Goal: Task Accomplishment & Management: Manage account settings

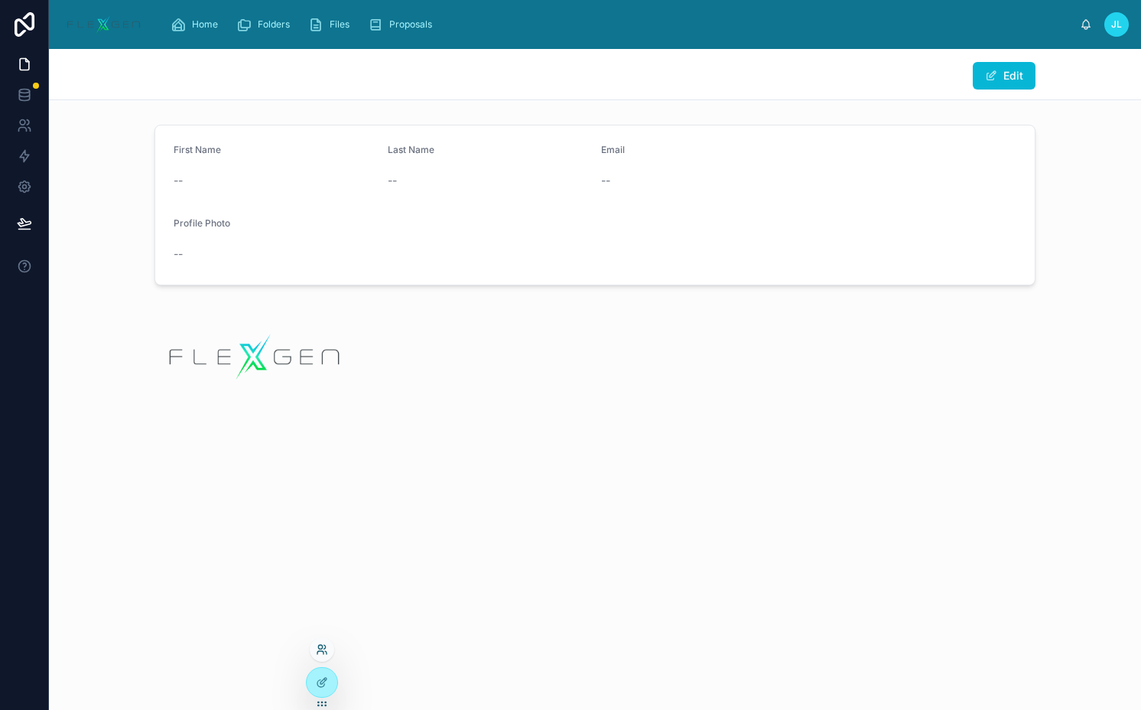
click at [322, 646] on icon at bounding box center [320, 647] width 4 height 4
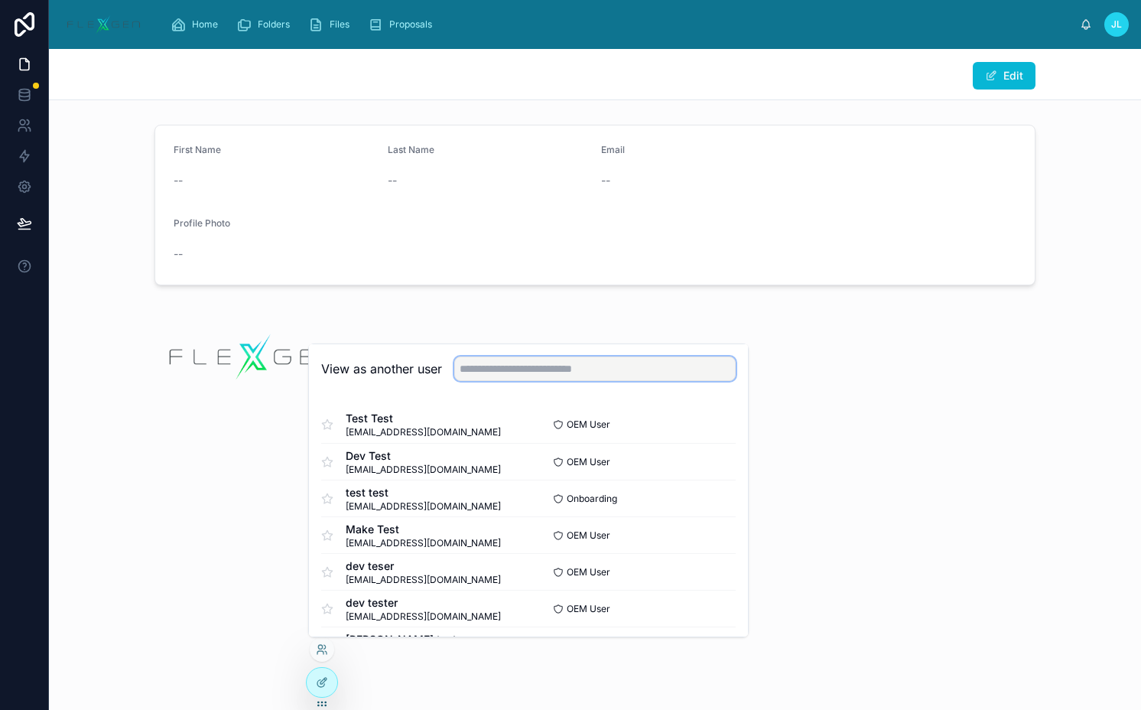
click at [581, 372] on input "text" at bounding box center [595, 368] width 282 height 24
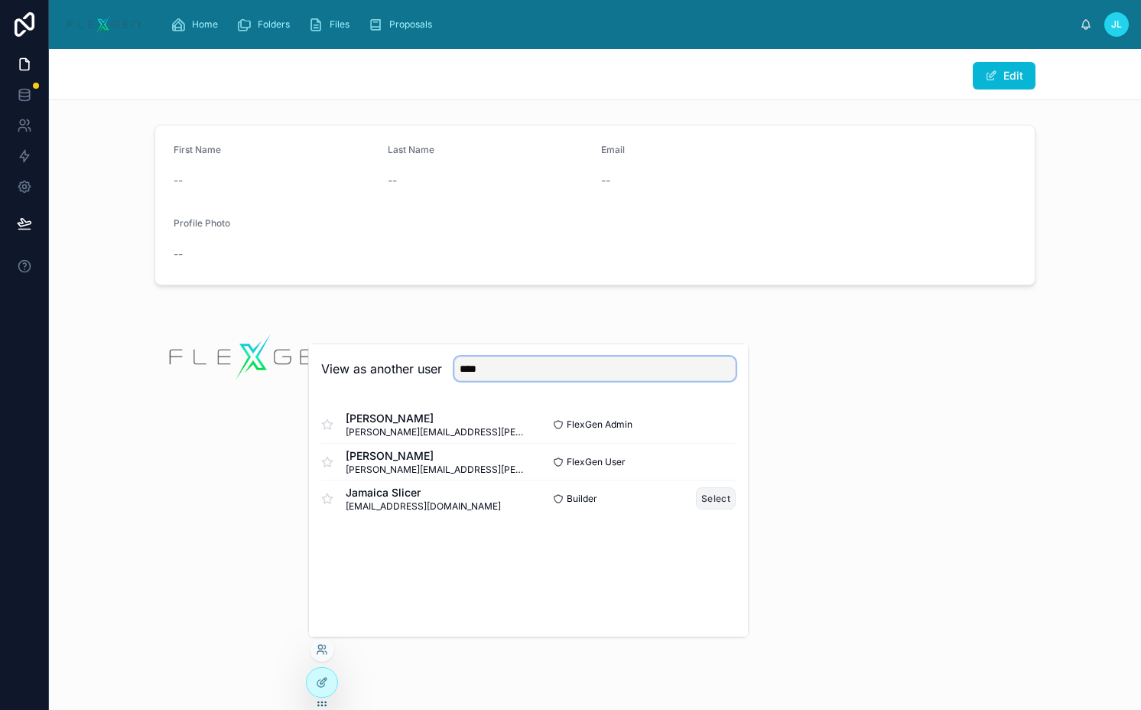
type input "****"
click at [713, 505] on button "Select" at bounding box center [716, 498] width 40 height 22
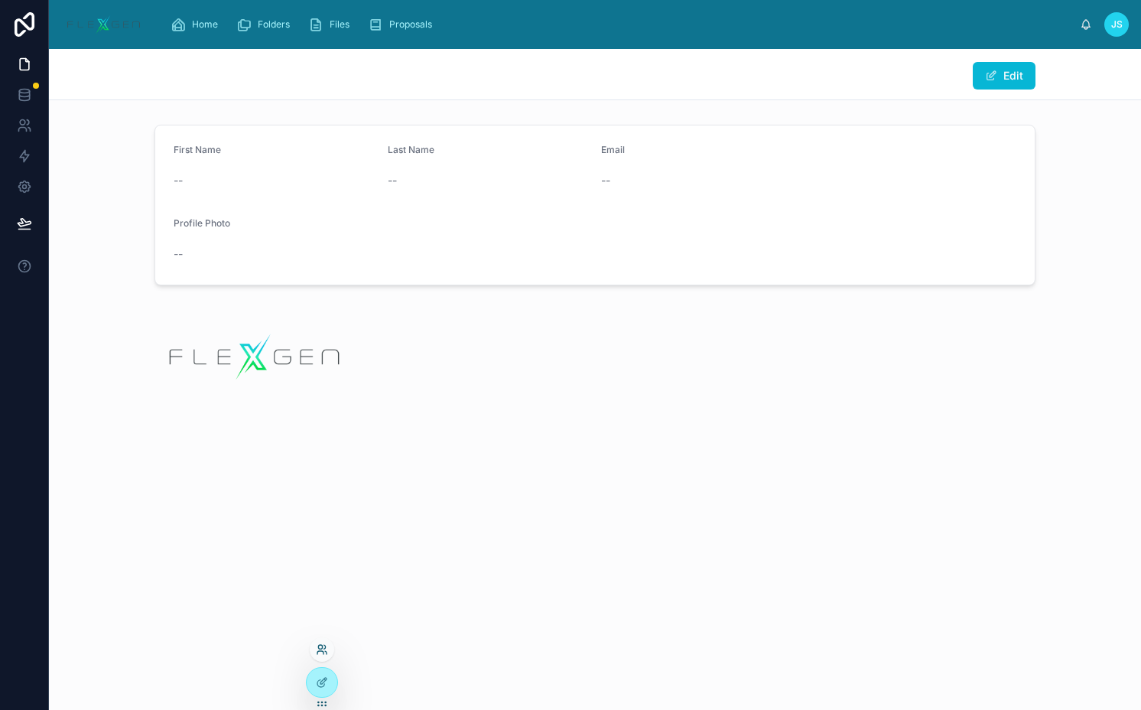
click at [324, 653] on icon at bounding box center [320, 652] width 6 height 3
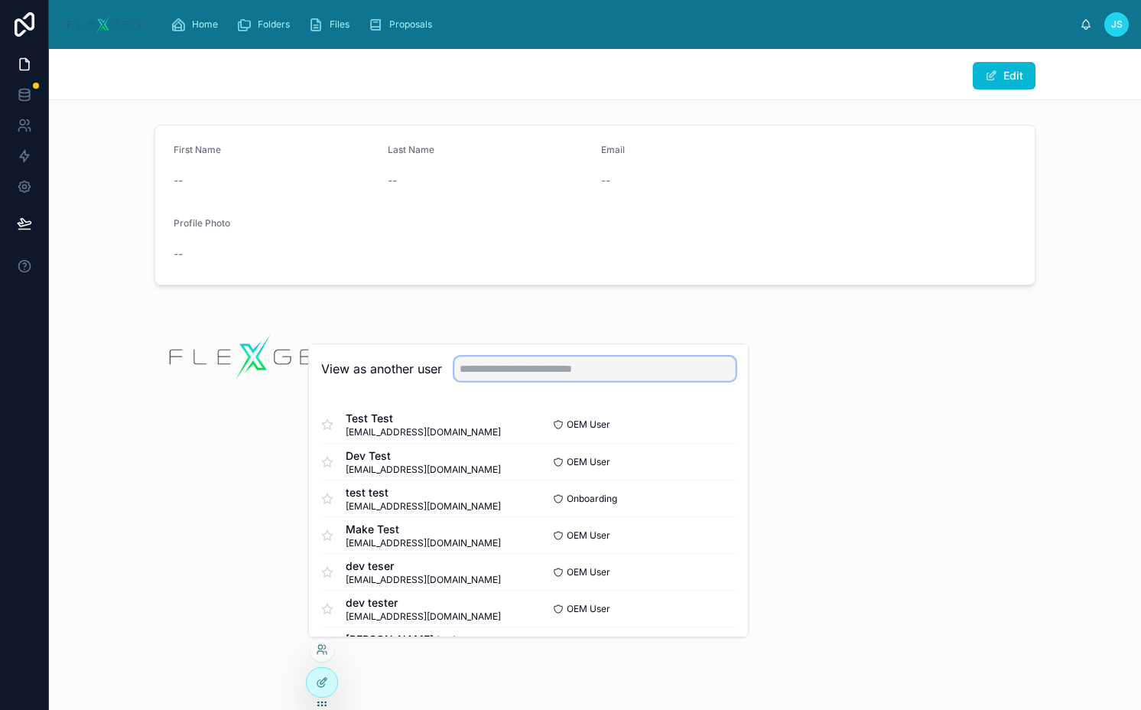
click at [478, 376] on input "text" at bounding box center [595, 368] width 282 height 24
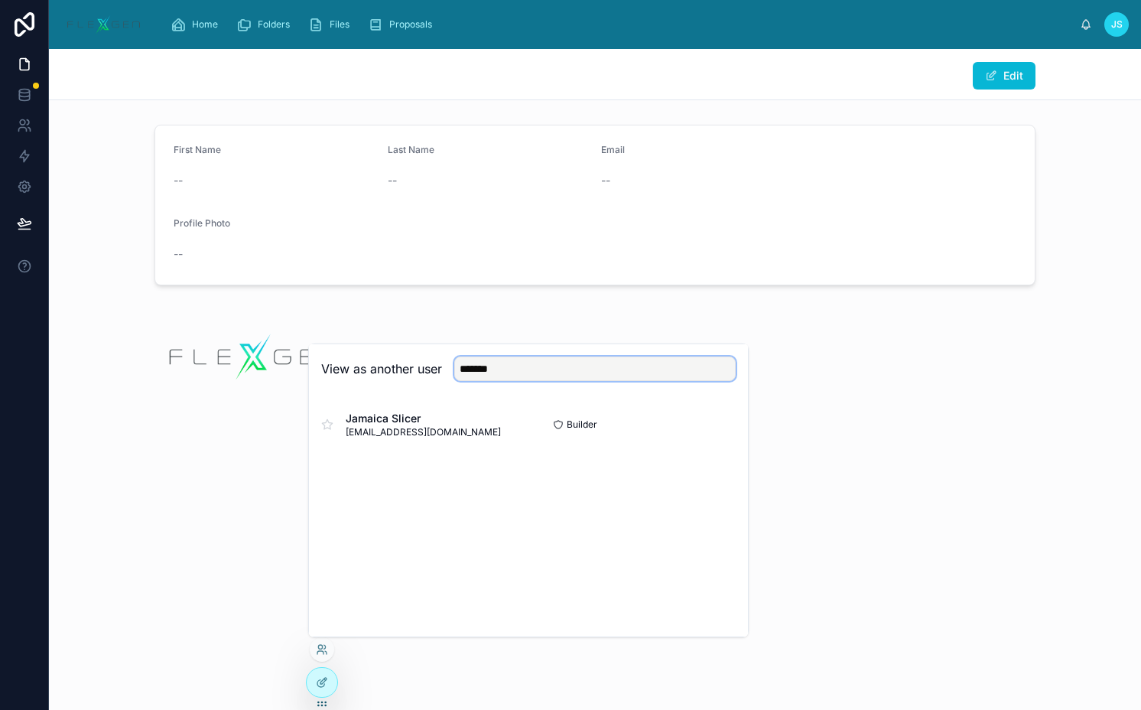
click at [522, 372] on input "*******" at bounding box center [595, 368] width 282 height 24
type input "******"
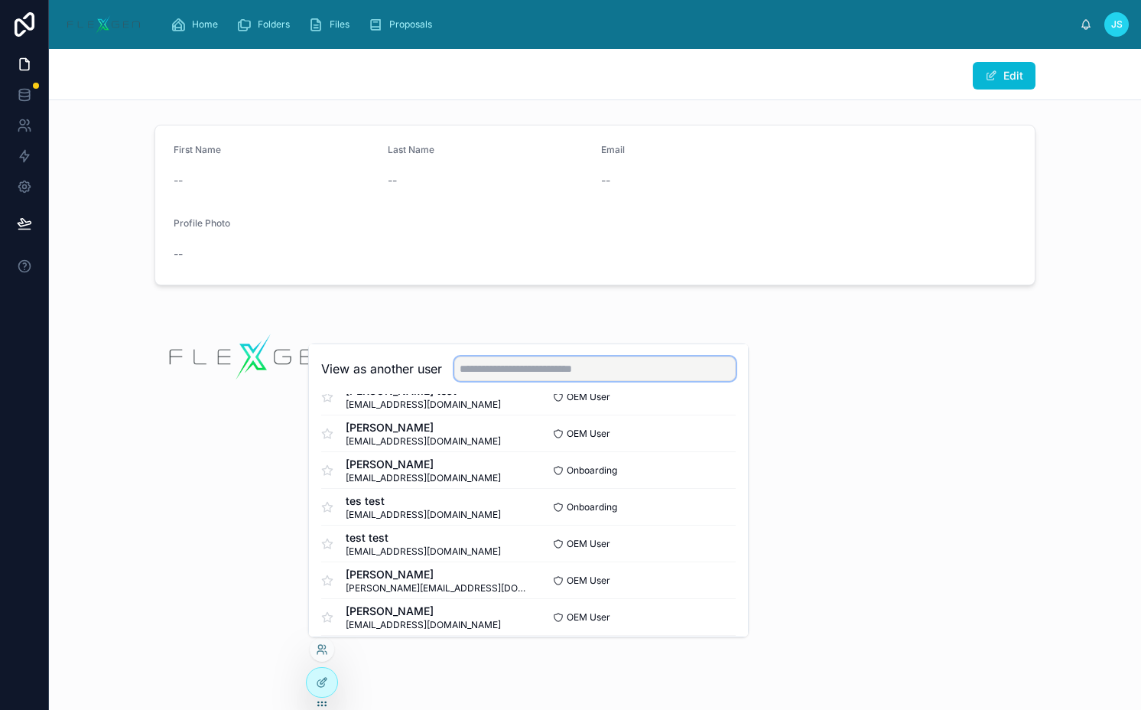
scroll to position [258, 0]
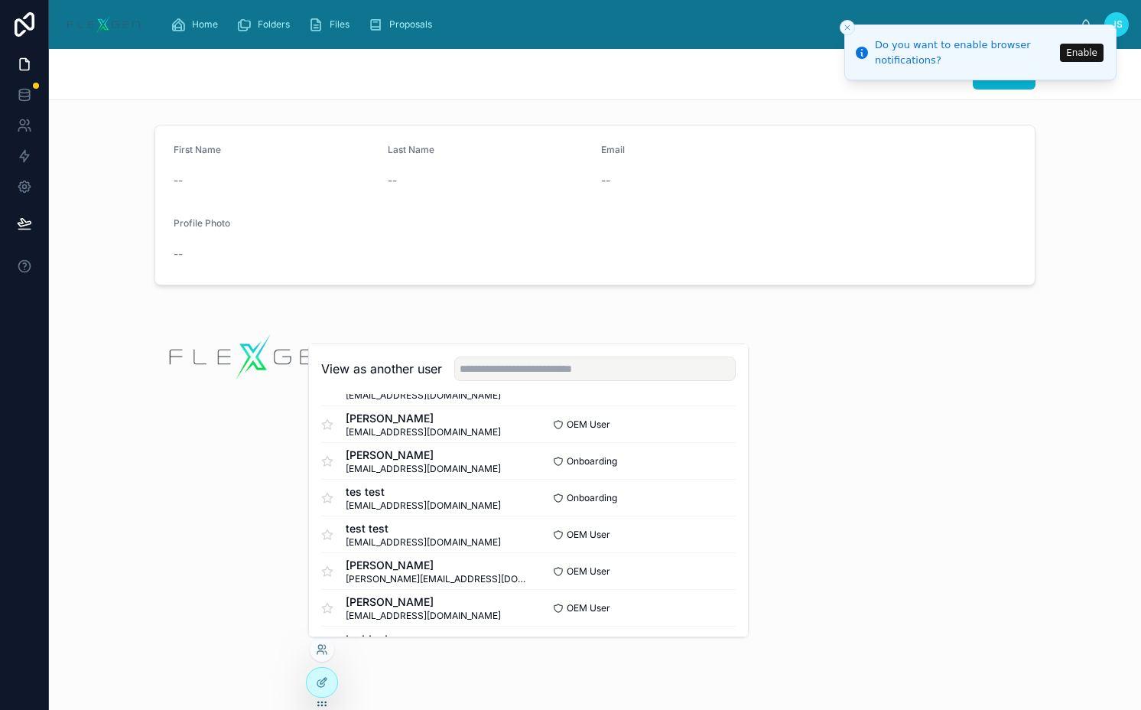
click at [844, 28] on icon "Close toast" at bounding box center [847, 27] width 9 height 9
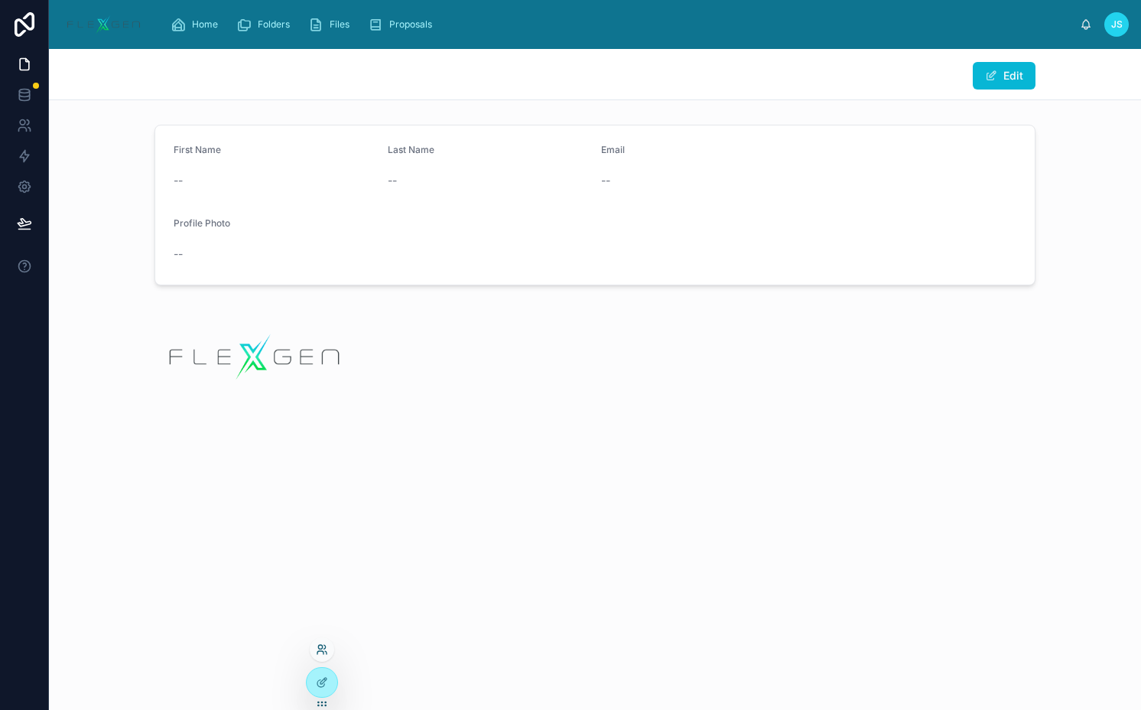
click at [323, 651] on icon at bounding box center [320, 652] width 6 height 3
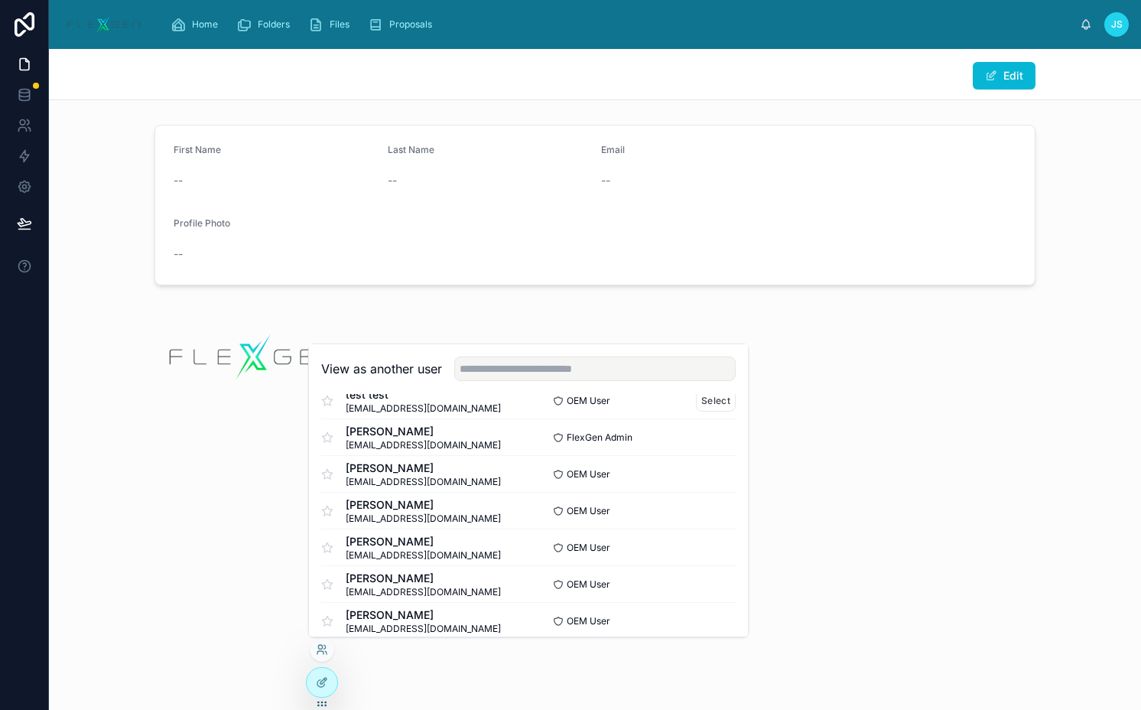
scroll to position [499, 0]
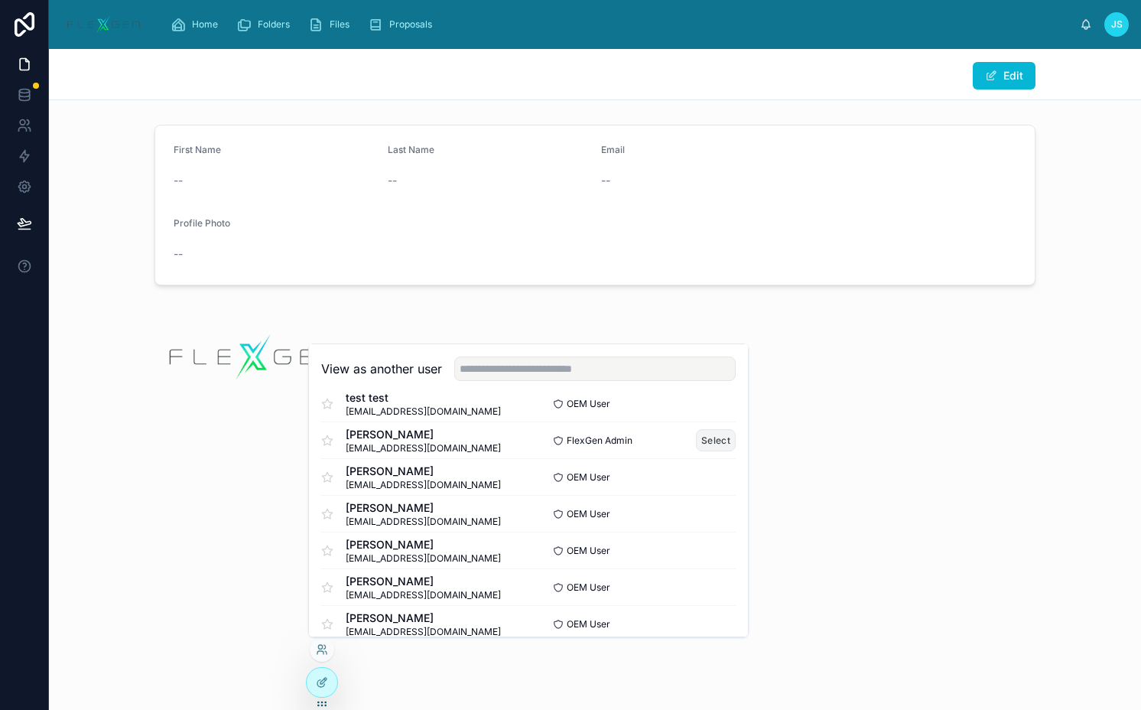
click at [697, 436] on button "Select" at bounding box center [716, 440] width 40 height 22
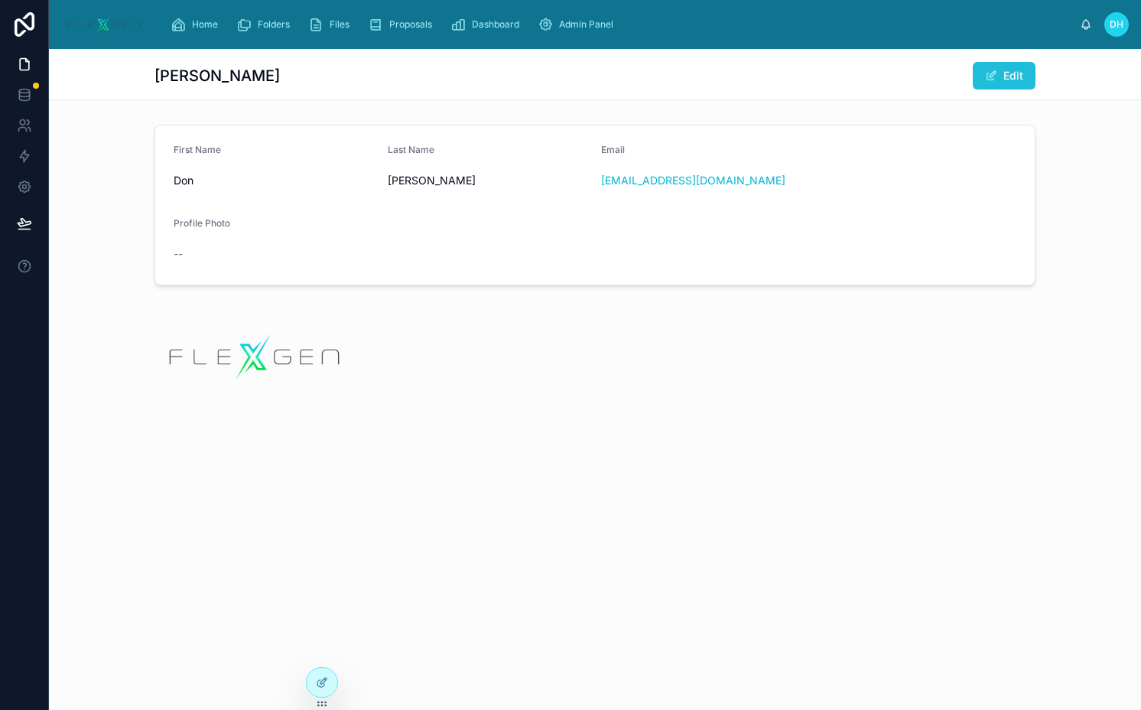
click at [985, 76] on button "Edit" at bounding box center [1004, 76] width 63 height 28
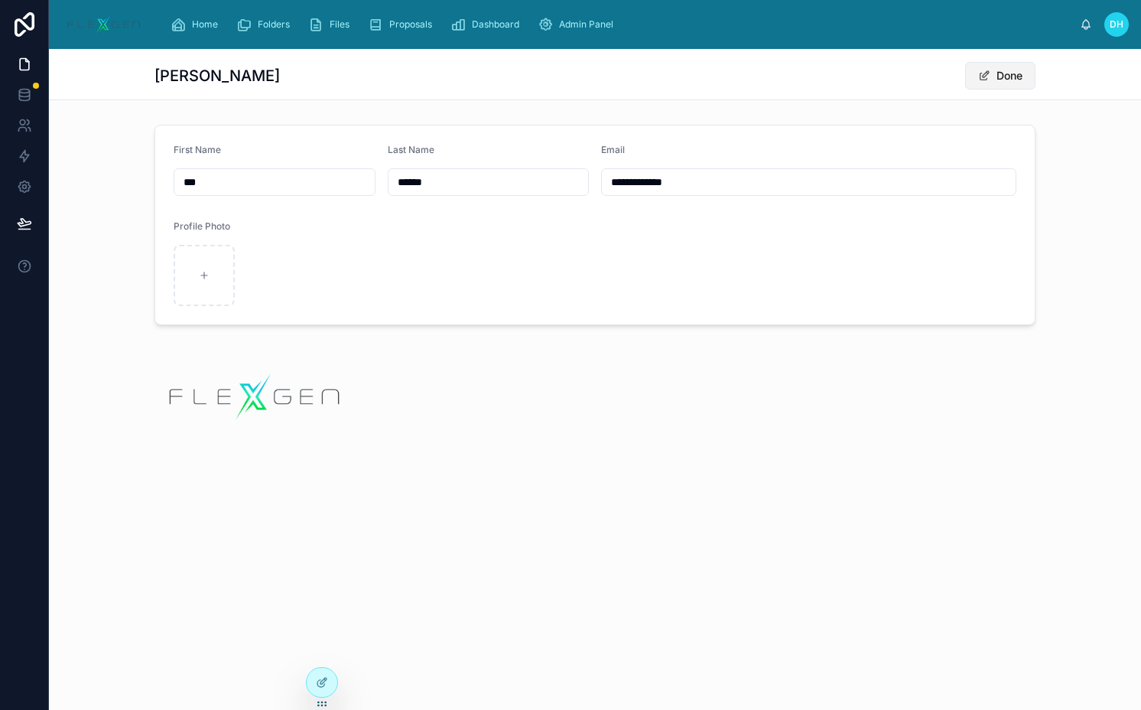
click at [985, 78] on span at bounding box center [984, 76] width 12 height 12
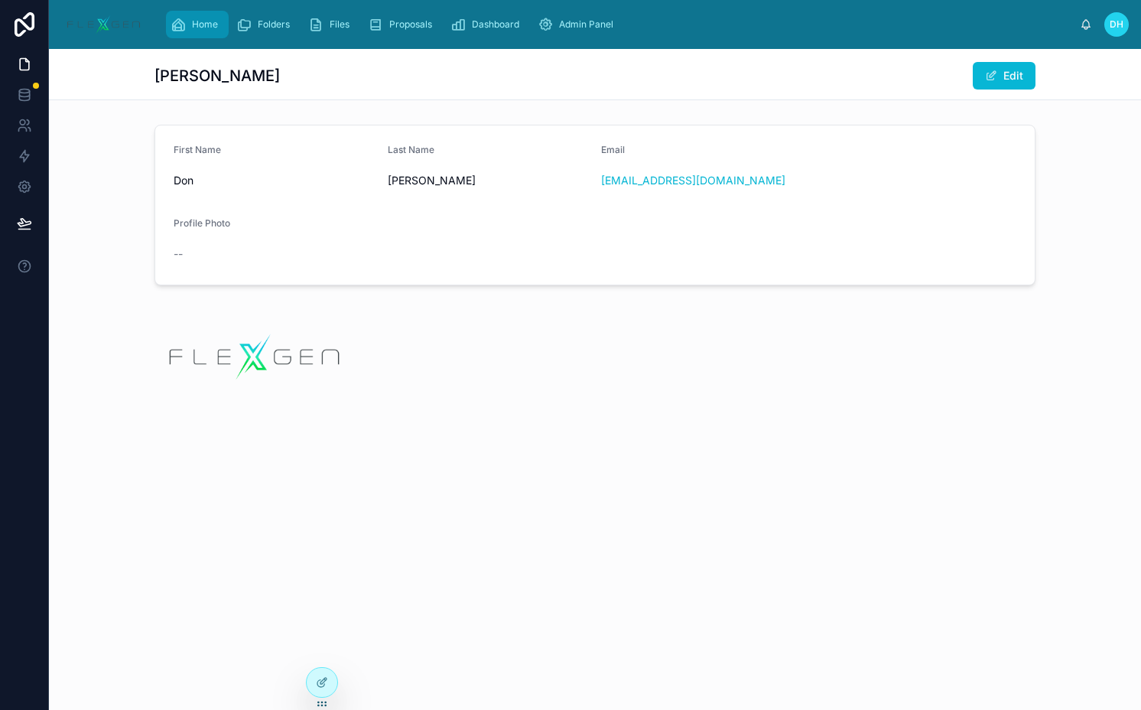
click at [201, 25] on span "Home" at bounding box center [205, 24] width 26 height 12
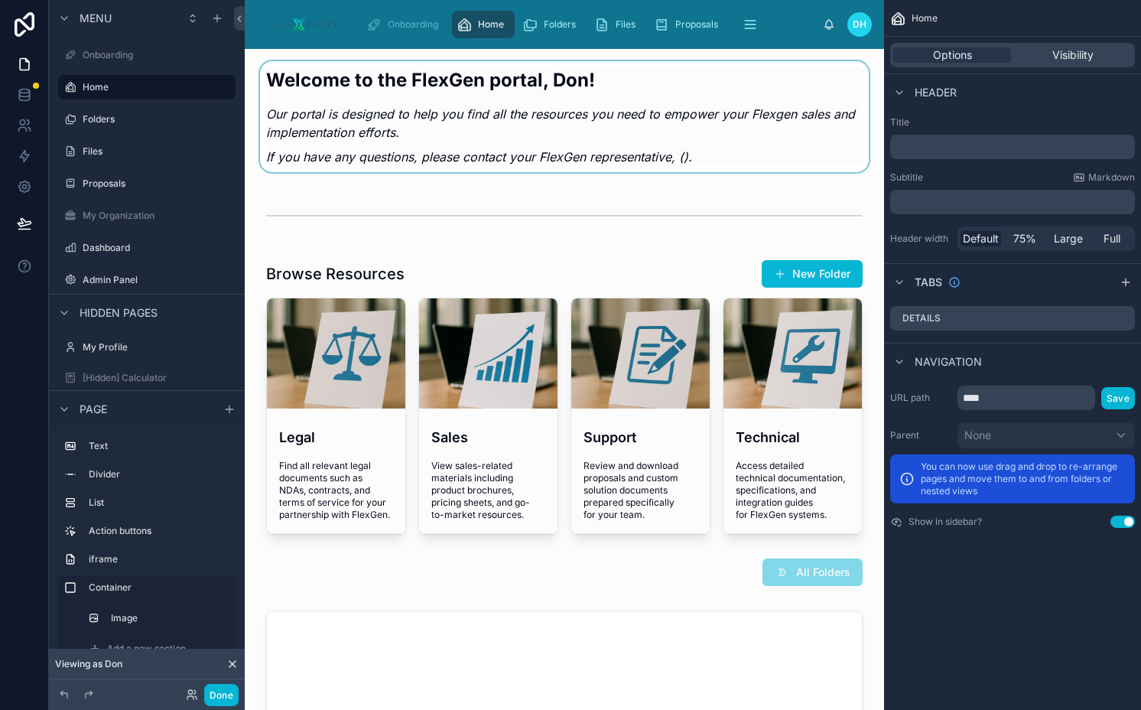
click at [477, 147] on div at bounding box center [564, 119] width 615 height 117
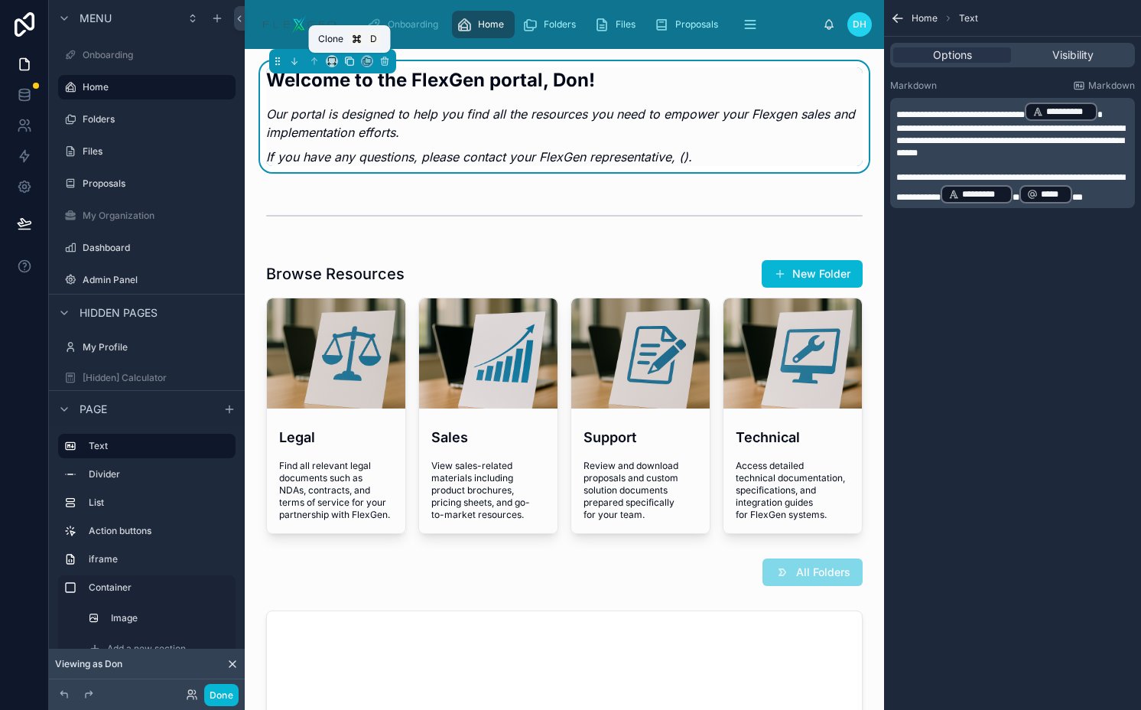
click at [351, 63] on icon at bounding box center [349, 61] width 11 height 11
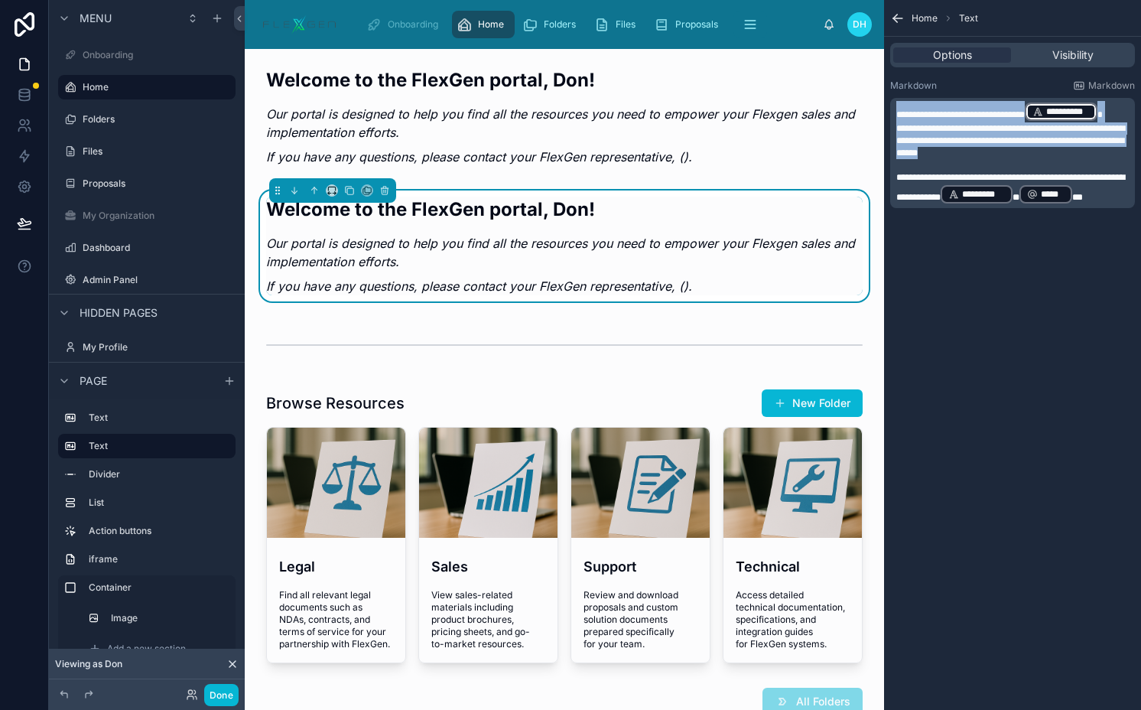
drag, startPoint x: 1050, startPoint y: 152, endPoint x: 897, endPoint y: 107, distance: 160.2
click at [897, 107] on div "**********" at bounding box center [1015, 153] width 236 height 104
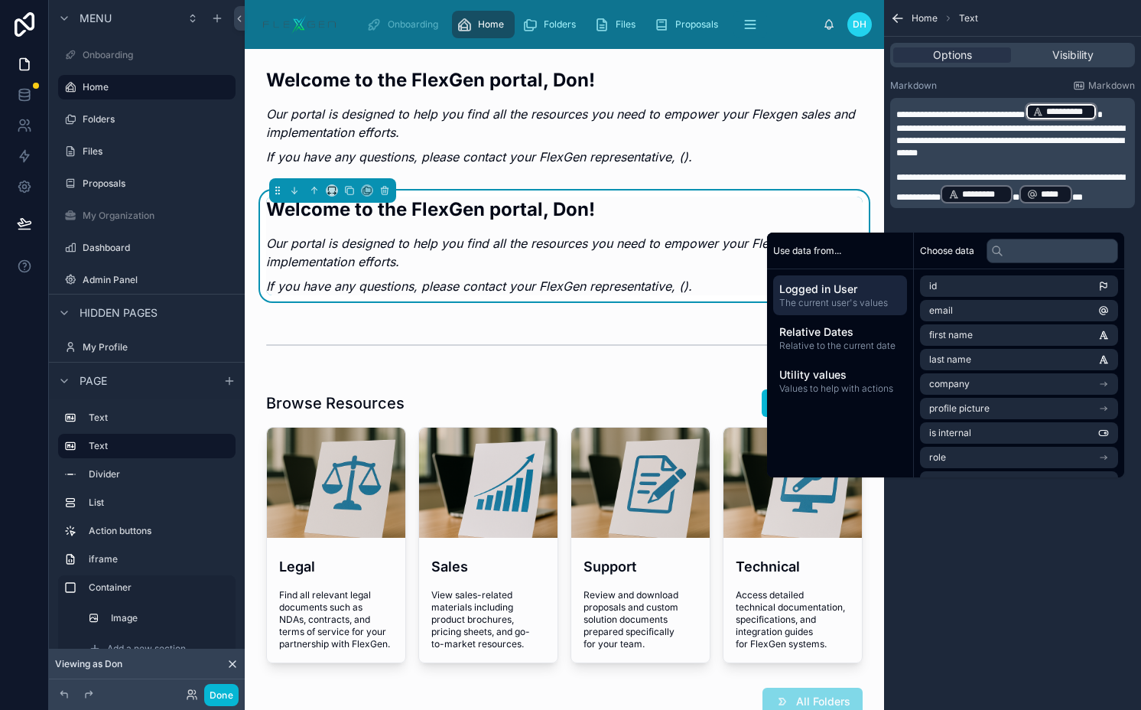
drag, startPoint x: 981, startPoint y: 151, endPoint x: 1064, endPoint y: 150, distance: 83.4
click at [981, 151] on span "**********" at bounding box center [1011, 141] width 229 height 34
click at [1128, 111] on p "**********" at bounding box center [1015, 111] width 236 height 21
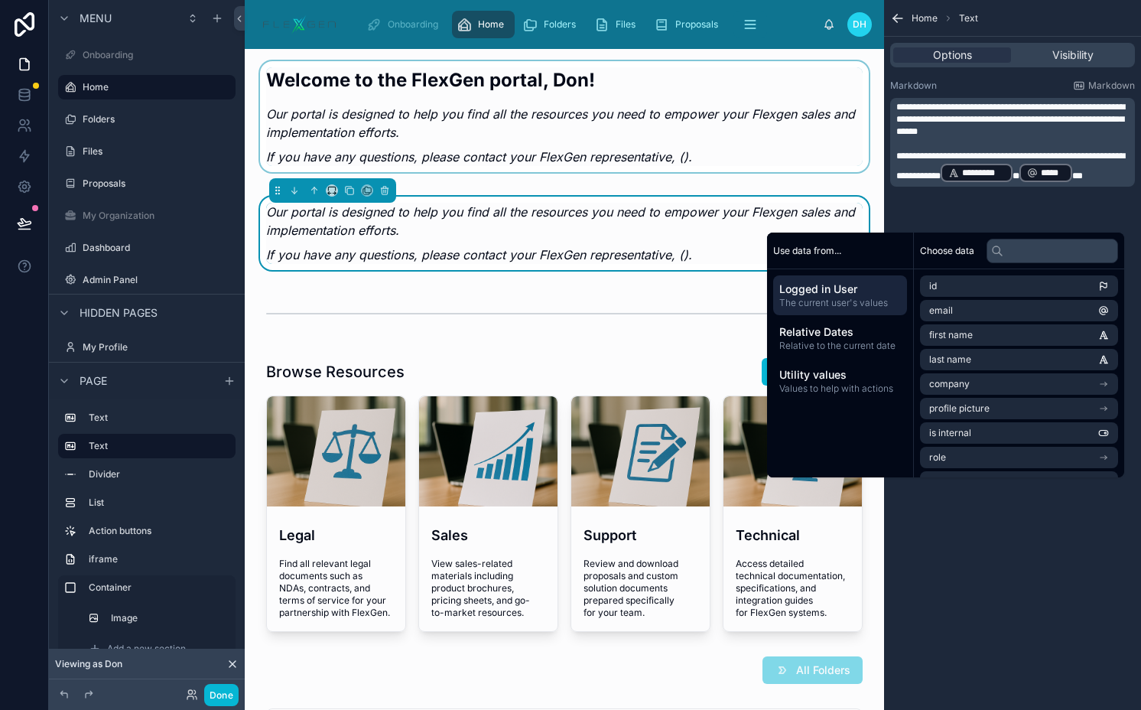
click at [692, 142] on div at bounding box center [564, 119] width 615 height 117
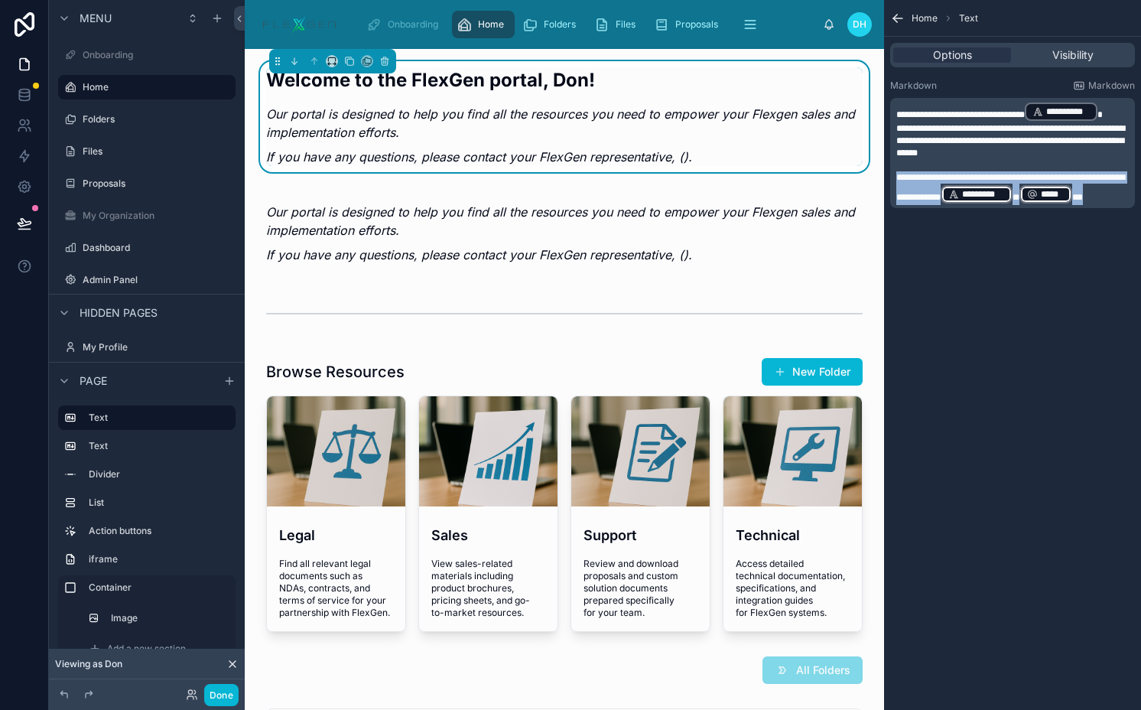
drag, startPoint x: 1038, startPoint y: 220, endPoint x: 897, endPoint y: 179, distance: 147.4
click at [897, 179] on p "**********" at bounding box center [1015, 188] width 236 height 34
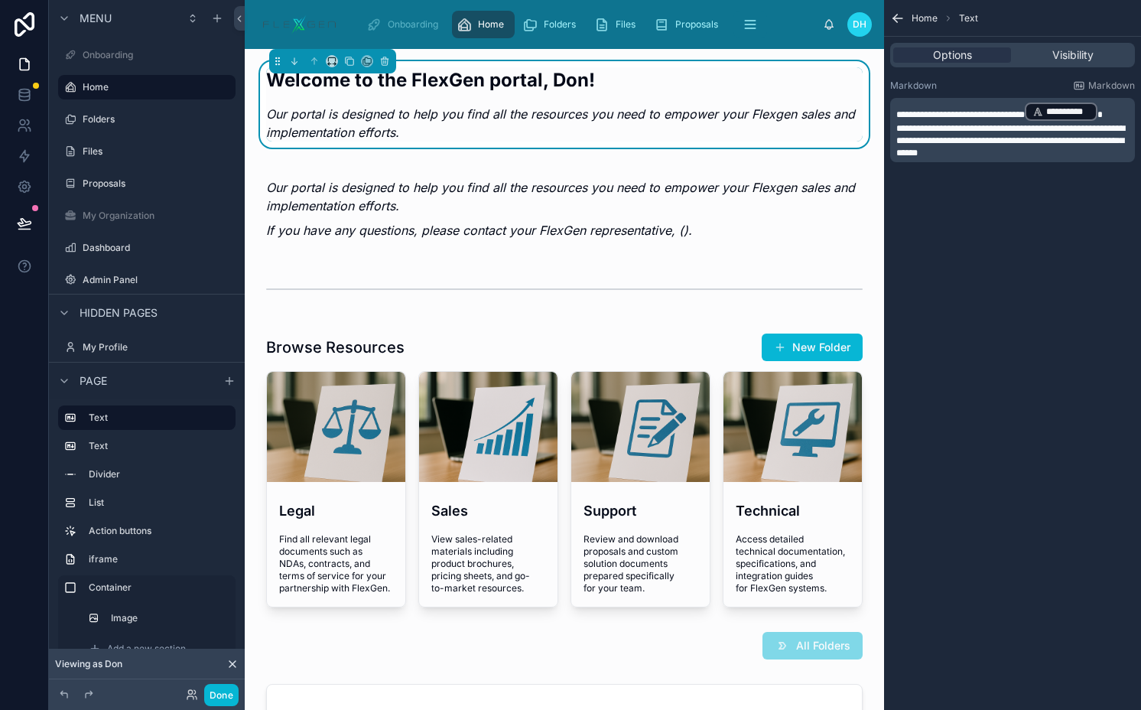
drag, startPoint x: 1046, startPoint y: 157, endPoint x: 890, endPoint y: 126, distance: 159.0
drag, startPoint x: 897, startPoint y: 132, endPoint x: 1046, endPoint y: 154, distance: 150.8
click at [1046, 154] on p "**********" at bounding box center [1015, 140] width 236 height 37
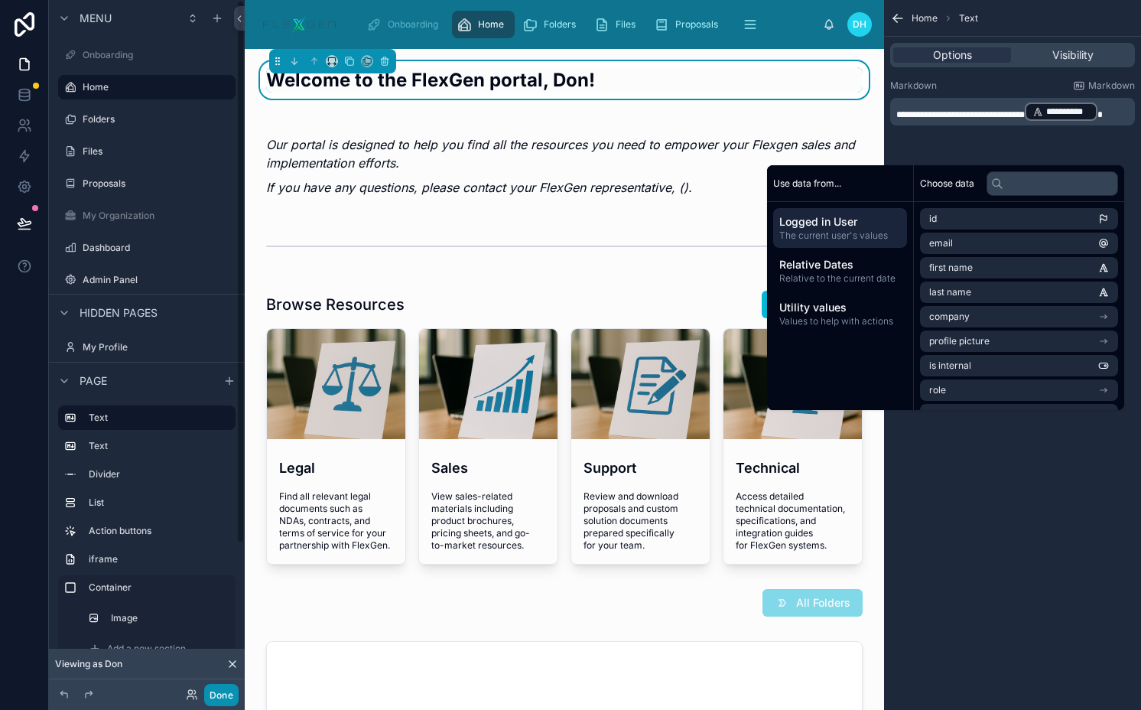
click at [216, 690] on button "Done" at bounding box center [221, 695] width 34 height 22
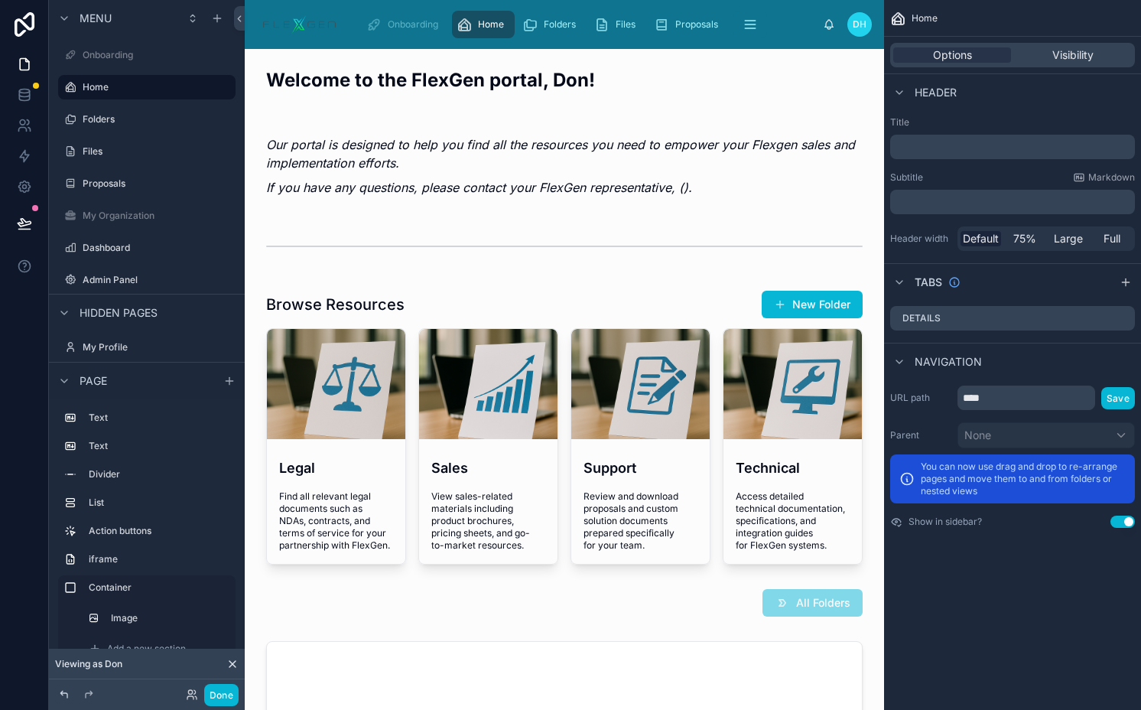
click at [63, 690] on icon at bounding box center [64, 694] width 12 height 12
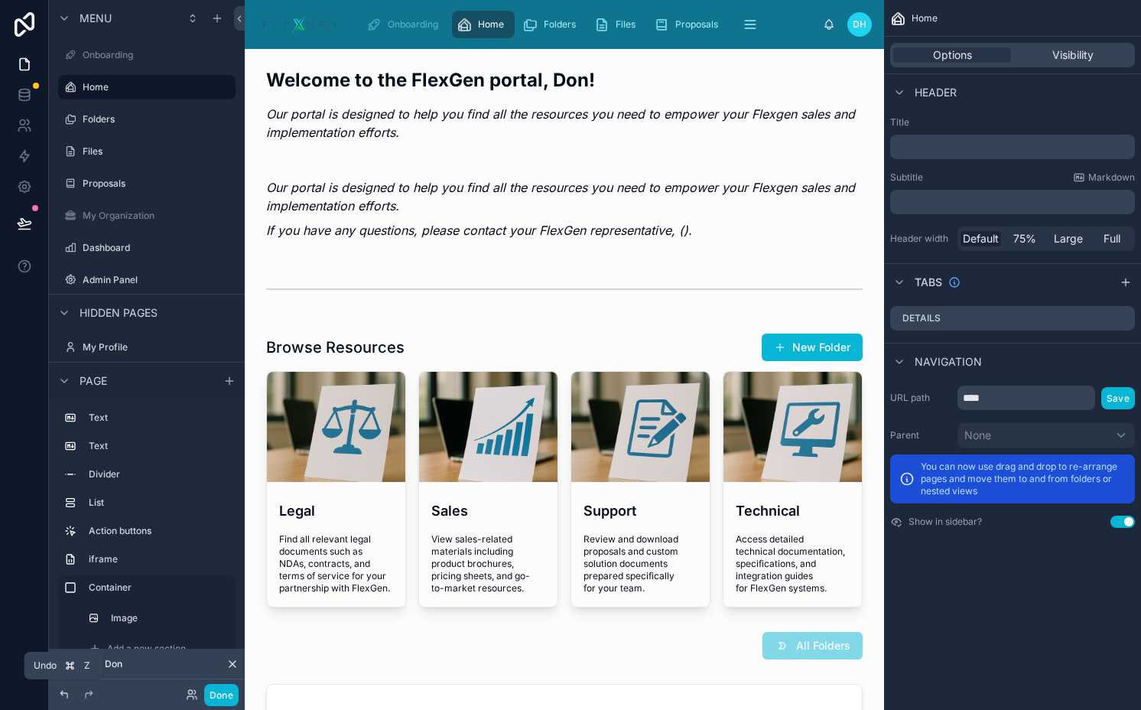
click at [63, 690] on icon at bounding box center [64, 694] width 12 height 12
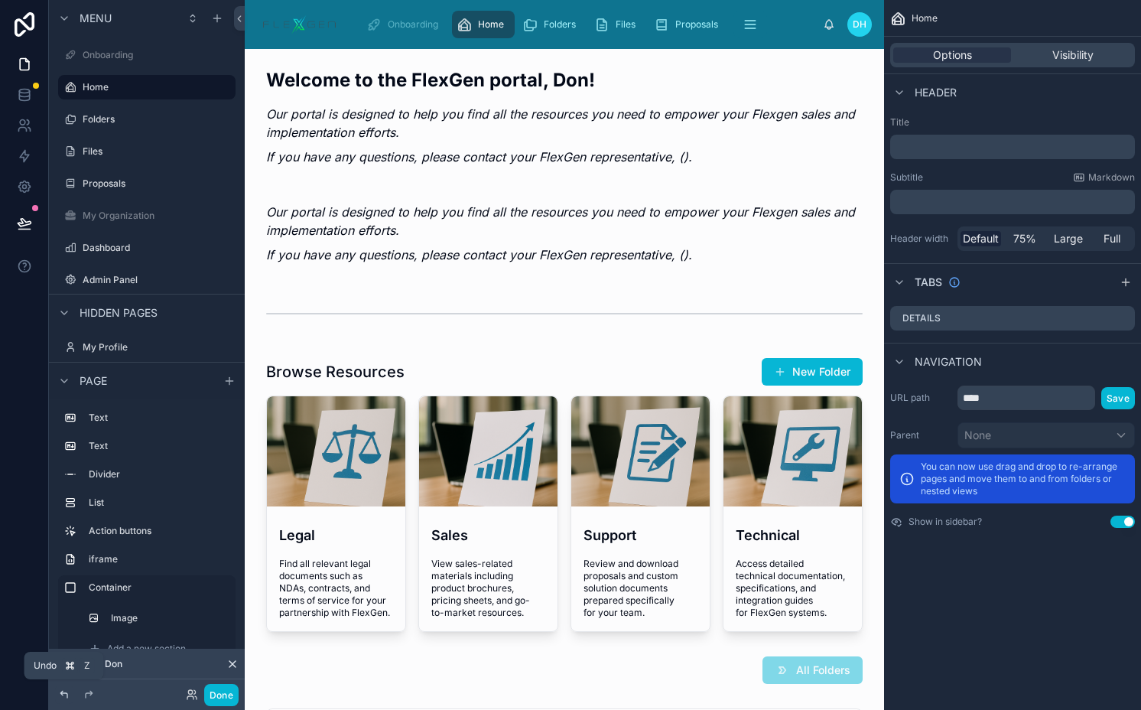
click at [63, 690] on icon at bounding box center [64, 694] width 12 height 12
click at [63, 688] on div at bounding box center [64, 694] width 18 height 18
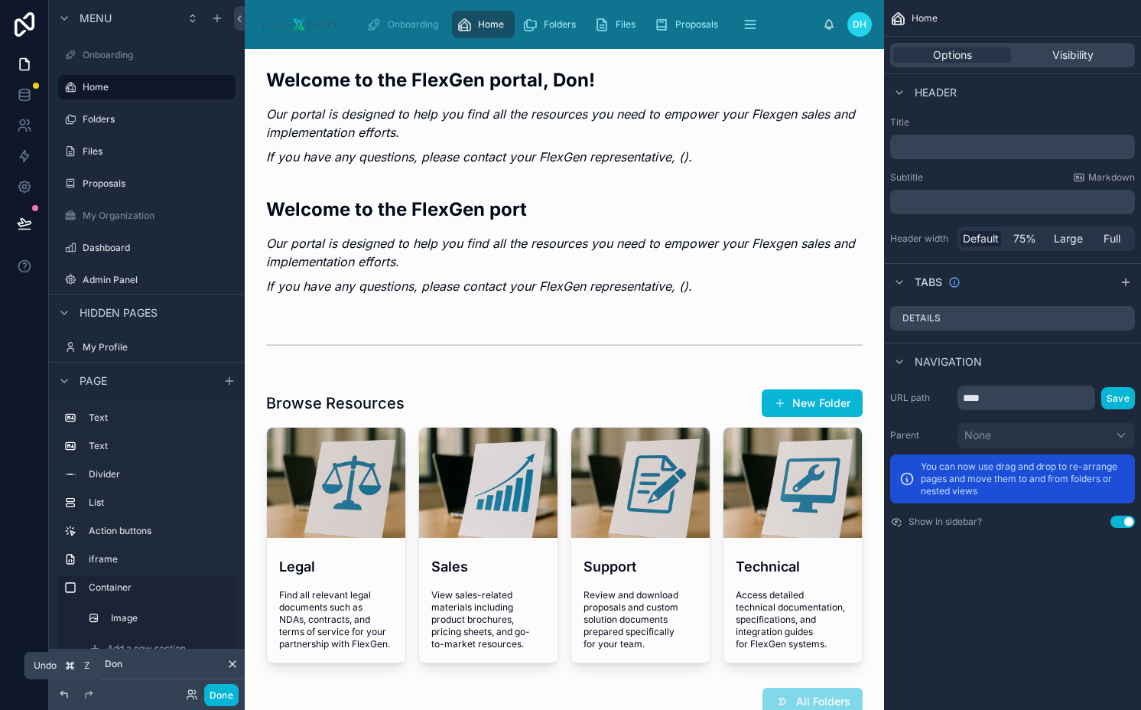
click at [63, 688] on div at bounding box center [64, 694] width 18 height 18
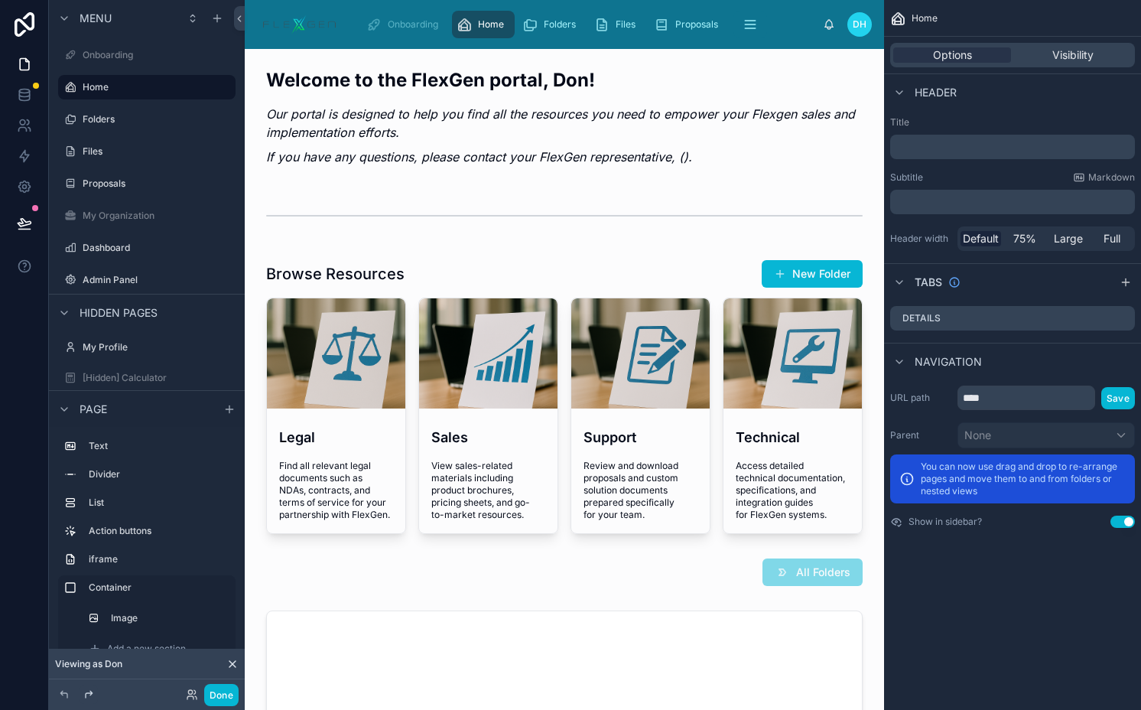
click at [83, 692] on icon at bounding box center [89, 694] width 12 height 12
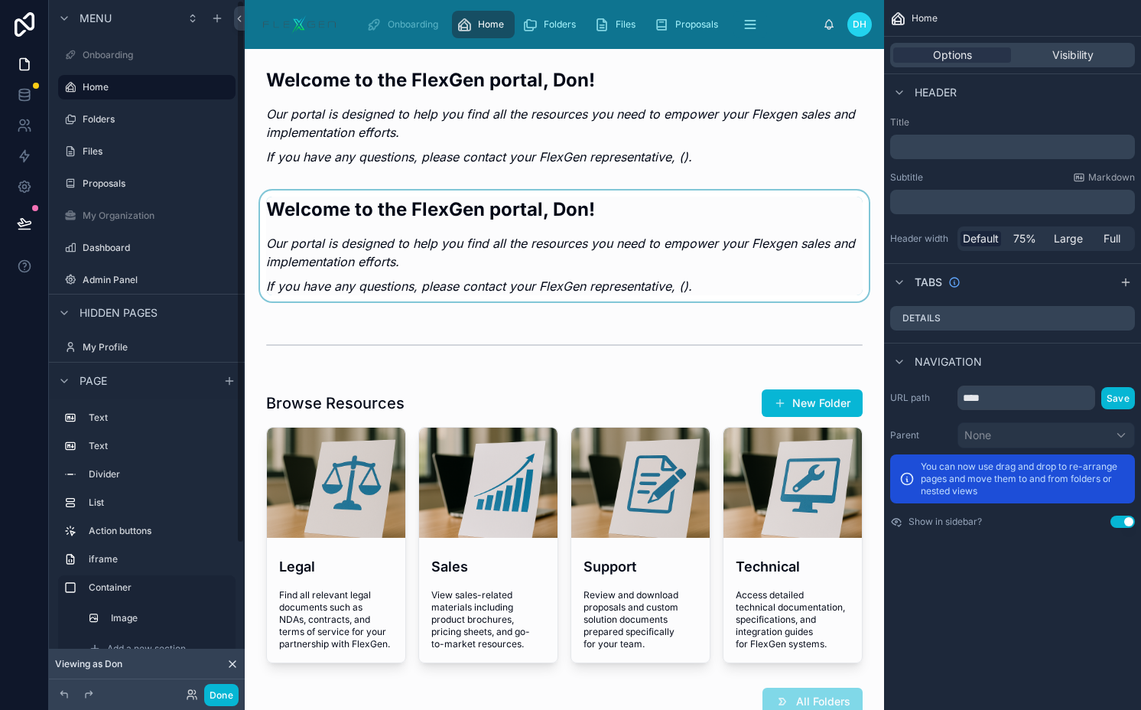
click at [553, 269] on div at bounding box center [564, 248] width 615 height 117
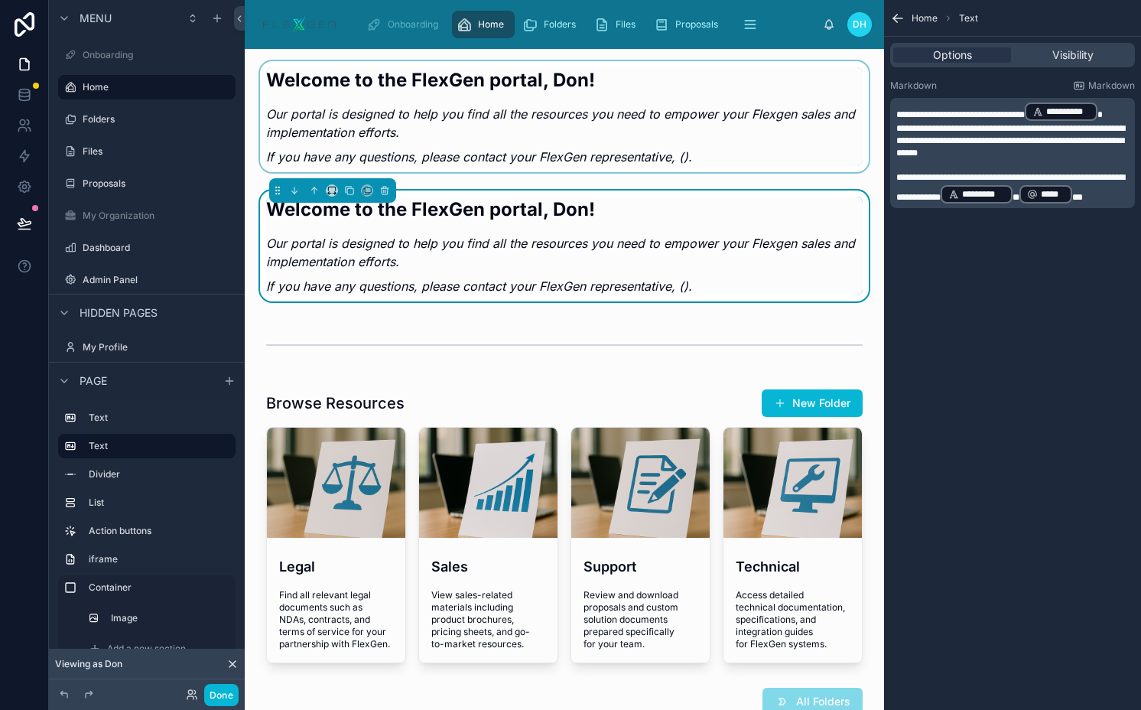
click at [714, 99] on div at bounding box center [564, 119] width 615 height 117
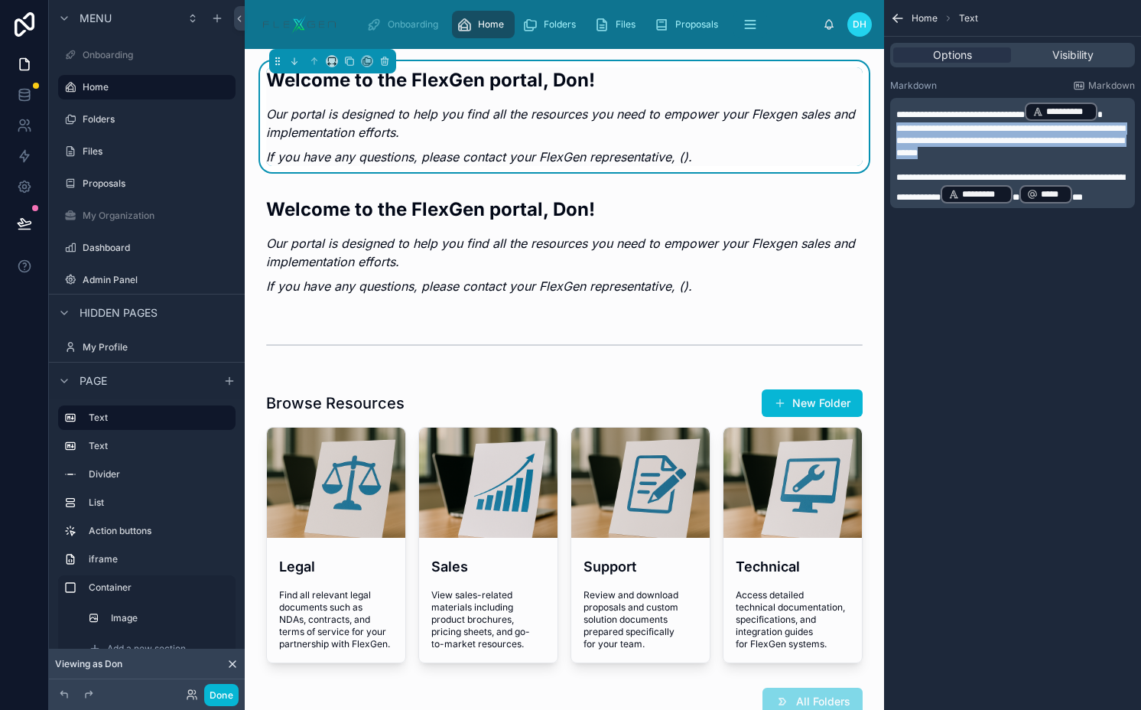
drag, startPoint x: 1043, startPoint y: 153, endPoint x: 894, endPoint y: 131, distance: 150.8
click at [894, 131] on div "**********" at bounding box center [1012, 153] width 245 height 110
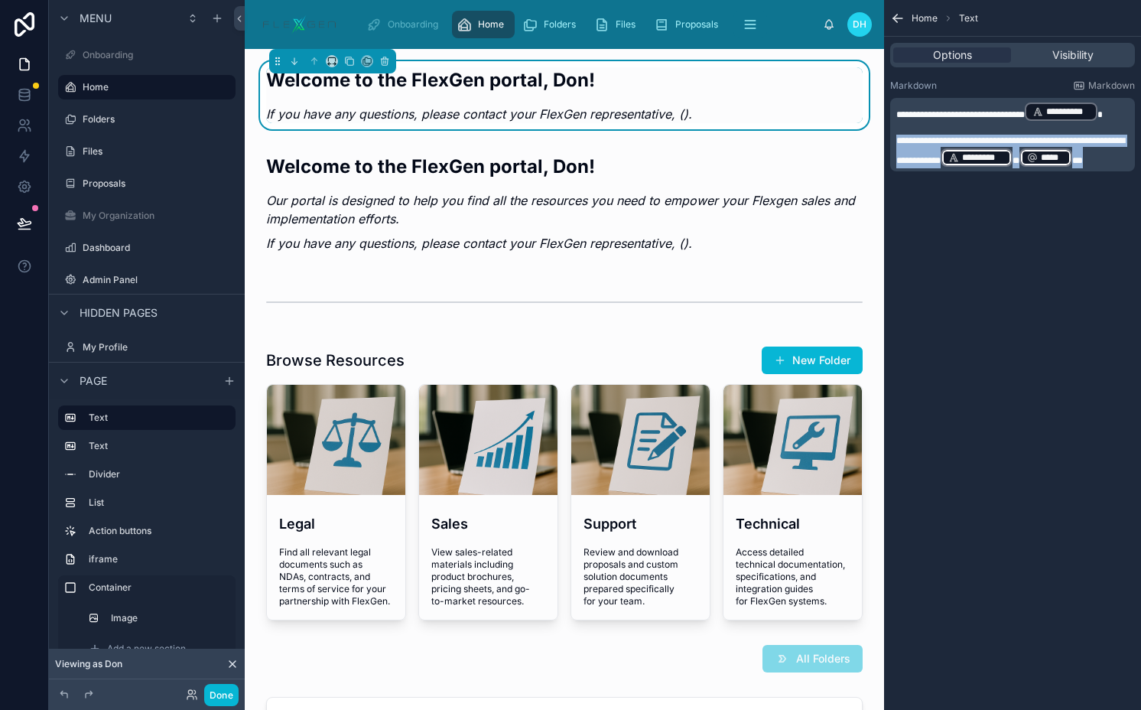
drag, startPoint x: 991, startPoint y: 184, endPoint x: 893, endPoint y: 139, distance: 108.5
click at [893, 139] on div "**********" at bounding box center [1012, 134] width 245 height 73
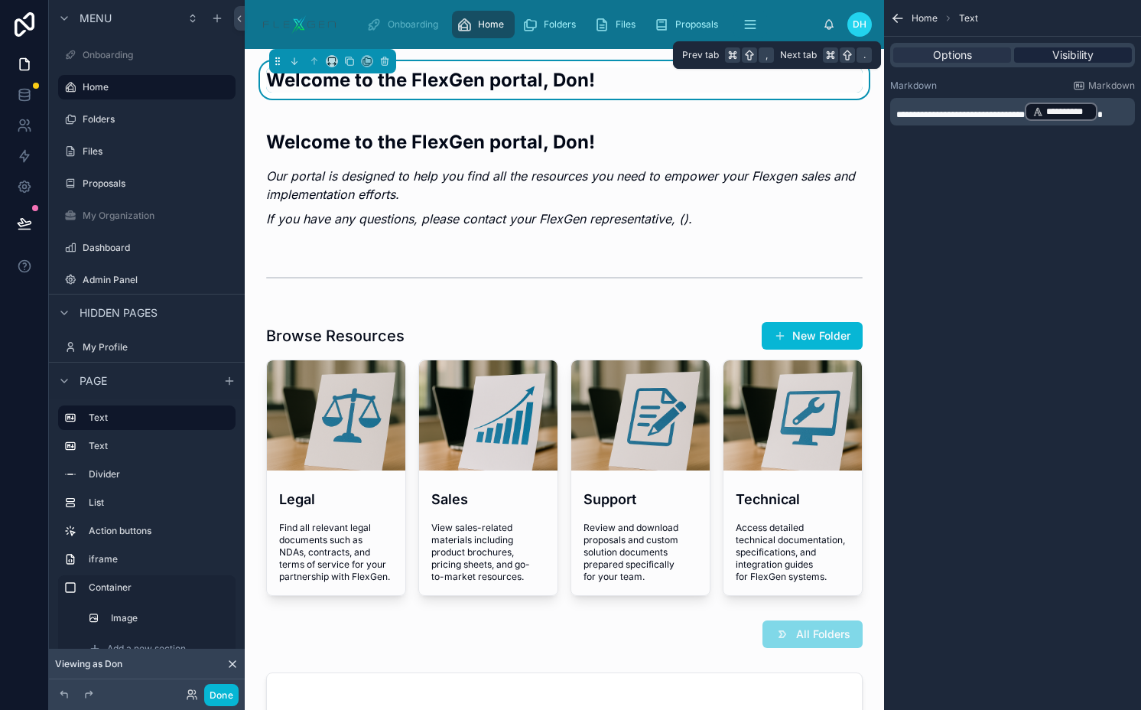
click at [1047, 57] on div "Visibility" at bounding box center [1073, 54] width 118 height 15
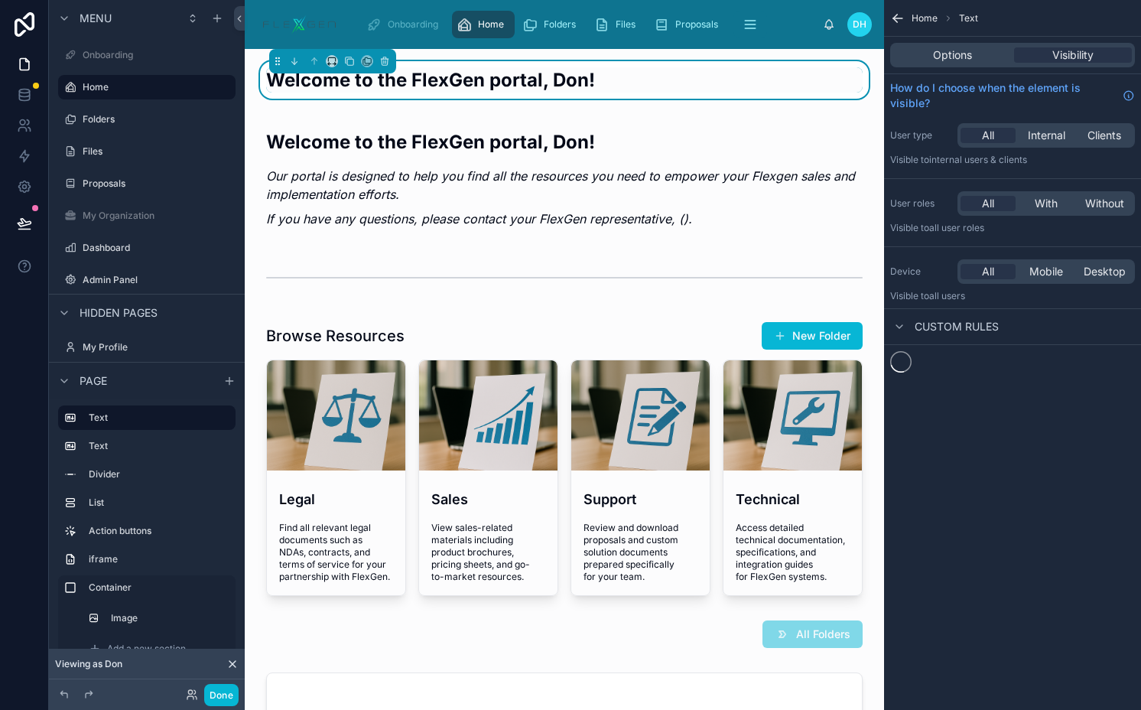
click at [619, 72] on h2 "Welcome to the FlexGen portal, Don!" at bounding box center [564, 79] width 597 height 25
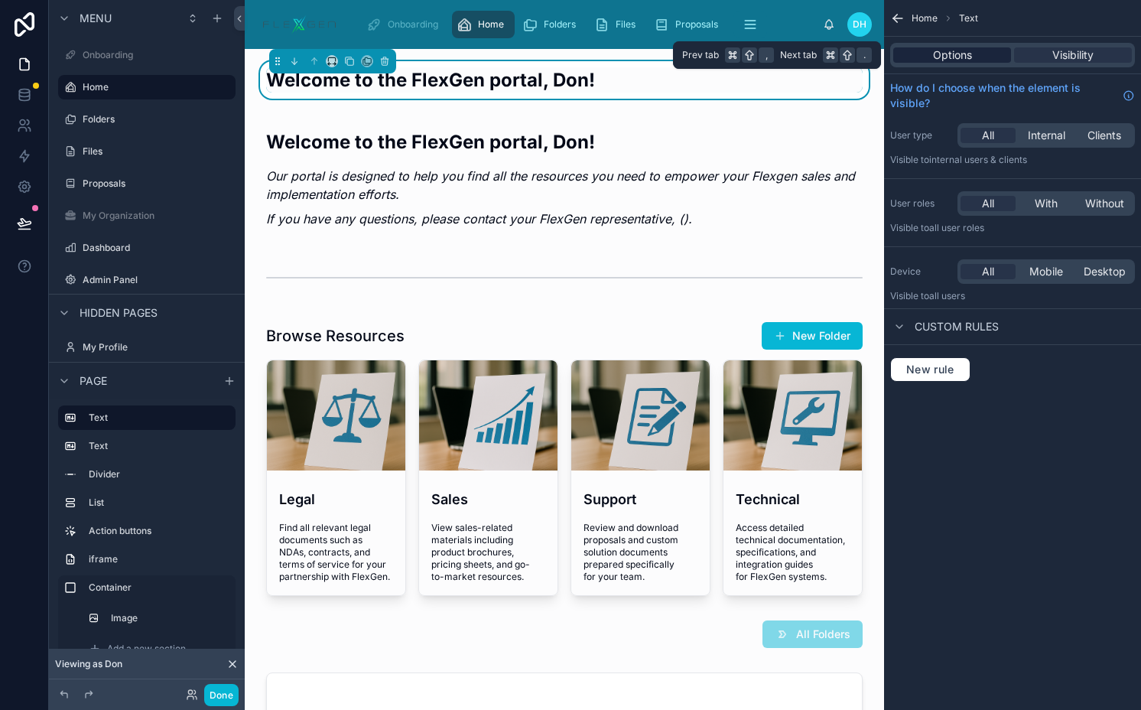
click at [988, 52] on div "Options" at bounding box center [952, 54] width 118 height 15
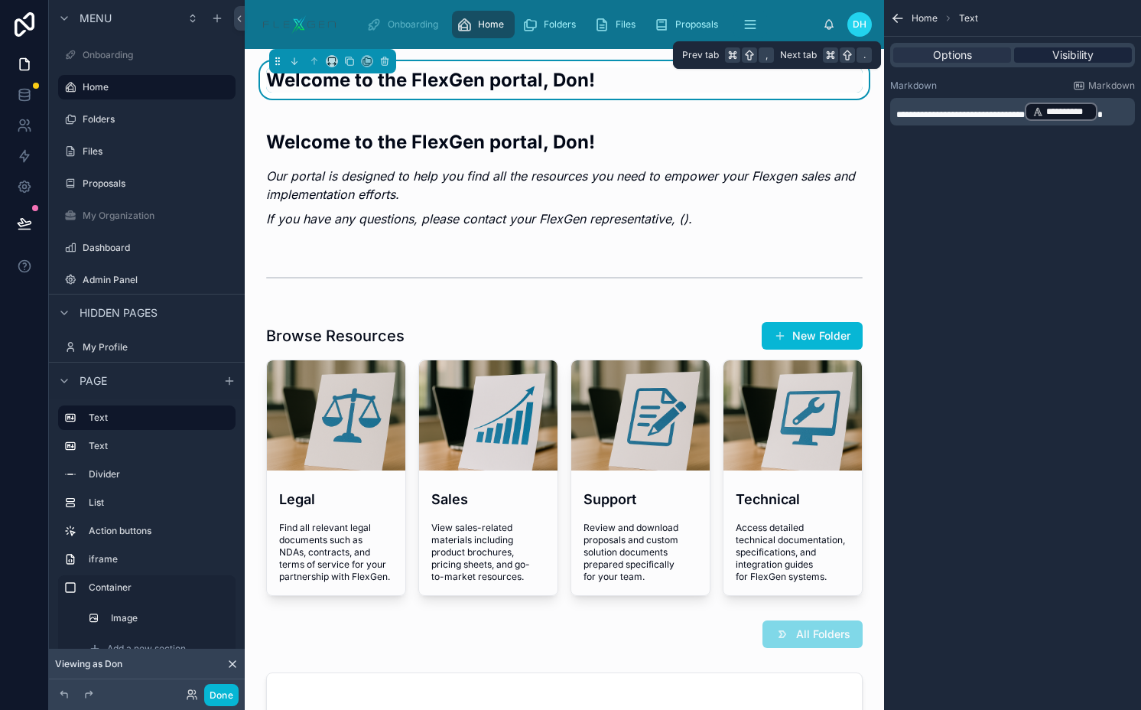
click at [1069, 52] on span "Visibility" at bounding box center [1073, 54] width 41 height 15
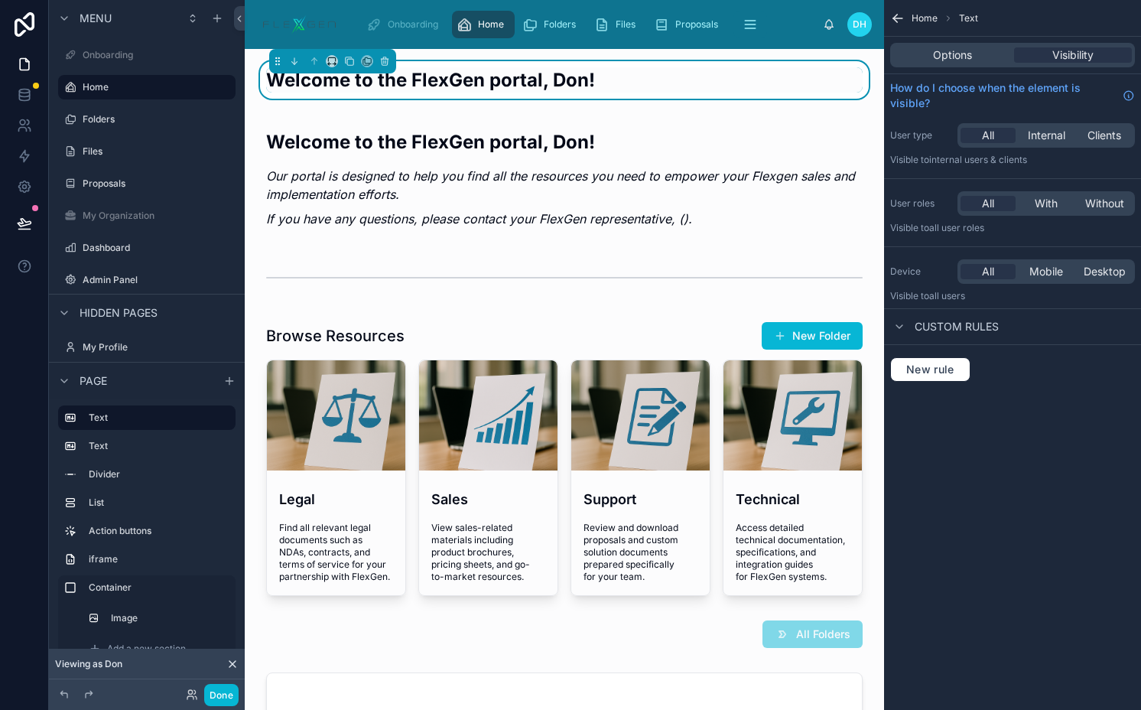
click at [581, 78] on h2 "Welcome to the FlexGen portal, Don!" at bounding box center [564, 79] width 597 height 25
click at [1046, 206] on span "With" at bounding box center [1046, 203] width 23 height 15
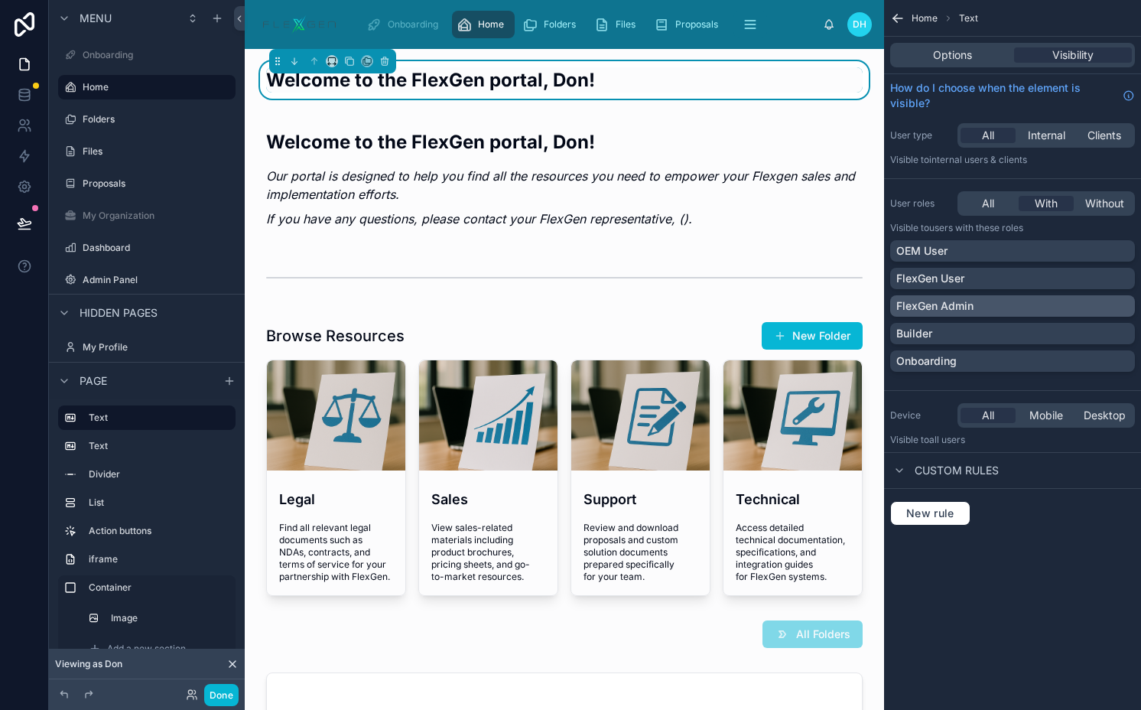
click at [1004, 303] on div "FlexGen Admin" at bounding box center [1013, 305] width 233 height 15
click at [994, 285] on div "FlexGen User" at bounding box center [1013, 278] width 233 height 15
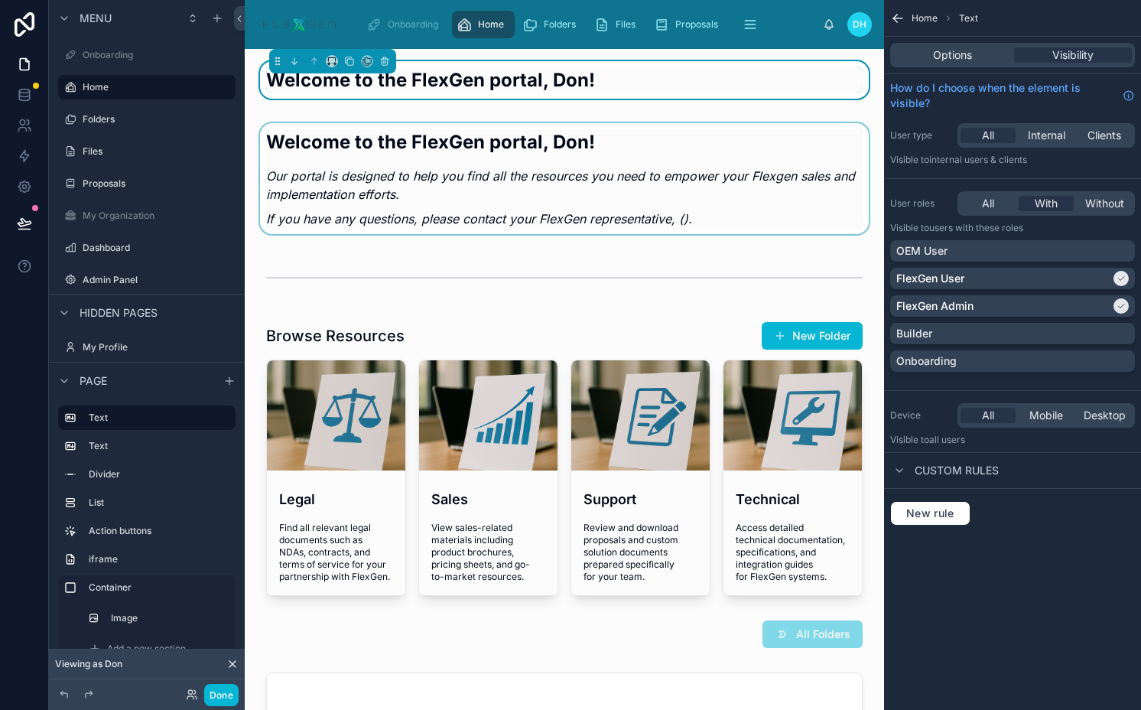
click at [656, 157] on div at bounding box center [564, 181] width 615 height 117
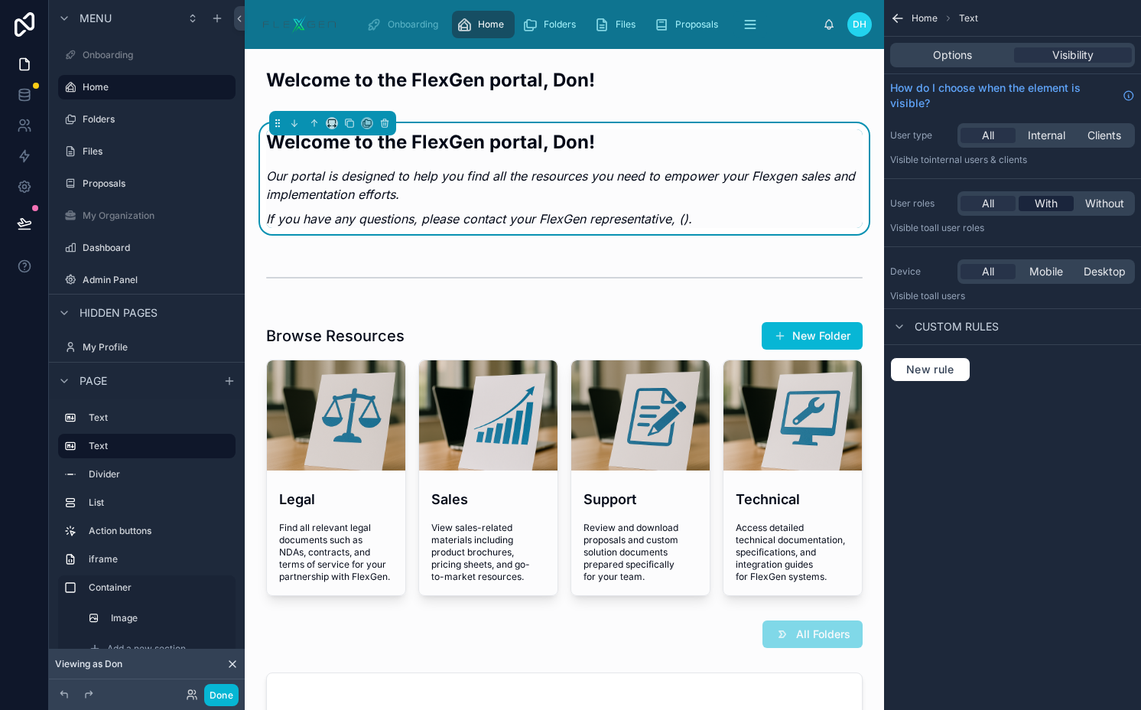
click at [1035, 201] on span "With" at bounding box center [1046, 203] width 23 height 15
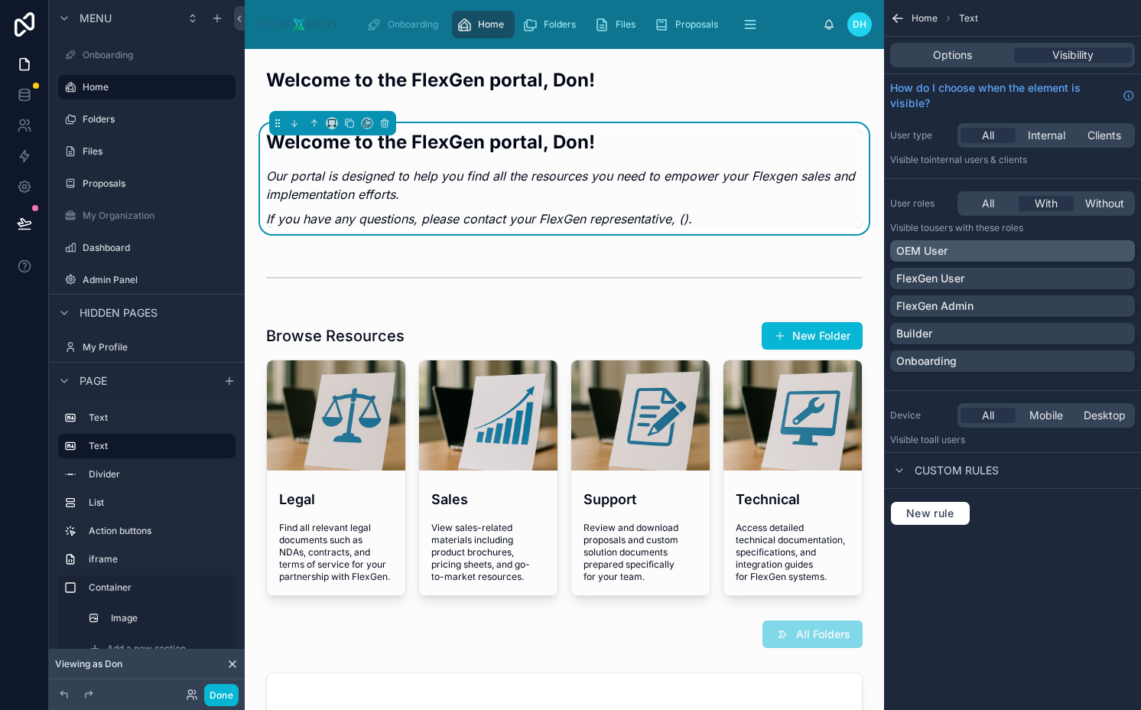
click at [1009, 245] on div "OEM User" at bounding box center [1013, 250] width 233 height 15
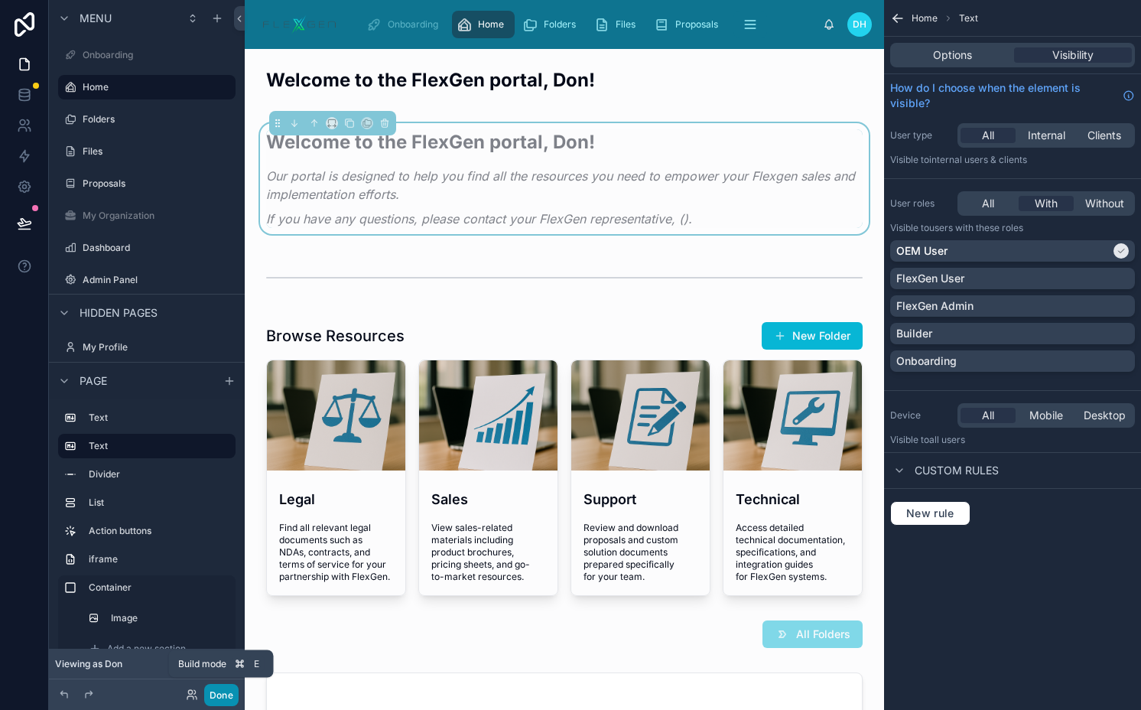
click at [216, 692] on button "Done" at bounding box center [221, 695] width 34 height 22
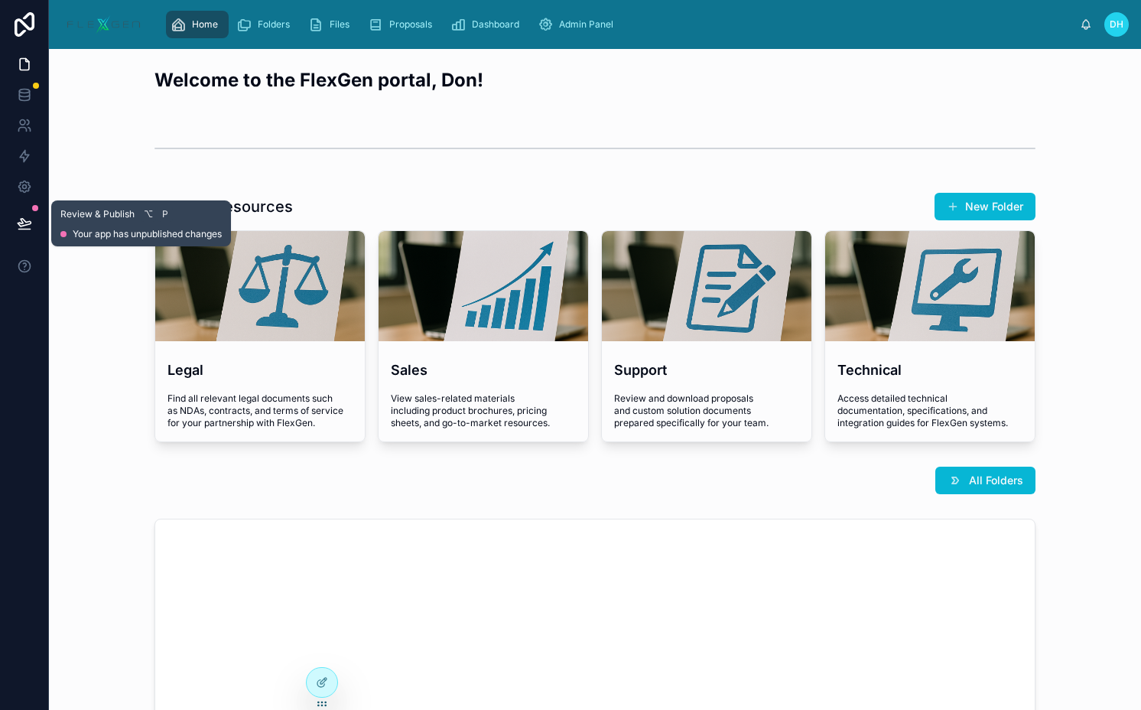
click at [22, 217] on icon at bounding box center [24, 223] width 15 height 15
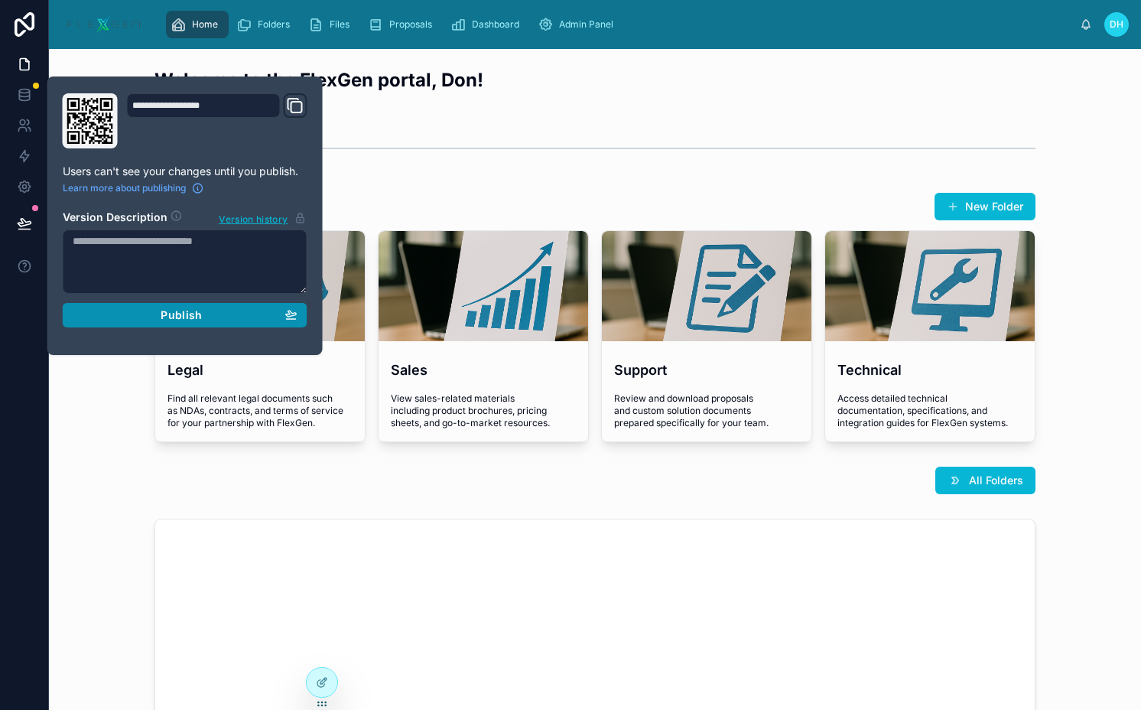
click at [184, 317] on span "Publish" at bounding box center [181, 315] width 41 height 14
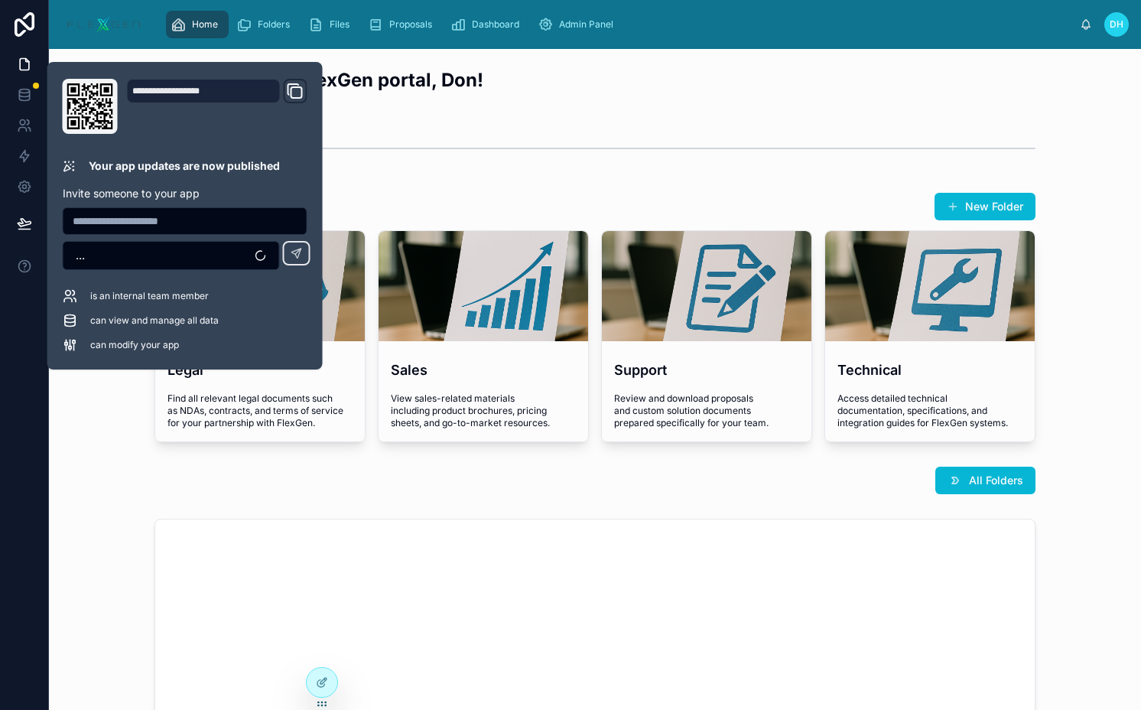
click at [803, 205] on div "Browse Resources New Folder" at bounding box center [595, 206] width 881 height 29
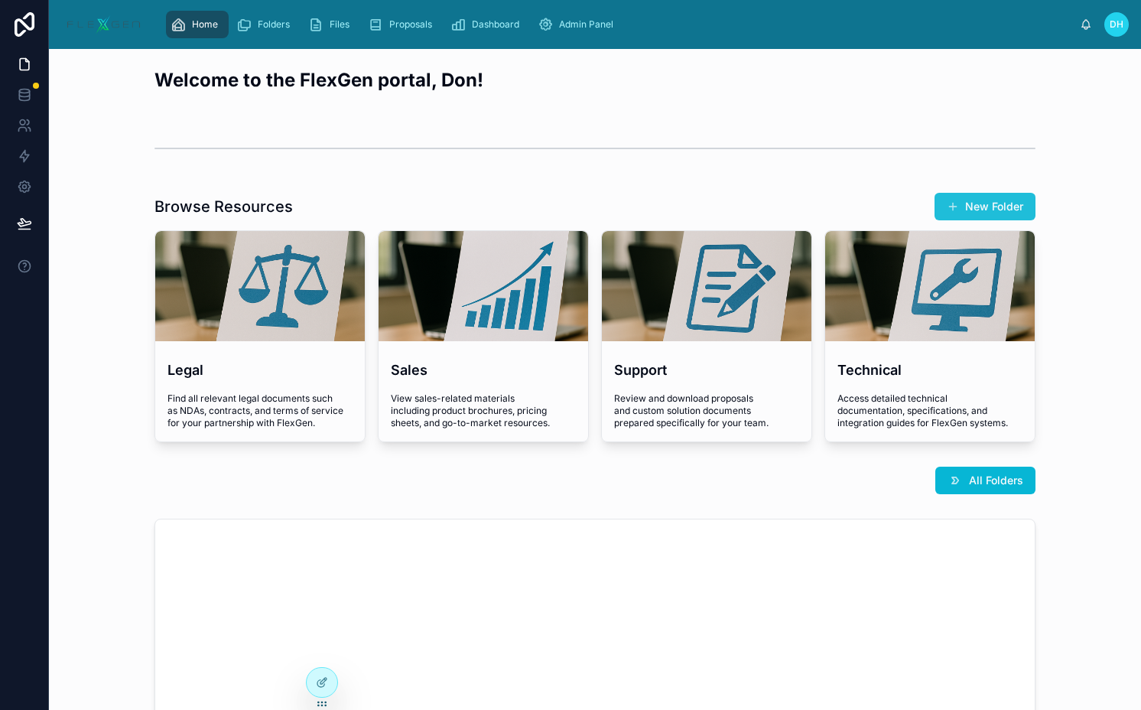
click at [995, 193] on button "New Folder" at bounding box center [985, 207] width 101 height 28
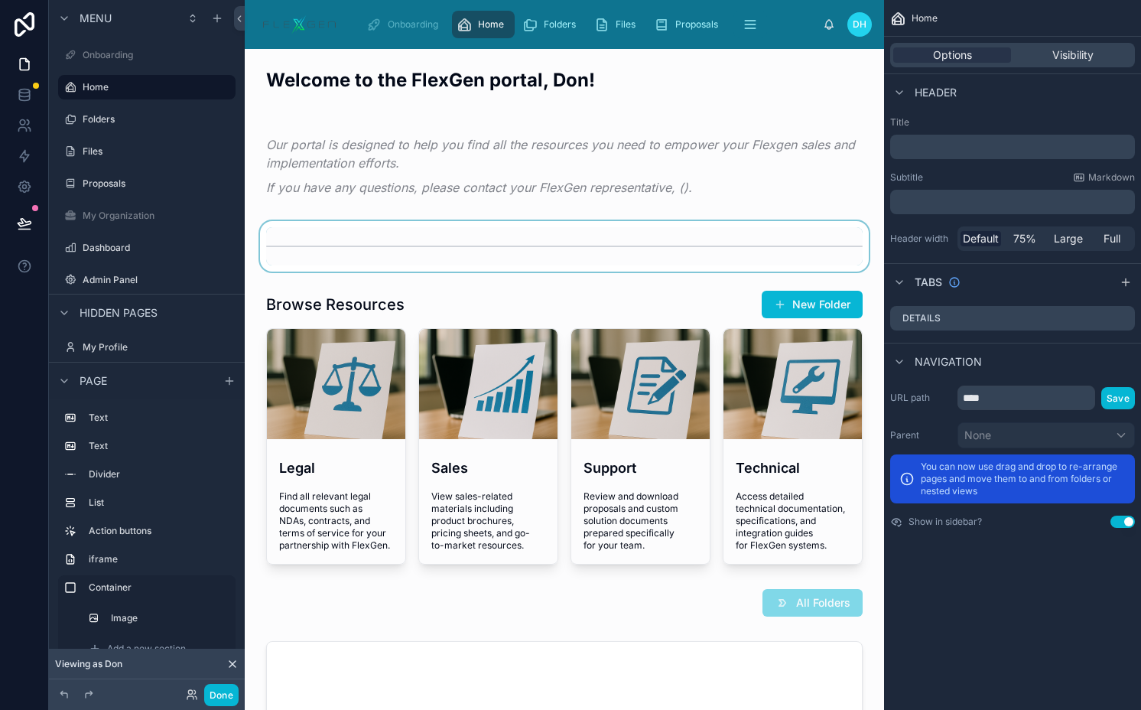
click at [469, 256] on div at bounding box center [564, 246] width 615 height 50
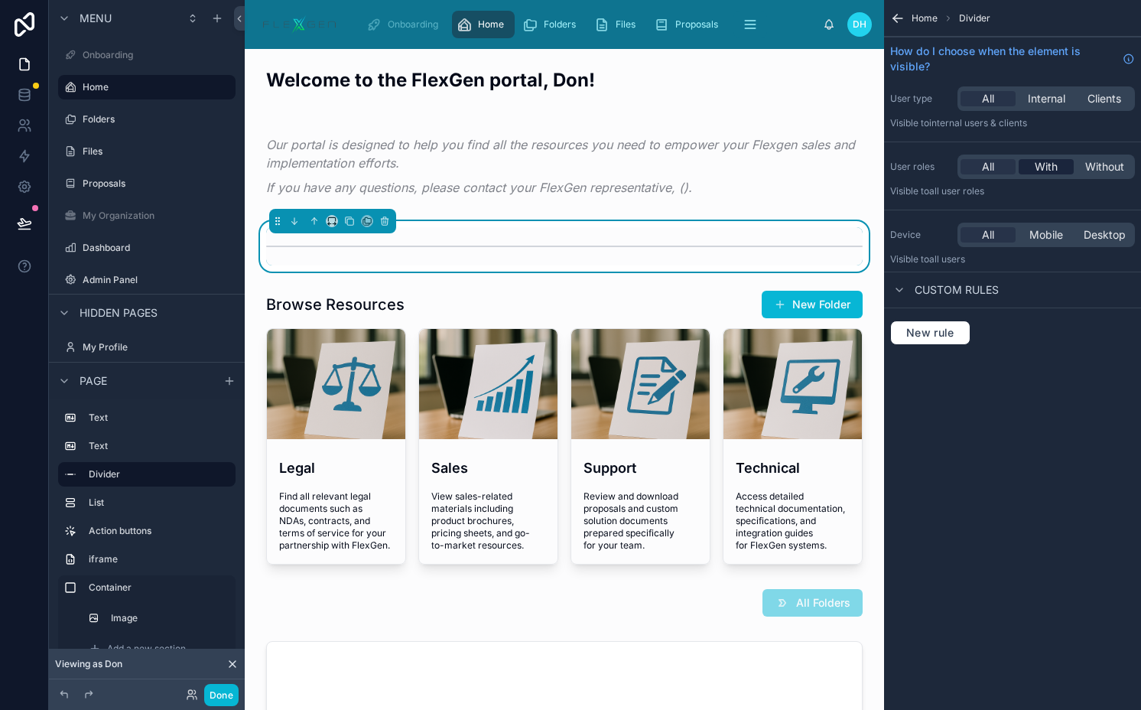
click at [1043, 169] on span "With" at bounding box center [1046, 166] width 23 height 15
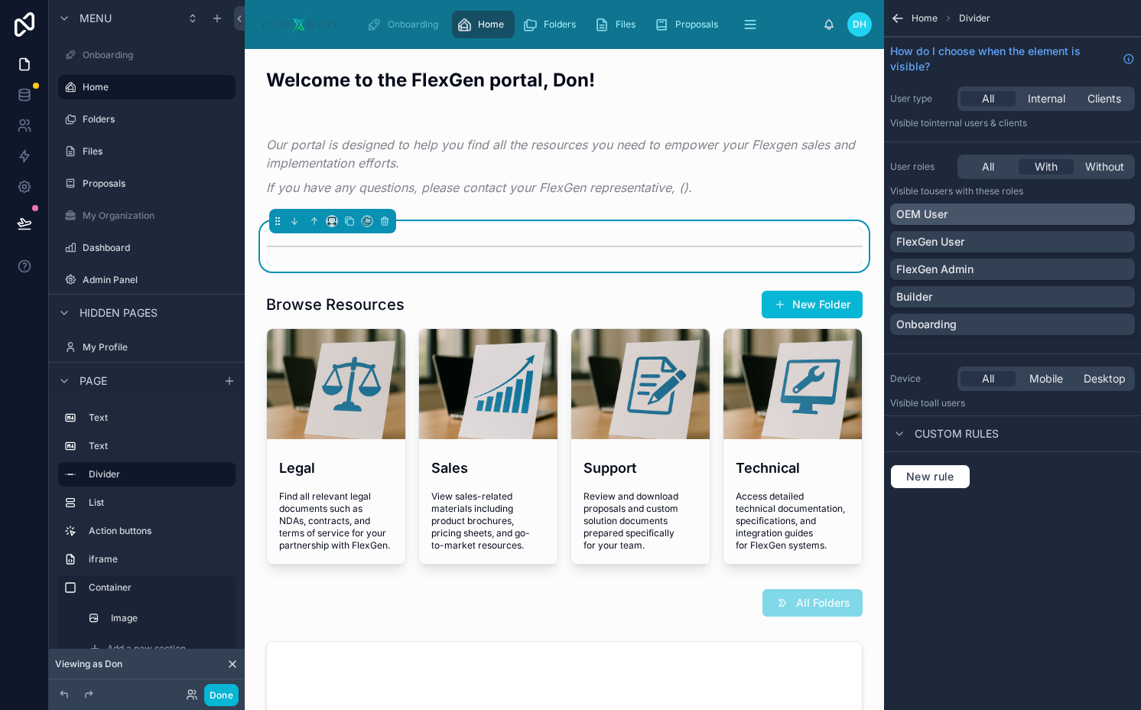
click at [1010, 217] on div "OEM User" at bounding box center [1013, 214] width 233 height 15
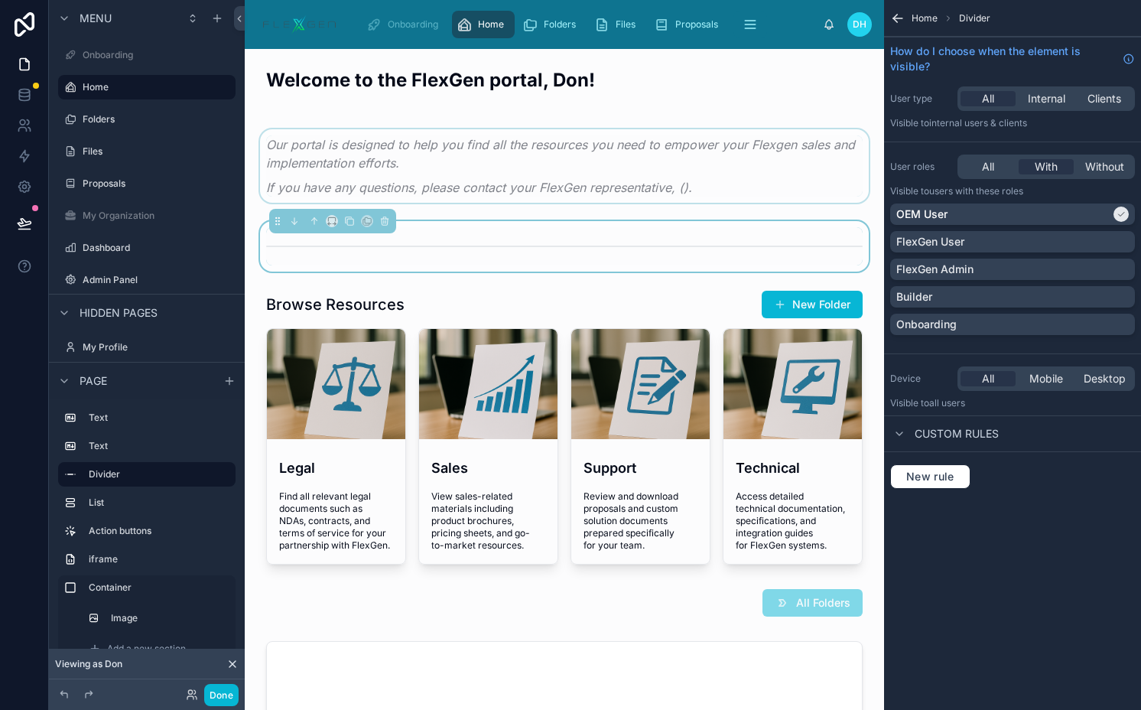
click at [531, 151] on div at bounding box center [564, 166] width 615 height 86
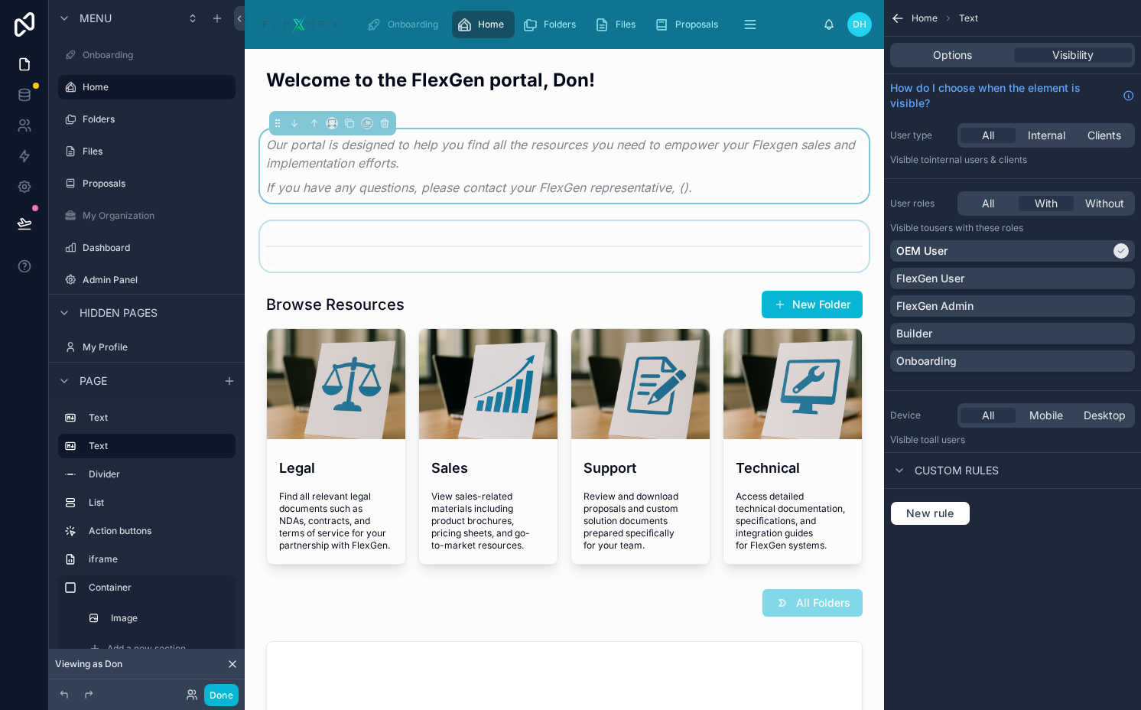
click at [516, 262] on div at bounding box center [564, 246] width 615 height 50
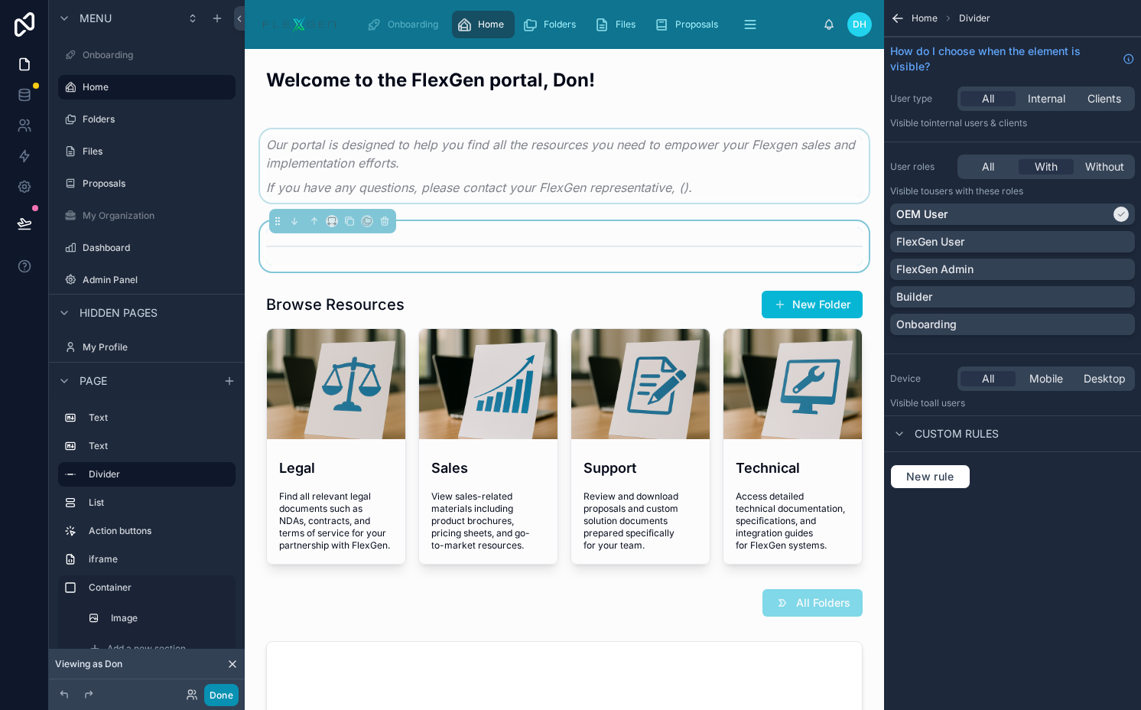
click at [213, 684] on button "Done" at bounding box center [221, 695] width 34 height 22
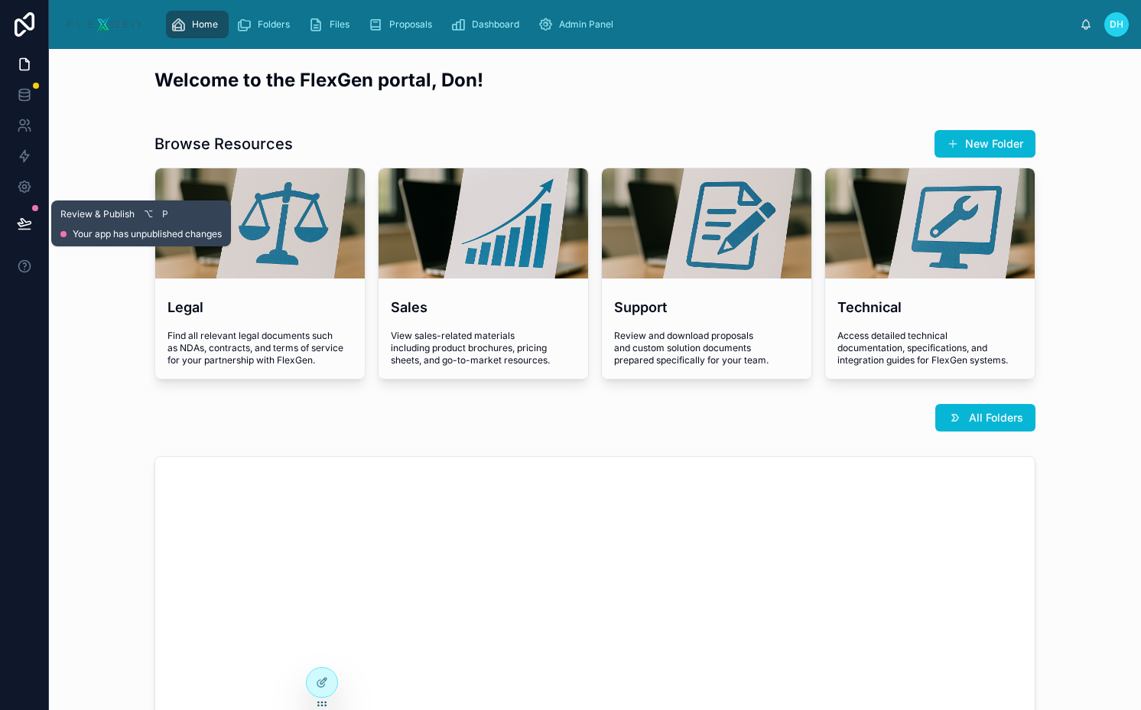
click at [15, 202] on button at bounding box center [25, 223] width 34 height 43
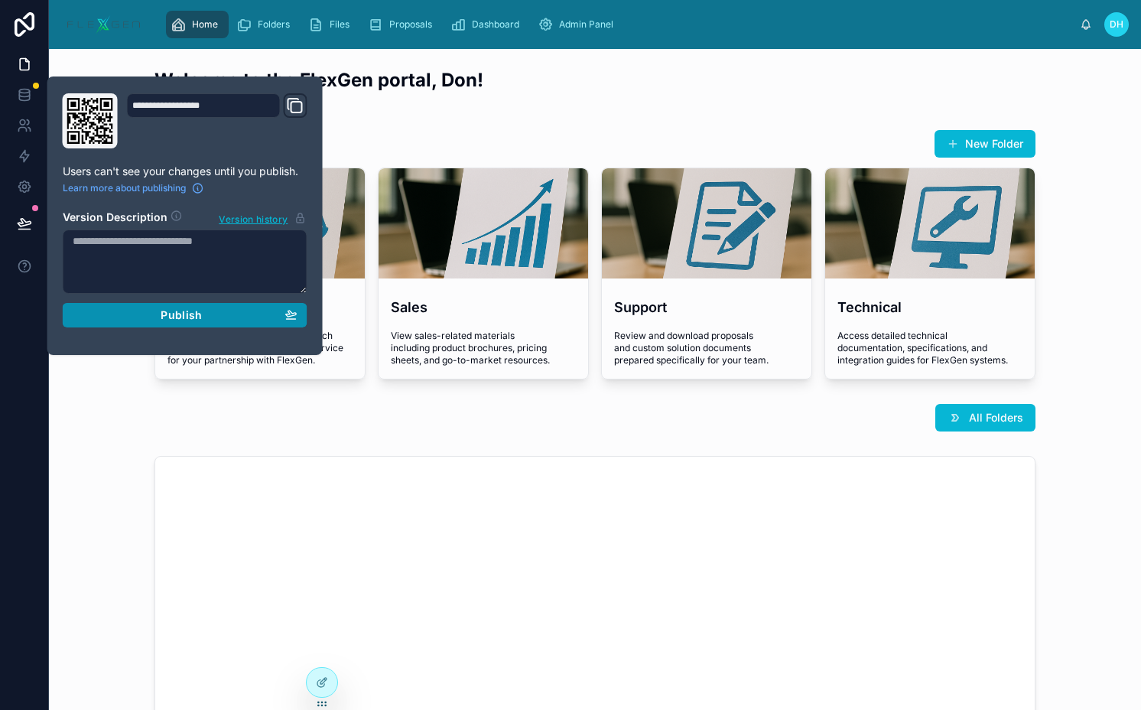
click at [148, 316] on div "Publish" at bounding box center [185, 315] width 225 height 14
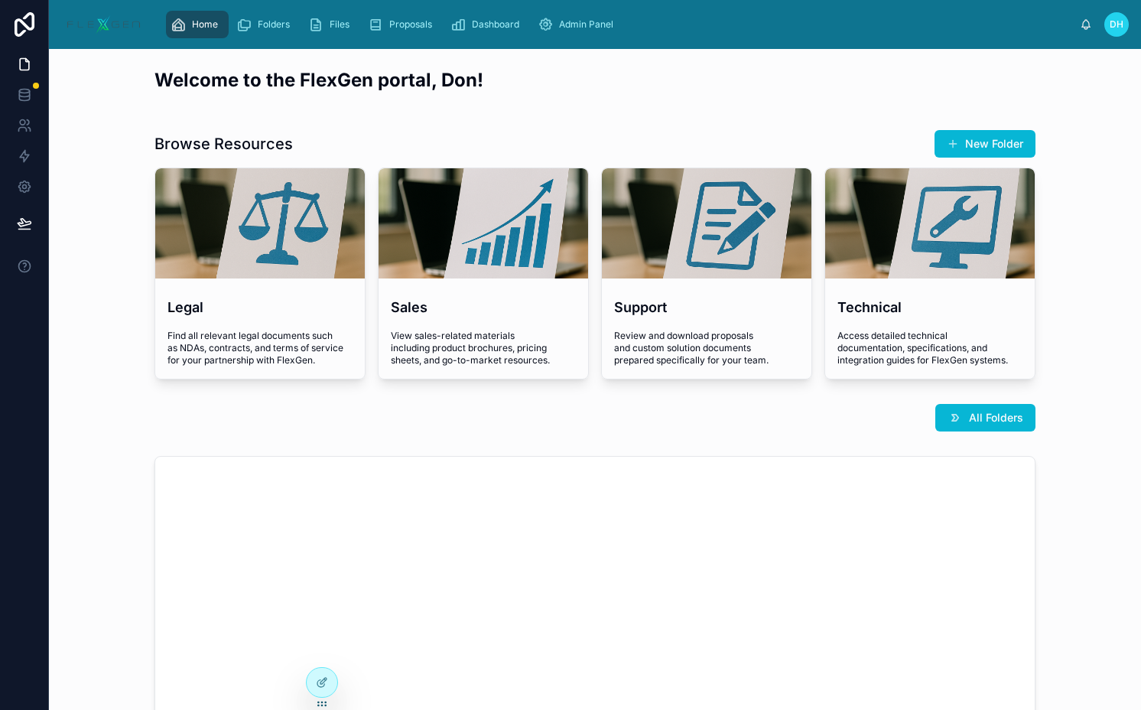
click at [573, 415] on div "All Folders" at bounding box center [595, 418] width 881 height 28
click at [962, 143] on button "New Folder" at bounding box center [985, 144] width 101 height 28
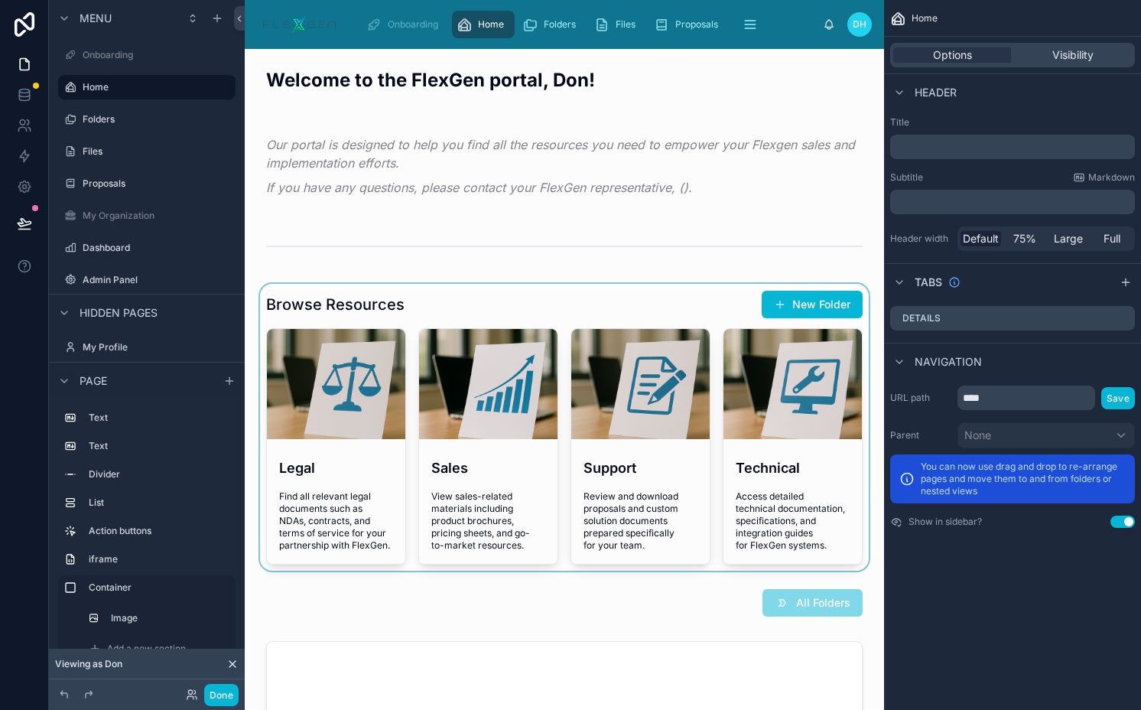
click at [786, 306] on div at bounding box center [564, 427] width 615 height 287
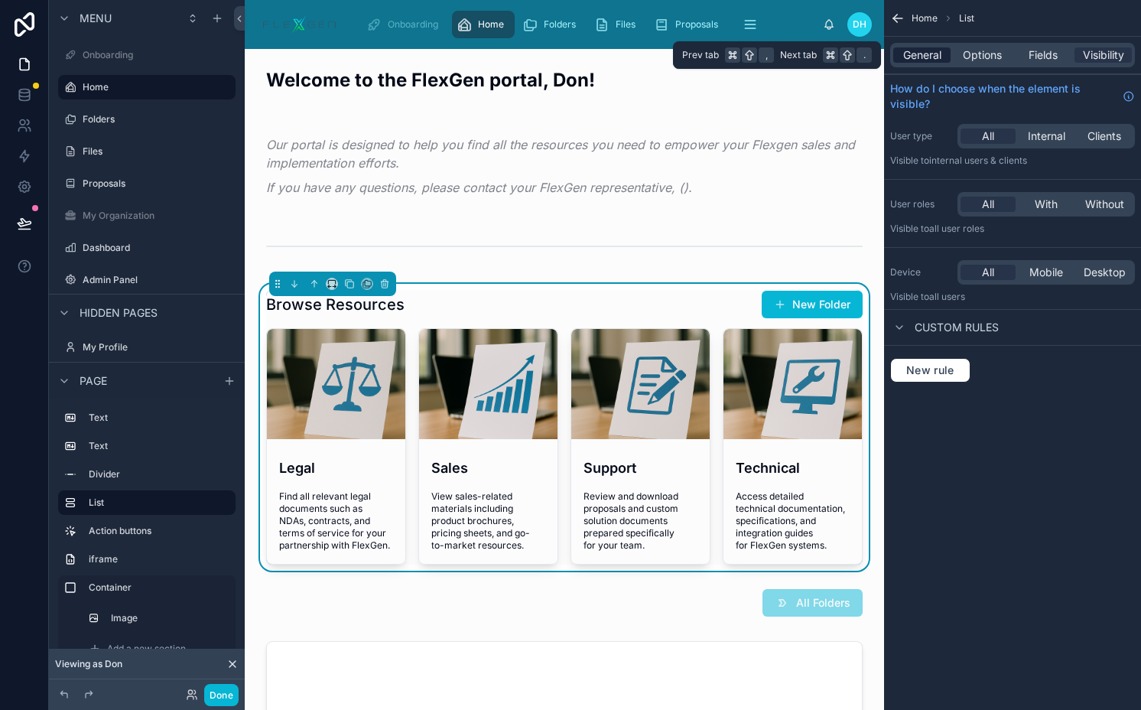
click at [950, 50] on div "General" at bounding box center [921, 54] width 57 height 15
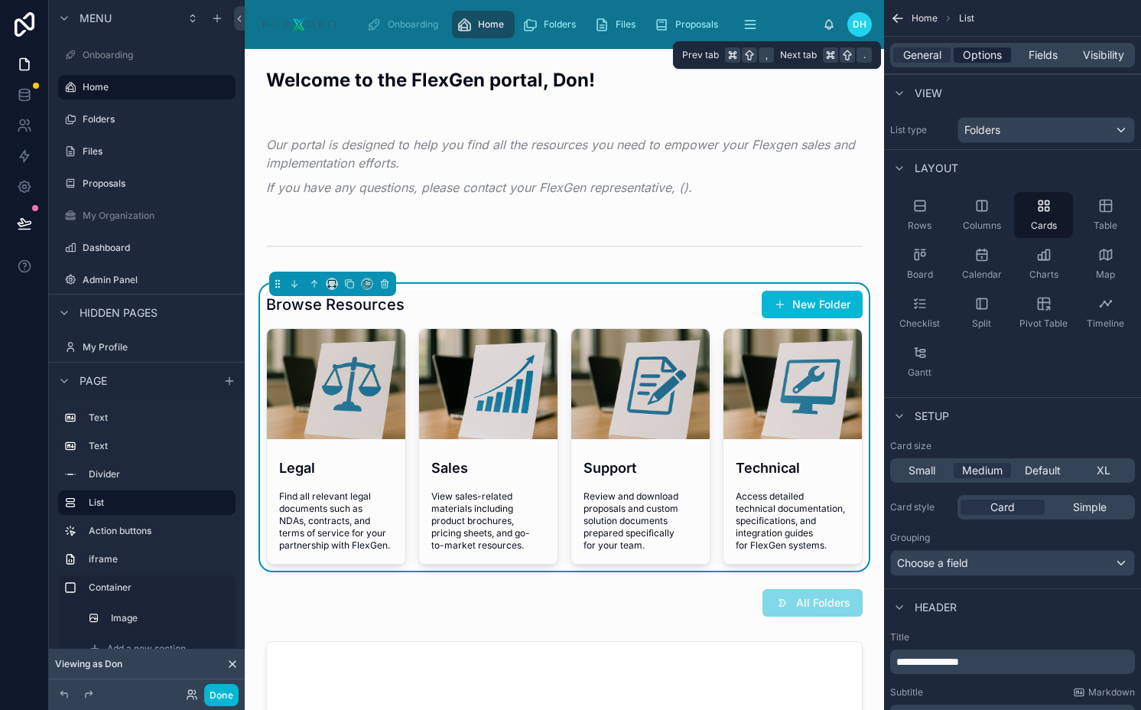
click at [975, 50] on span "Options" at bounding box center [982, 54] width 39 height 15
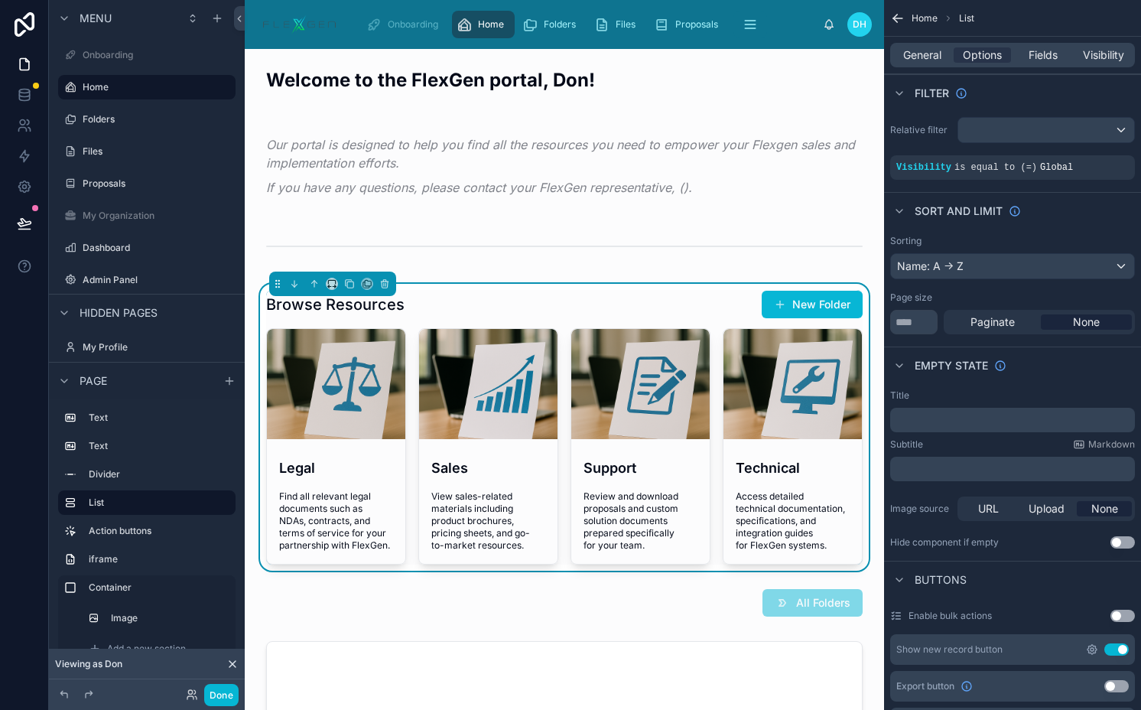
click at [1086, 645] on icon "scrollable content" at bounding box center [1092, 649] width 12 height 12
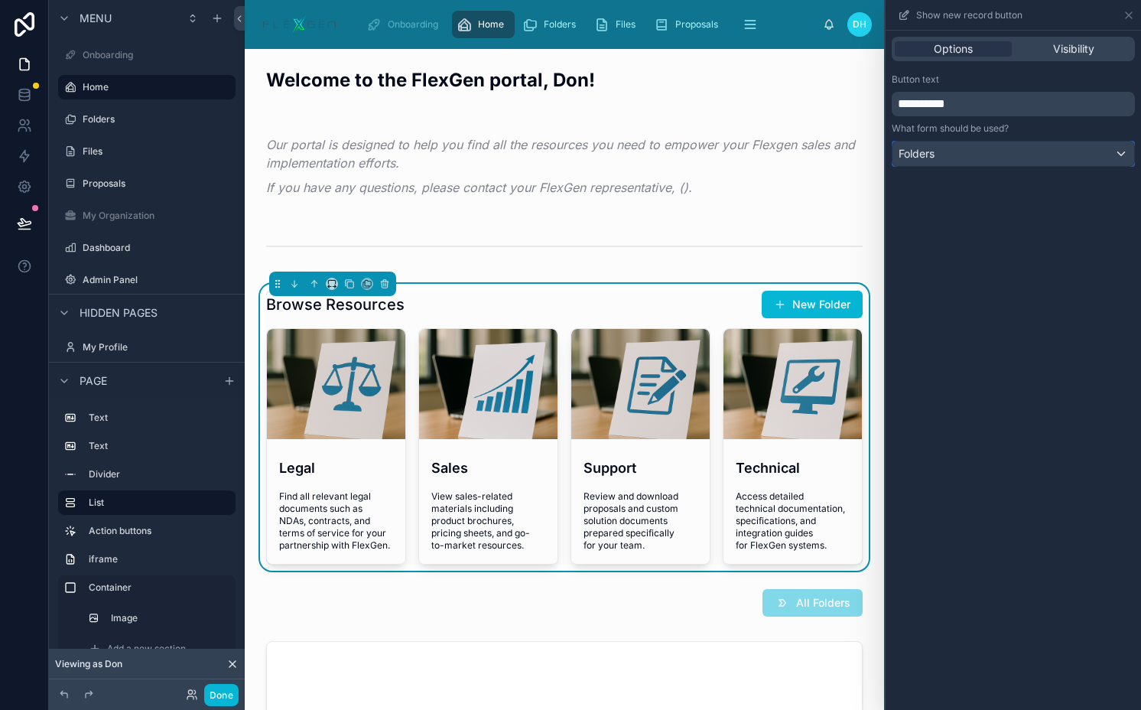
click at [977, 150] on div "Folders" at bounding box center [1014, 154] width 242 height 24
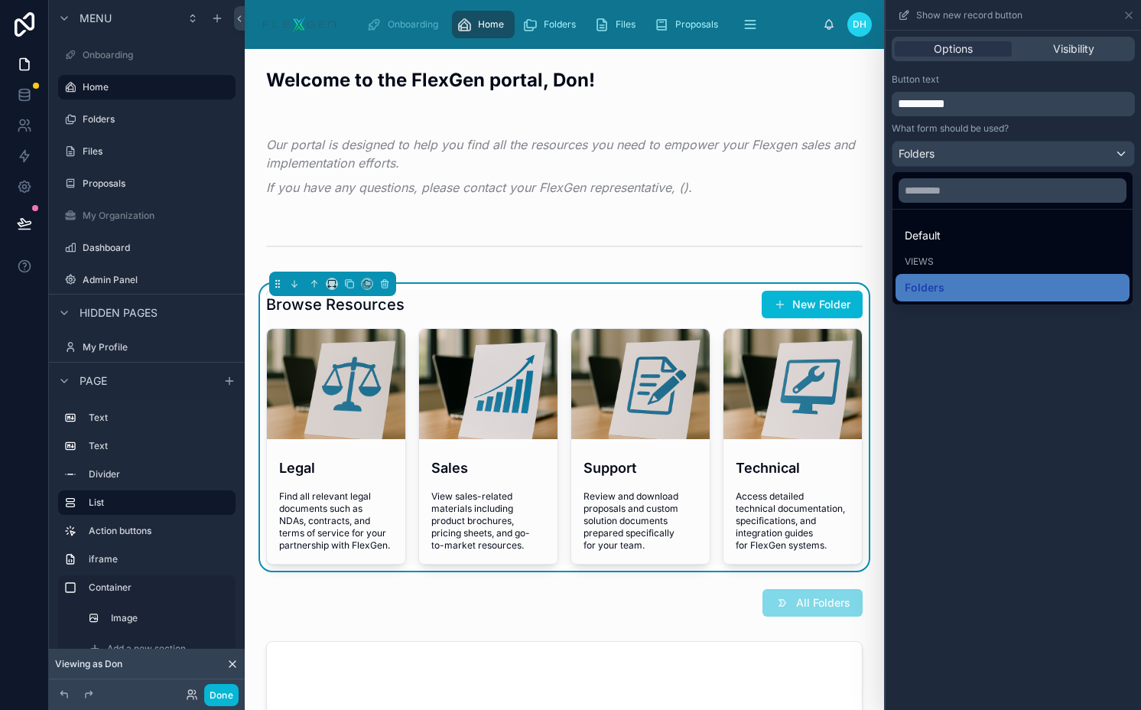
click at [977, 150] on div at bounding box center [1013, 355] width 255 height 710
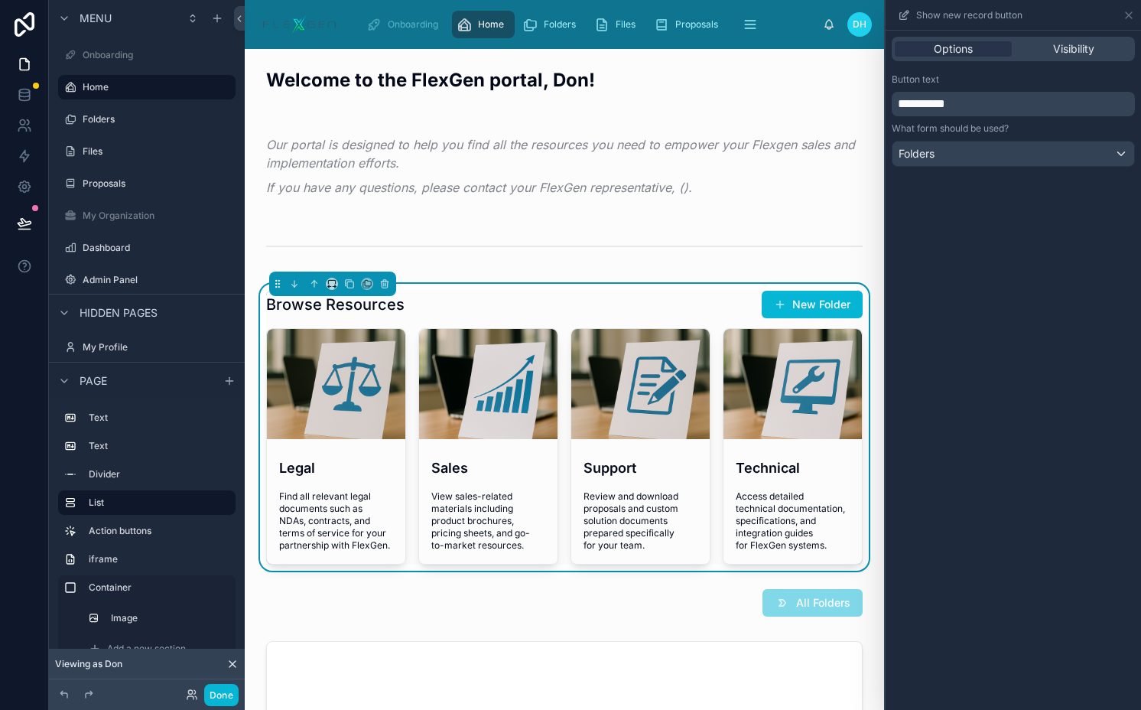
click at [971, 105] on p "**********" at bounding box center [1015, 104] width 234 height 18
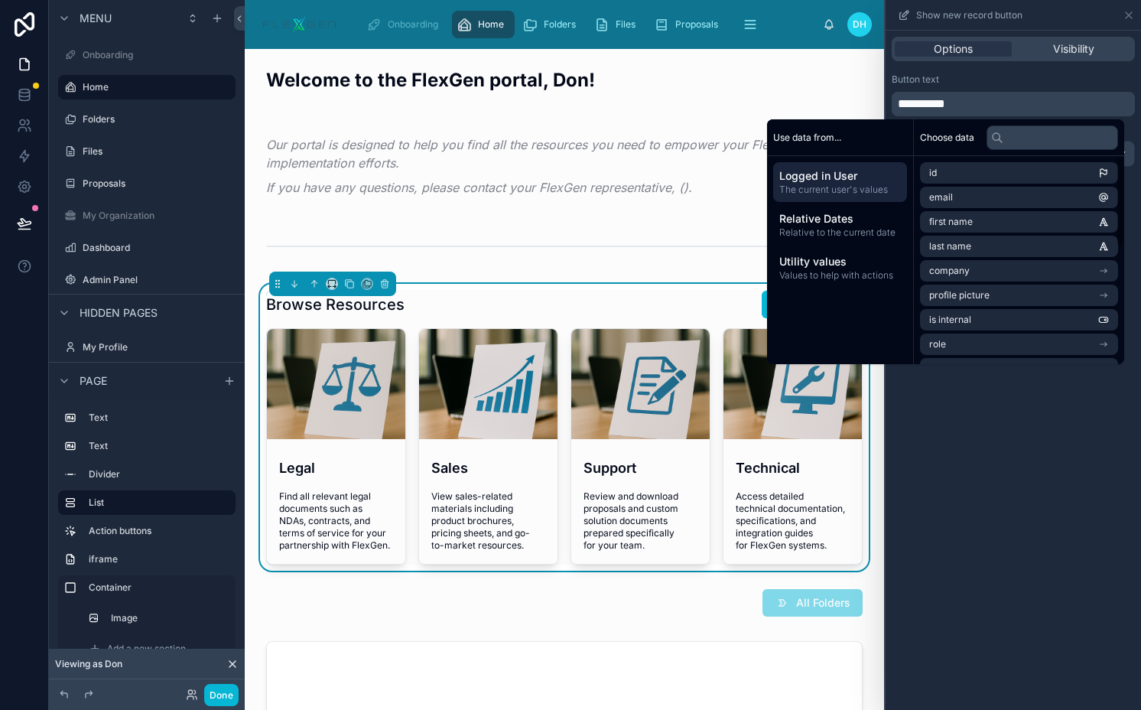
click at [1004, 451] on div "**********" at bounding box center [1013, 370] width 255 height 679
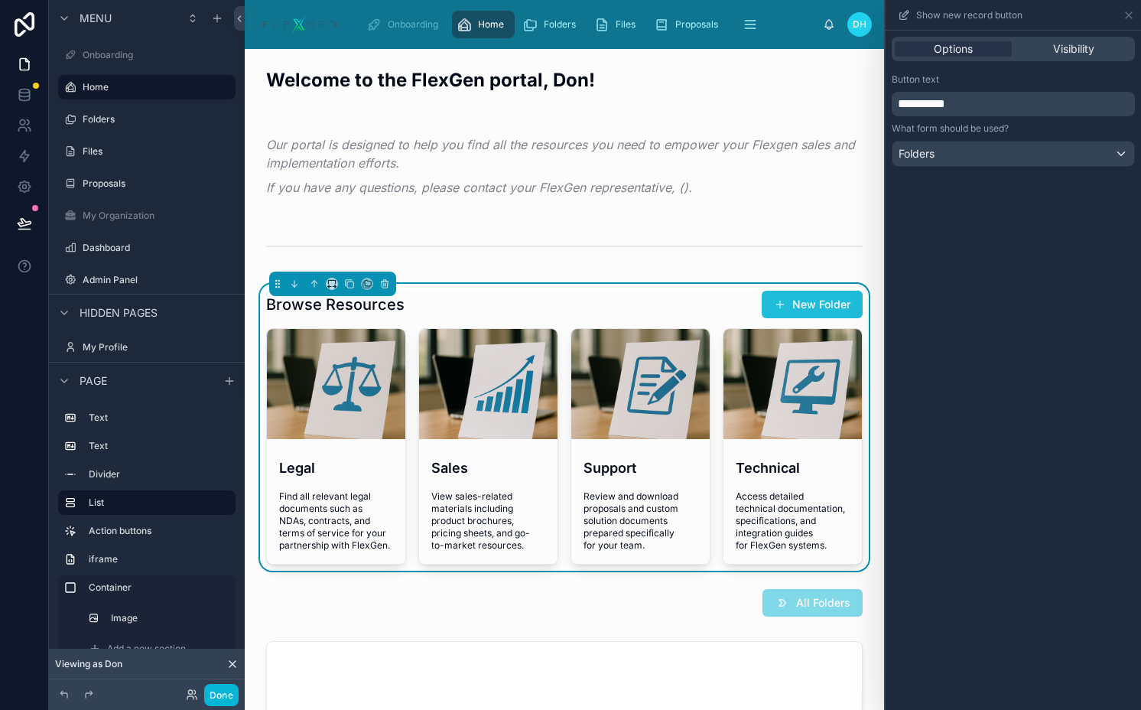
click at [794, 301] on button "New Folder" at bounding box center [812, 305] width 101 height 28
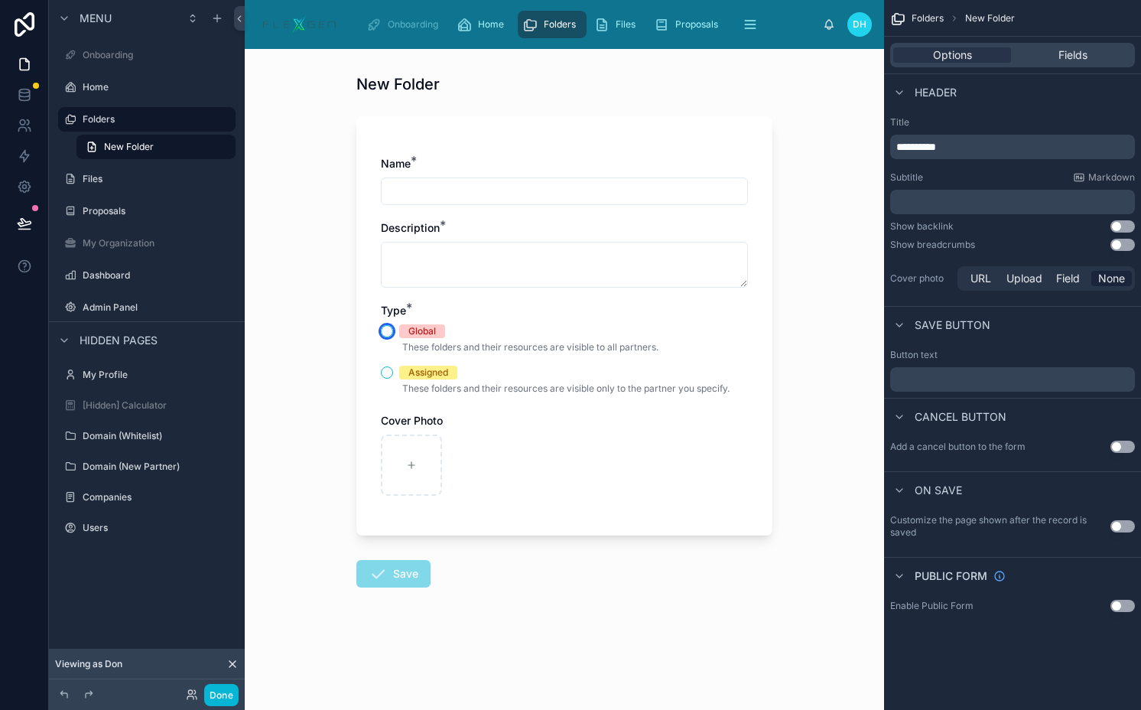
click at [386, 330] on button "Global" at bounding box center [387, 331] width 12 height 12
click at [384, 369] on button "Assigned" at bounding box center [387, 372] width 12 height 12
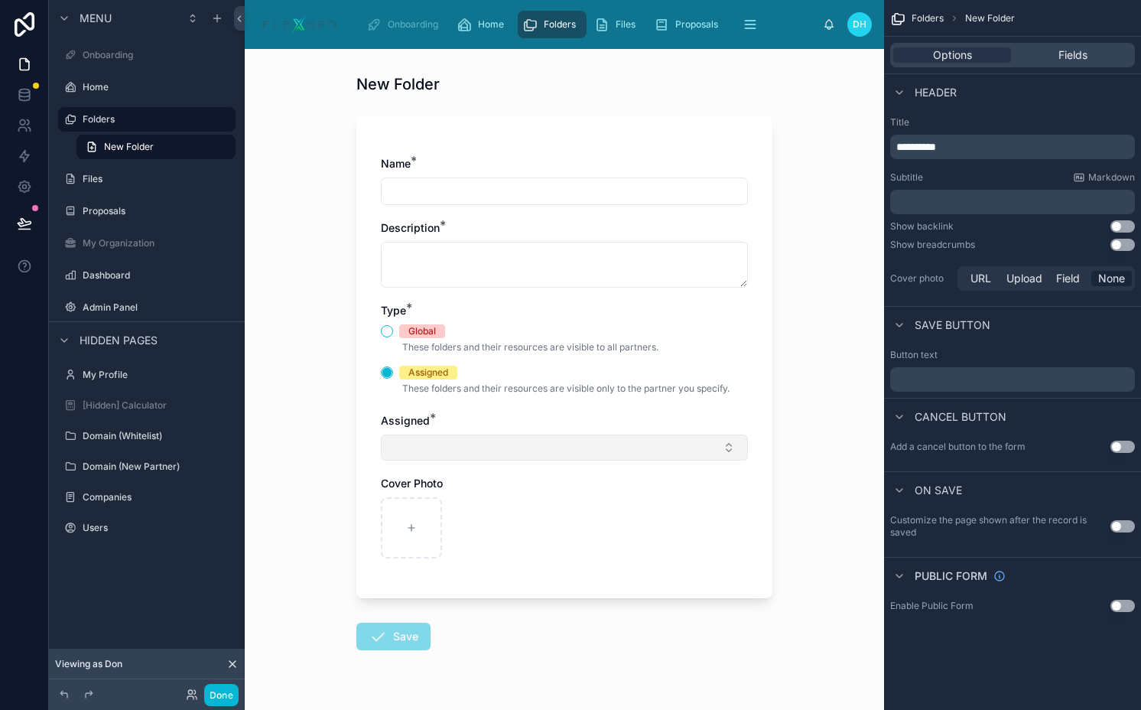
click at [412, 438] on button "Select Button" at bounding box center [564, 447] width 367 height 26
click at [1044, 60] on div "Fields" at bounding box center [1073, 54] width 118 height 15
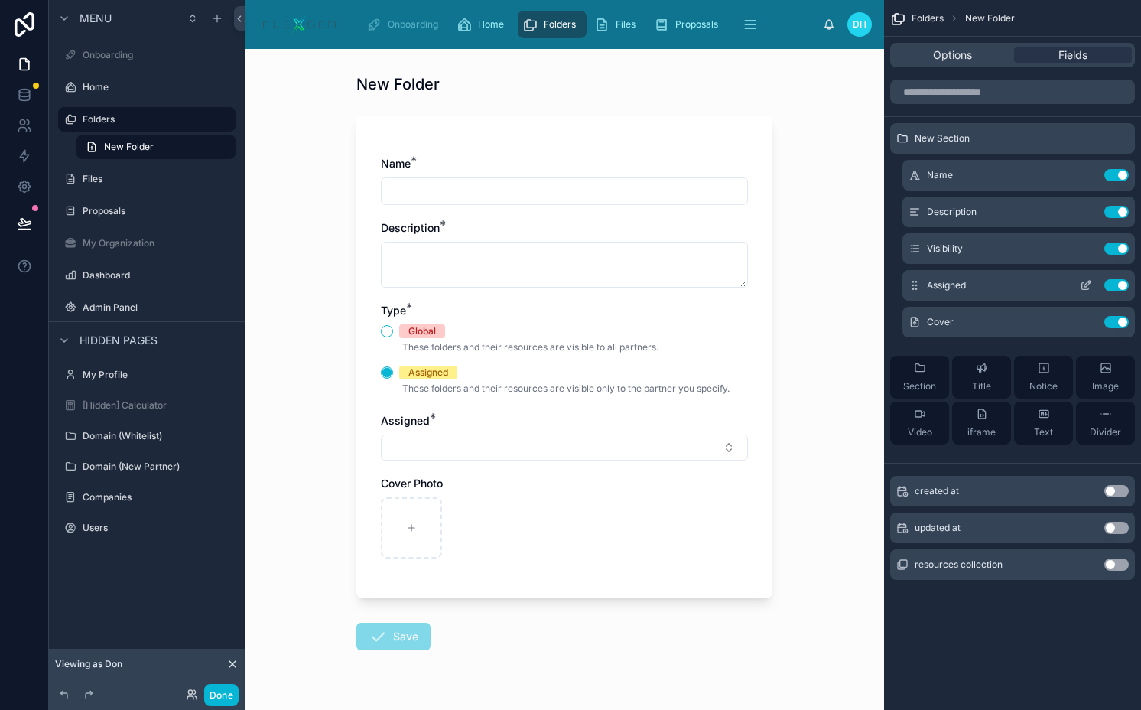
click at [1084, 282] on icon "scrollable content" at bounding box center [1086, 285] width 12 height 12
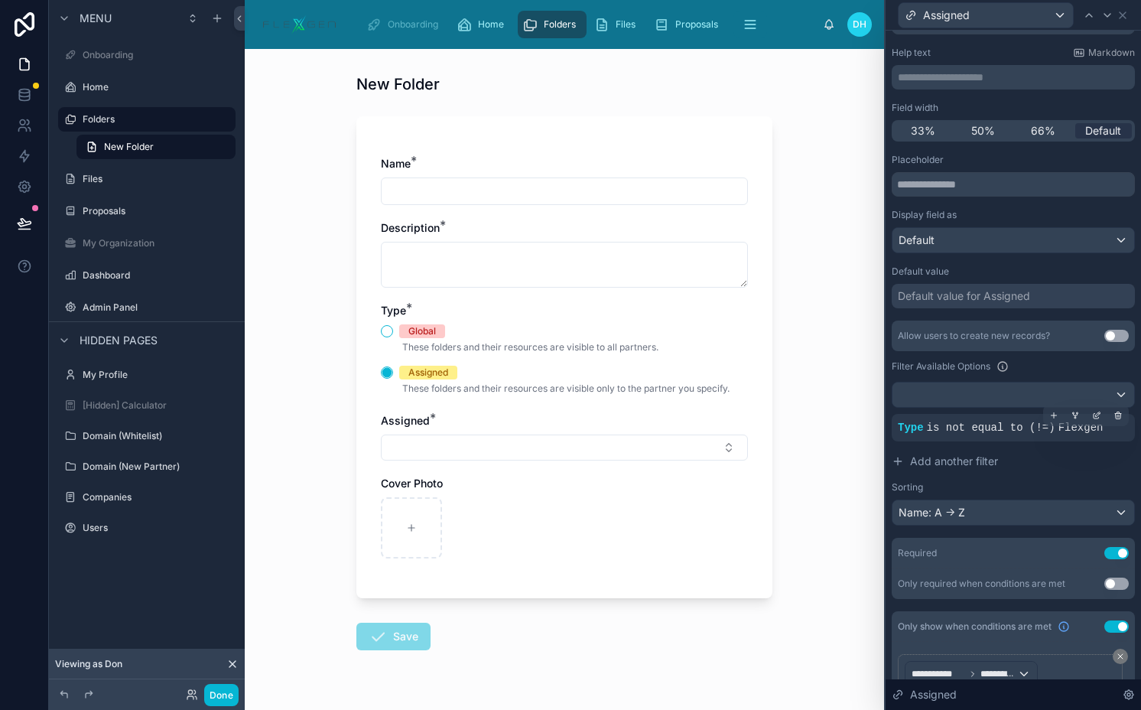
scroll to position [205, 0]
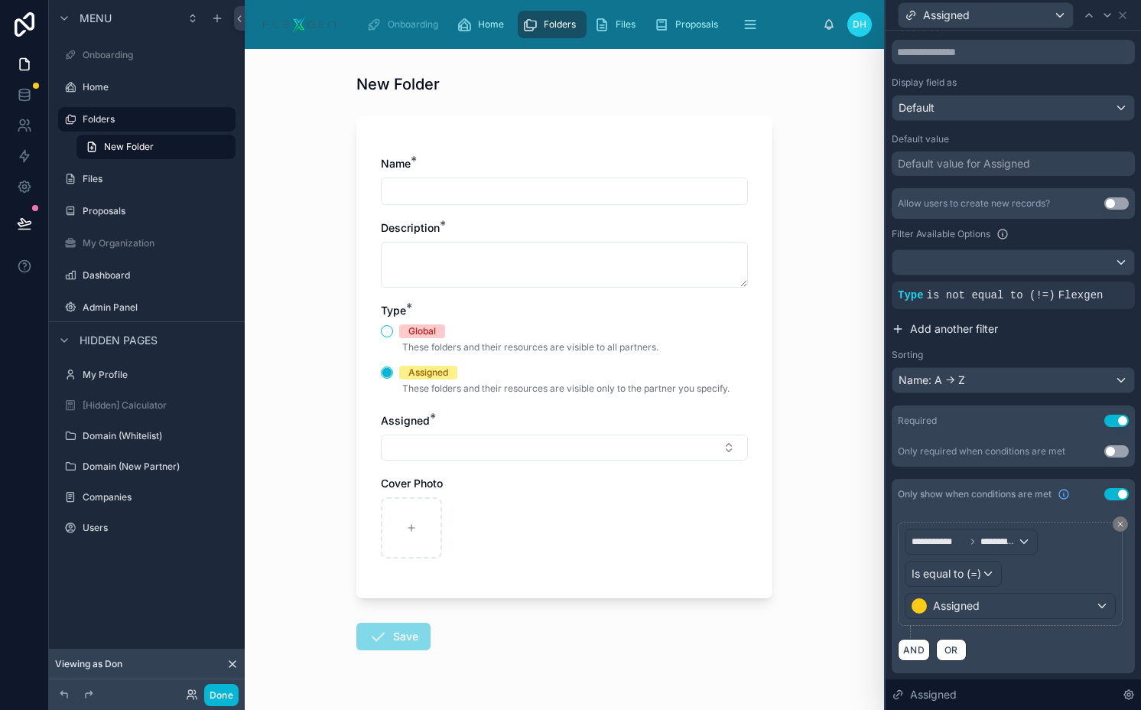
click at [932, 327] on span "Add another filter" at bounding box center [954, 328] width 88 height 15
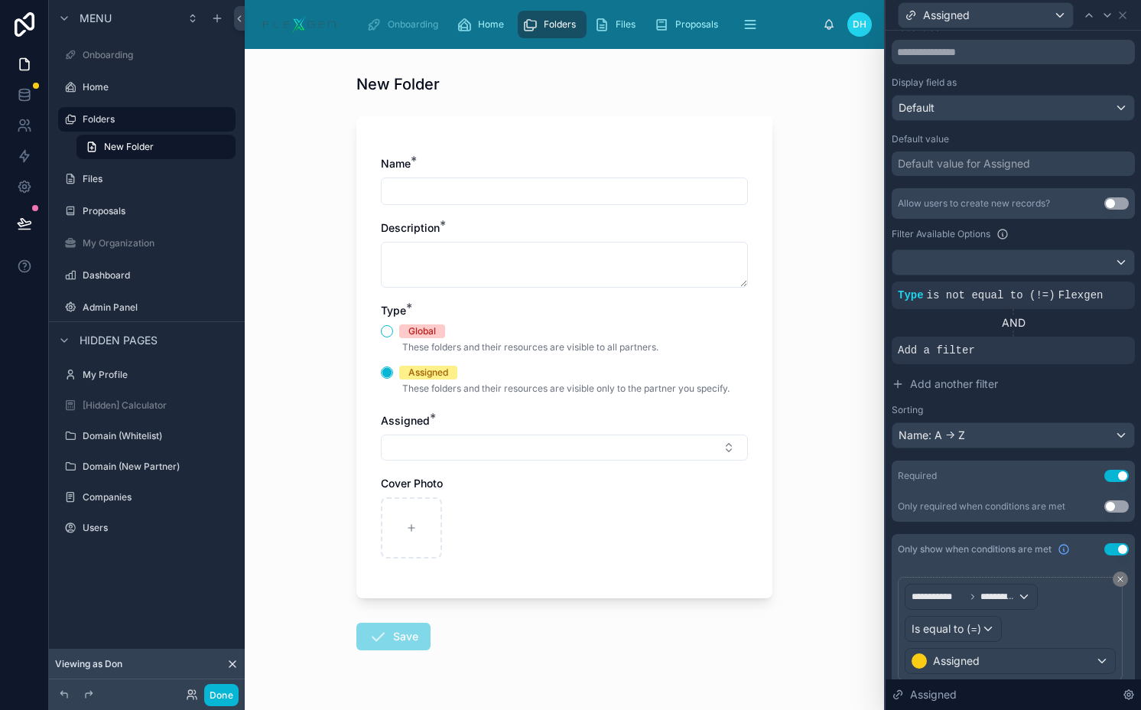
click at [1083, 335] on div "AND" at bounding box center [1013, 323] width 243 height 28
click at [1094, 339] on icon at bounding box center [1096, 339] width 5 height 5
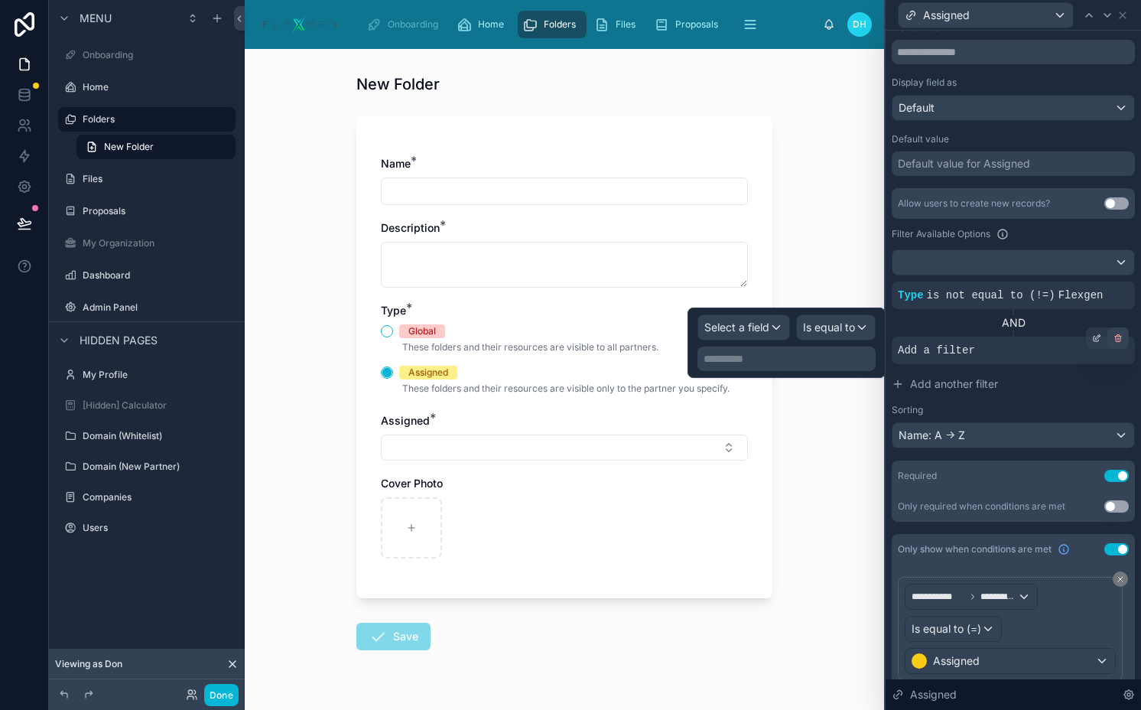
click at [1108, 339] on div at bounding box center [1118, 337] width 21 height 21
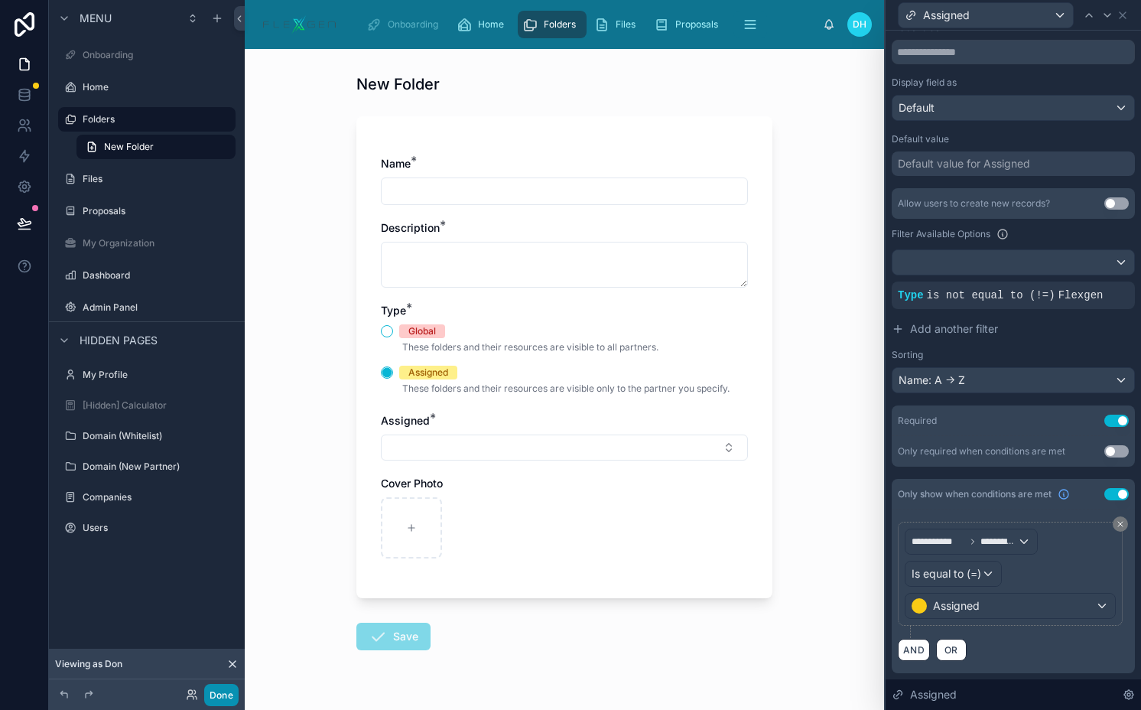
click at [228, 698] on button "Done" at bounding box center [221, 695] width 34 height 22
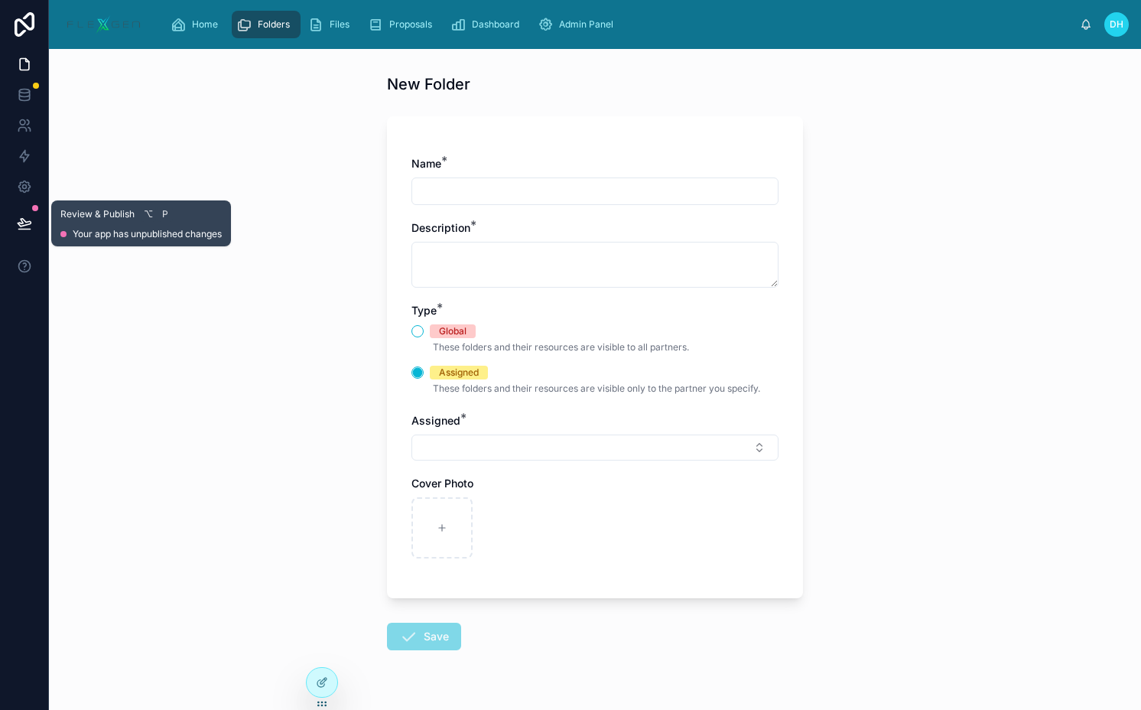
click at [22, 220] on icon at bounding box center [24, 223] width 15 height 15
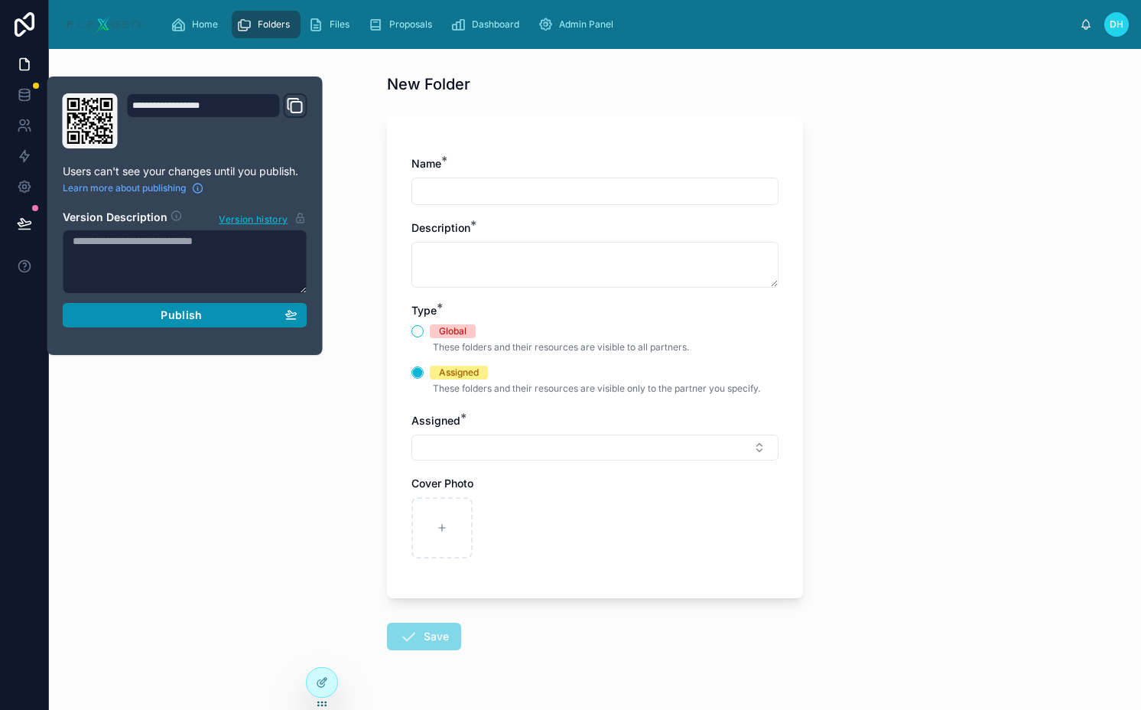
click at [187, 318] on span "Publish" at bounding box center [181, 315] width 41 height 14
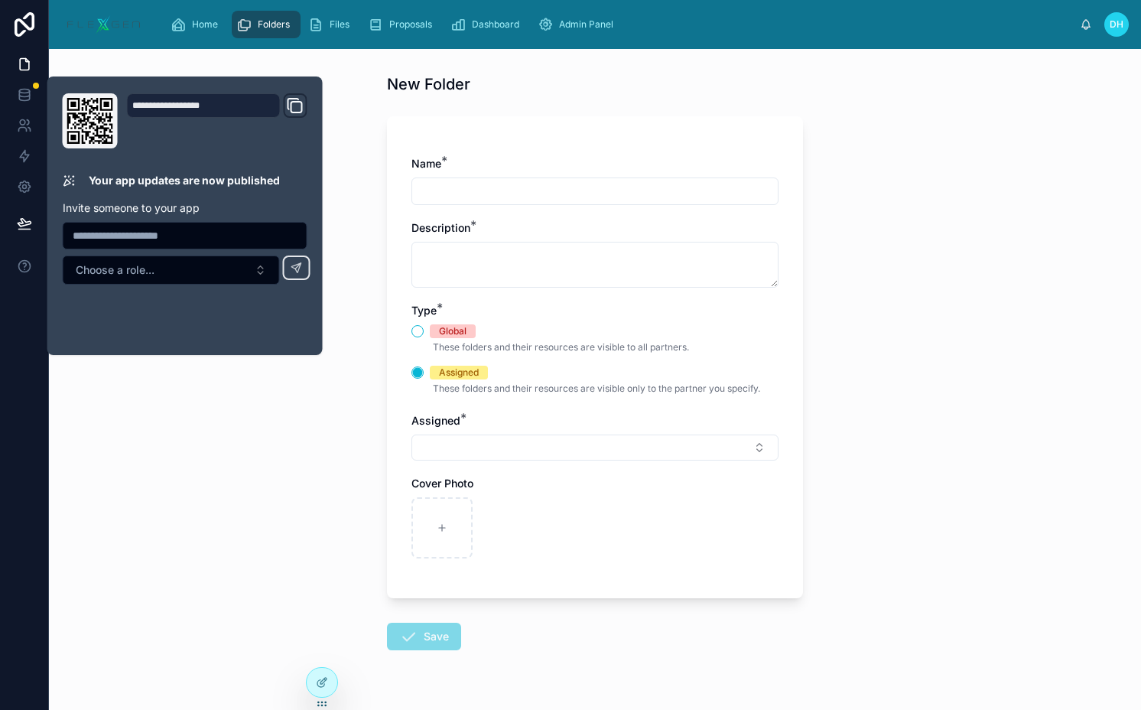
click at [282, 33] on div "Folders" at bounding box center [266, 24] width 60 height 24
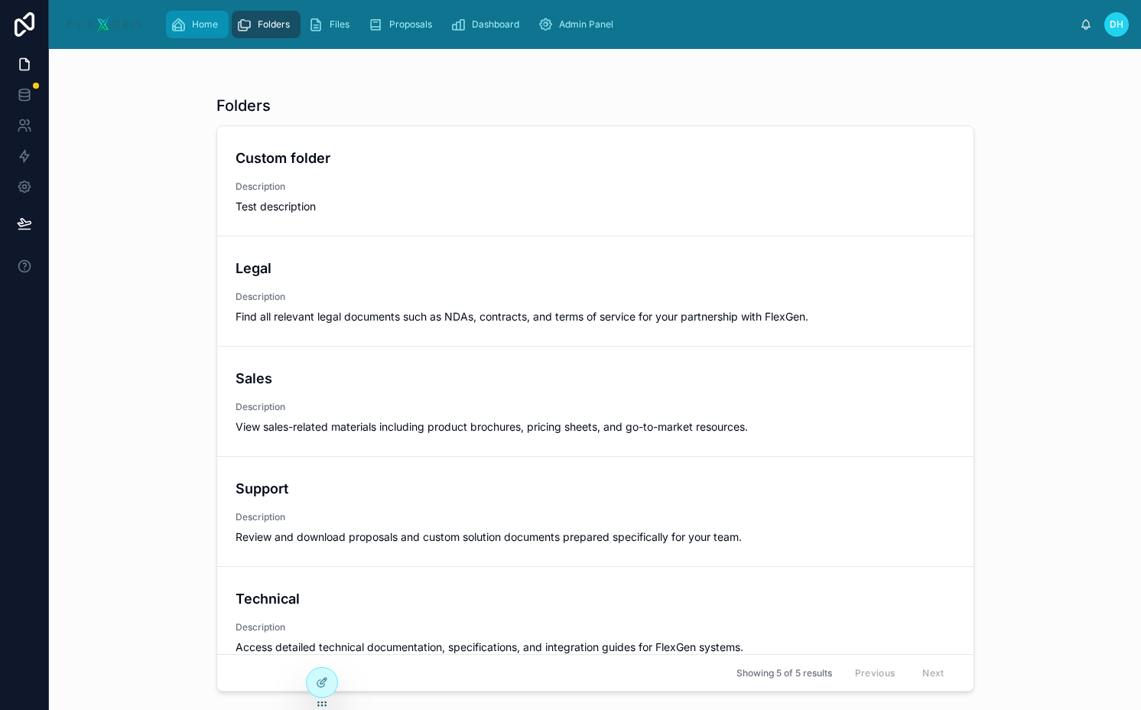
click at [200, 21] on span "Home" at bounding box center [205, 24] width 26 height 12
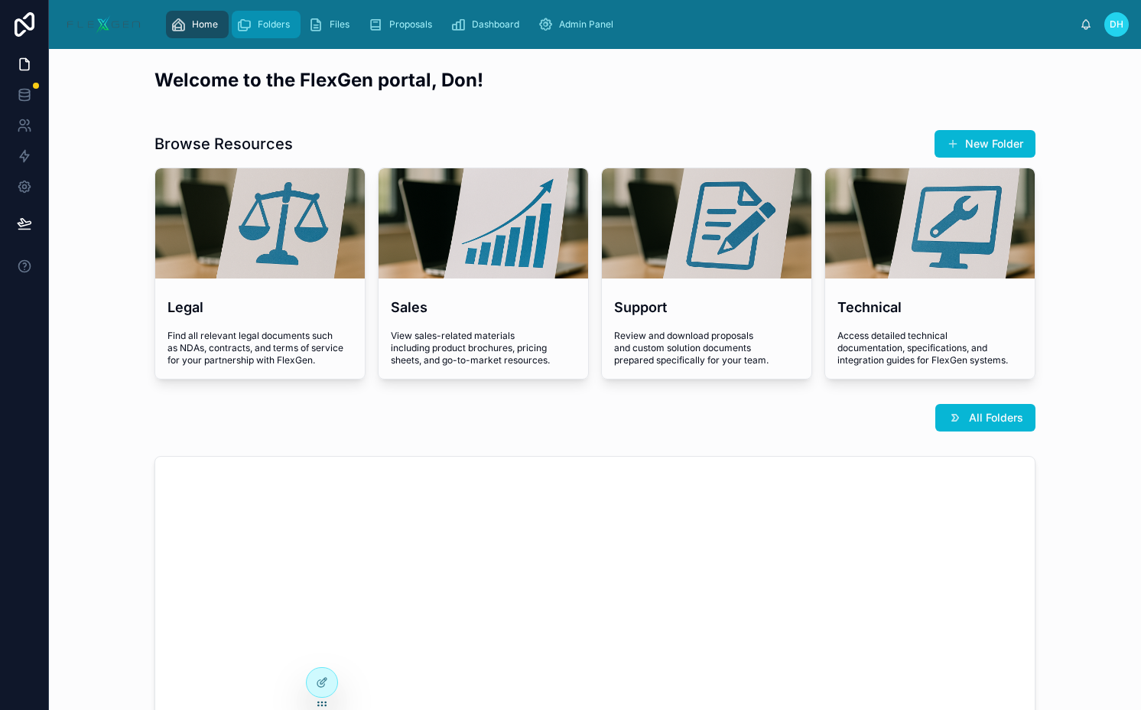
click at [291, 21] on div "Folders" at bounding box center [266, 24] width 60 height 24
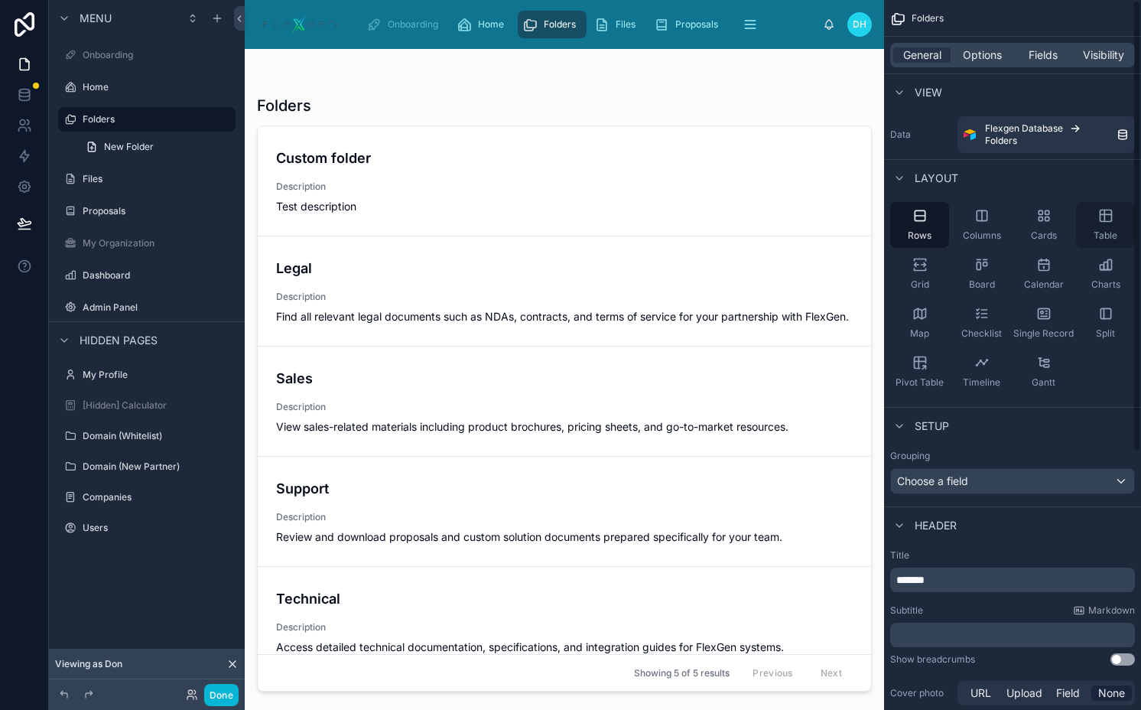
click at [1094, 207] on div "Table" at bounding box center [1105, 225] width 59 height 46
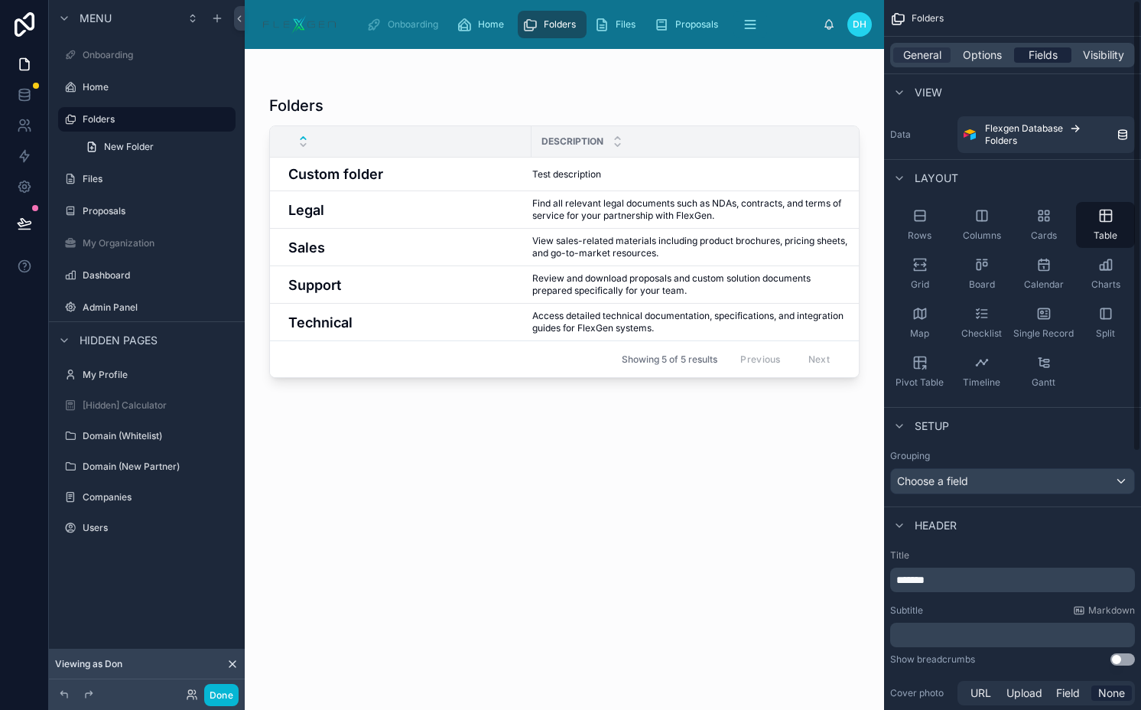
click at [1043, 59] on span "Fields" at bounding box center [1043, 54] width 29 height 15
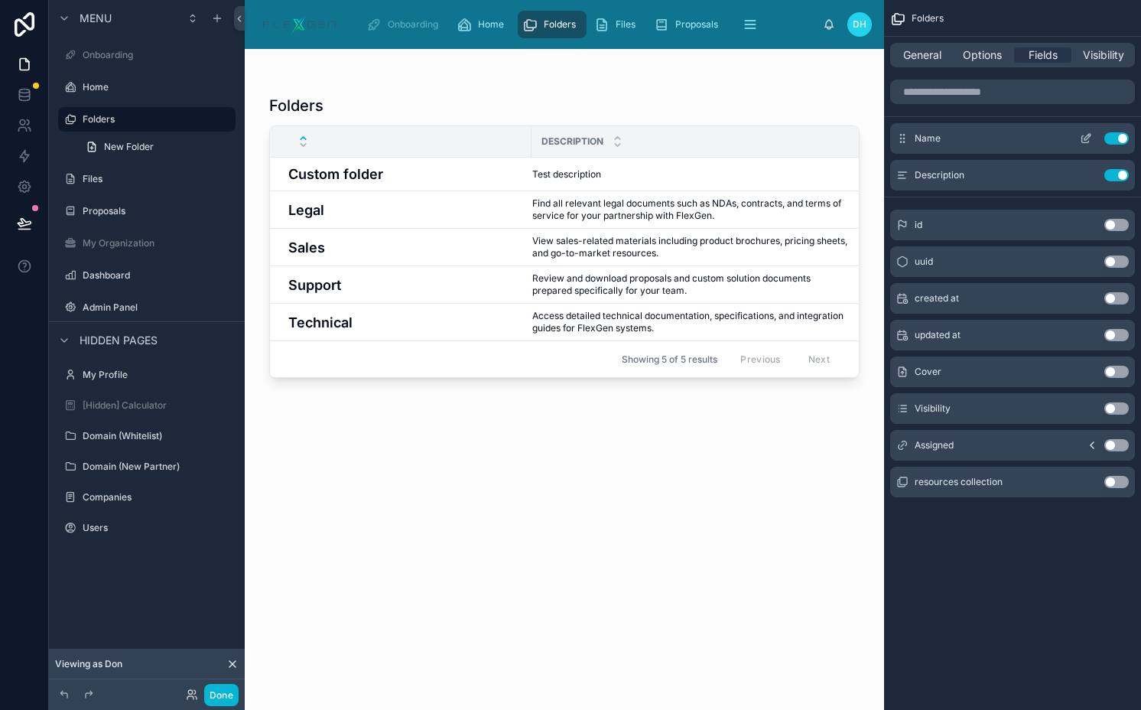
click at [1078, 132] on button "scrollable content" at bounding box center [1086, 138] width 24 height 12
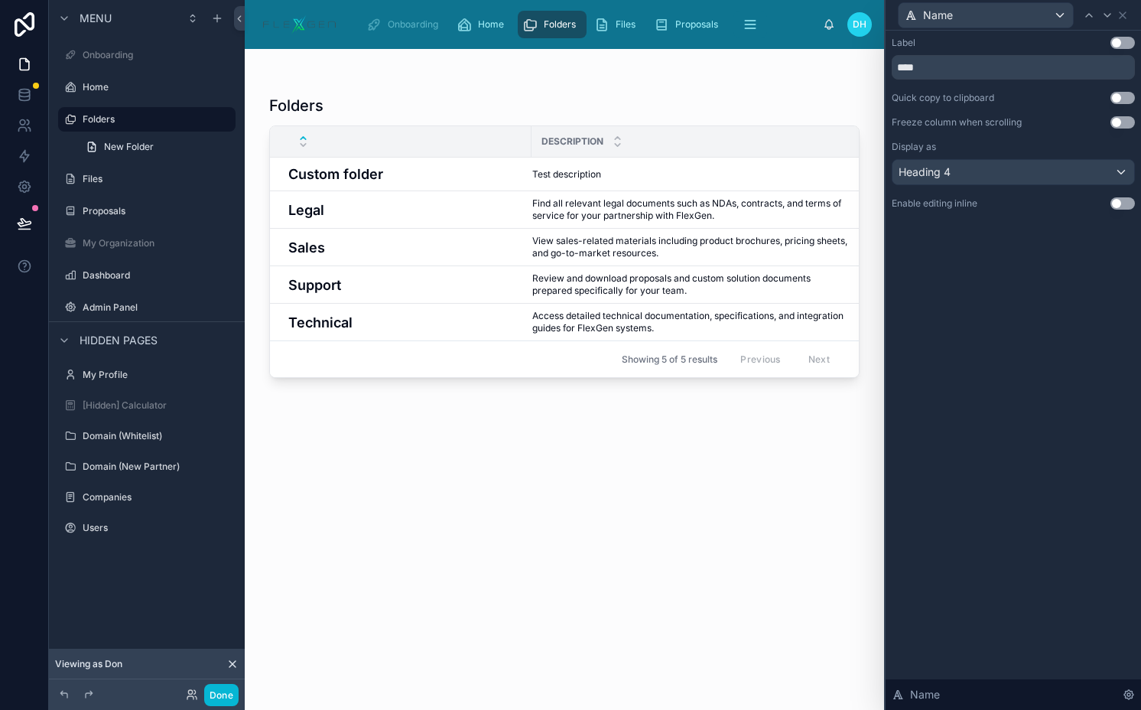
click at [1118, 44] on button "Use setting" at bounding box center [1123, 43] width 24 height 12
click at [975, 167] on div "Heading 4" at bounding box center [1014, 172] width 242 height 24
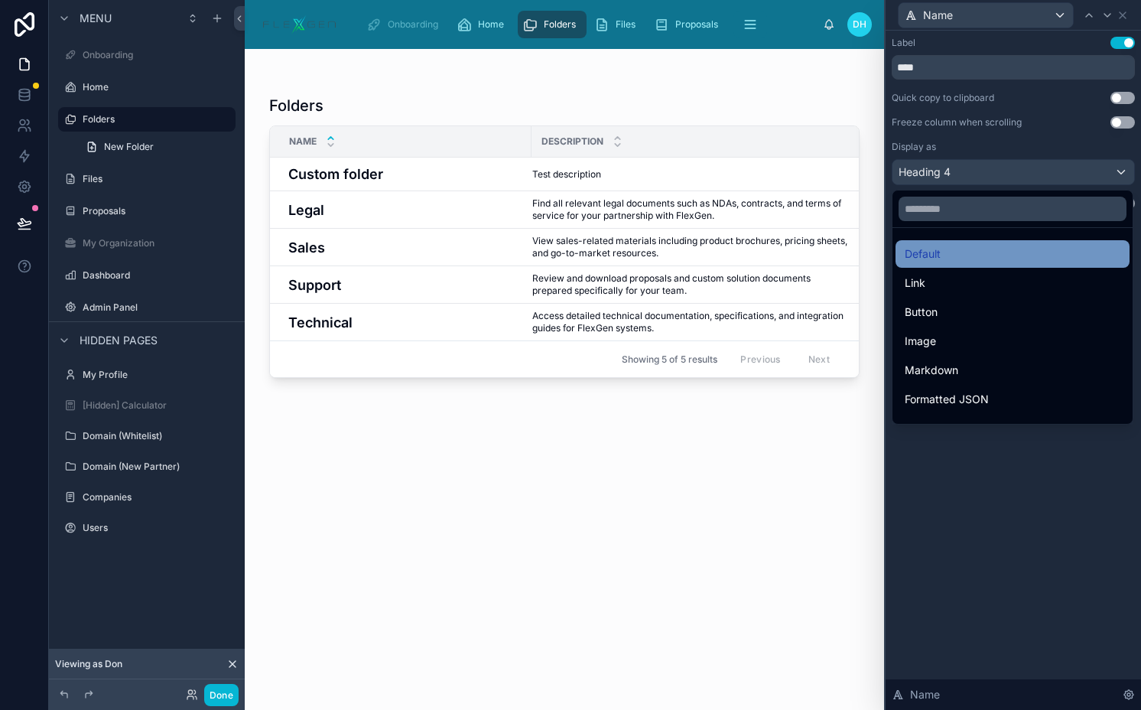
click at [945, 260] on div "Default" at bounding box center [1013, 254] width 216 height 18
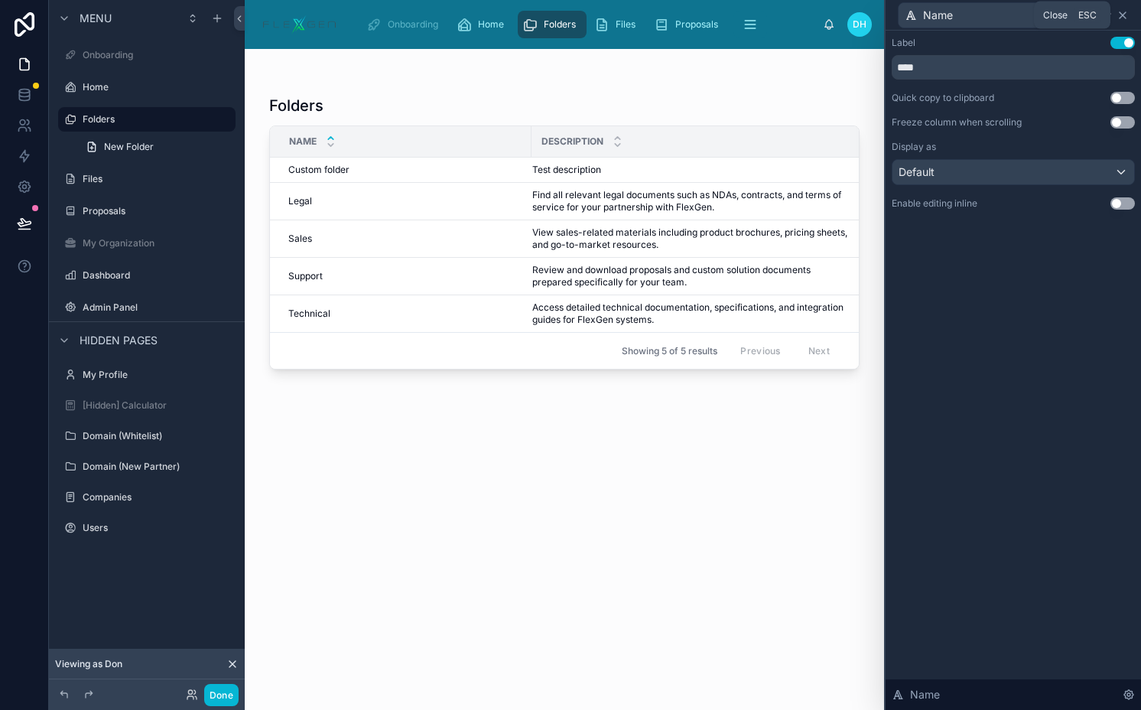
click at [1123, 15] on icon at bounding box center [1123, 15] width 6 height 6
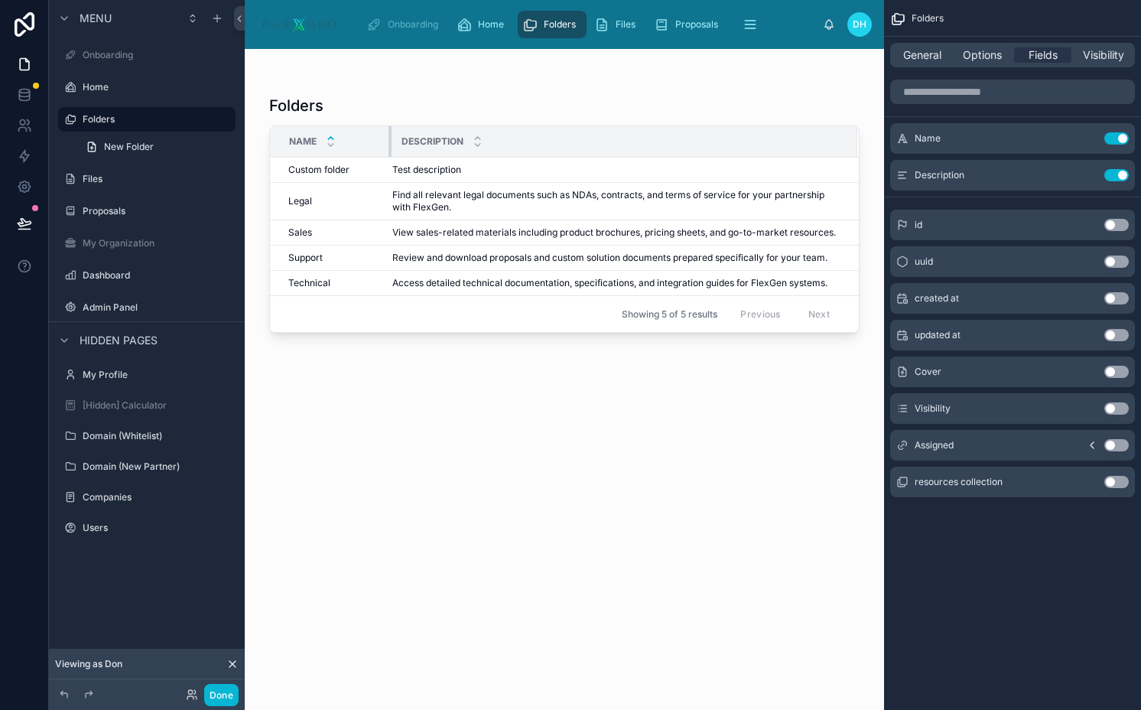
drag, startPoint x: 530, startPoint y: 148, endPoint x: 389, endPoint y: 144, distance: 141.6
click at [389, 144] on div at bounding box center [392, 141] width 6 height 31
click at [1112, 403] on button "Use setting" at bounding box center [1117, 408] width 24 height 12
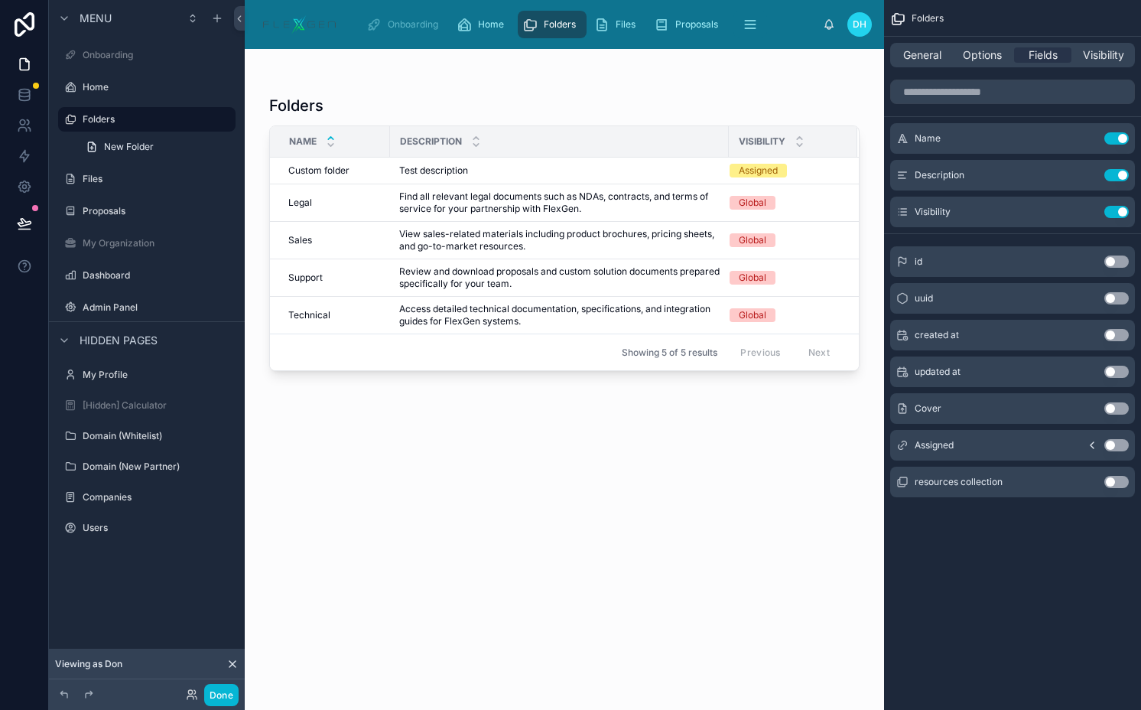
click at [1116, 447] on button "Use setting" at bounding box center [1117, 445] width 24 height 12
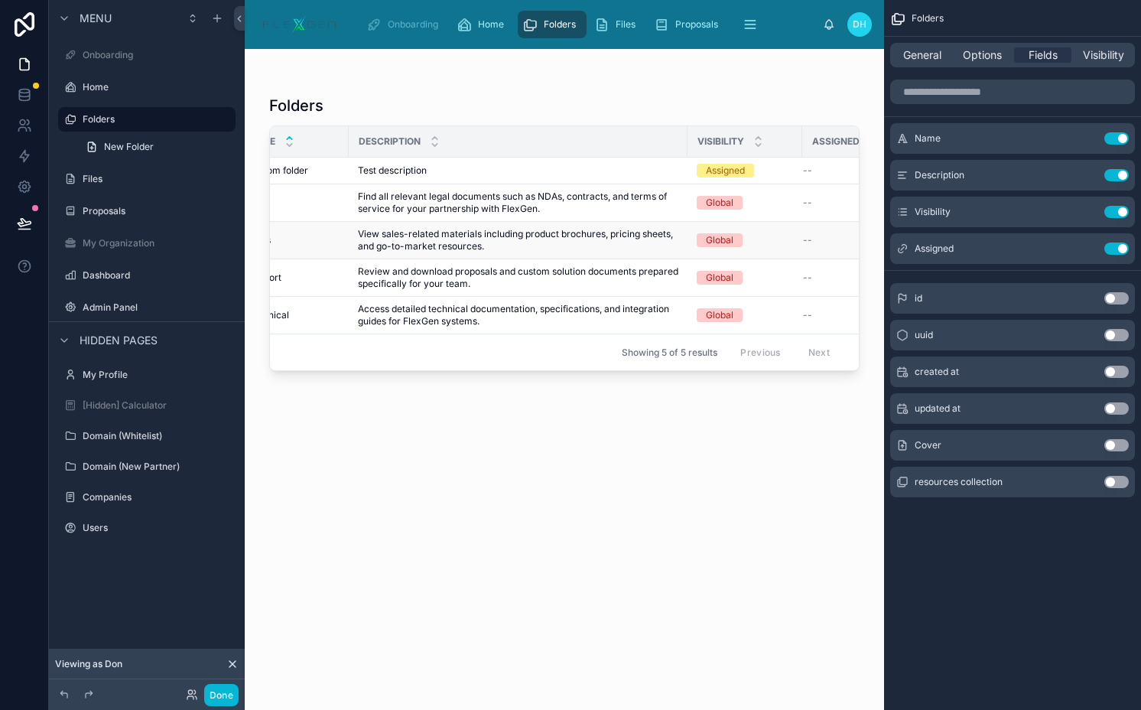
scroll to position [0, 101]
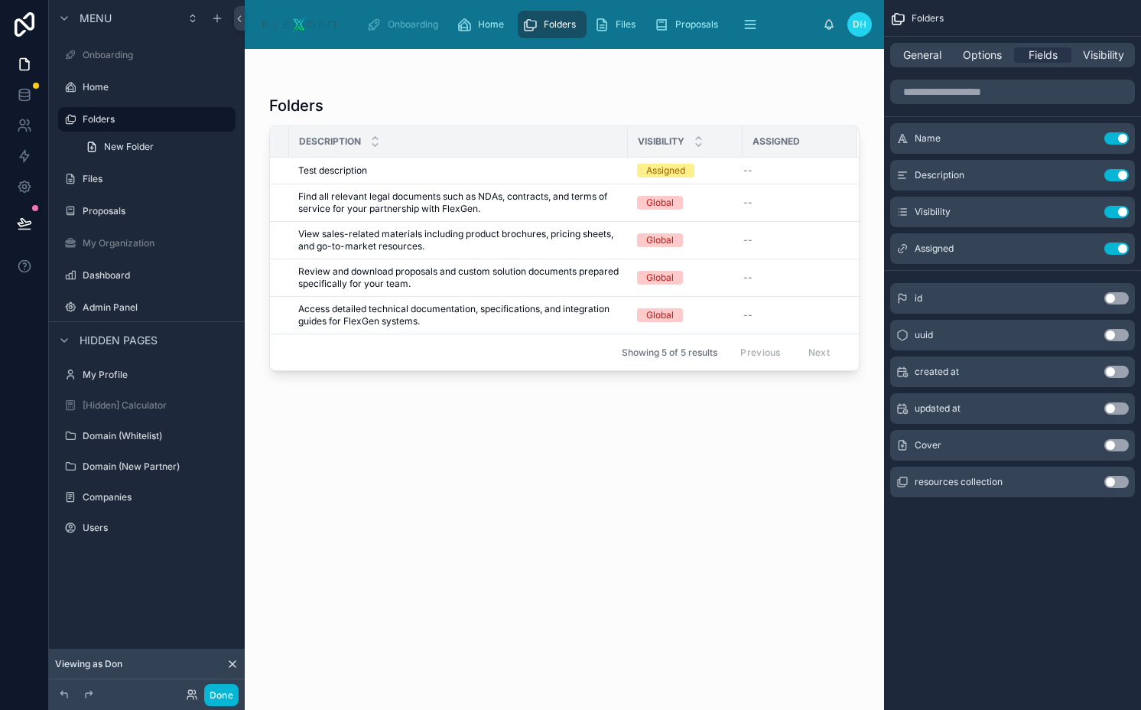
click at [1121, 440] on button "Use setting" at bounding box center [1117, 445] width 24 height 12
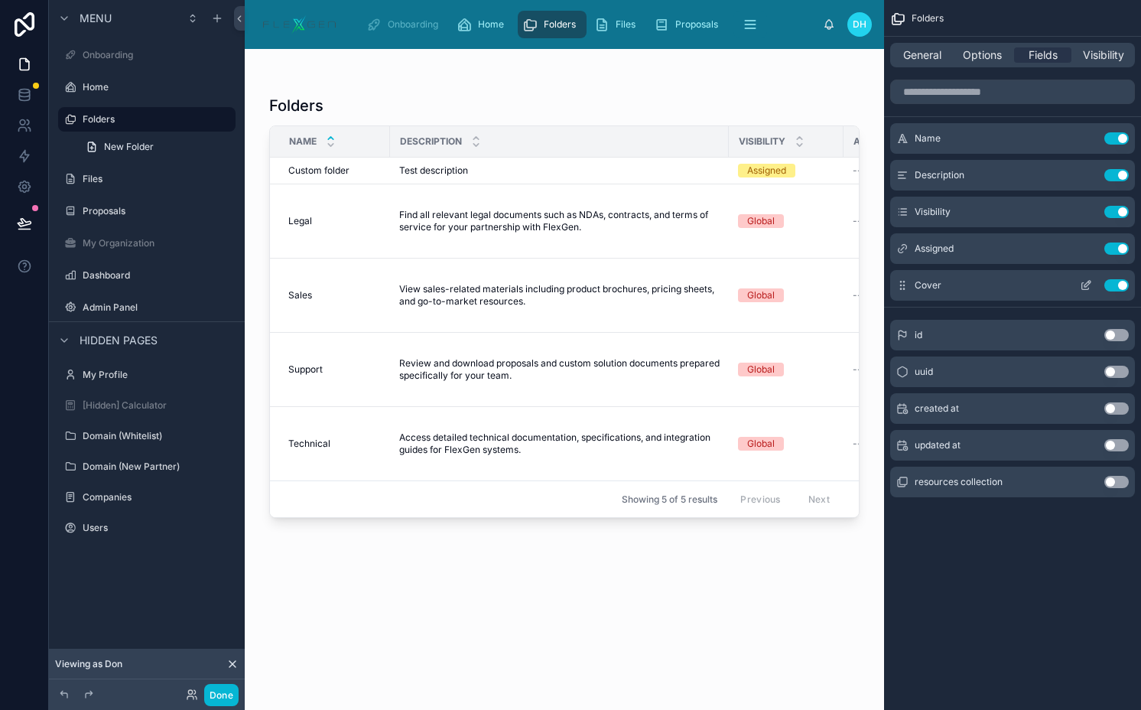
click at [1113, 285] on button "Use setting" at bounding box center [1117, 285] width 24 height 12
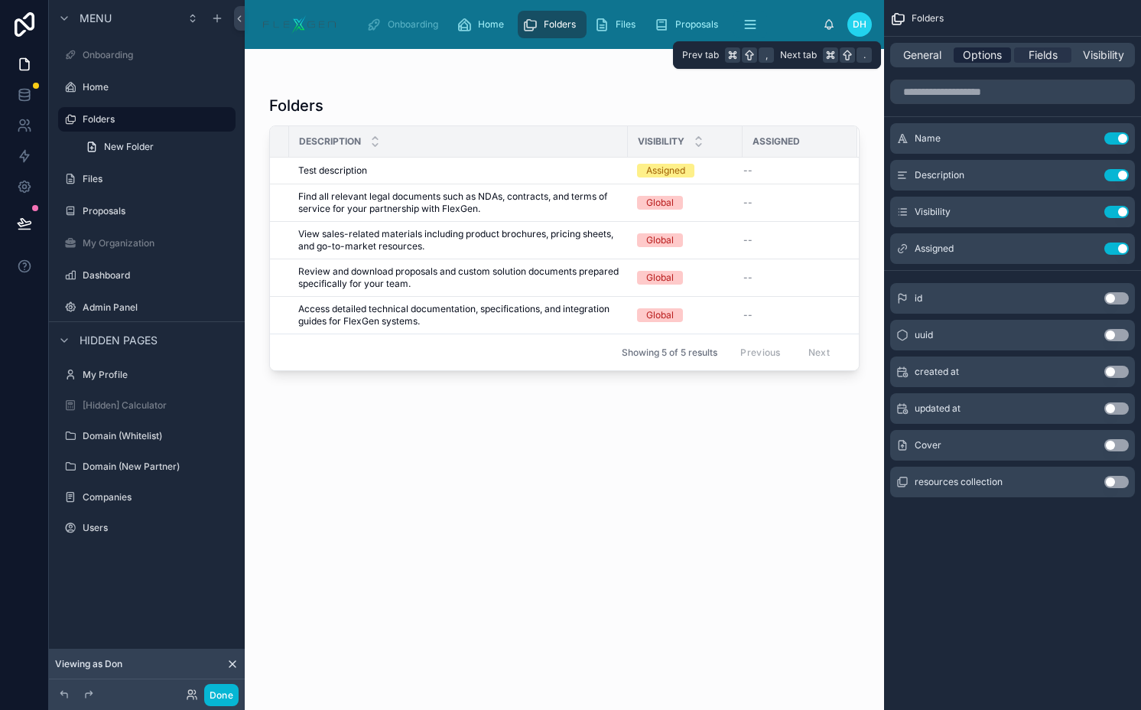
click at [985, 50] on span "Options" at bounding box center [982, 54] width 39 height 15
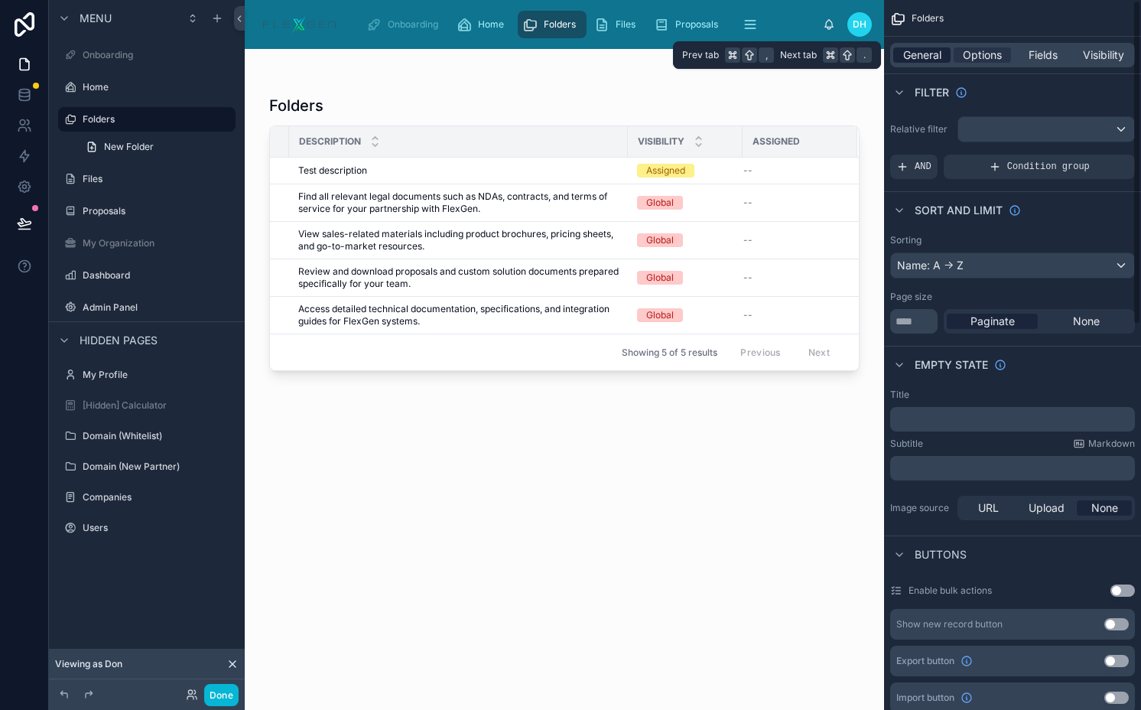
click at [933, 51] on span "General" at bounding box center [922, 54] width 38 height 15
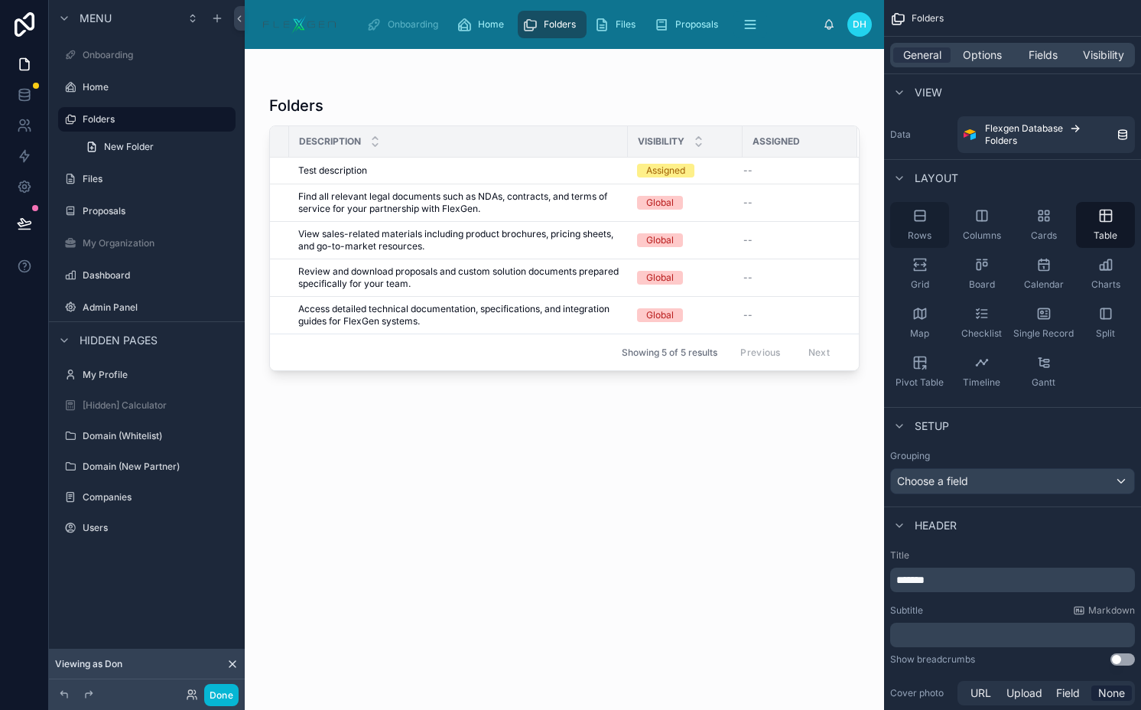
click at [924, 223] on div "Rows" at bounding box center [919, 225] width 59 height 46
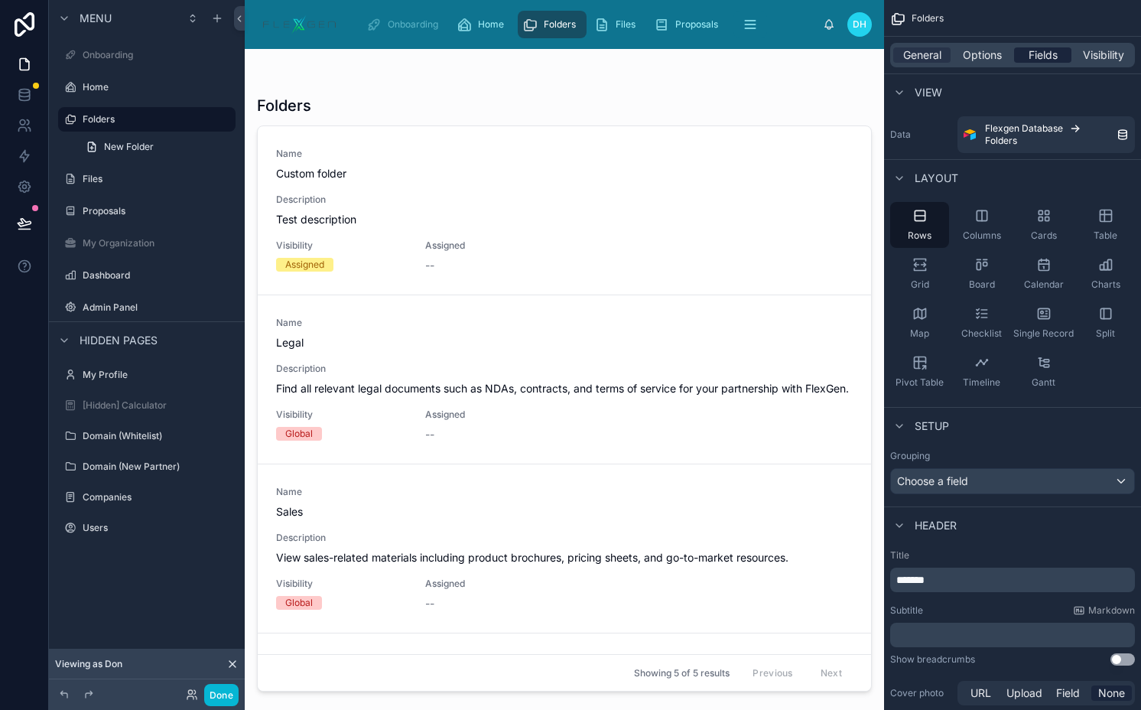
click at [1044, 54] on span "Fields" at bounding box center [1043, 54] width 29 height 15
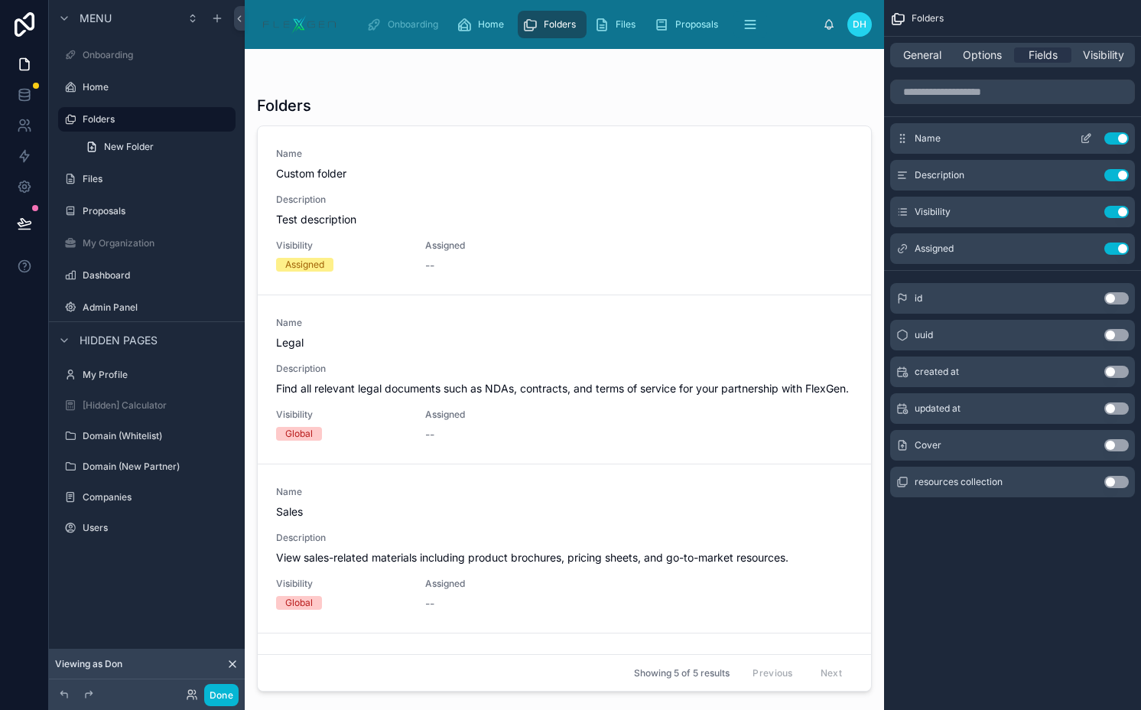
click at [1086, 140] on icon "scrollable content" at bounding box center [1086, 138] width 12 height 12
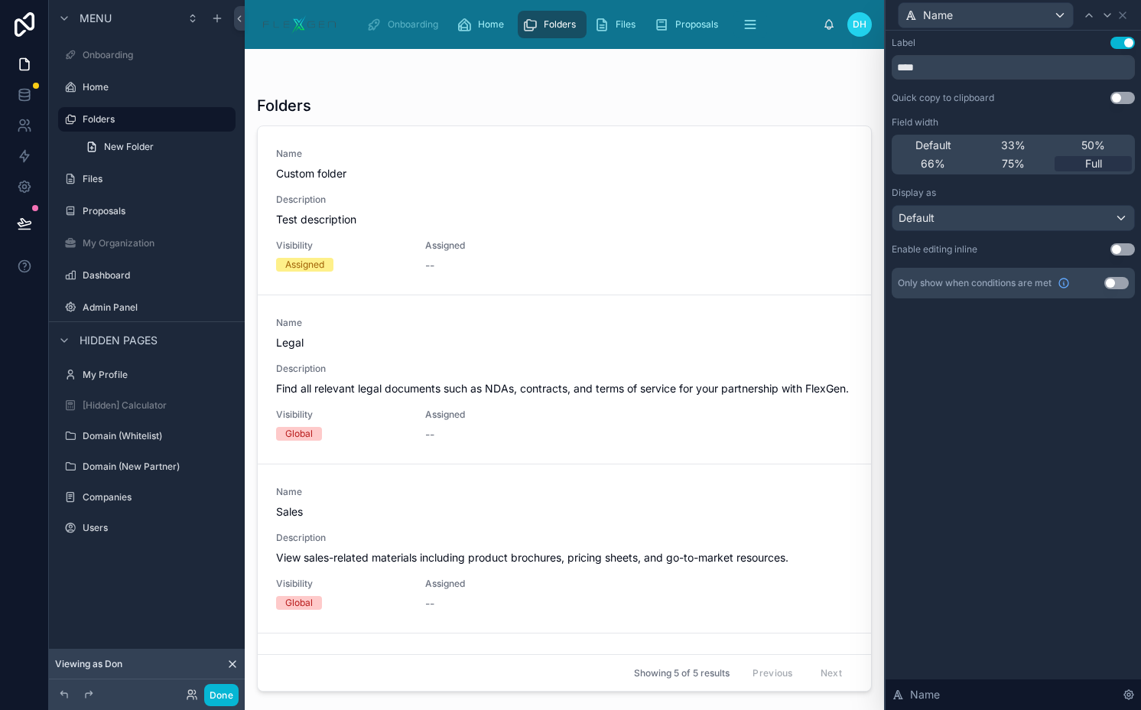
click at [1124, 40] on button "Use setting" at bounding box center [1123, 43] width 24 height 12
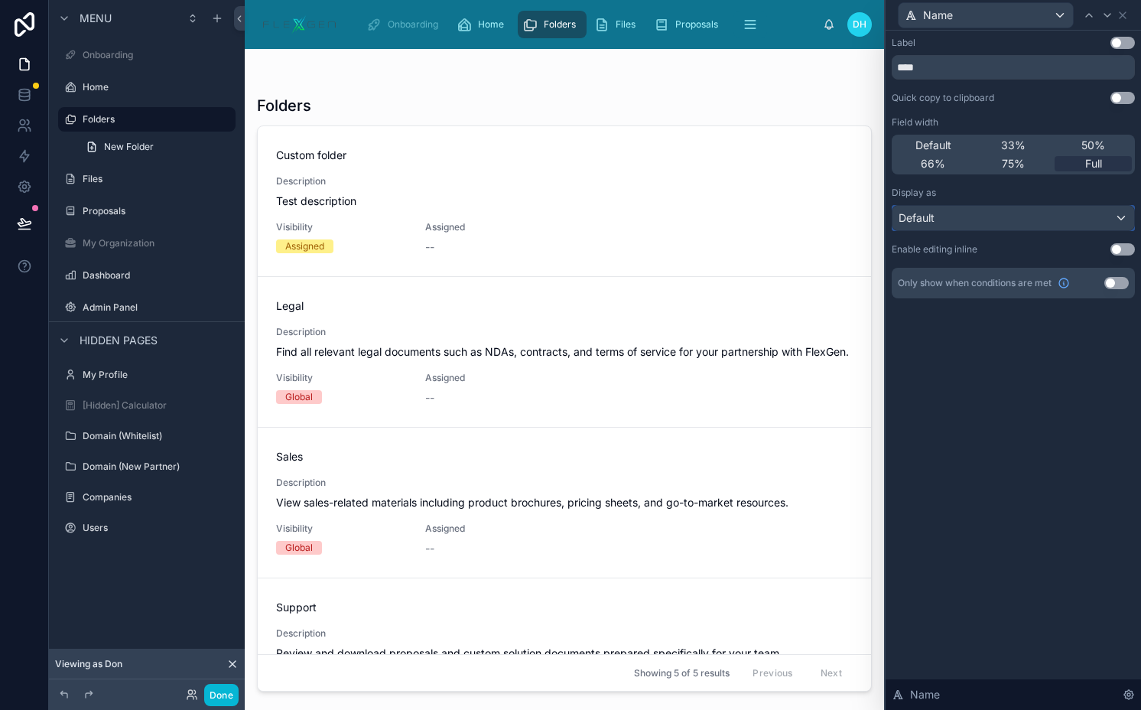
click at [958, 218] on div "Default" at bounding box center [1014, 218] width 242 height 24
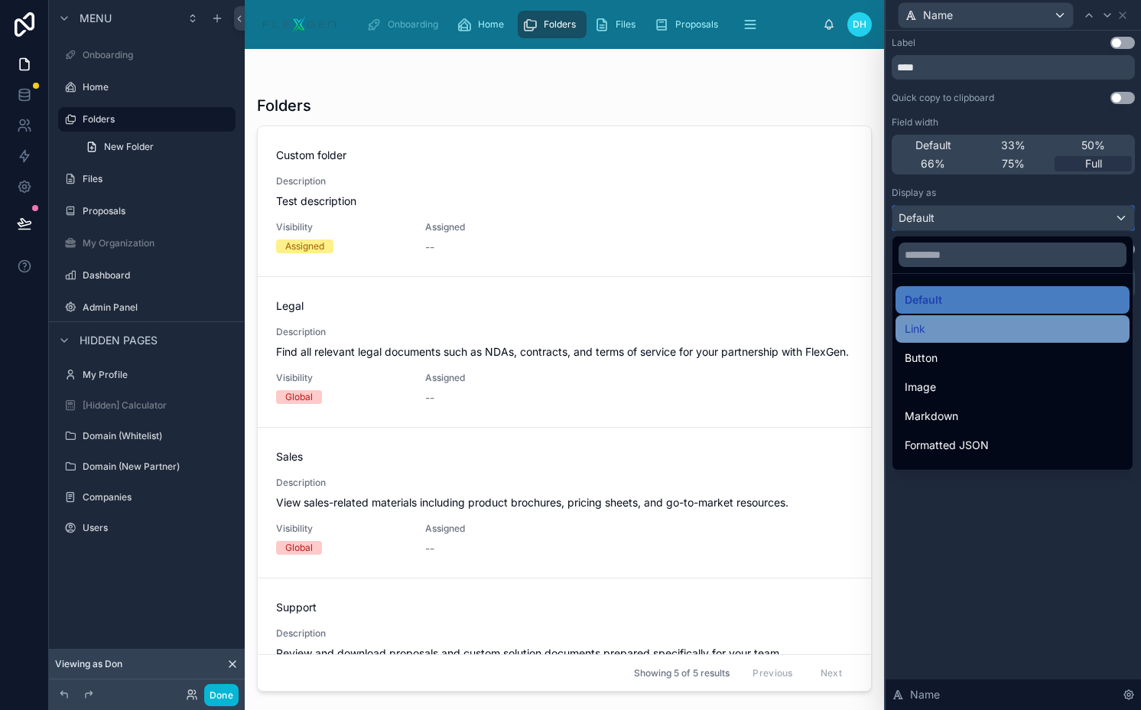
scroll to position [167, 0]
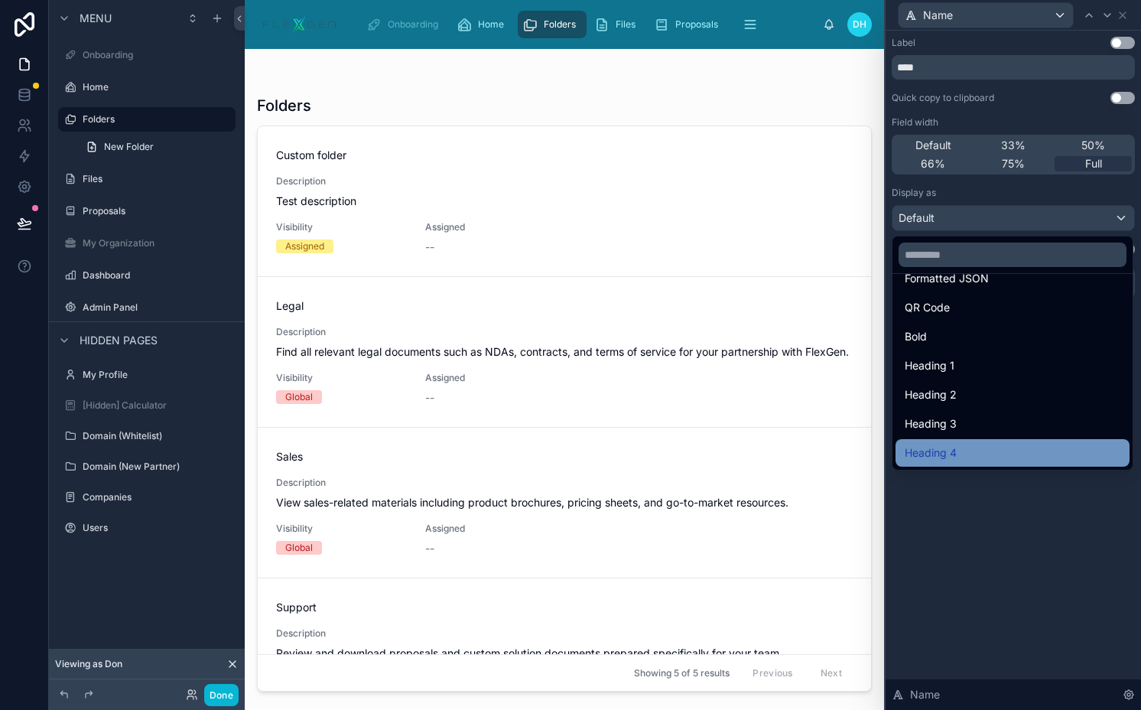
click at [933, 452] on span "Heading 4" at bounding box center [931, 453] width 52 height 18
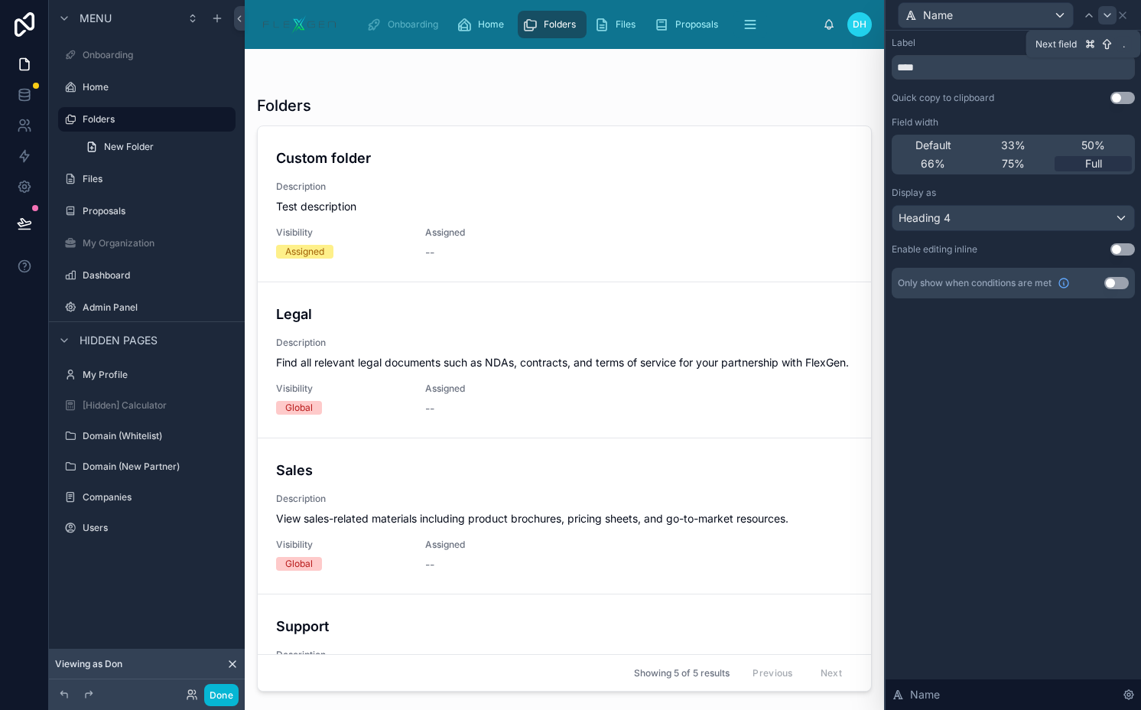
click at [1105, 19] on icon at bounding box center [1108, 15] width 12 height 12
click at [1045, 146] on div "33%" at bounding box center [1013, 145] width 77 height 15
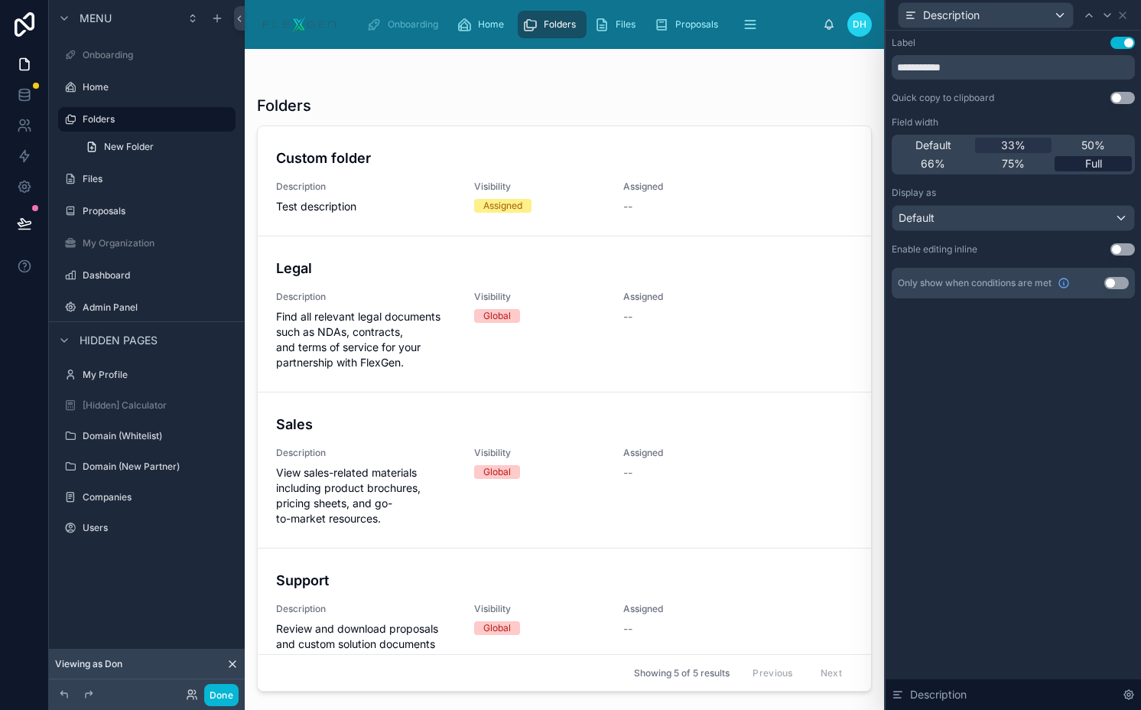
click at [1076, 159] on div "Full" at bounding box center [1093, 163] width 77 height 15
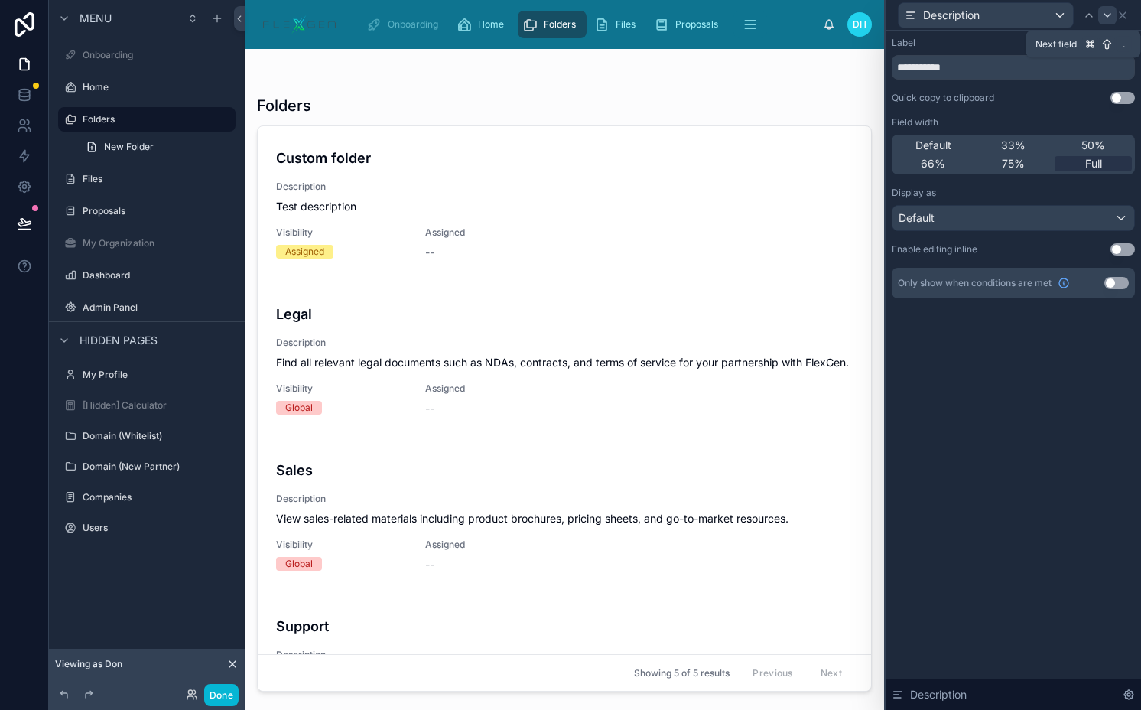
click at [1105, 20] on icon at bounding box center [1108, 15] width 12 height 12
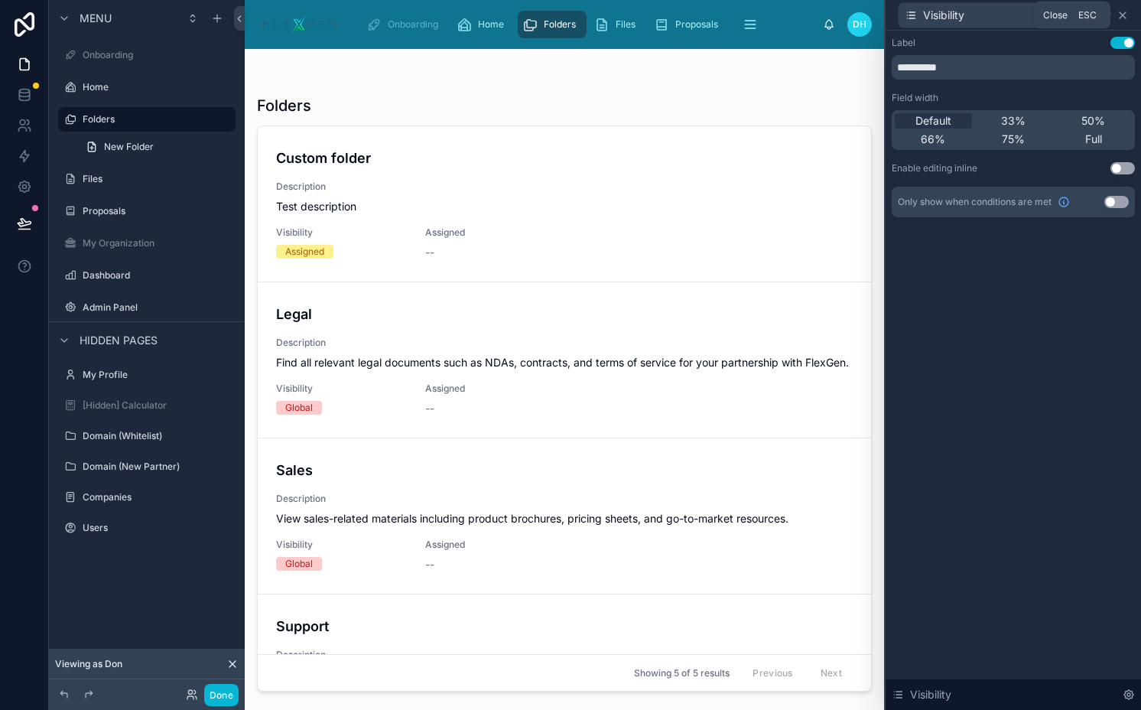
click at [1125, 18] on icon at bounding box center [1123, 15] width 12 height 12
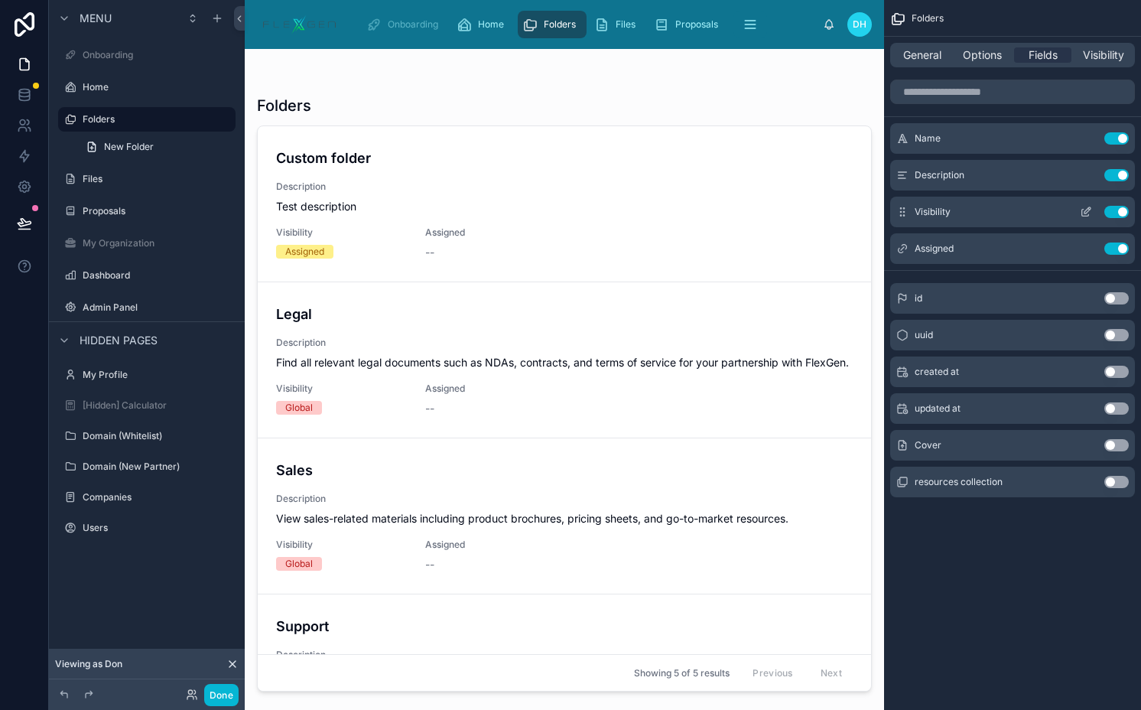
click at [1123, 207] on button "Use setting" at bounding box center [1117, 212] width 24 height 12
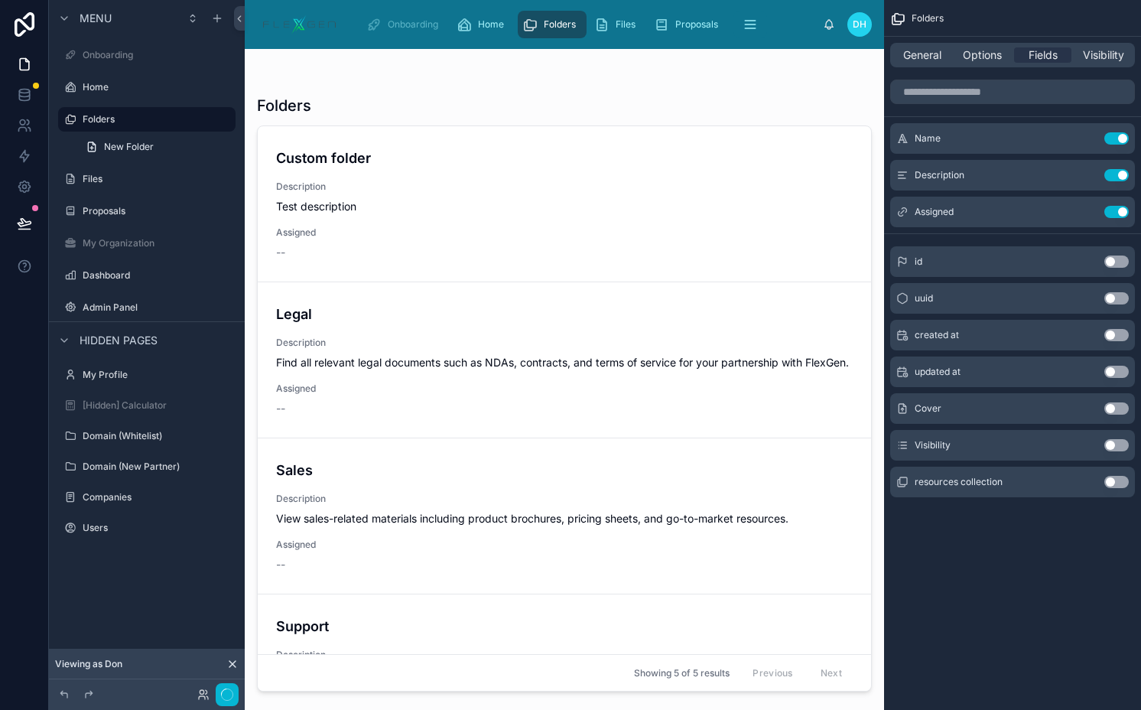
click at [1123, 207] on button "Use setting" at bounding box center [1117, 212] width 24 height 12
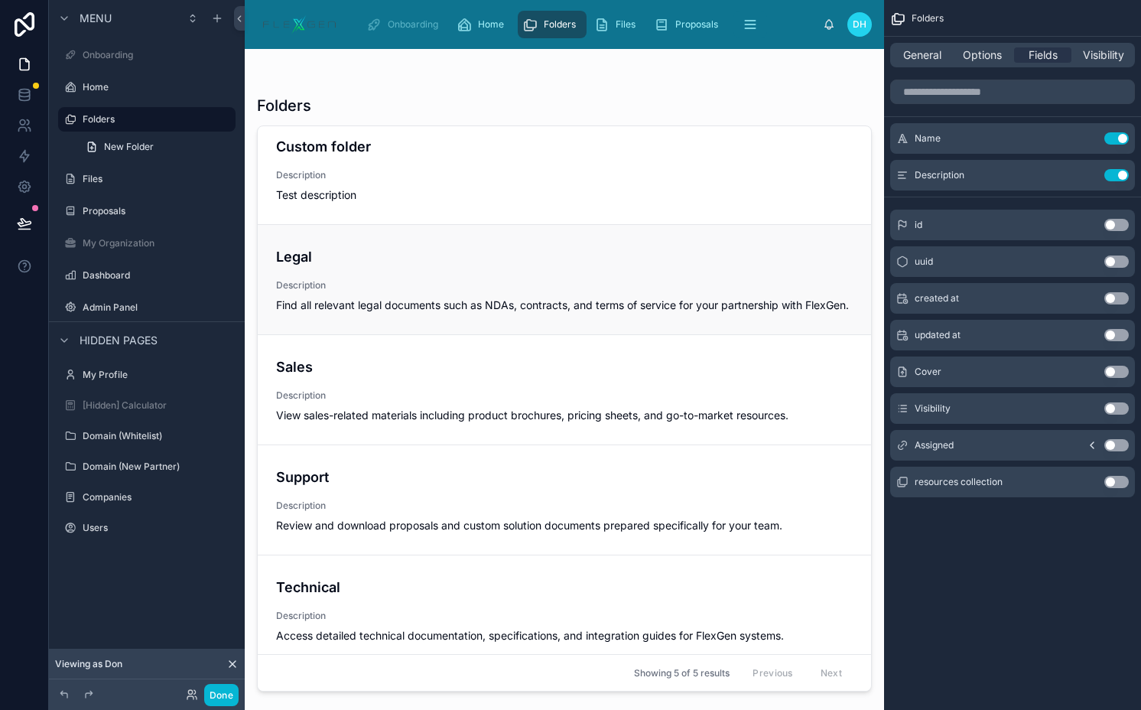
scroll to position [0, 0]
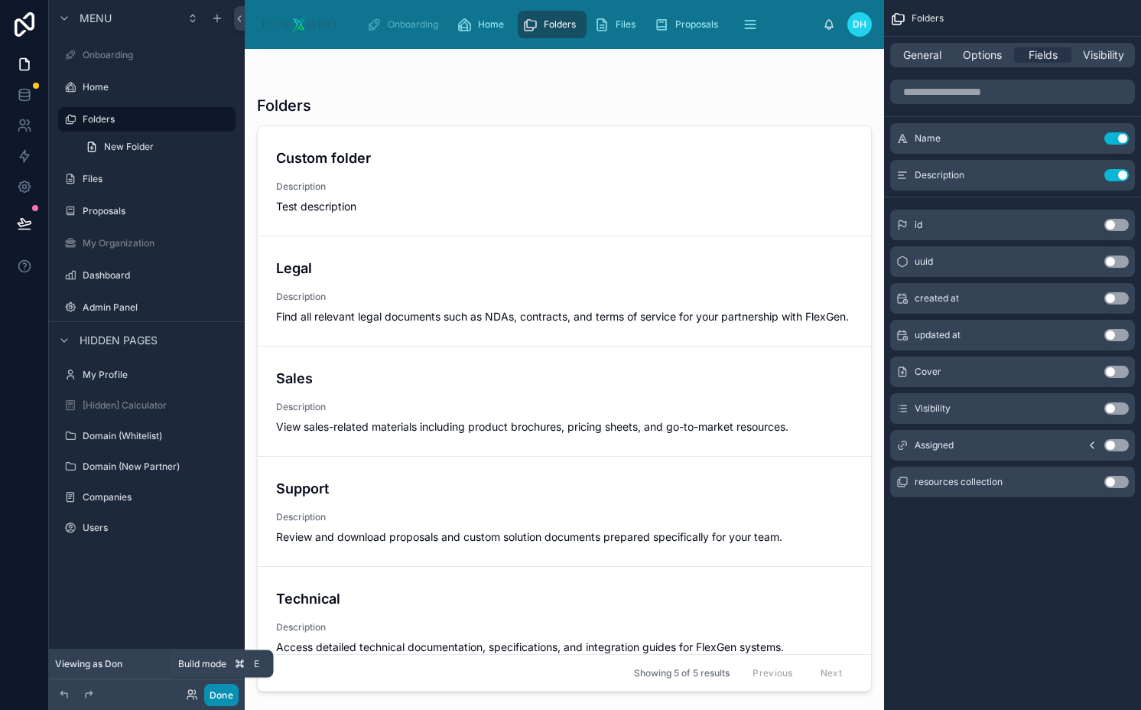
click at [219, 695] on button "Done" at bounding box center [221, 695] width 34 height 22
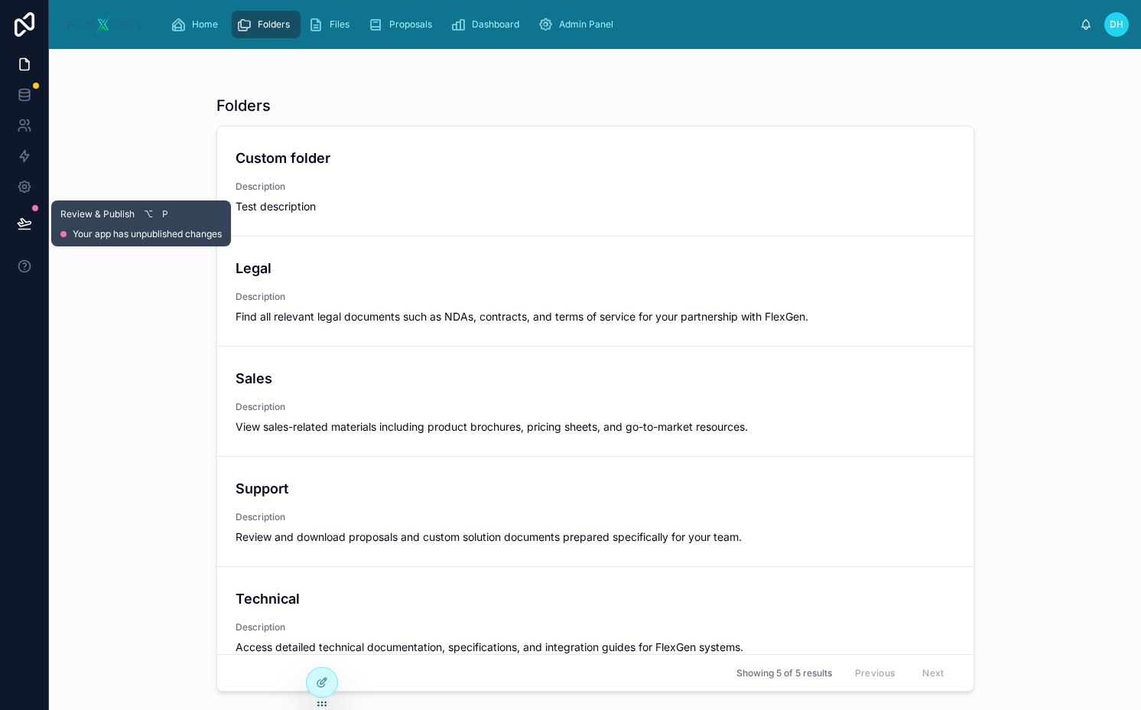
click at [28, 212] on button at bounding box center [25, 223] width 34 height 43
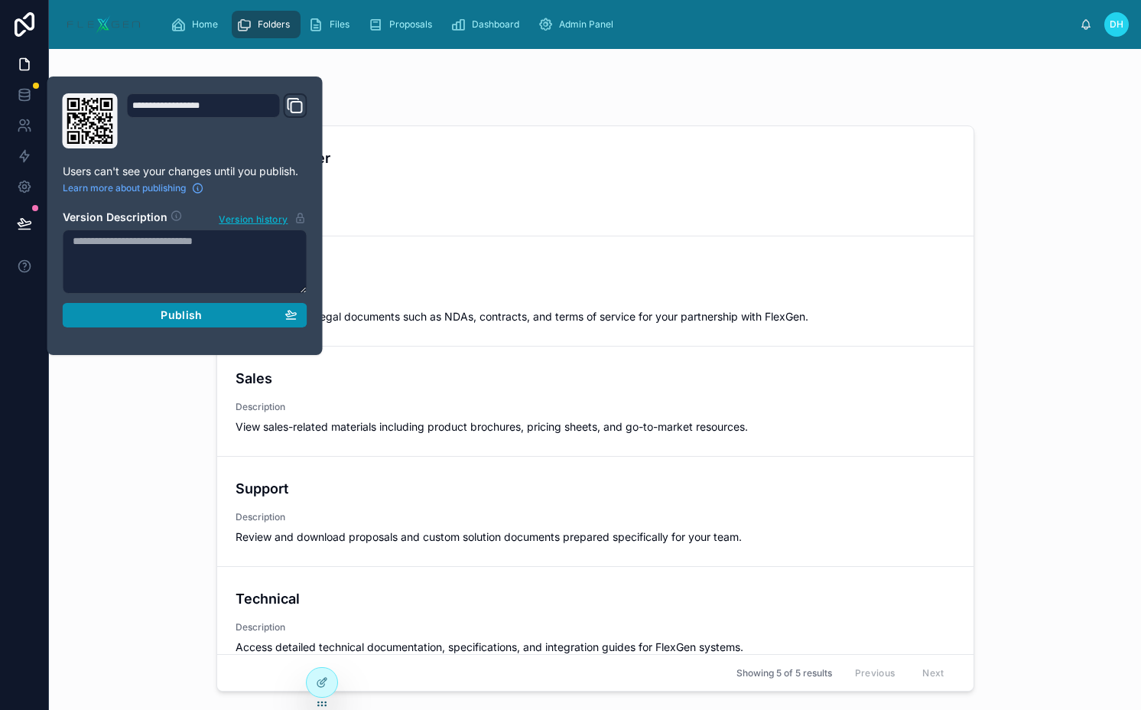
click at [146, 323] on button "Publish" at bounding box center [185, 315] width 245 height 24
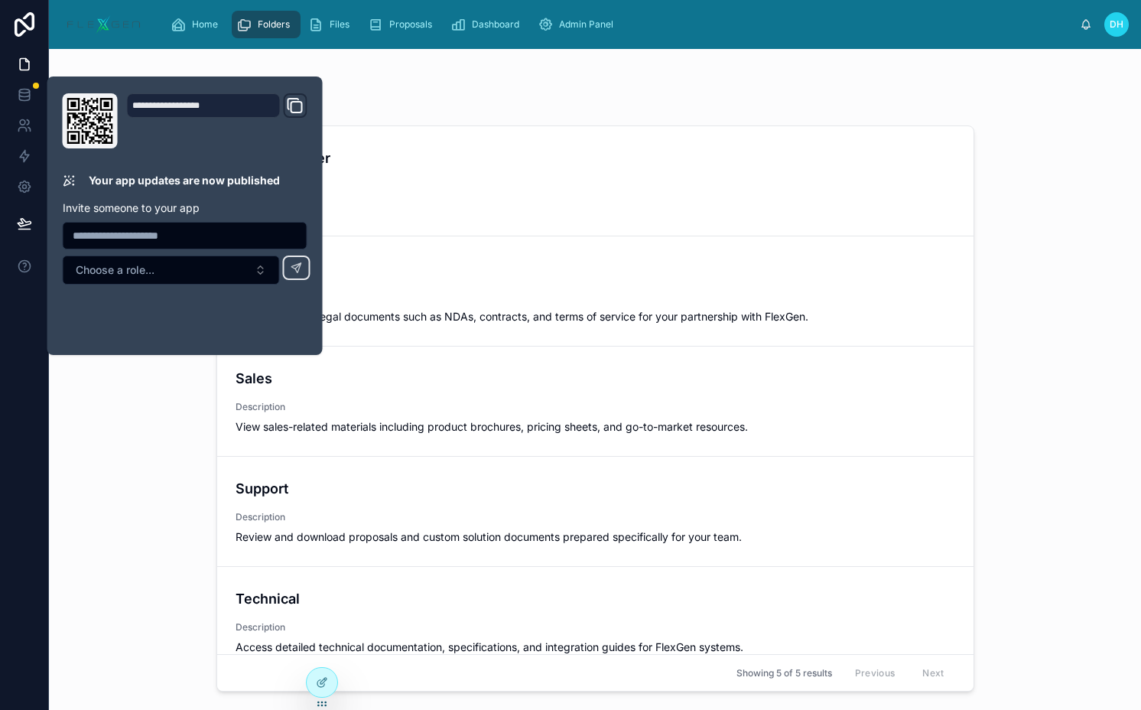
click at [421, 118] on div "Folders Custom folder Description Test description Legal Description Find all r…" at bounding box center [595, 389] width 758 height 606
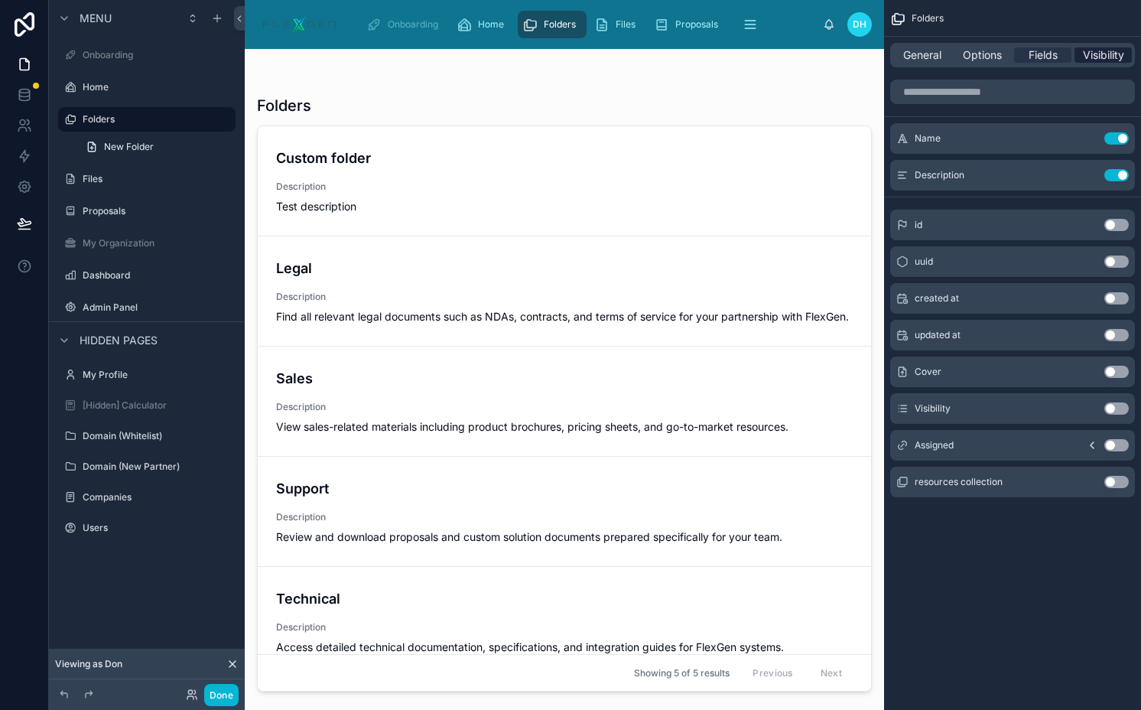
click at [1100, 50] on span "Visibility" at bounding box center [1103, 54] width 41 height 15
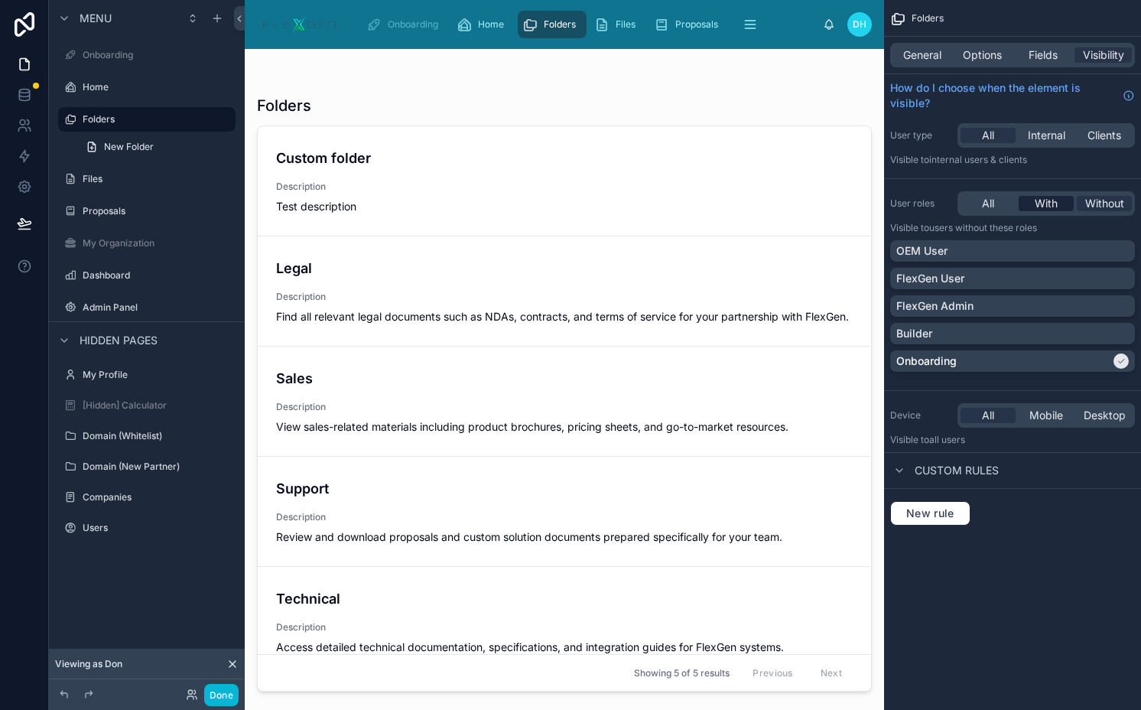
click at [1033, 206] on div "With" at bounding box center [1046, 203] width 55 height 15
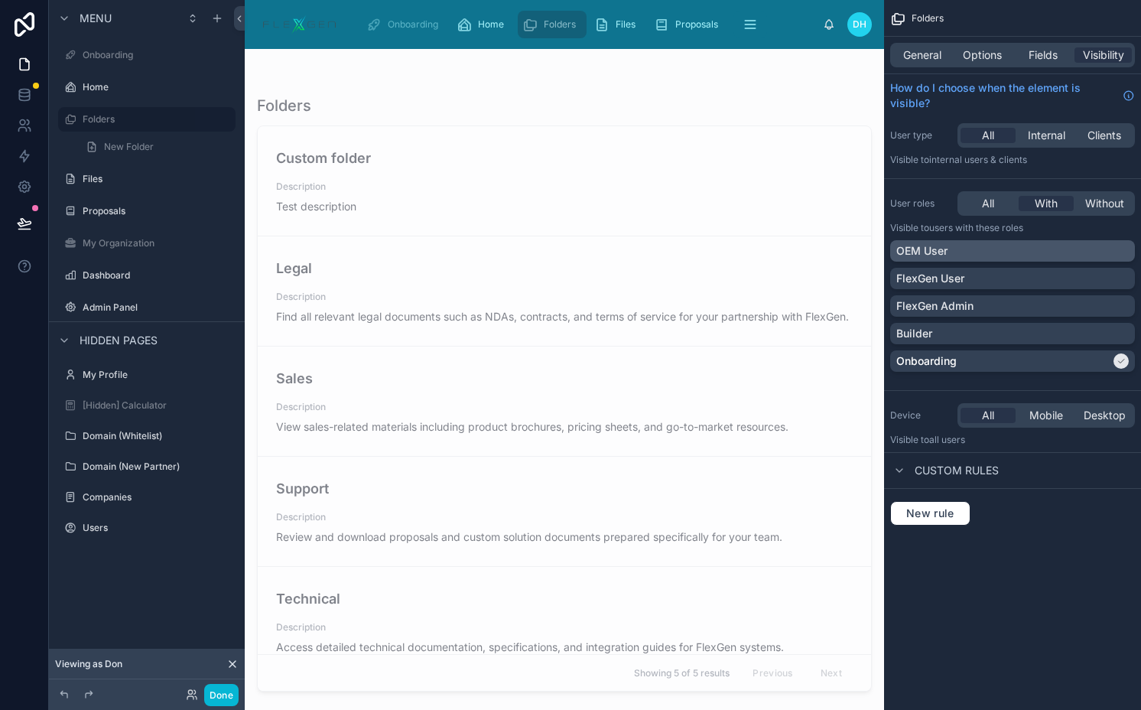
click at [977, 247] on div "OEM User" at bounding box center [1013, 250] width 233 height 15
click at [932, 365] on p "Onboarding" at bounding box center [927, 360] width 60 height 15
click at [588, 21] on icon "scrollable content" at bounding box center [589, 24] width 9 height 9
click at [223, 119] on icon "scrollable content" at bounding box center [223, 119] width 1 height 1
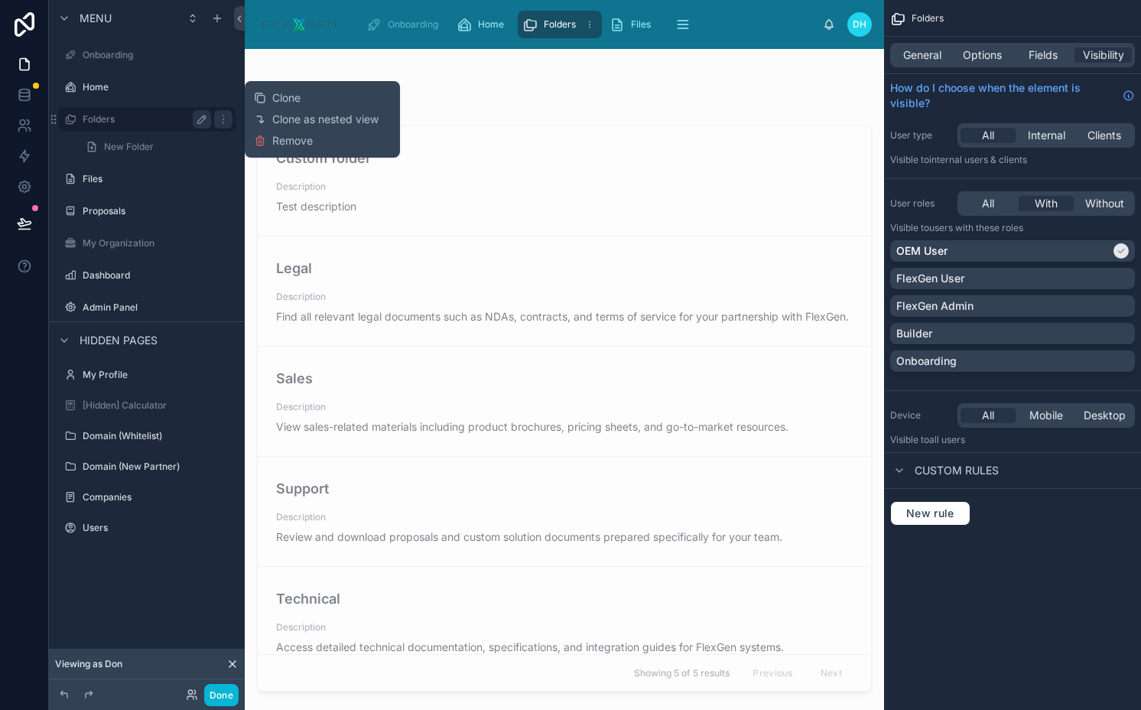
click at [193, 114] on button "scrollable content" at bounding box center [202, 119] width 18 height 18
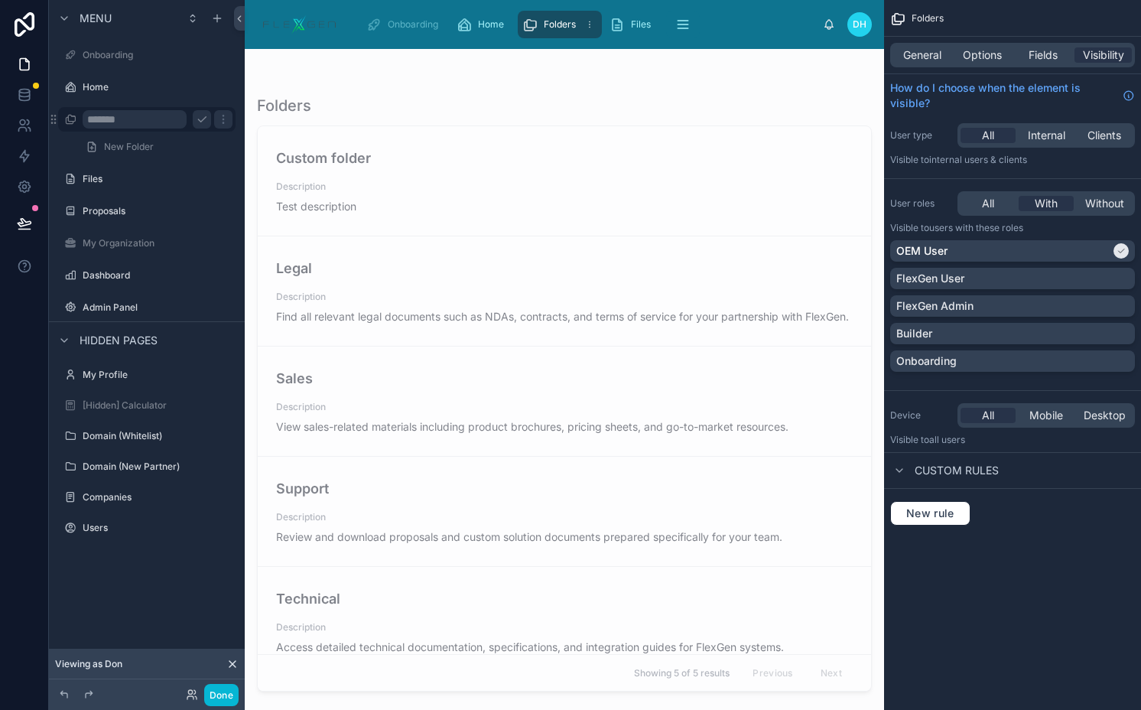
click at [202, 116] on icon "scrollable content" at bounding box center [202, 119] width 12 height 12
click at [220, 116] on icon "scrollable content" at bounding box center [223, 119] width 12 height 12
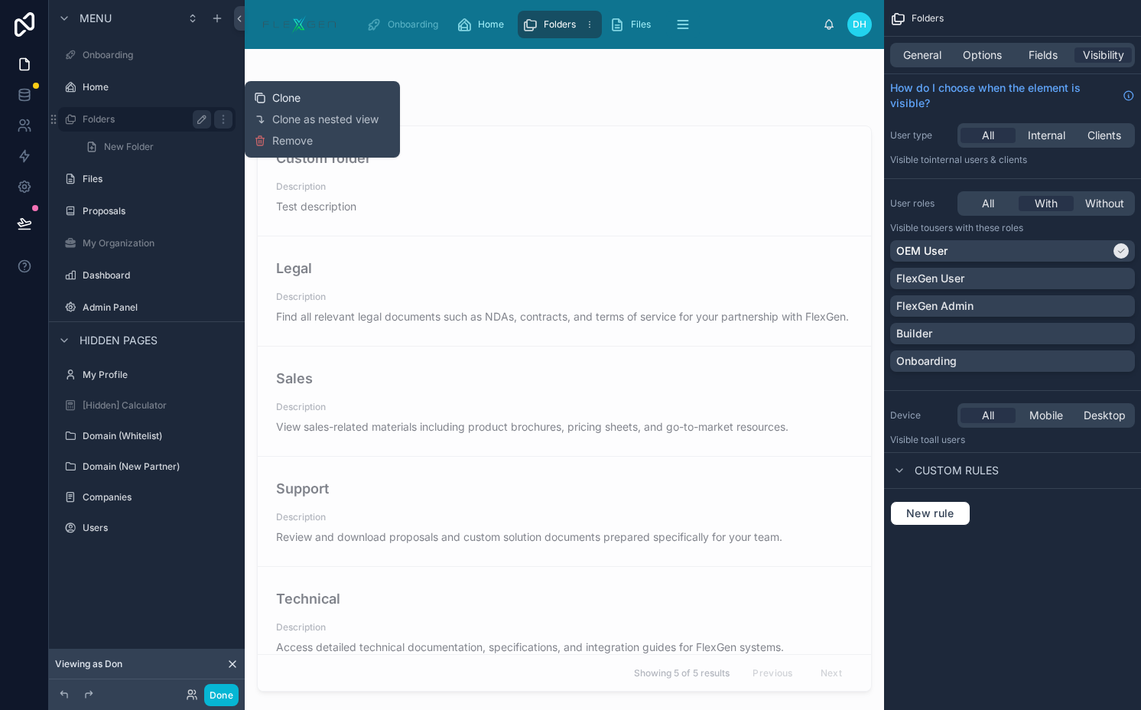
click at [285, 94] on span "Clone" at bounding box center [286, 97] width 28 height 15
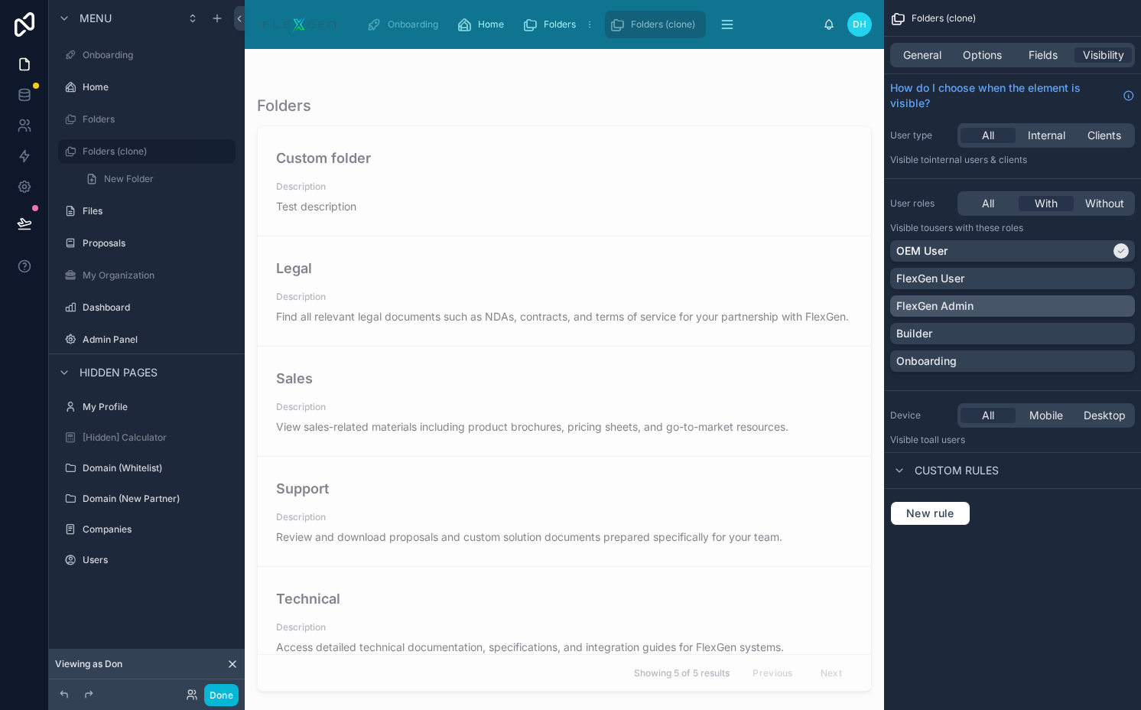
click at [964, 301] on p "FlexGen Admin" at bounding box center [935, 305] width 77 height 15
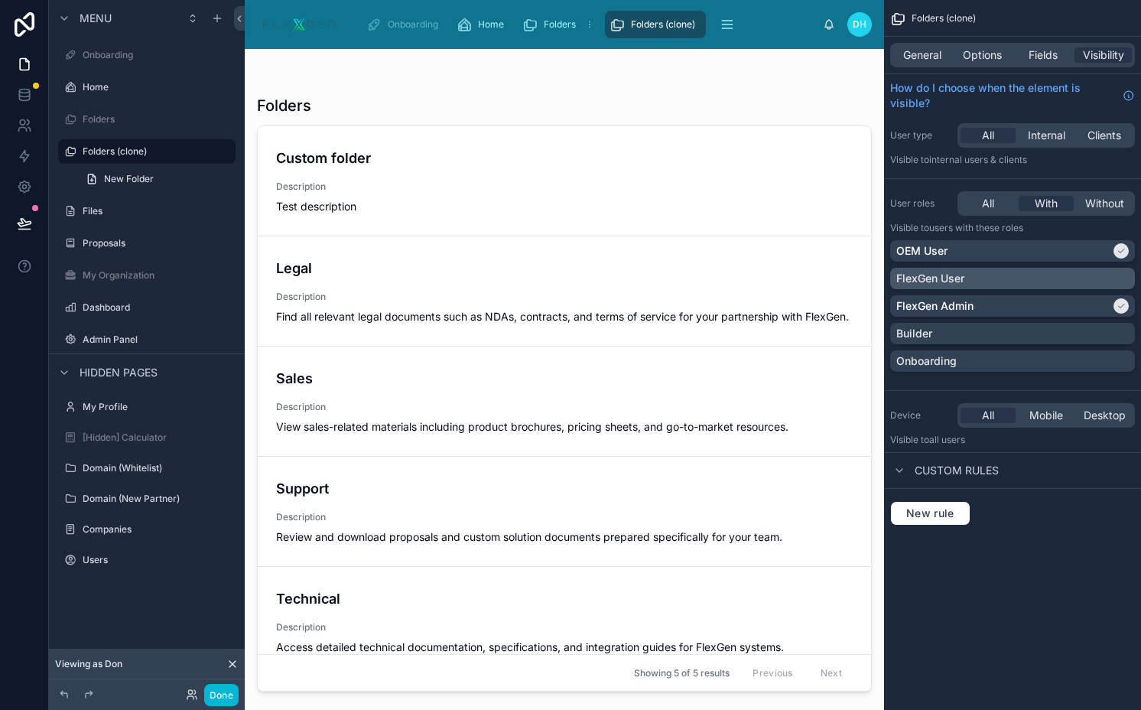
click at [954, 278] on p "FlexGen User" at bounding box center [931, 278] width 68 height 15
click at [943, 252] on p "OEM User" at bounding box center [922, 250] width 51 height 15
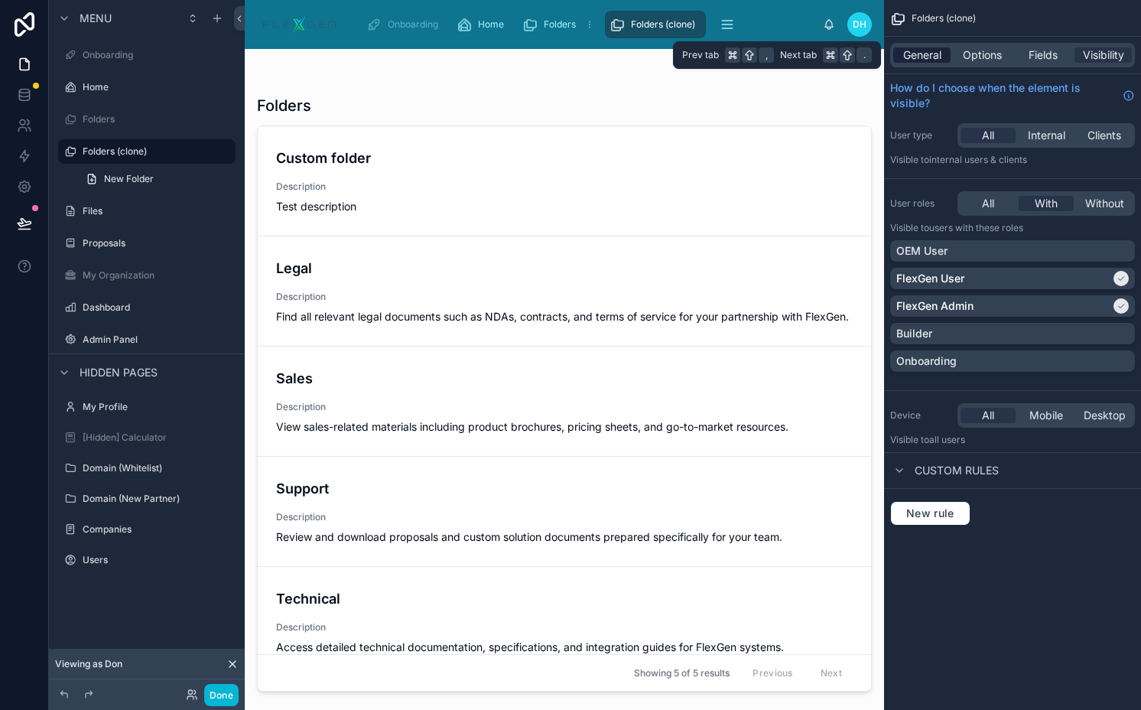
click at [916, 55] on span "General" at bounding box center [922, 54] width 38 height 15
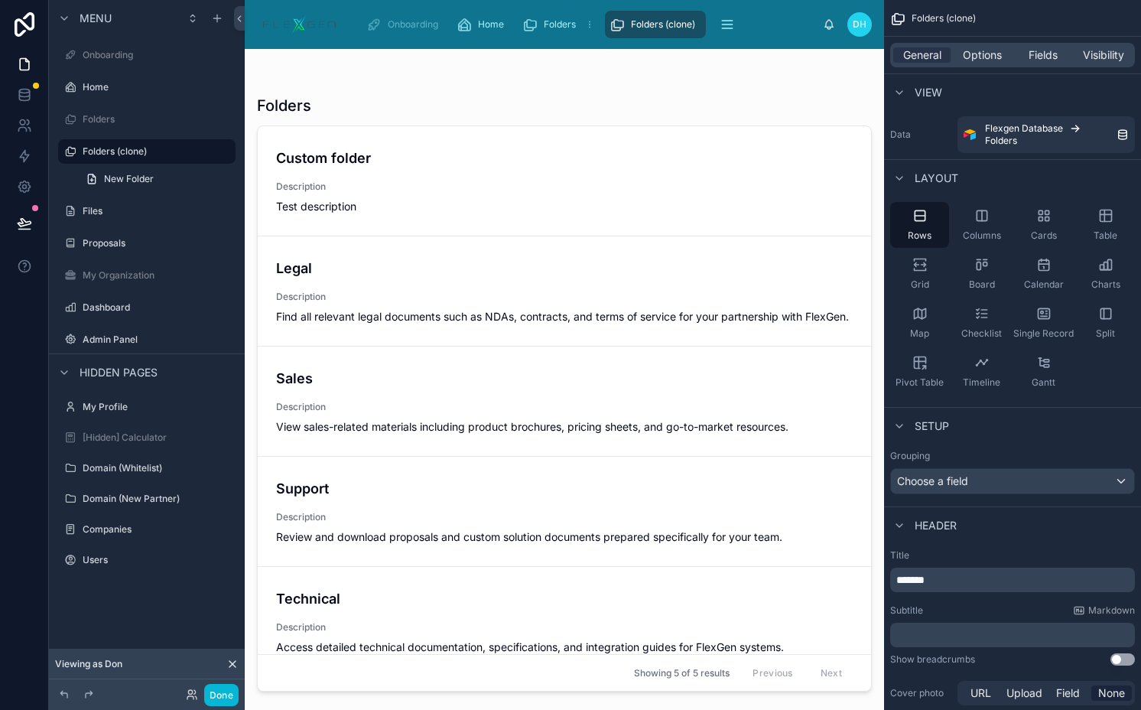
scroll to position [405, 0]
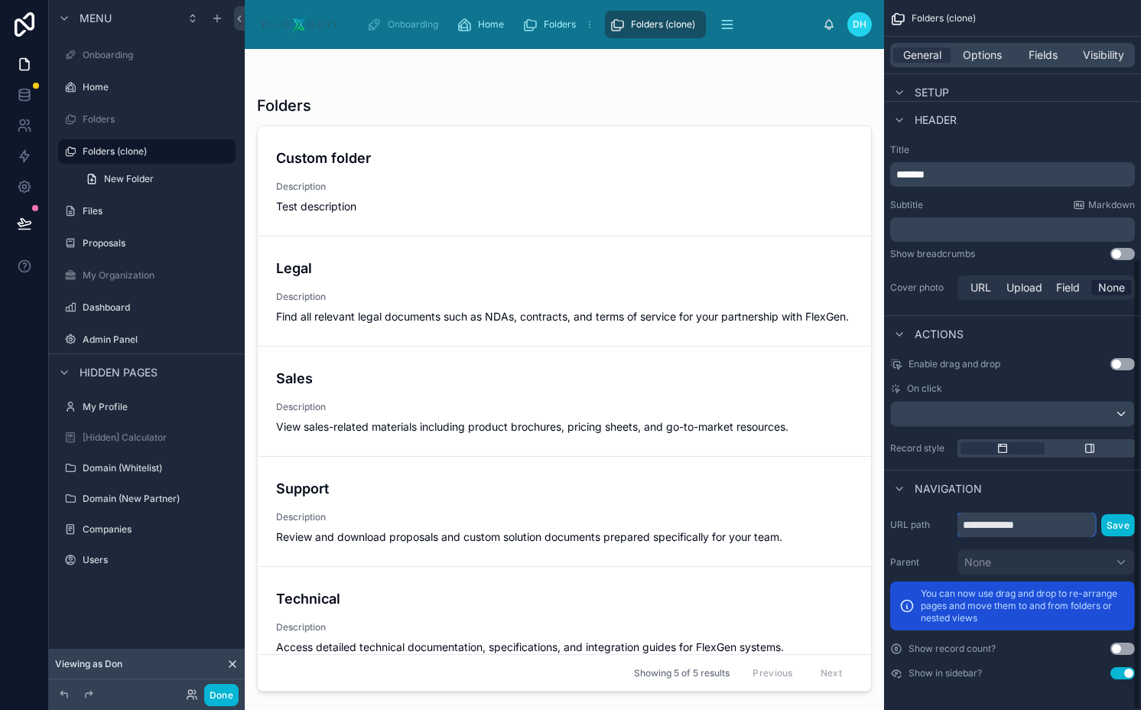
click at [1029, 528] on input "**********" at bounding box center [1027, 525] width 138 height 24
type input "**********"
click at [1111, 525] on button "Save" at bounding box center [1119, 525] width 34 height 22
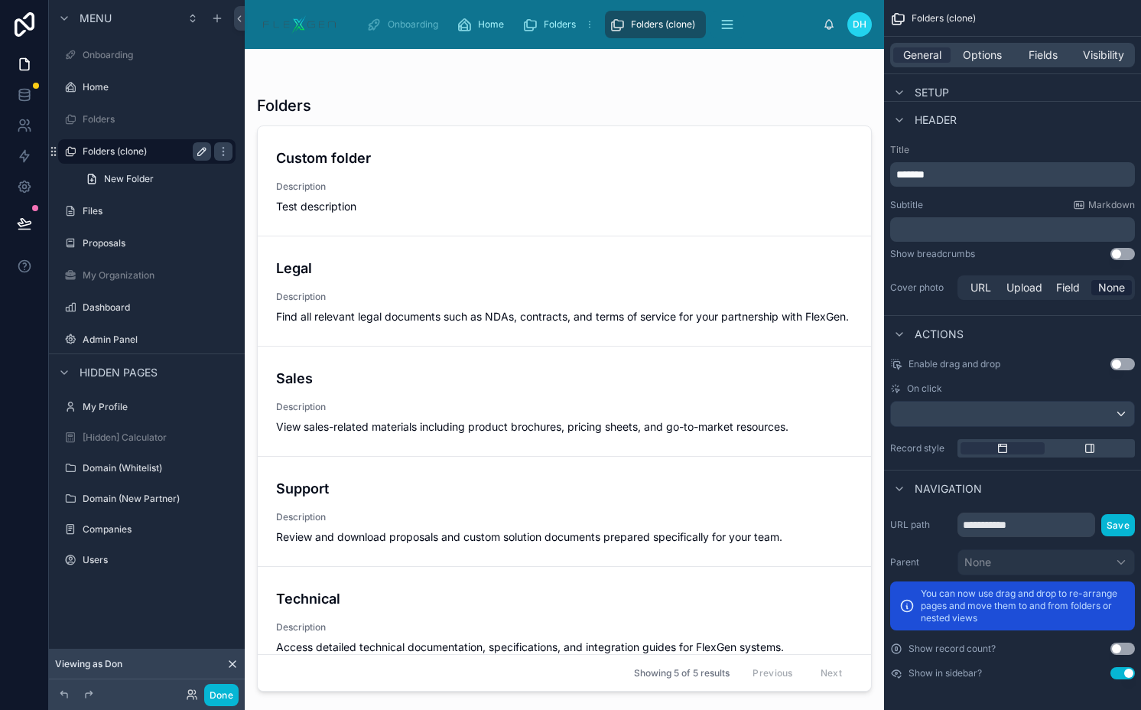
click at [202, 151] on icon "scrollable content" at bounding box center [202, 151] width 12 height 12
click at [177, 151] on input "**********" at bounding box center [135, 151] width 104 height 18
type input "*******"
click at [217, 151] on icon "scrollable content" at bounding box center [223, 151] width 12 height 12
click at [1084, 54] on span "Visibility" at bounding box center [1103, 54] width 41 height 15
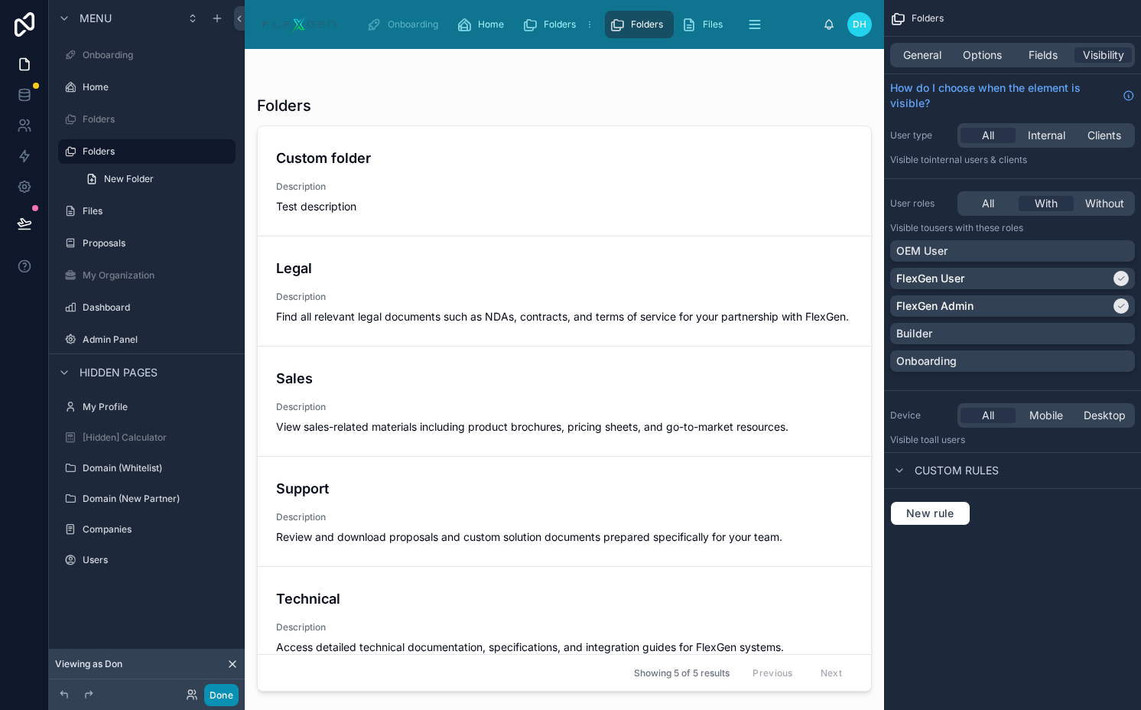
click at [207, 700] on button "Done" at bounding box center [221, 695] width 34 height 22
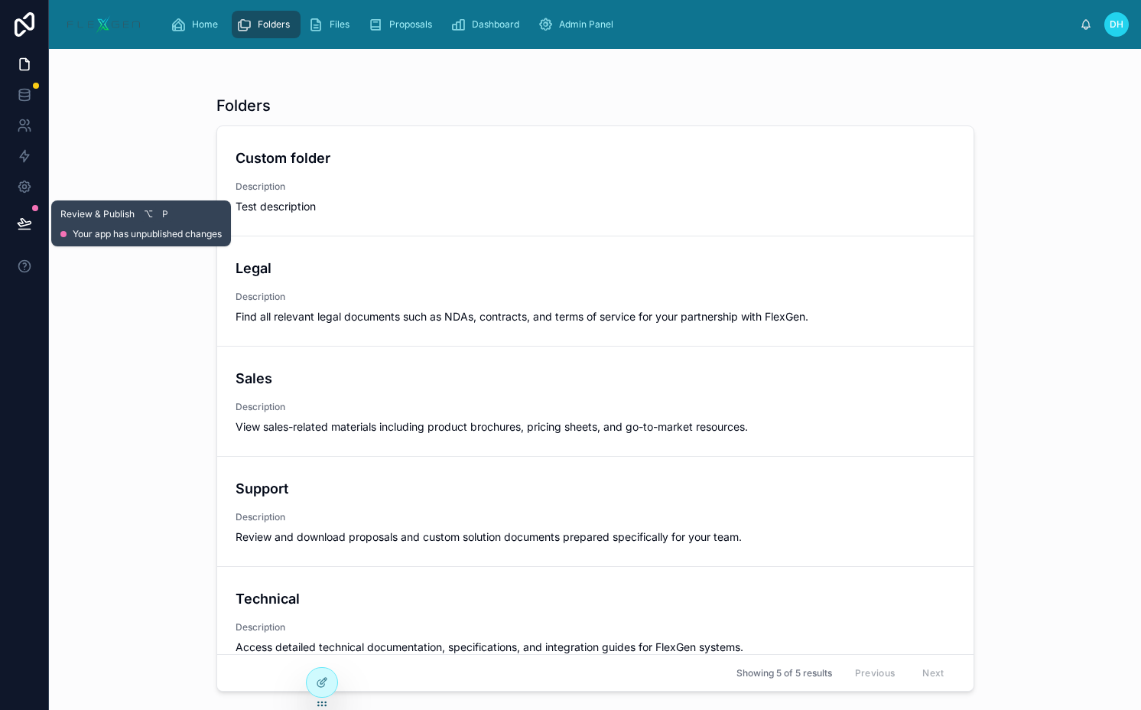
click at [24, 213] on button at bounding box center [25, 223] width 34 height 43
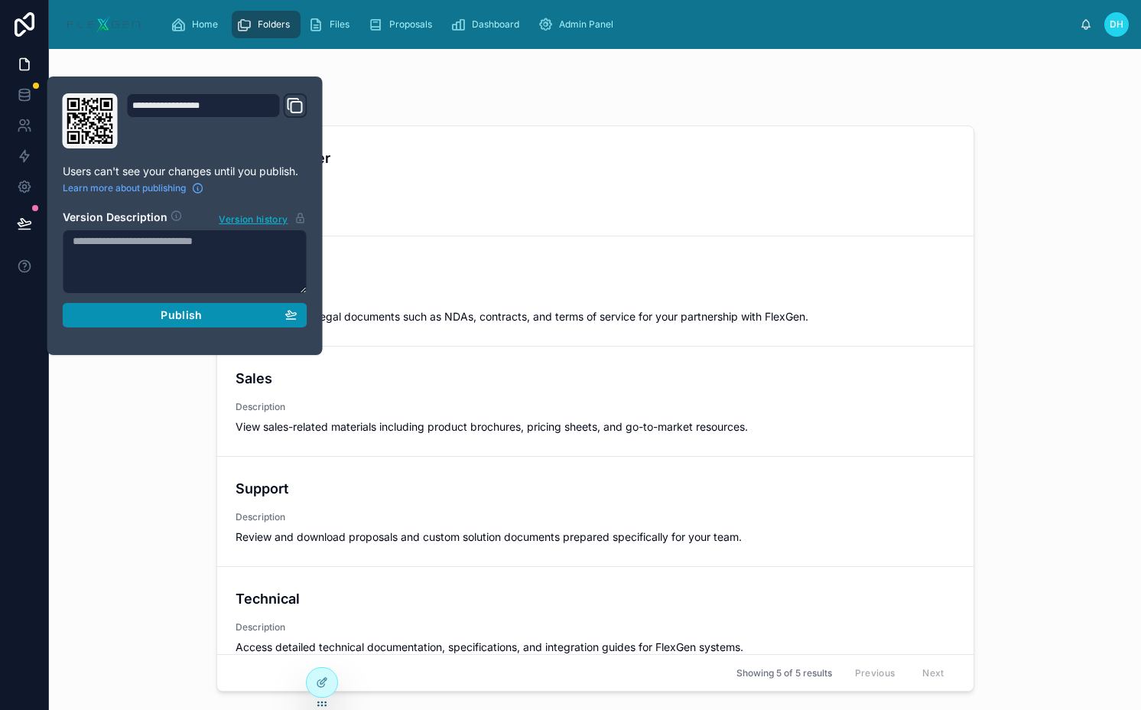
click at [217, 312] on div "Publish" at bounding box center [185, 315] width 225 height 14
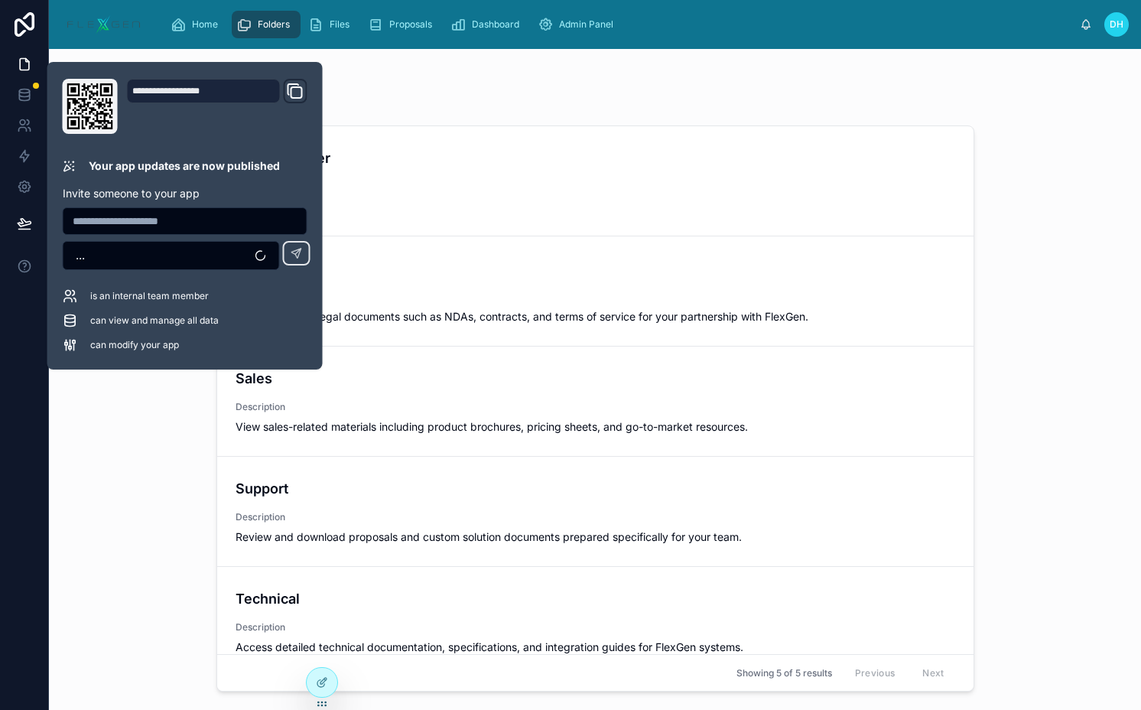
click at [532, 99] on div "Folders" at bounding box center [595, 105] width 758 height 21
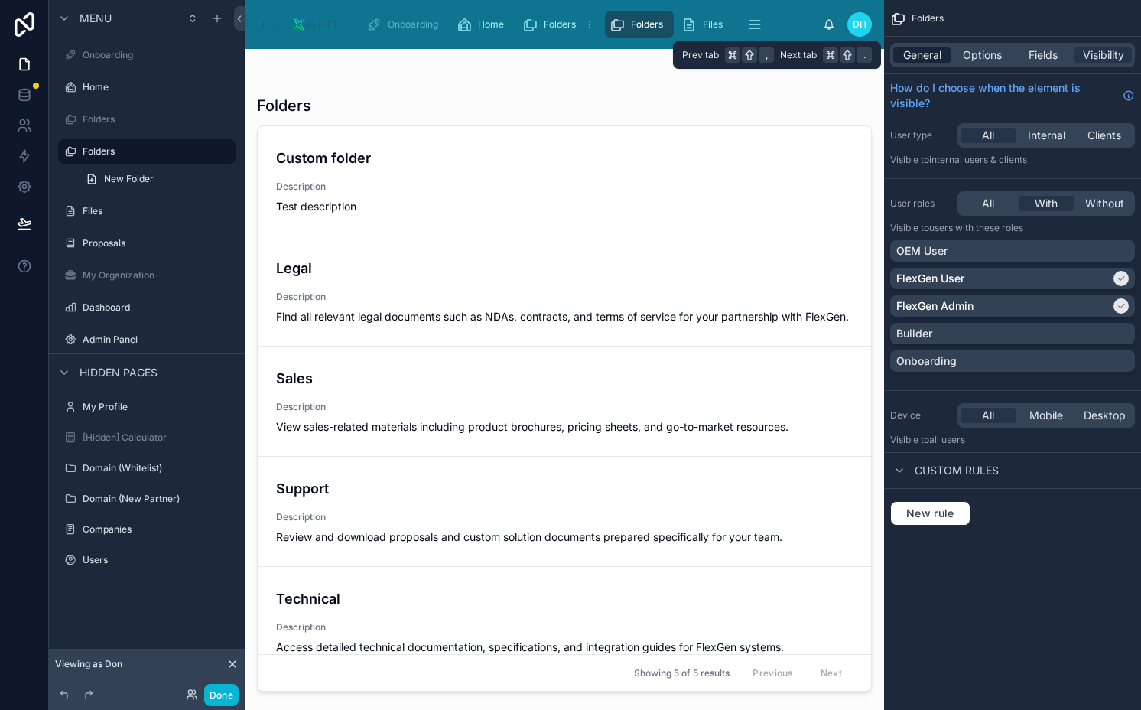
click at [916, 53] on span "General" at bounding box center [922, 54] width 38 height 15
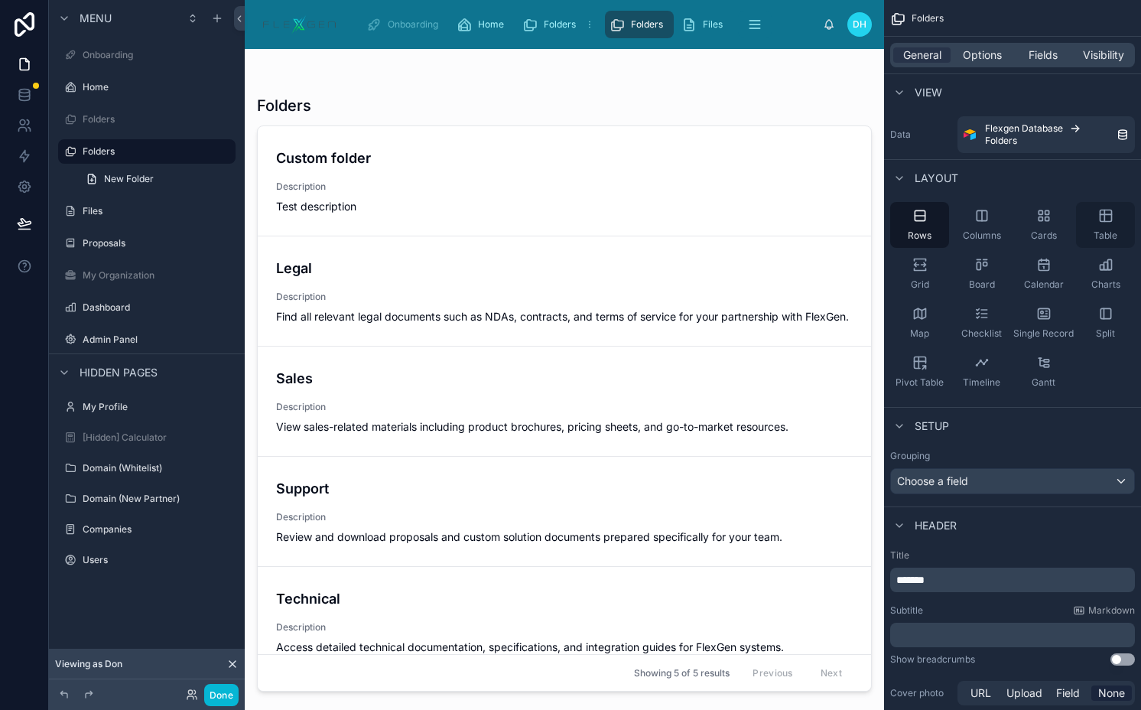
click at [1095, 211] on div "Table" at bounding box center [1105, 225] width 59 height 46
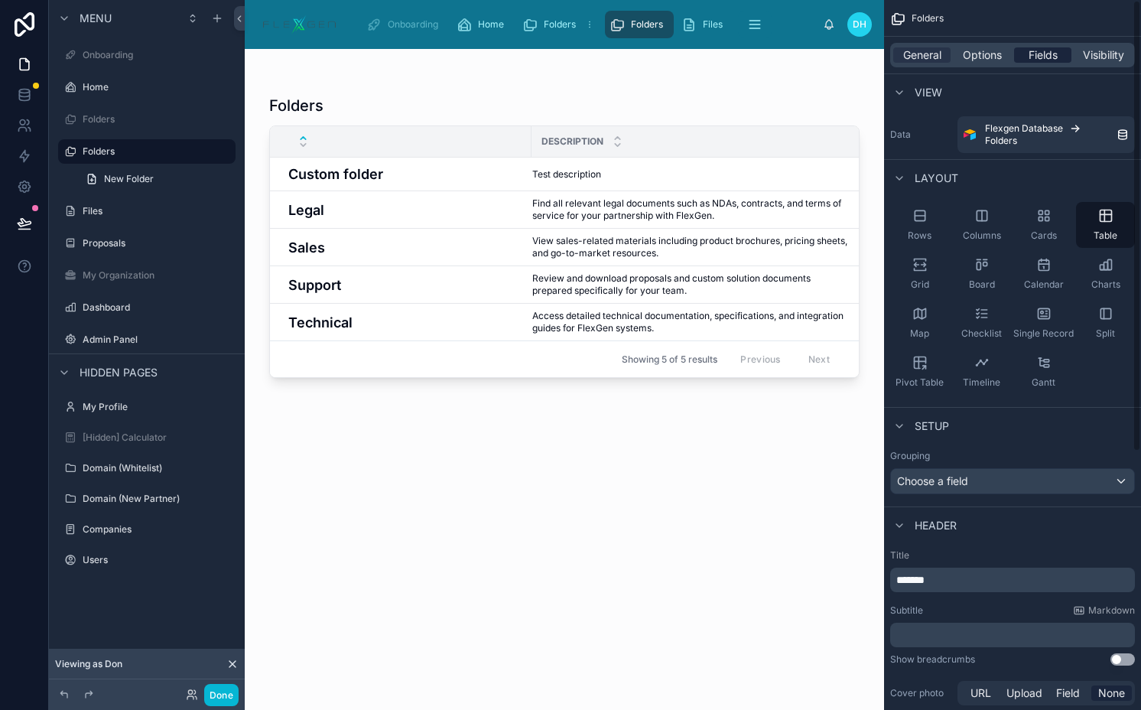
click at [1056, 55] on span "Fields" at bounding box center [1043, 54] width 29 height 15
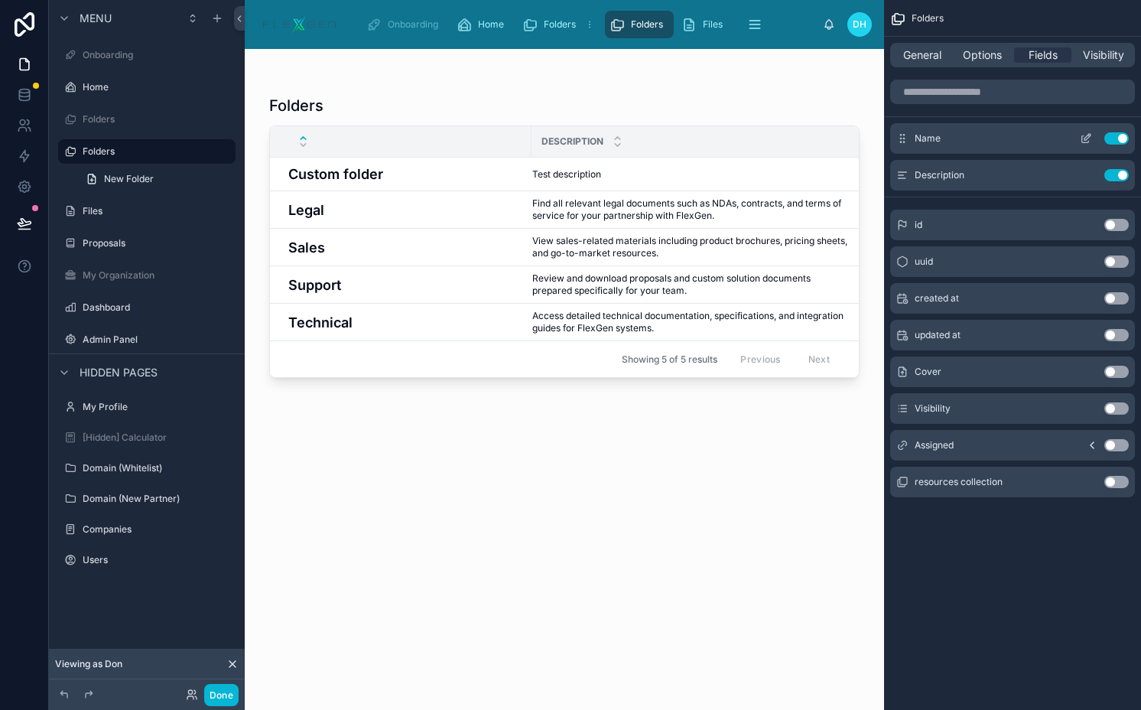
click at [1082, 131] on div "Name Use setting" at bounding box center [1012, 138] width 245 height 31
click at [1085, 133] on icon "scrollable content" at bounding box center [1086, 138] width 12 height 12
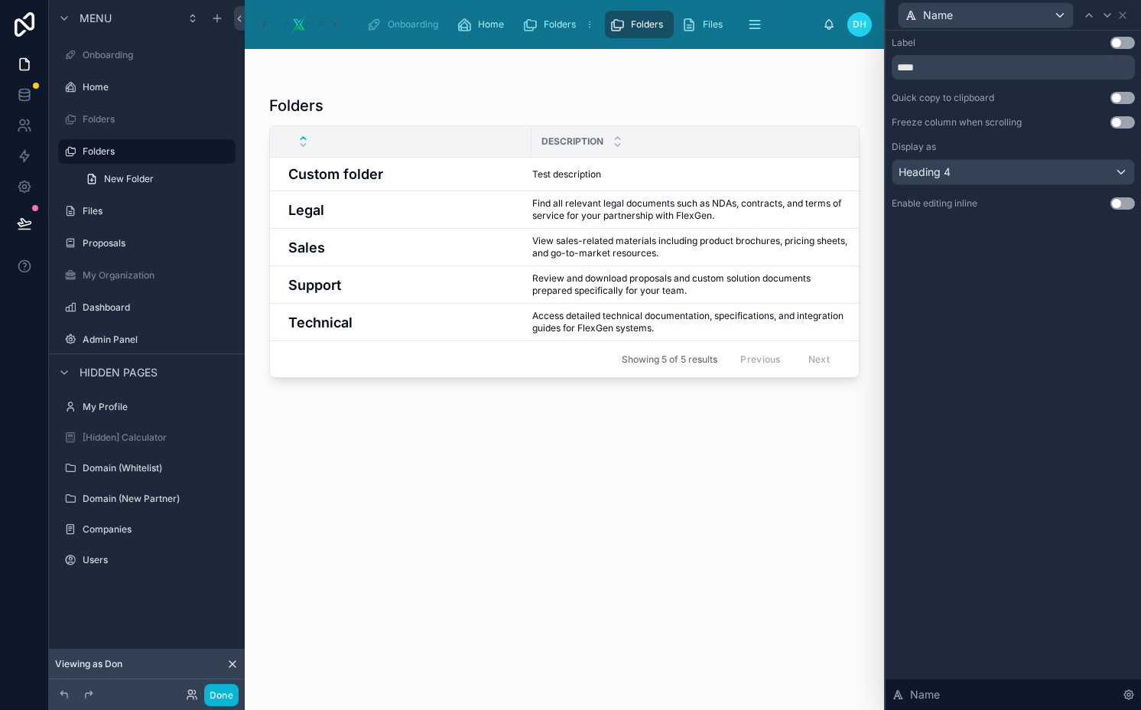
click at [1115, 49] on div "Label Use setting ****" at bounding box center [1013, 58] width 243 height 43
click at [1122, 44] on button "Use setting" at bounding box center [1123, 43] width 24 height 12
click at [936, 184] on div "Heading 4" at bounding box center [1014, 172] width 242 height 24
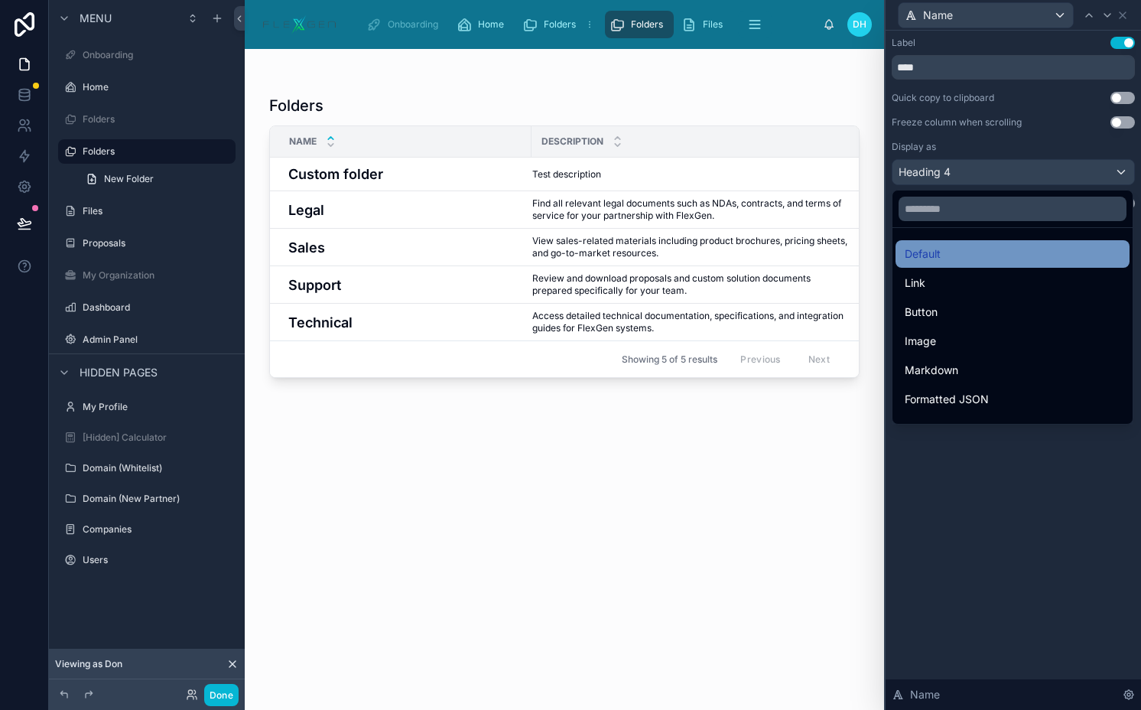
click at [918, 249] on span "Default" at bounding box center [923, 254] width 36 height 18
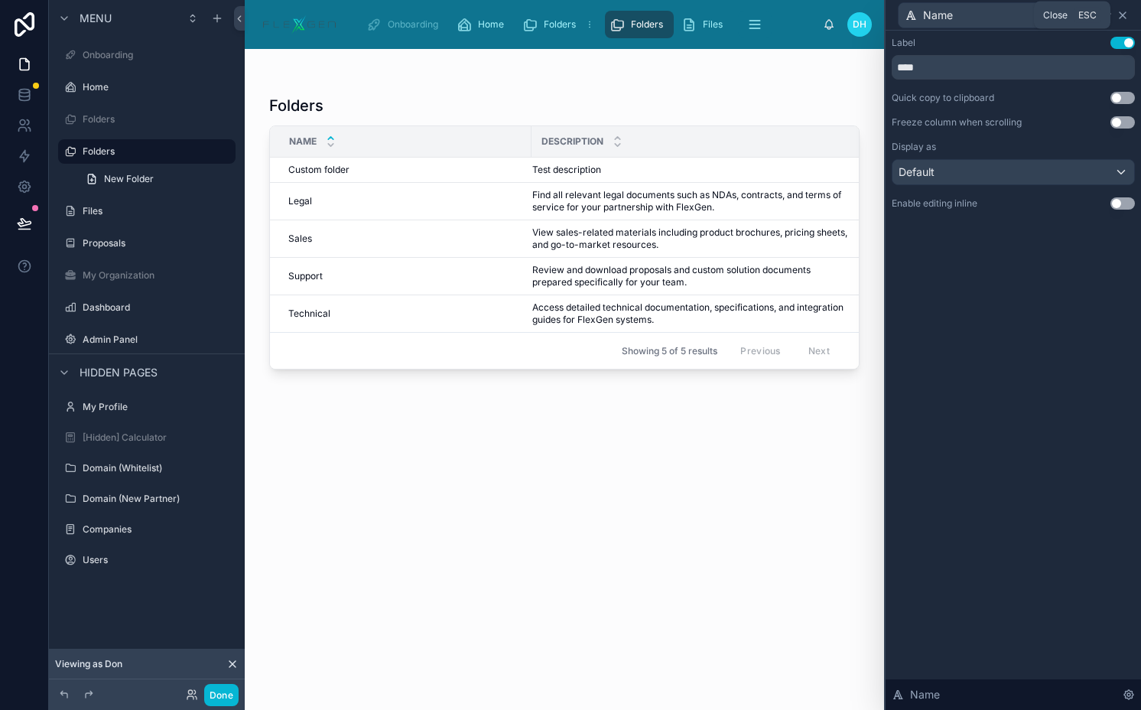
click at [1121, 14] on icon at bounding box center [1123, 15] width 12 height 12
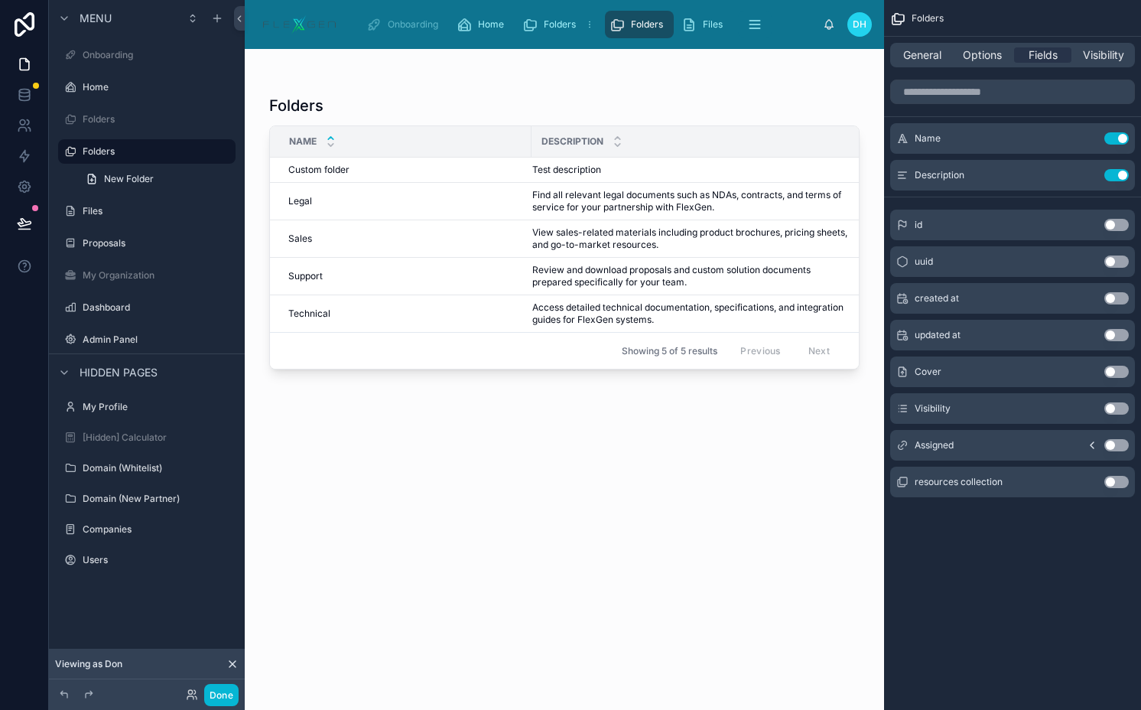
click at [1115, 406] on button "Use setting" at bounding box center [1117, 408] width 24 height 12
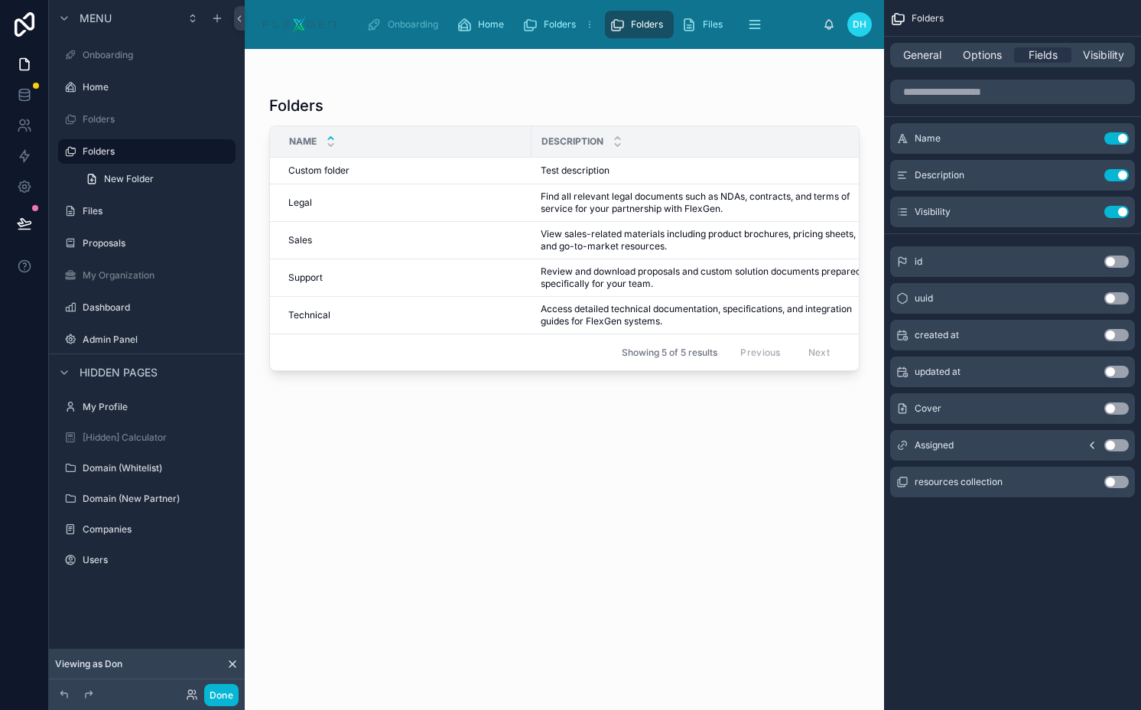
click at [1116, 447] on button "Use setting" at bounding box center [1117, 445] width 24 height 12
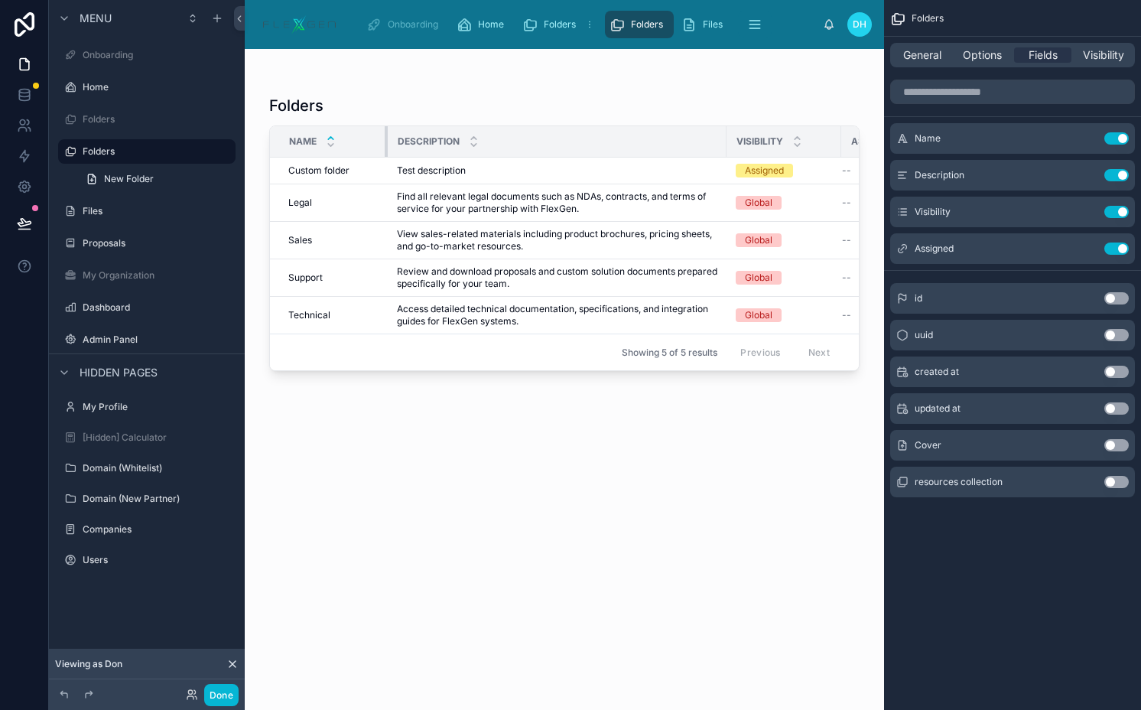
drag, startPoint x: 529, startPoint y: 140, endPoint x: 386, endPoint y: 140, distance: 143.8
click at [386, 140] on div at bounding box center [388, 141] width 6 height 31
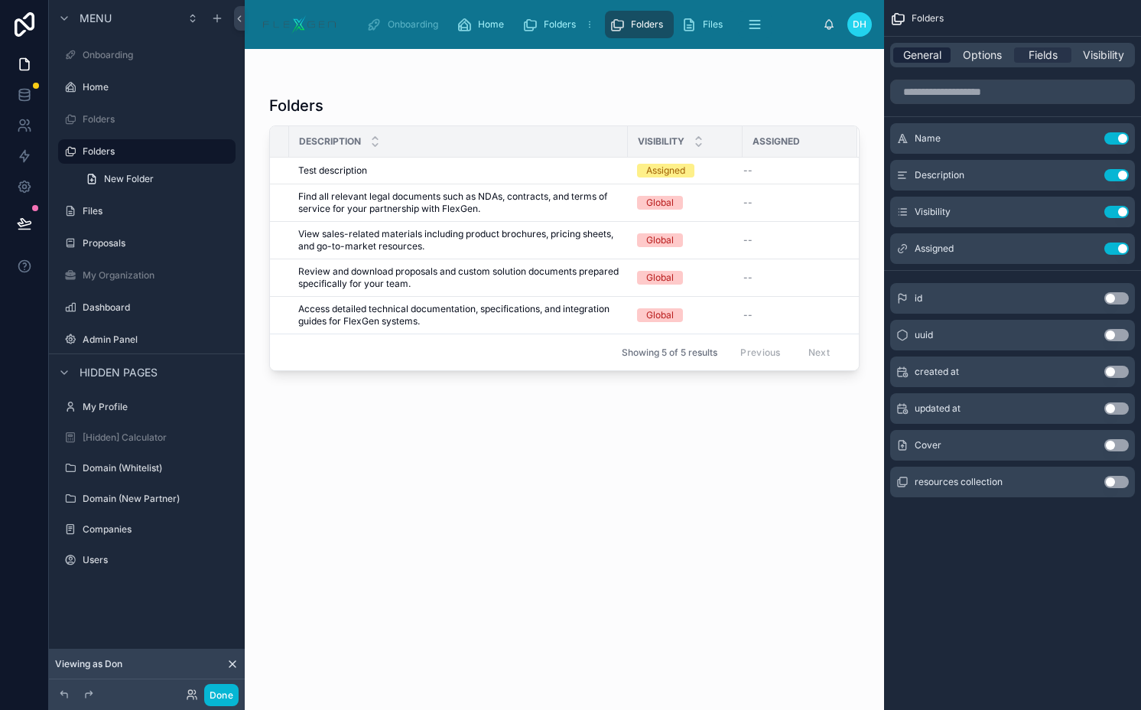
click at [928, 47] on span "General" at bounding box center [922, 54] width 38 height 15
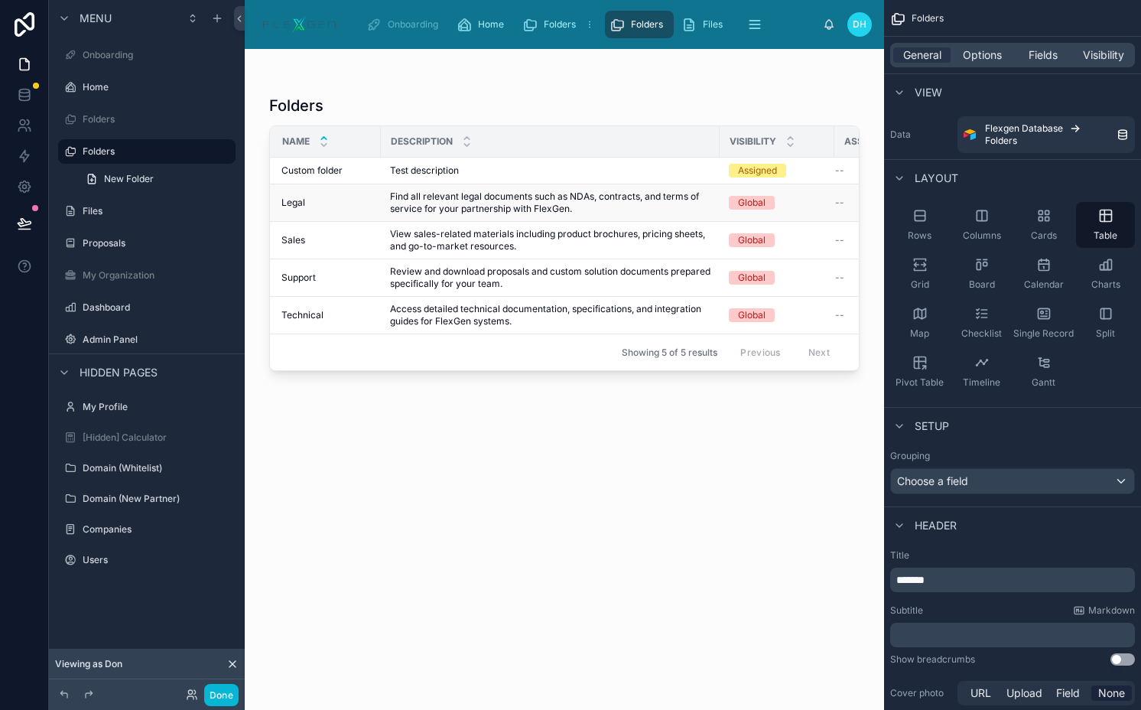
scroll to position [0, 0]
click at [1056, 57] on span "Fields" at bounding box center [1043, 54] width 29 height 15
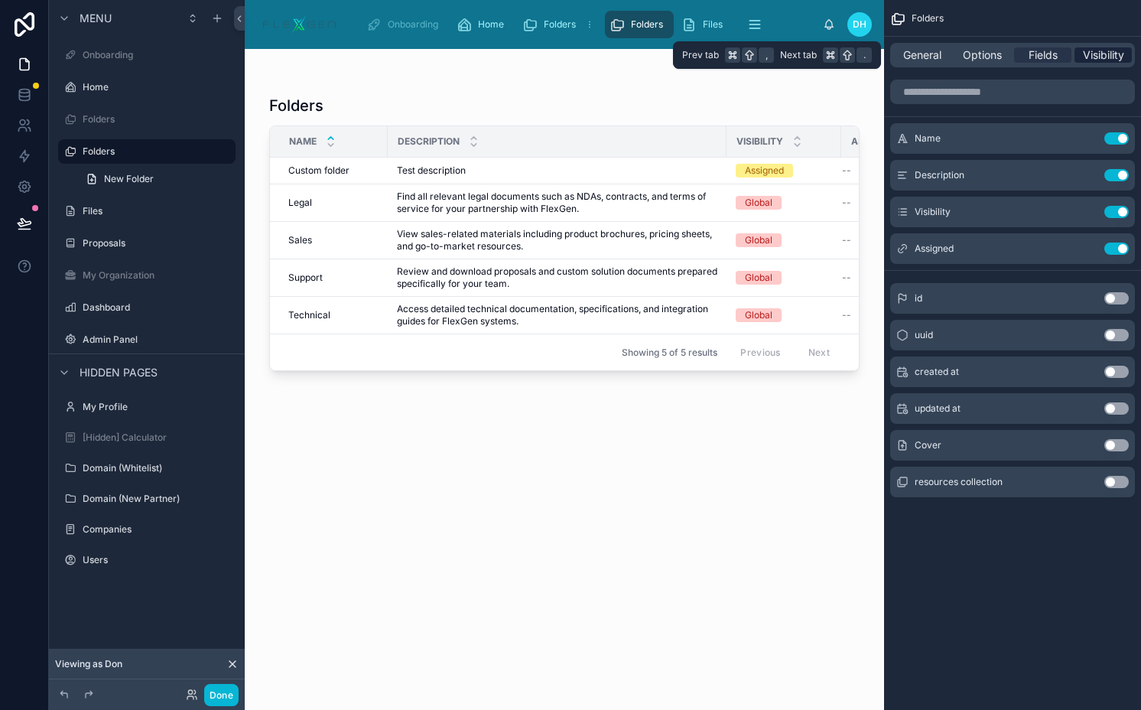
click at [1095, 57] on span "Visibility" at bounding box center [1103, 54] width 41 height 15
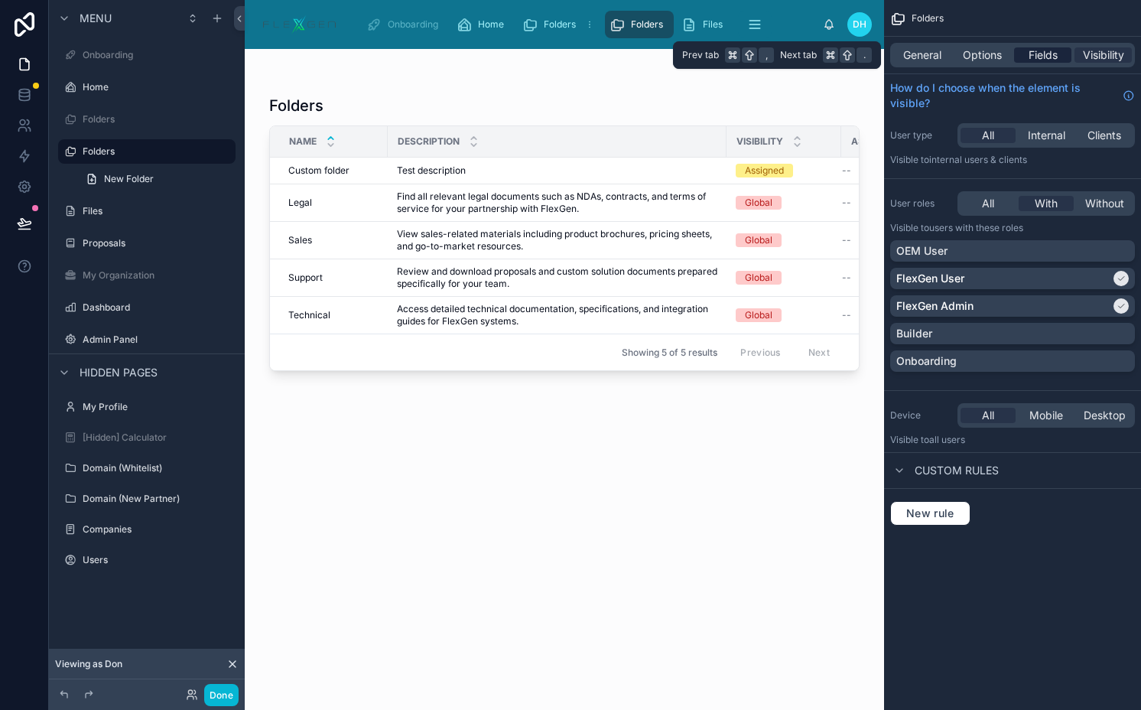
click at [1046, 54] on span "Fields" at bounding box center [1043, 54] width 29 height 15
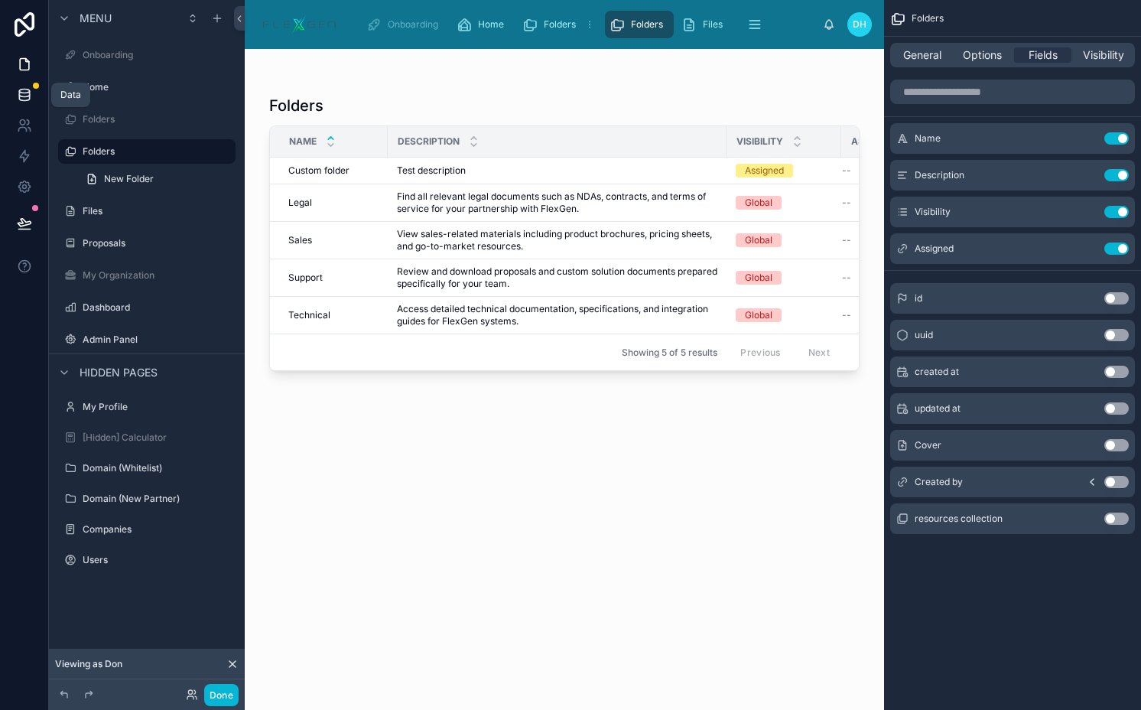
click at [22, 96] on icon at bounding box center [24, 94] width 10 height 6
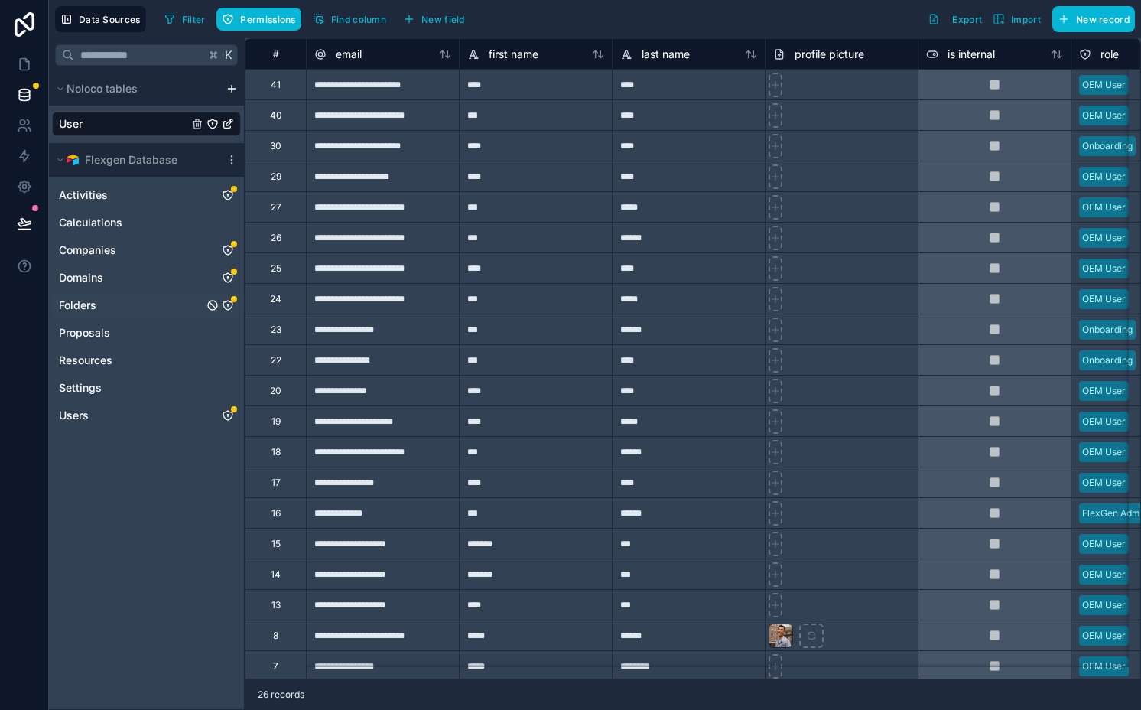
click at [225, 304] on icon "Folders" at bounding box center [228, 305] width 12 height 12
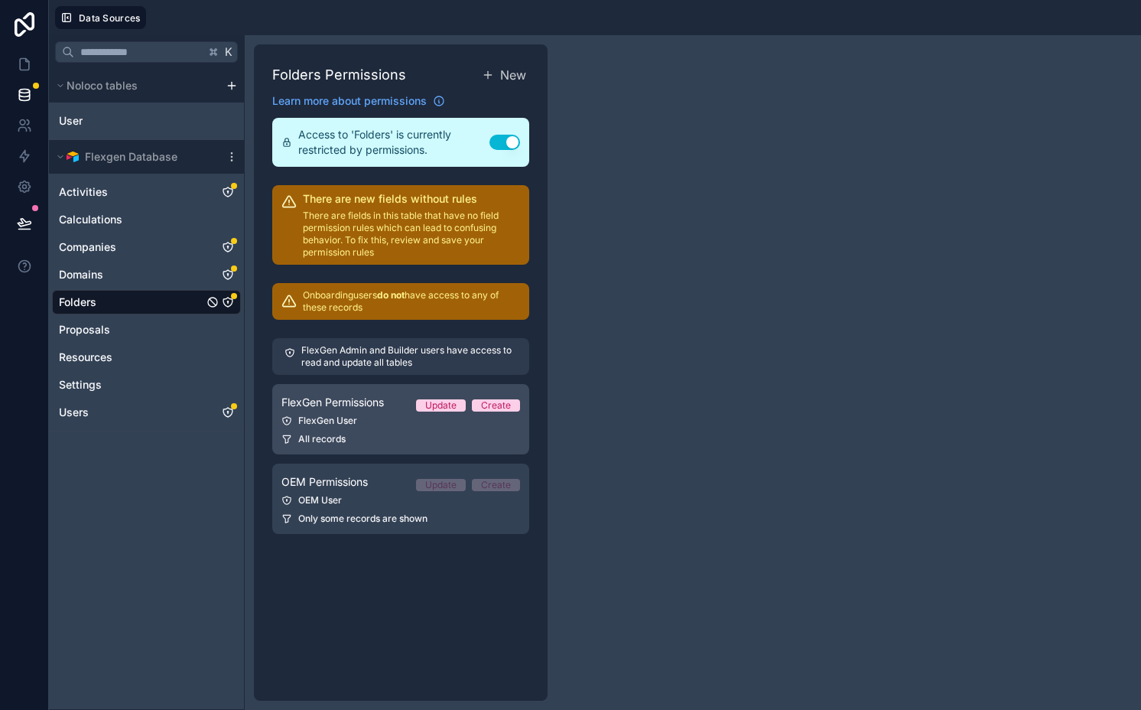
click at [329, 401] on span "FlexGen Permissions" at bounding box center [333, 402] width 103 height 15
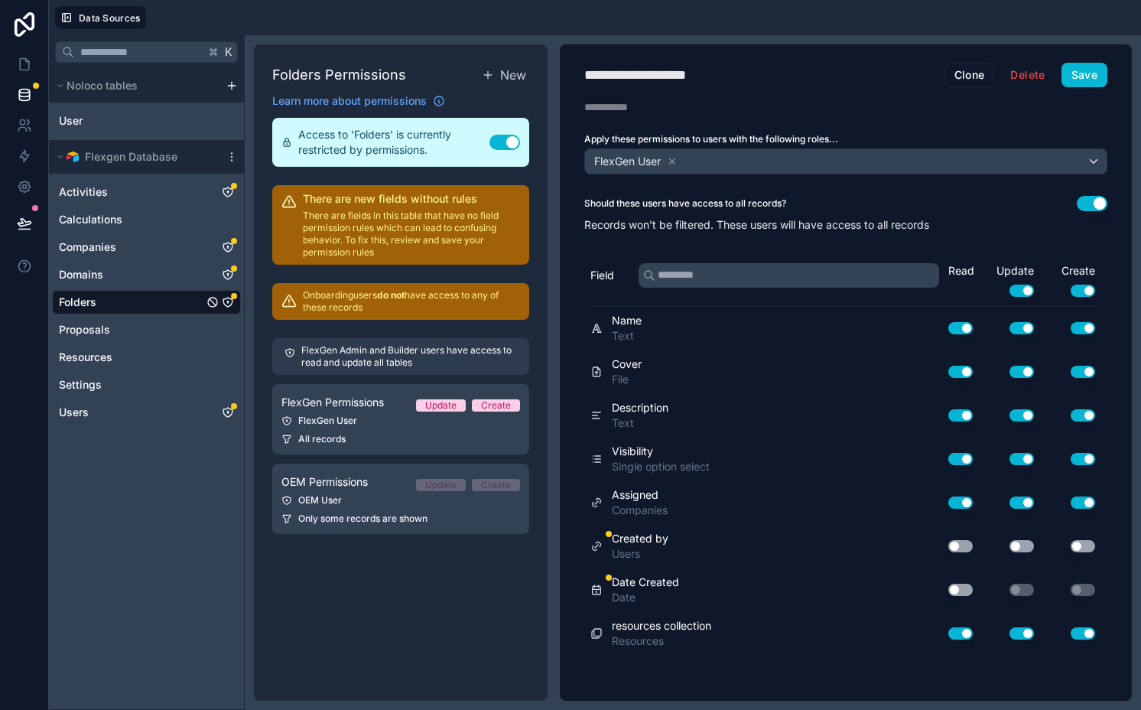
click at [967, 548] on button "Use setting" at bounding box center [961, 546] width 24 height 12
click at [967, 587] on button "Use setting" at bounding box center [961, 590] width 24 height 12
click at [1025, 542] on button "Use setting" at bounding box center [1022, 546] width 24 height 12
click at [1083, 545] on button "Use setting" at bounding box center [1083, 546] width 24 height 12
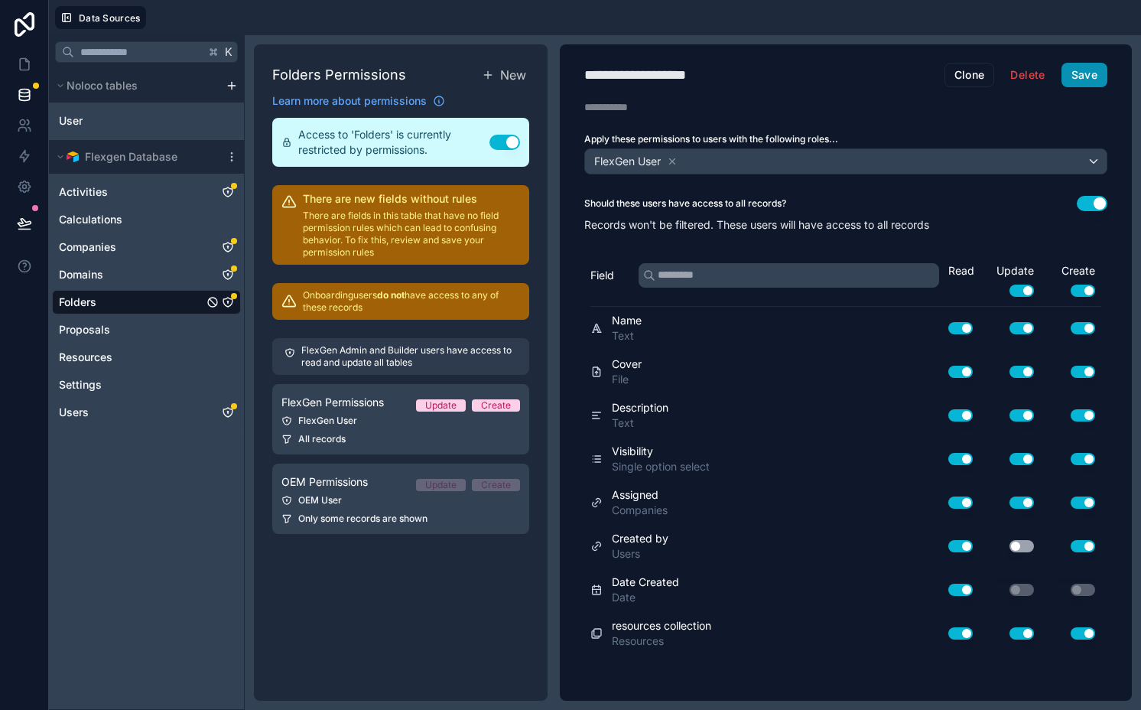
click at [1085, 82] on button "Save" at bounding box center [1085, 75] width 46 height 24
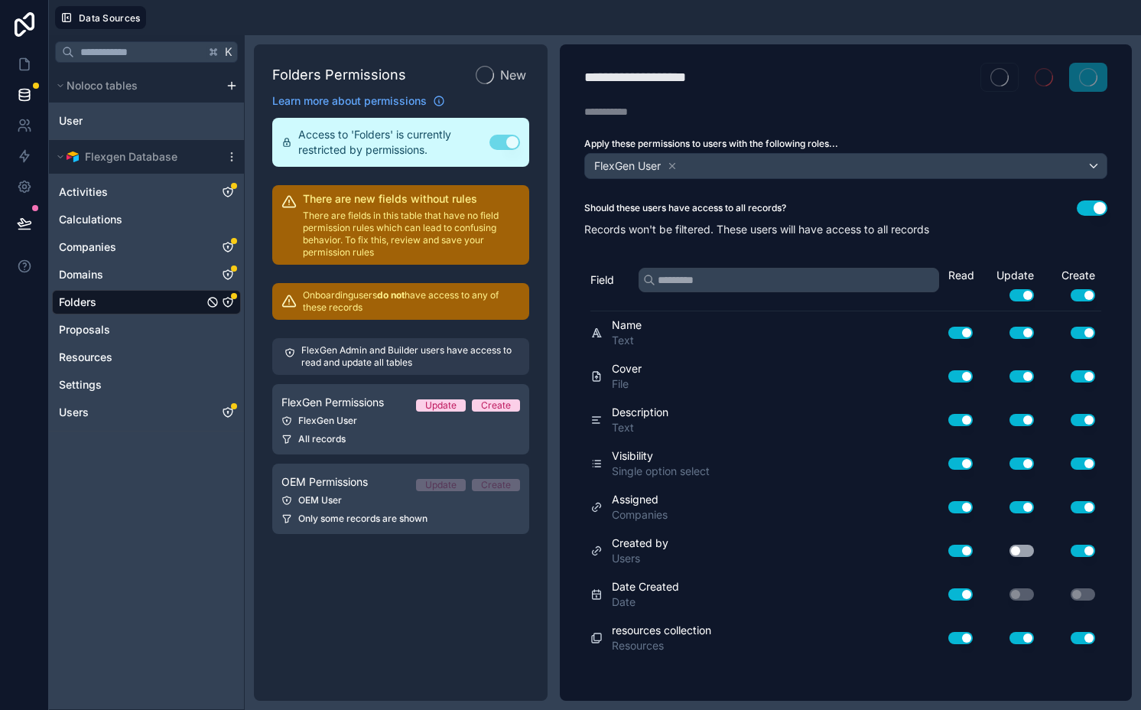
click at [1021, 548] on button "Use setting" at bounding box center [1022, 551] width 24 height 12
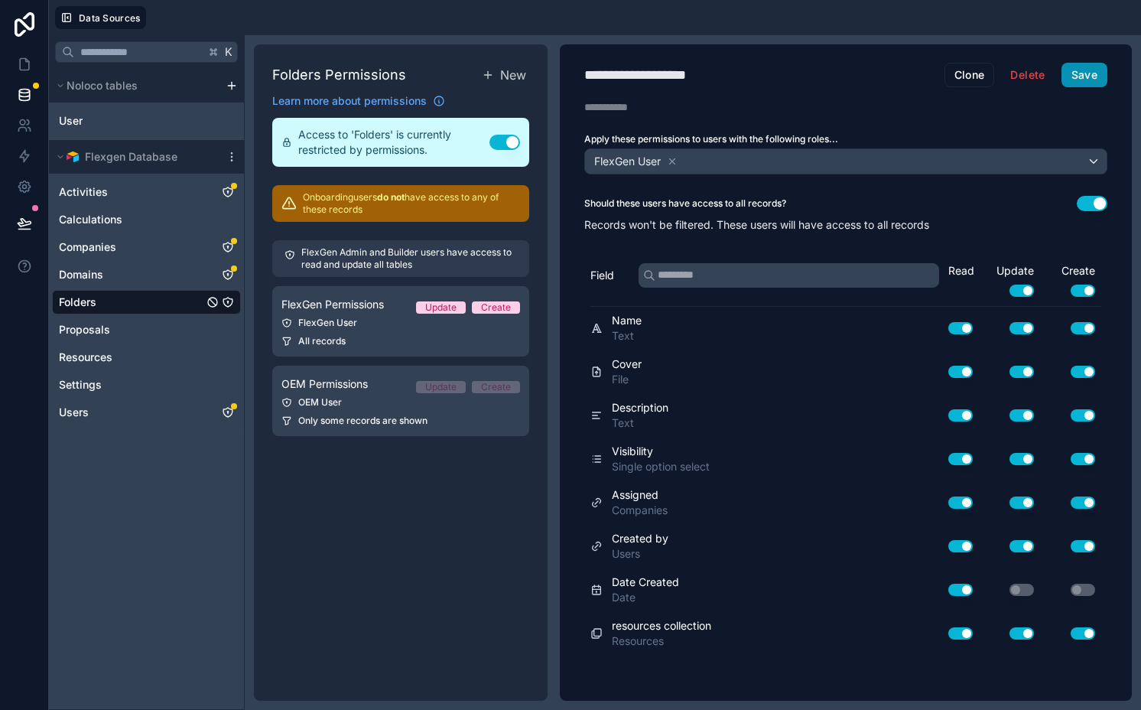
click at [1082, 84] on button "Save" at bounding box center [1085, 75] width 46 height 24
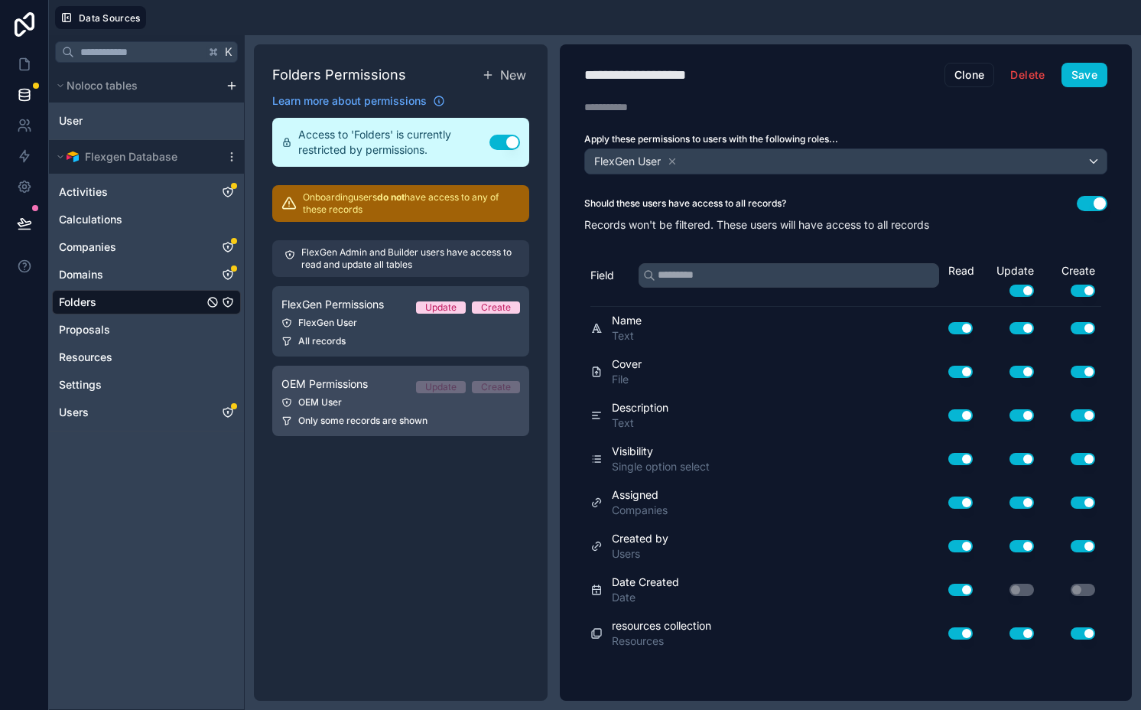
click at [368, 391] on span "OEM Permissions" at bounding box center [325, 383] width 86 height 15
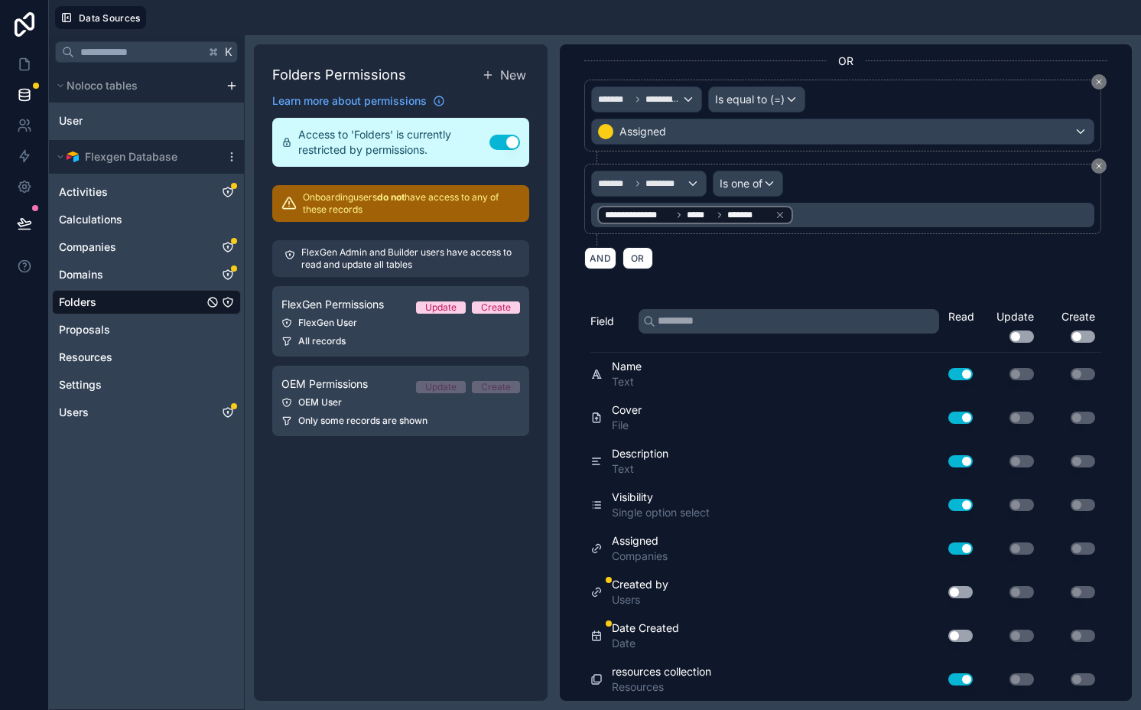
scroll to position [311, 0]
click at [949, 633] on button "Use setting" at bounding box center [961, 636] width 24 height 12
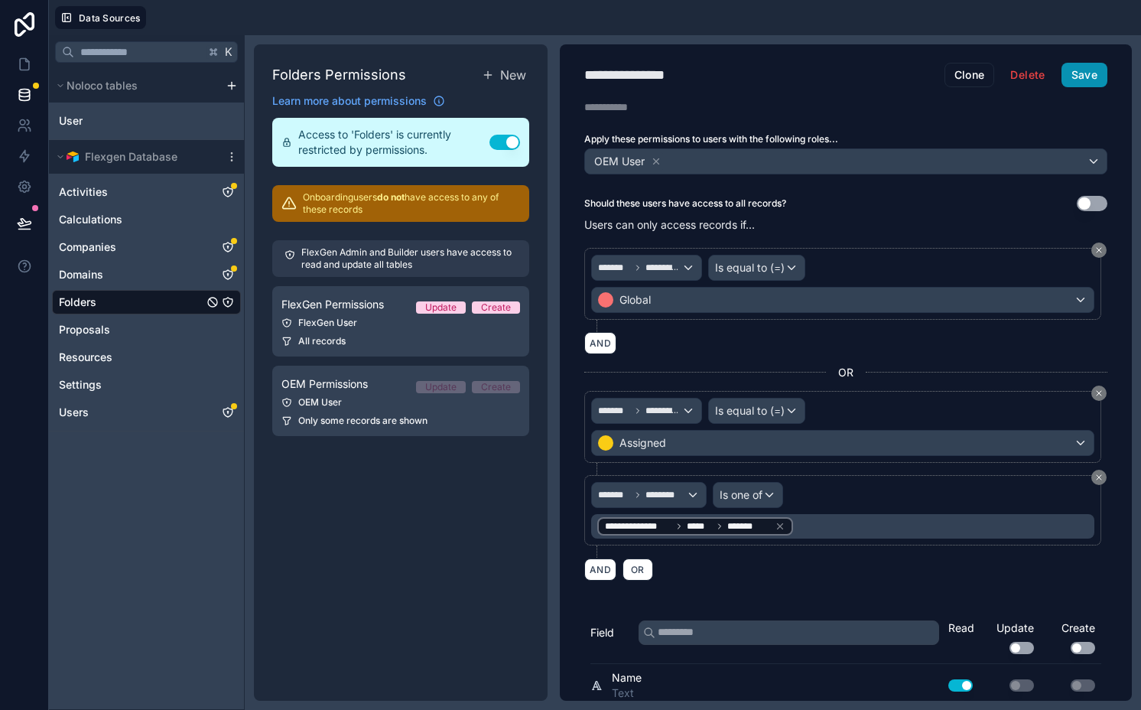
click at [1072, 84] on button "Save" at bounding box center [1085, 75] width 46 height 24
click at [28, 67] on icon at bounding box center [24, 64] width 15 height 15
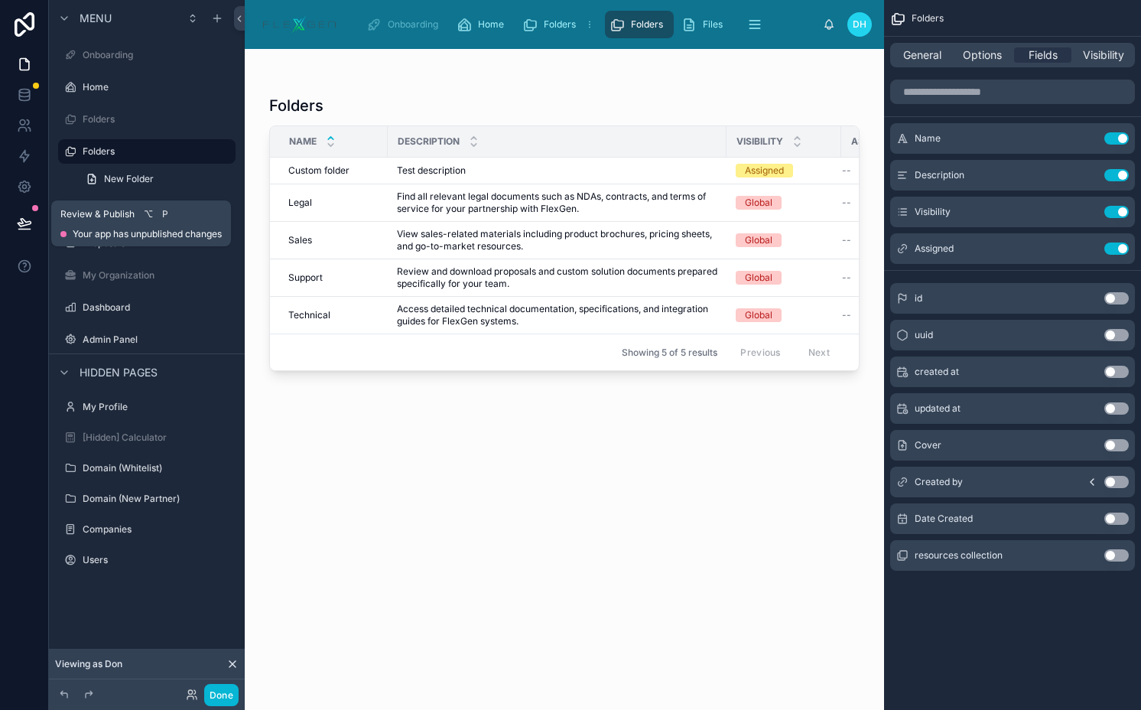
click at [28, 229] on icon at bounding box center [23, 229] width 11 height 0
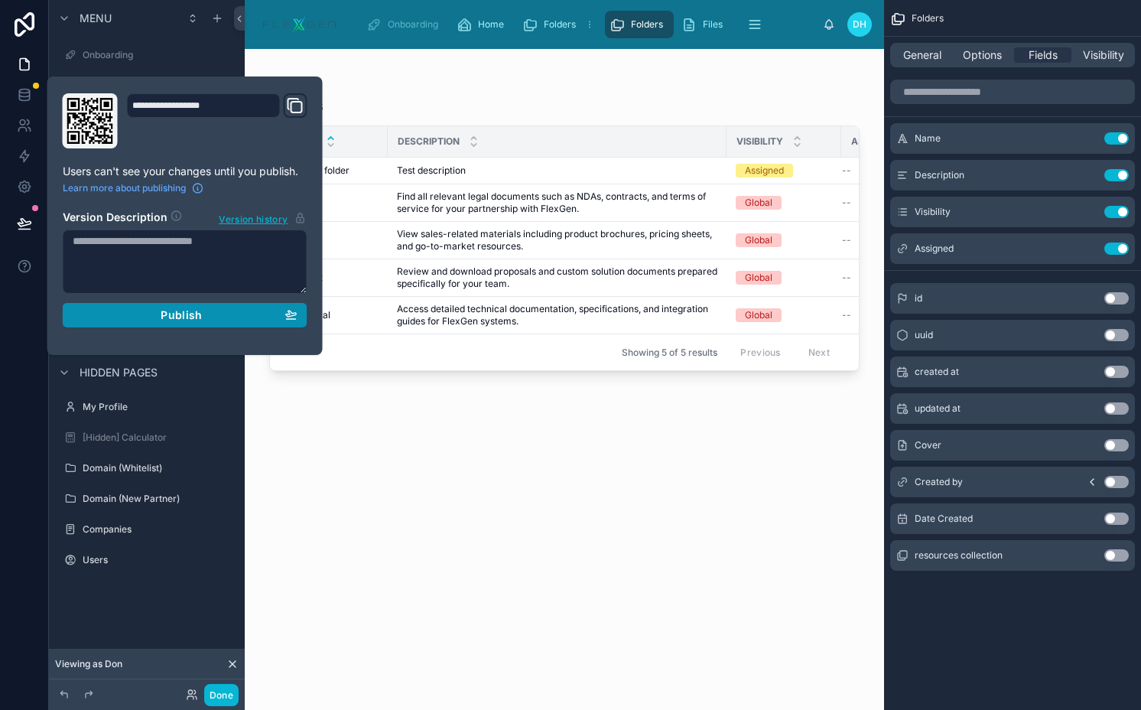
click at [194, 313] on span "Publish" at bounding box center [181, 315] width 41 height 14
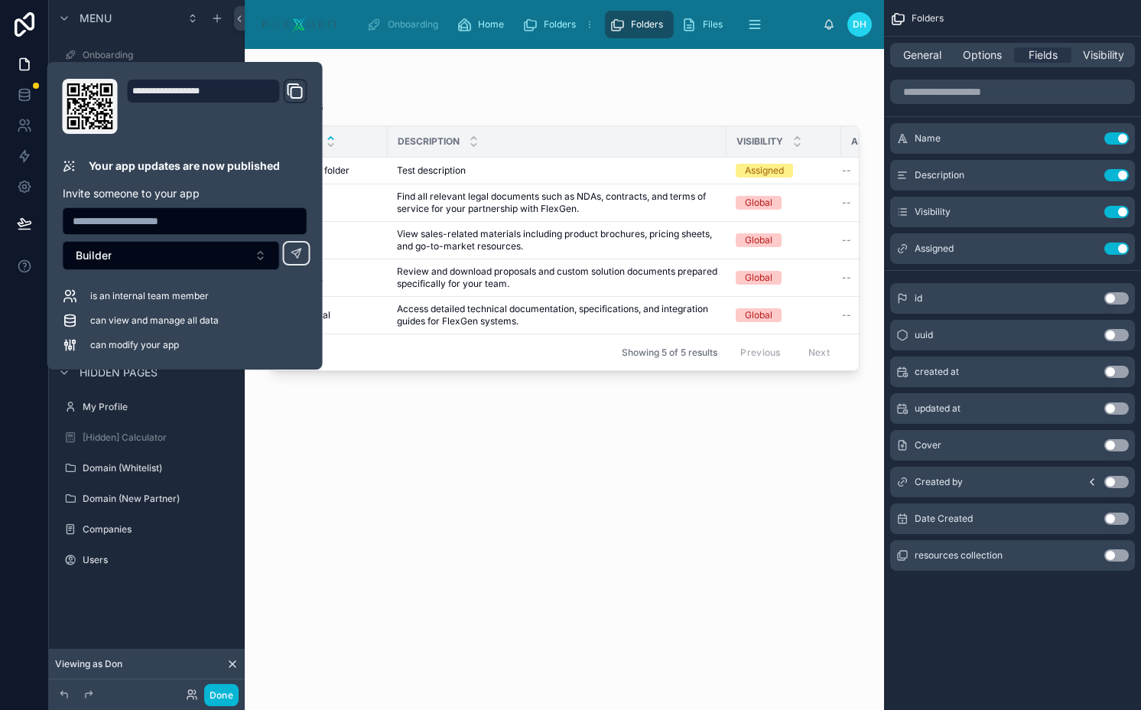
click at [1124, 481] on button "Use setting" at bounding box center [1117, 482] width 24 height 12
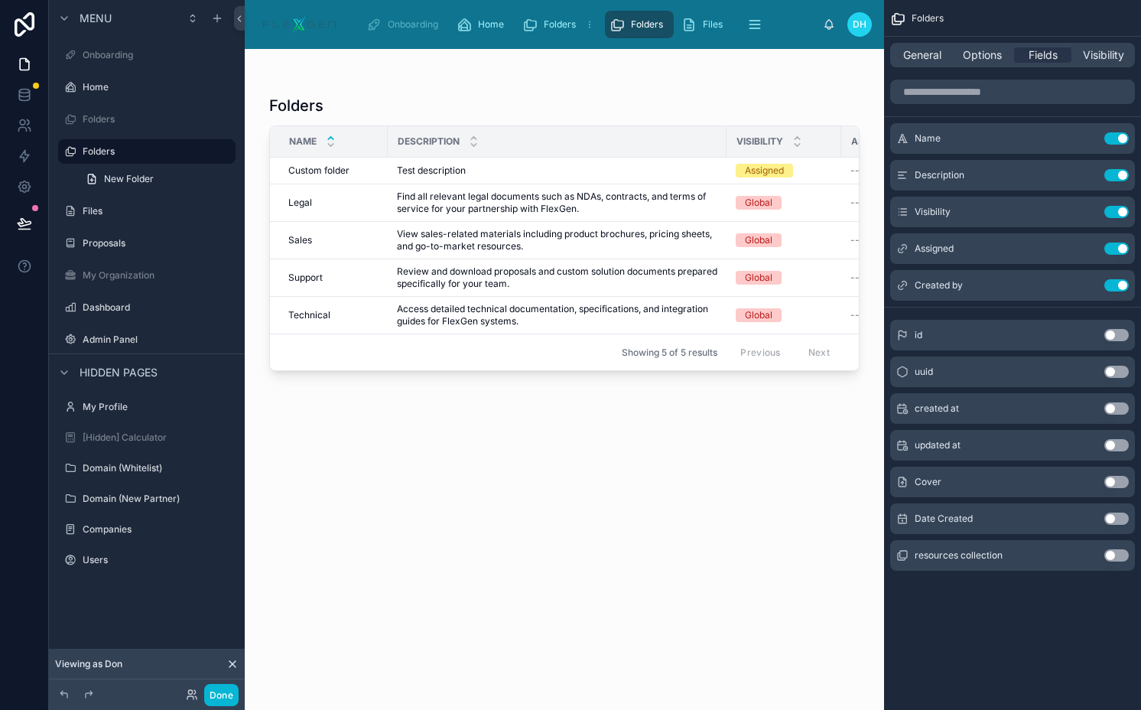
click at [1118, 519] on button "Use setting" at bounding box center [1117, 519] width 24 height 12
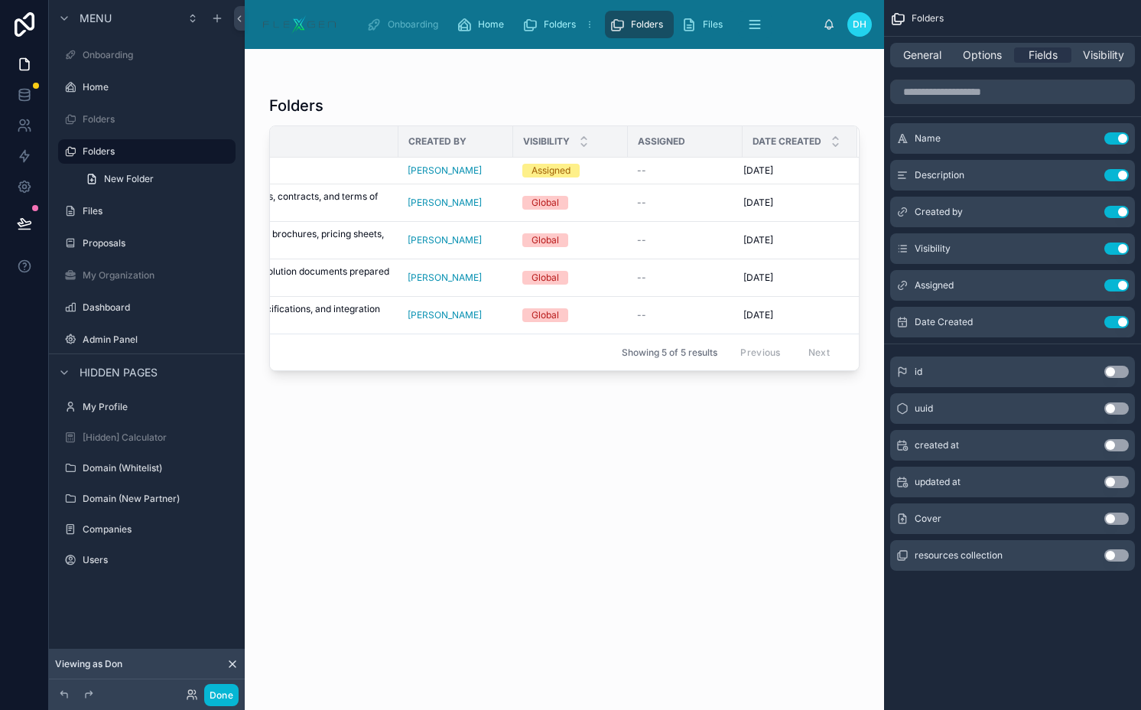
scroll to position [0, 316]
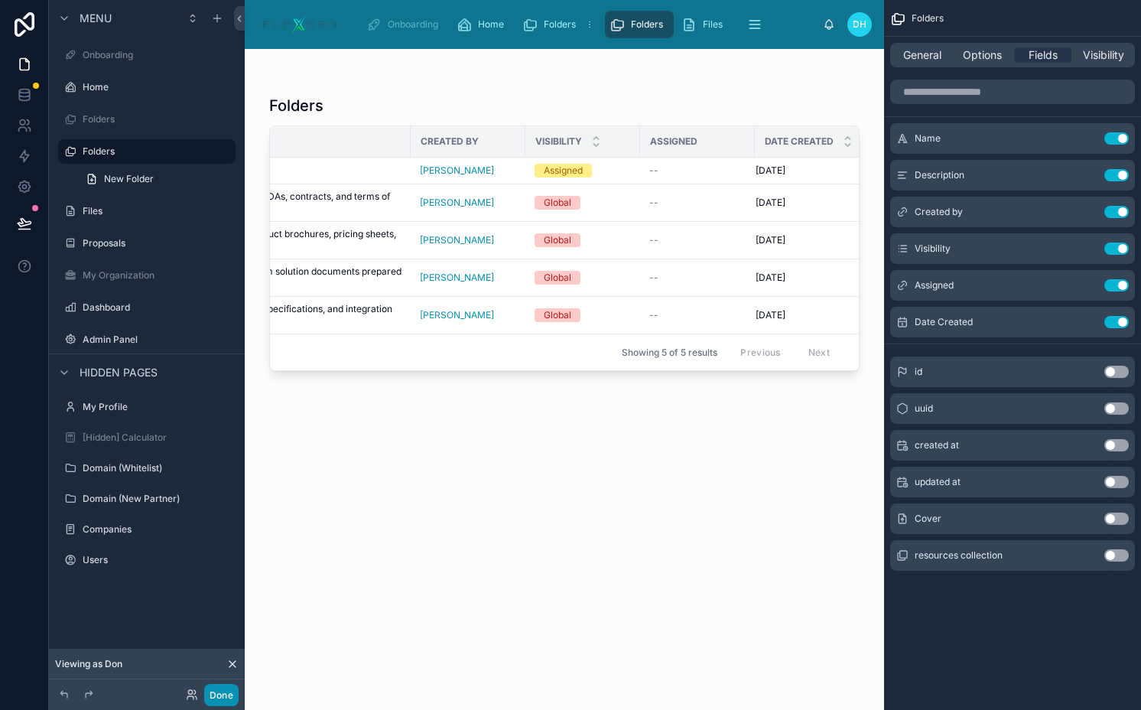
click at [226, 686] on button "Done" at bounding box center [221, 695] width 34 height 22
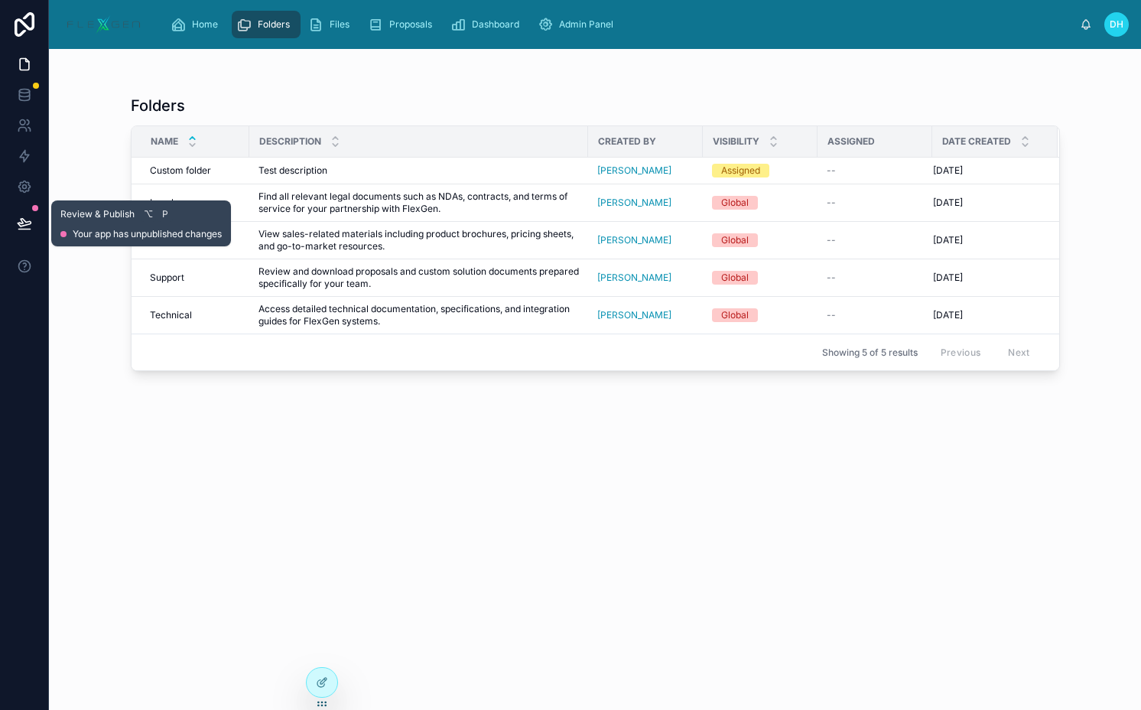
click at [26, 224] on icon at bounding box center [24, 223] width 13 height 8
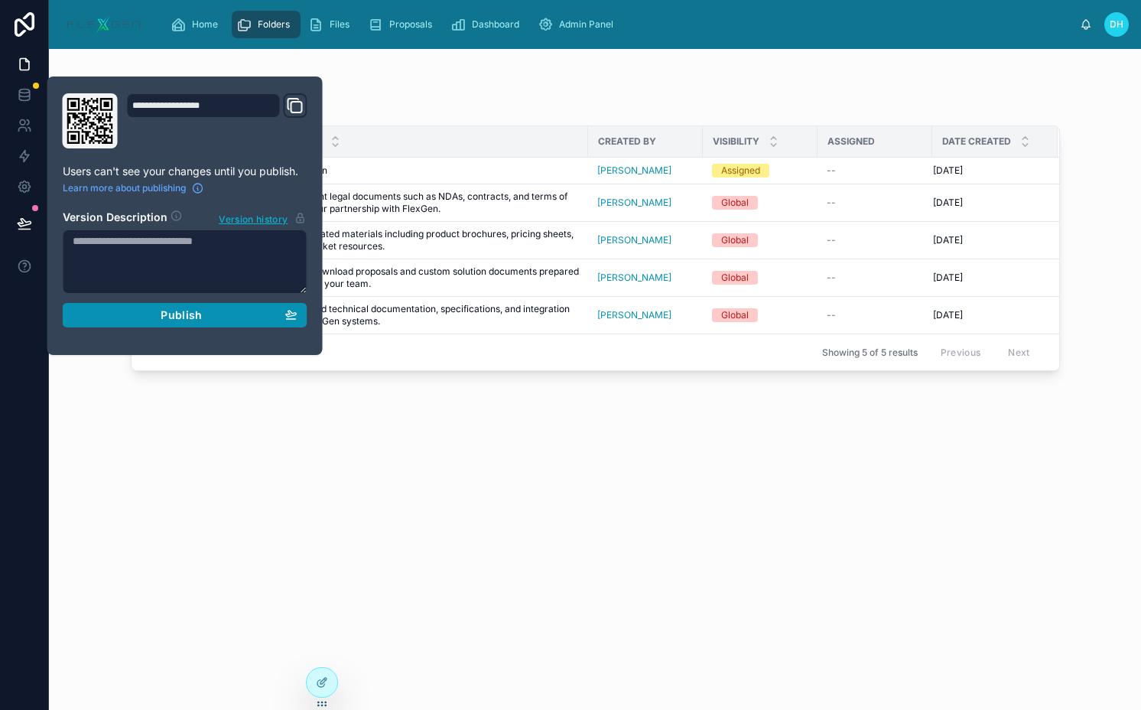
click at [220, 304] on button "Publish" at bounding box center [185, 315] width 245 height 24
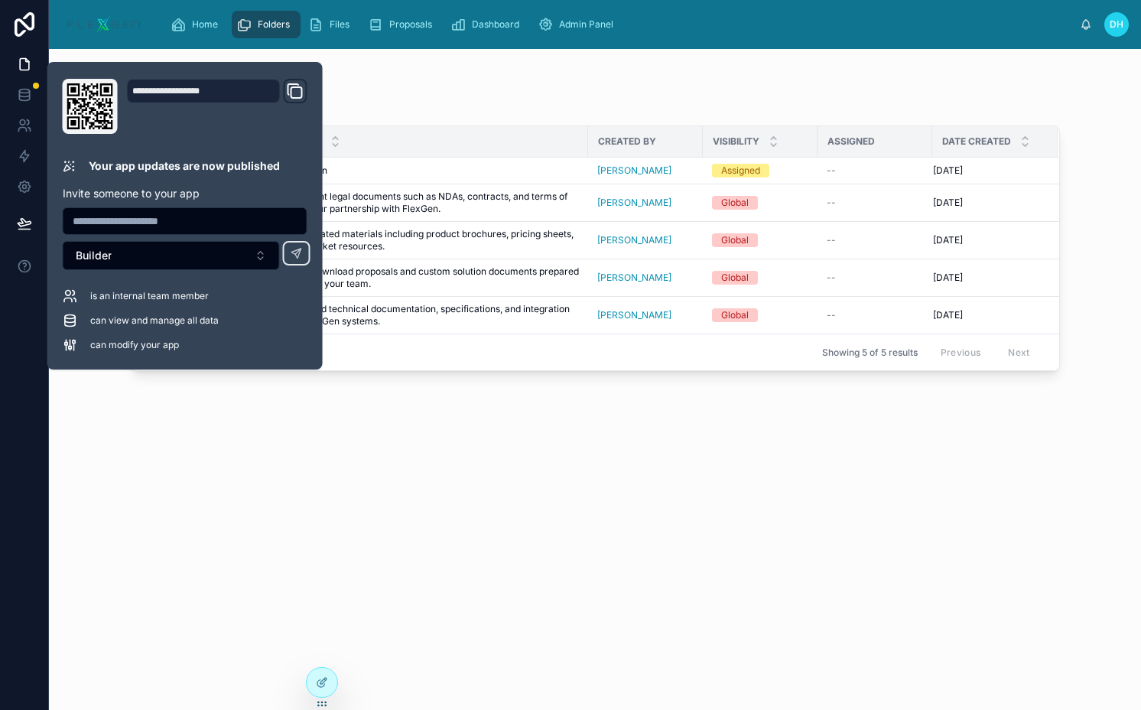
click at [610, 490] on div "Folders Name Description Created by Visibility Assigned Date Created Custom fol…" at bounding box center [595, 389] width 929 height 606
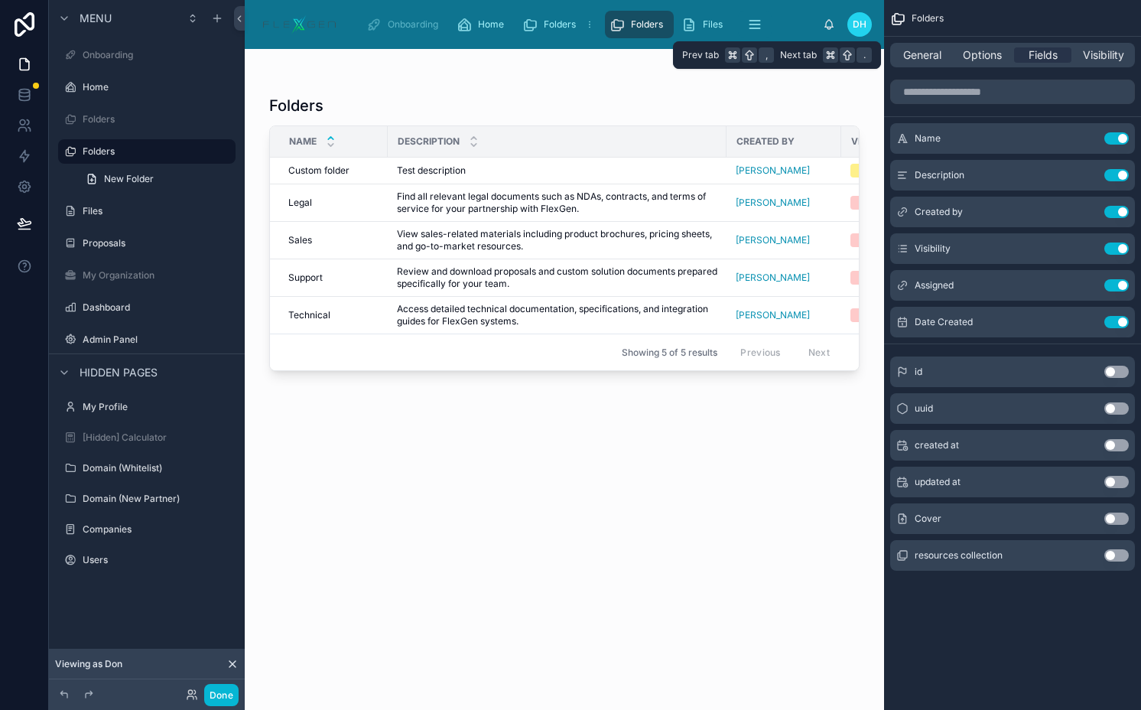
click at [977, 64] on div "General Options Fields Visibility" at bounding box center [1012, 55] width 245 height 24
click at [977, 50] on span "Options" at bounding box center [982, 54] width 39 height 15
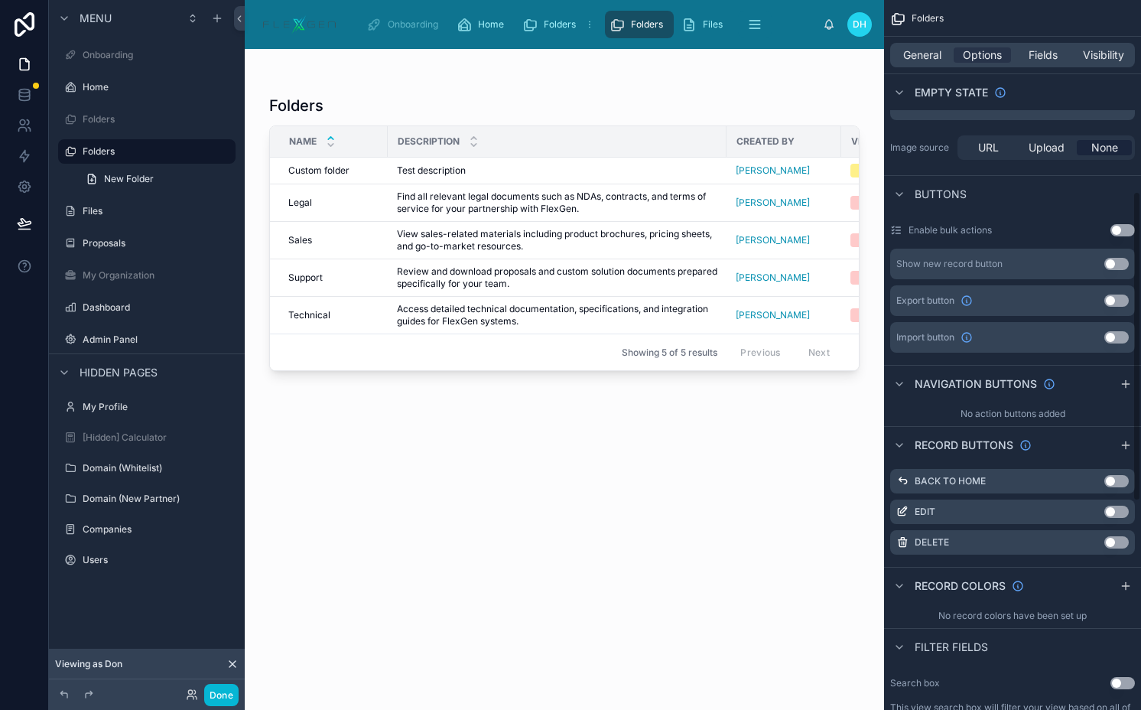
scroll to position [633, 0]
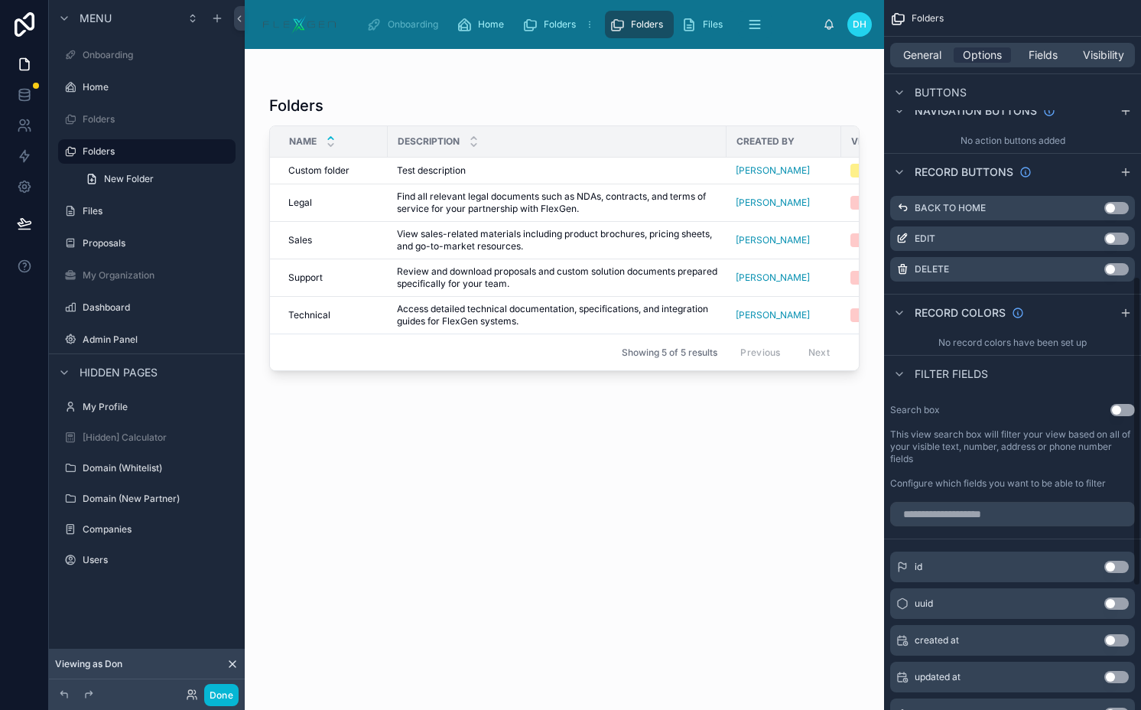
click at [1121, 408] on button "Use setting" at bounding box center [1123, 410] width 24 height 12
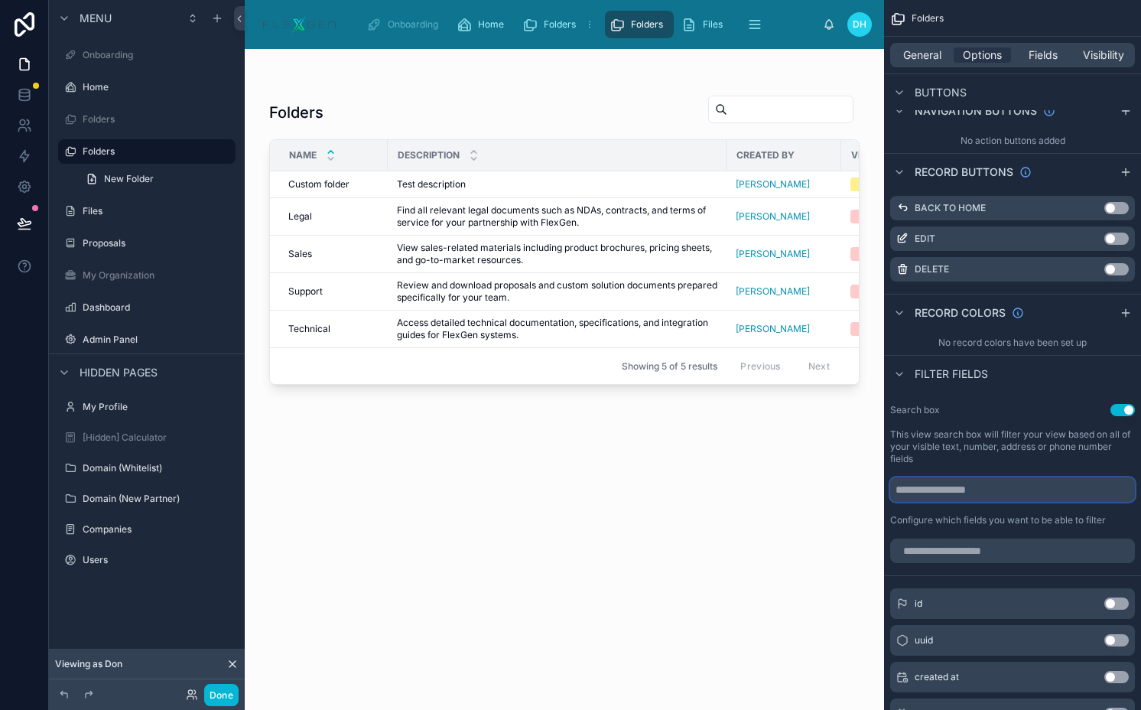
click at [992, 489] on input "scrollable content" at bounding box center [1012, 489] width 245 height 24
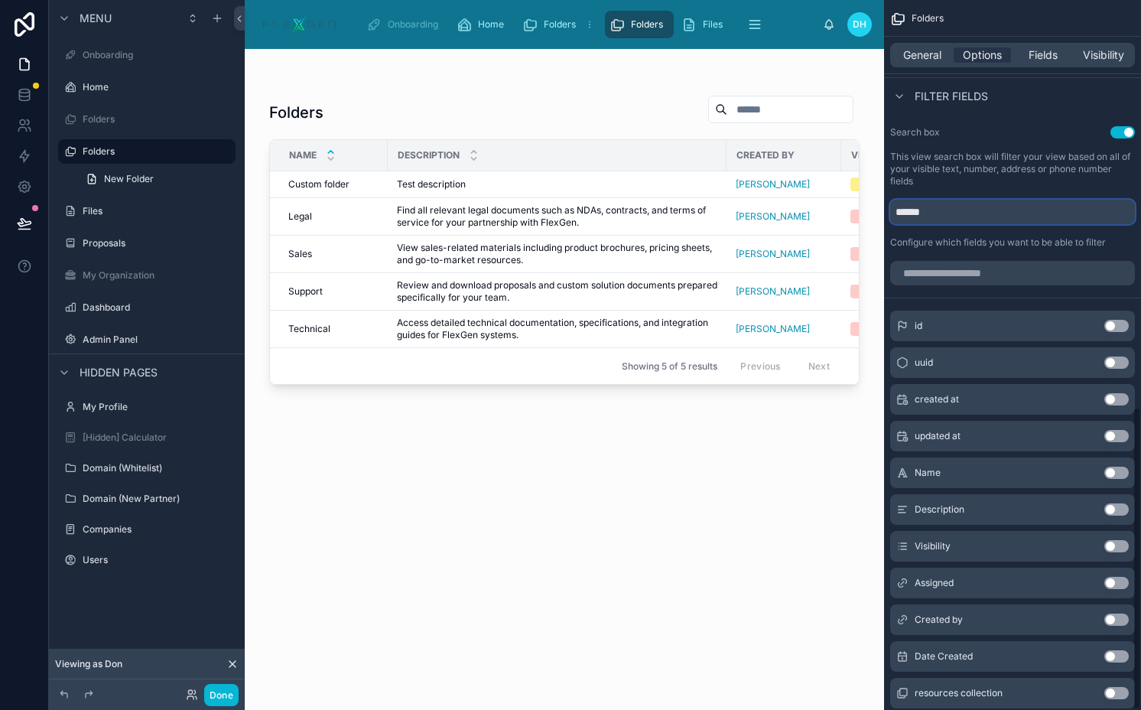
scroll to position [952, 0]
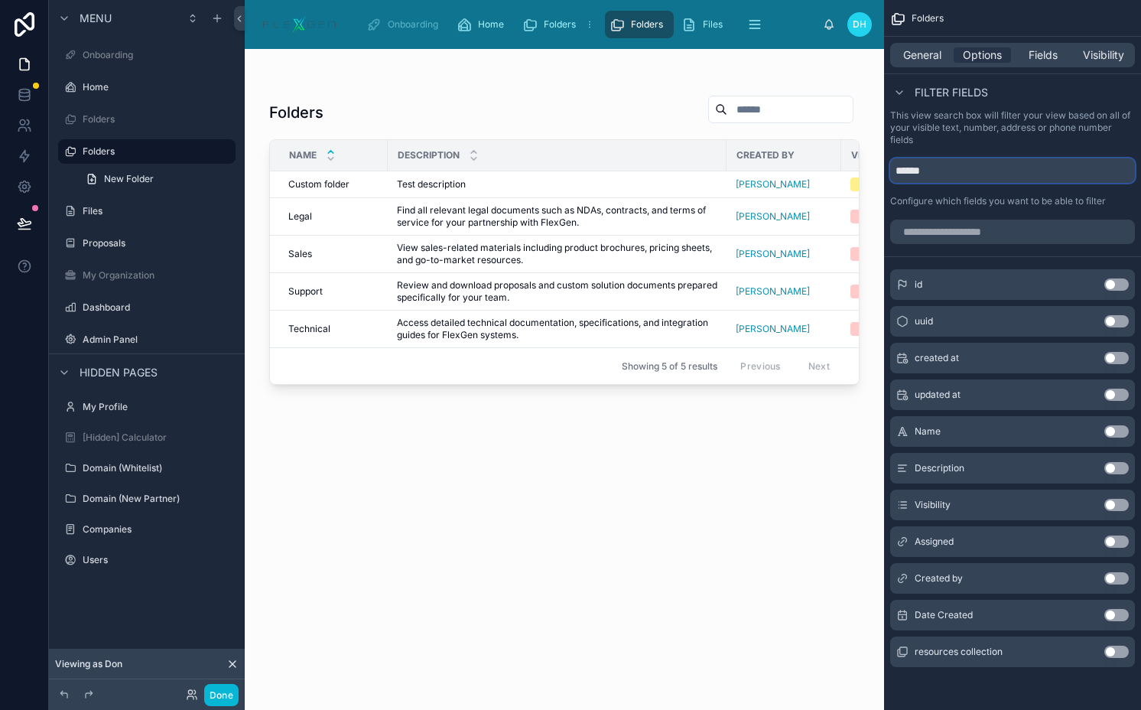
type input "******"
click at [1117, 575] on button "Use setting" at bounding box center [1117, 578] width 24 height 12
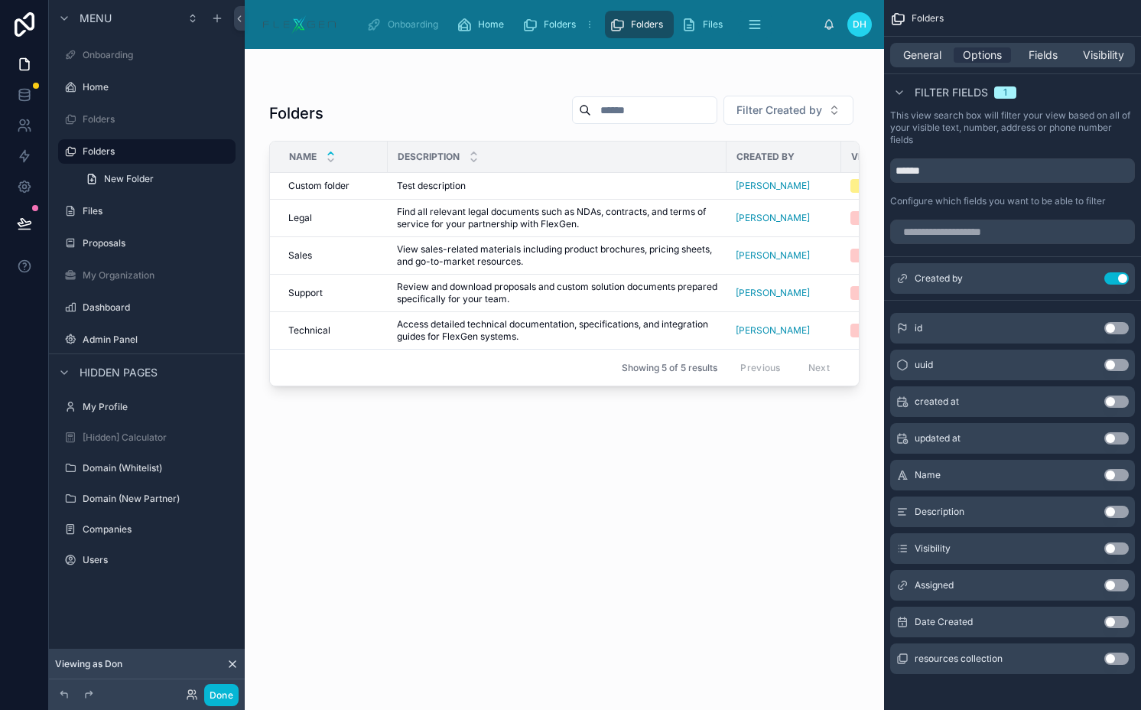
click at [1114, 546] on button "Use setting" at bounding box center [1117, 548] width 24 height 12
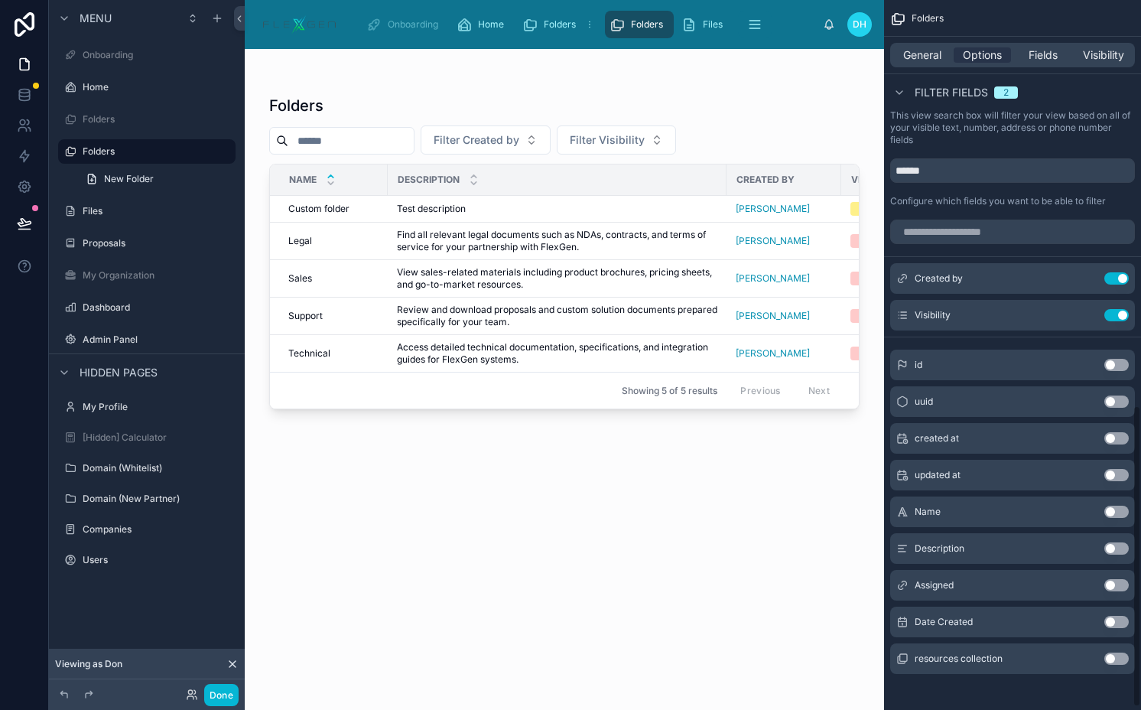
click at [1117, 586] on button "Use setting" at bounding box center [1117, 585] width 24 height 12
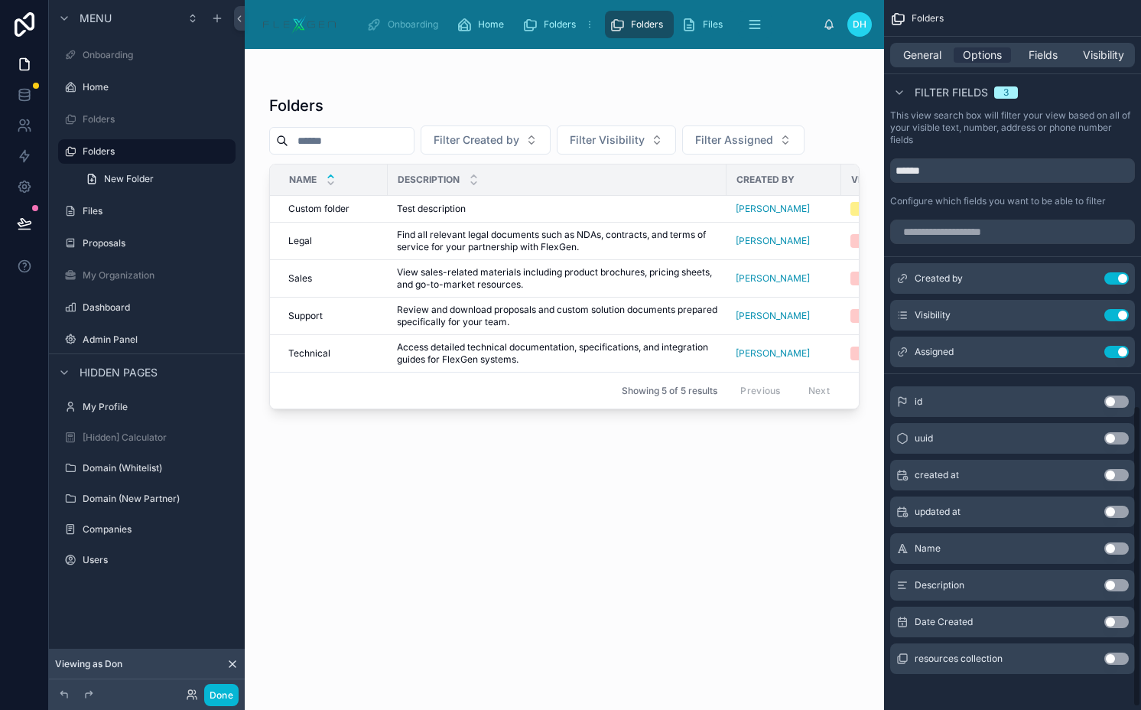
click at [1111, 619] on button "Use setting" at bounding box center [1117, 622] width 24 height 12
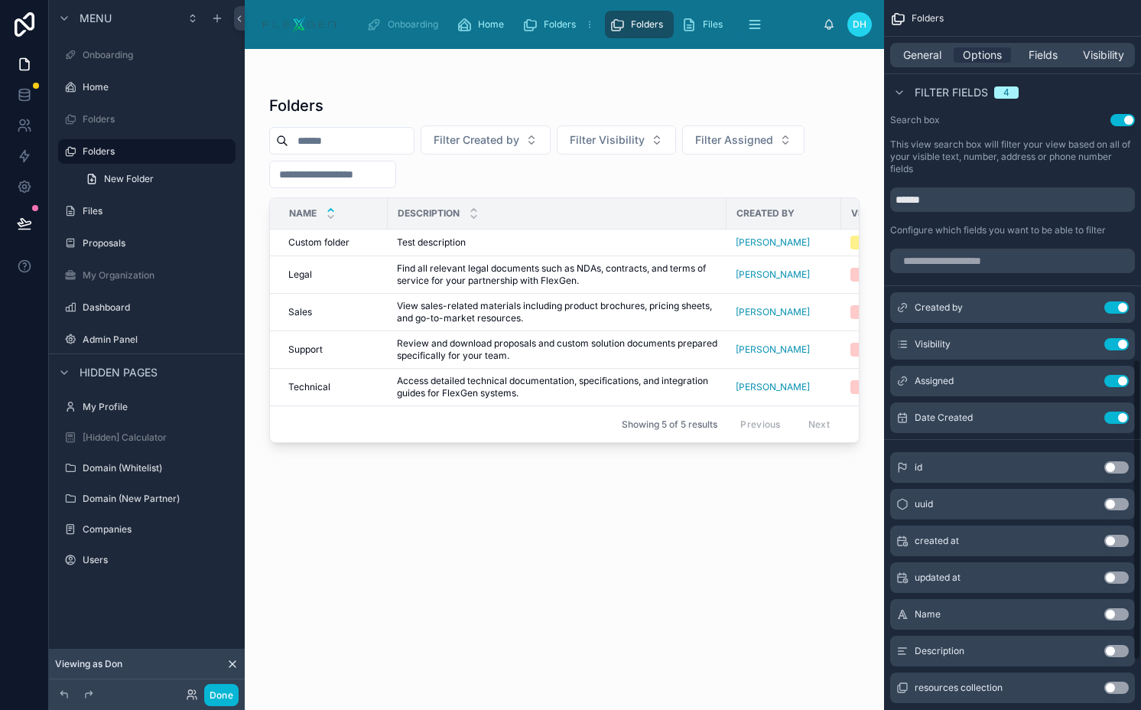
scroll to position [828, 0]
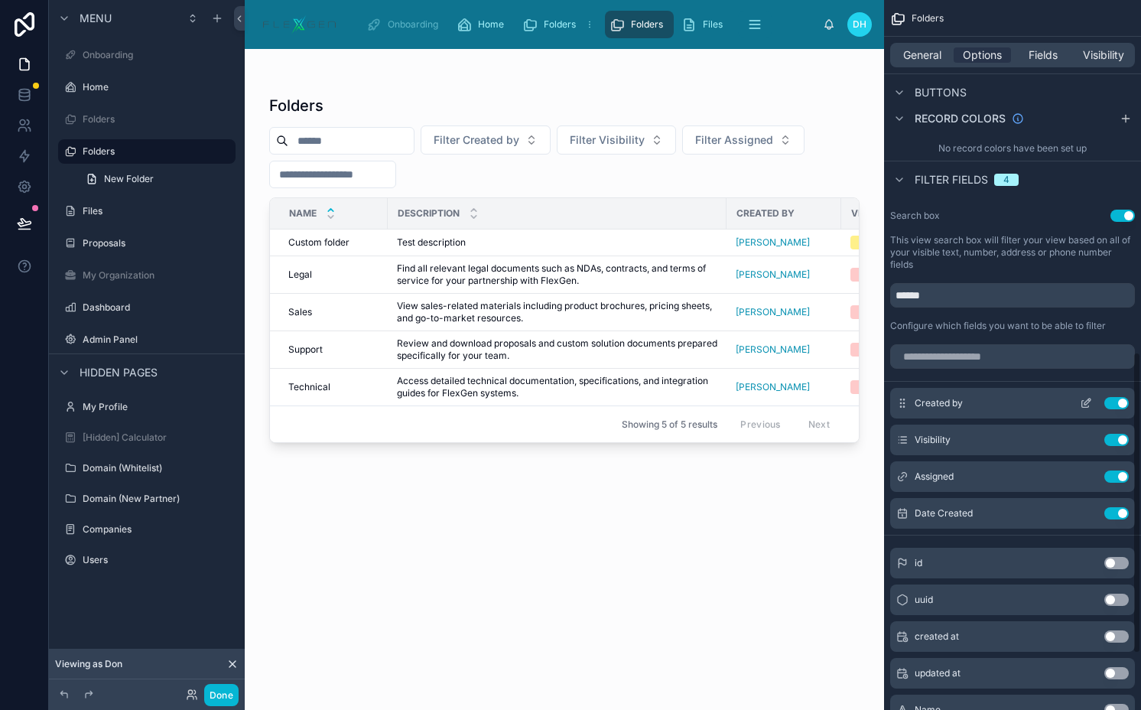
click at [1085, 408] on icon "scrollable content" at bounding box center [1086, 403] width 12 height 12
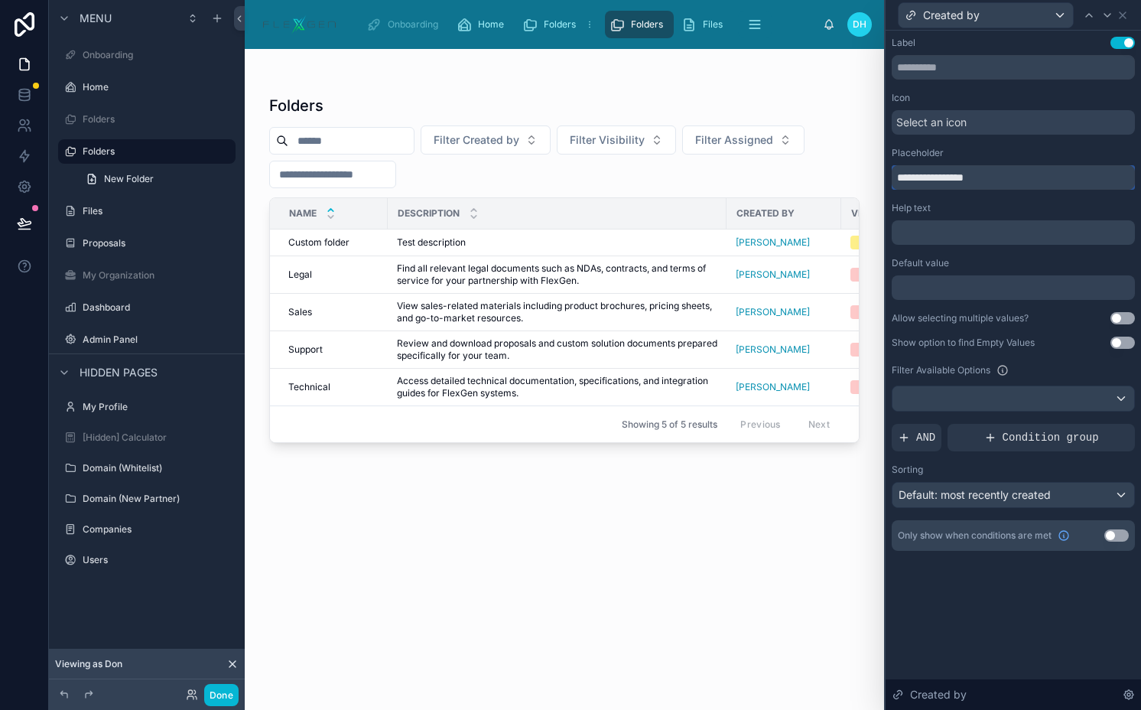
click at [912, 177] on input "**********" at bounding box center [1013, 177] width 243 height 24
type input "**********"
click at [989, 498] on span "Default: most recently created" at bounding box center [975, 494] width 152 height 13
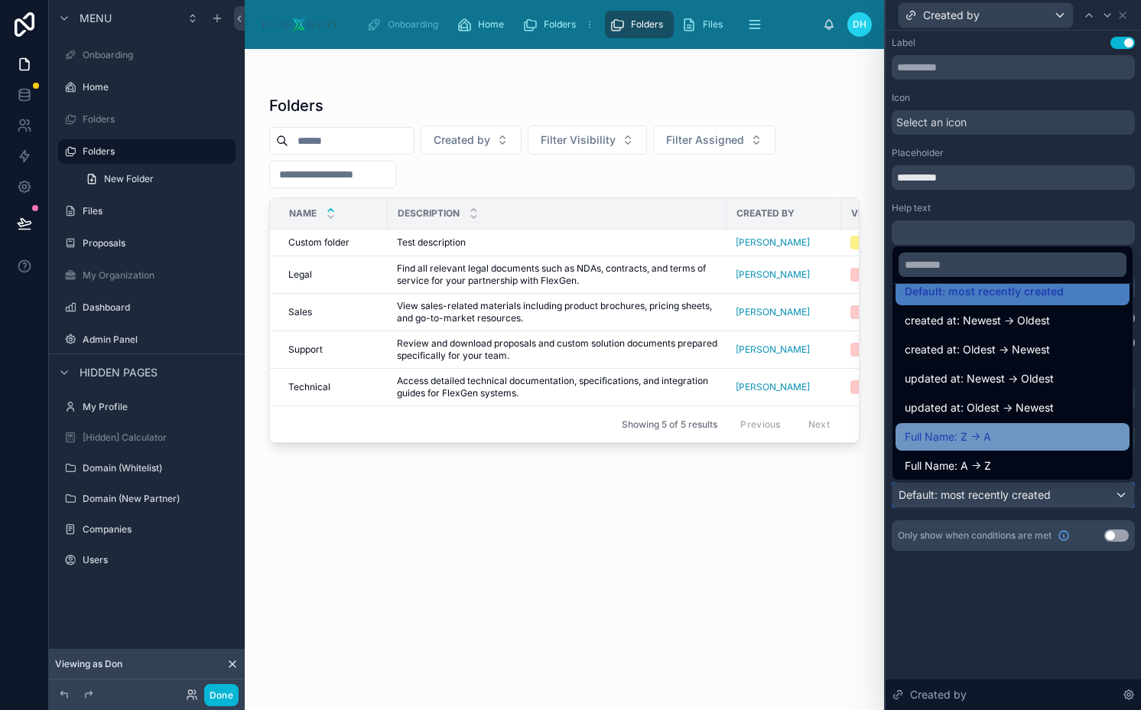
scroll to position [16, 0]
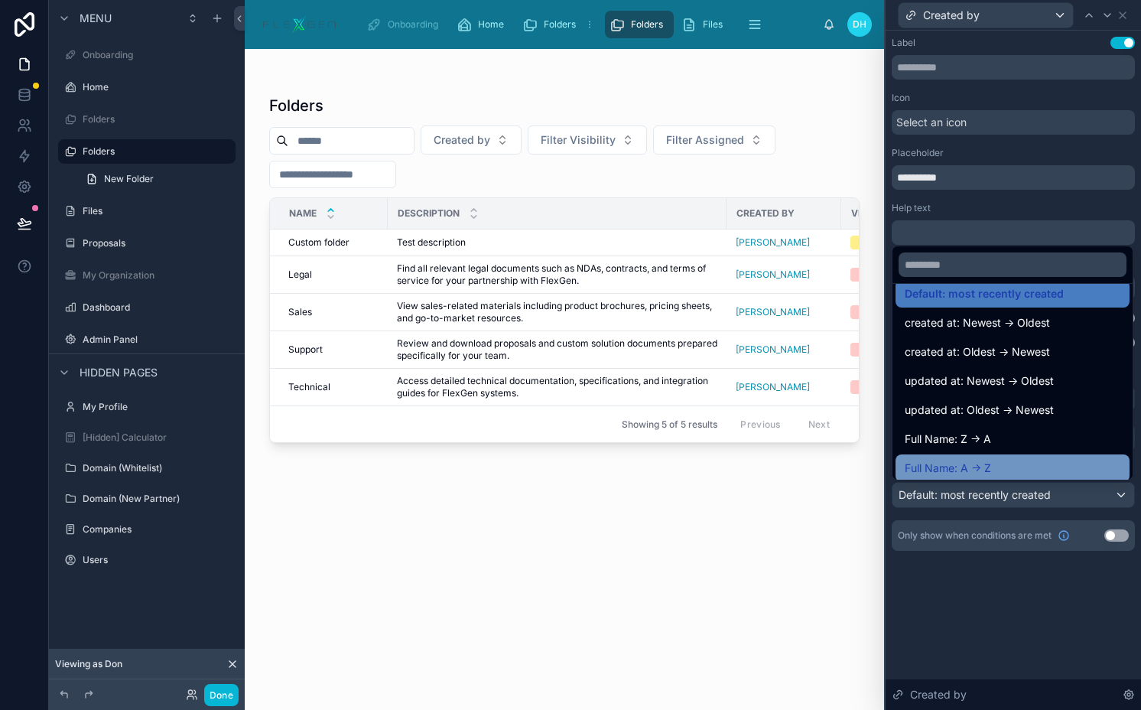
click at [962, 457] on div "Full Name: A -> Z" at bounding box center [1013, 468] width 234 height 28
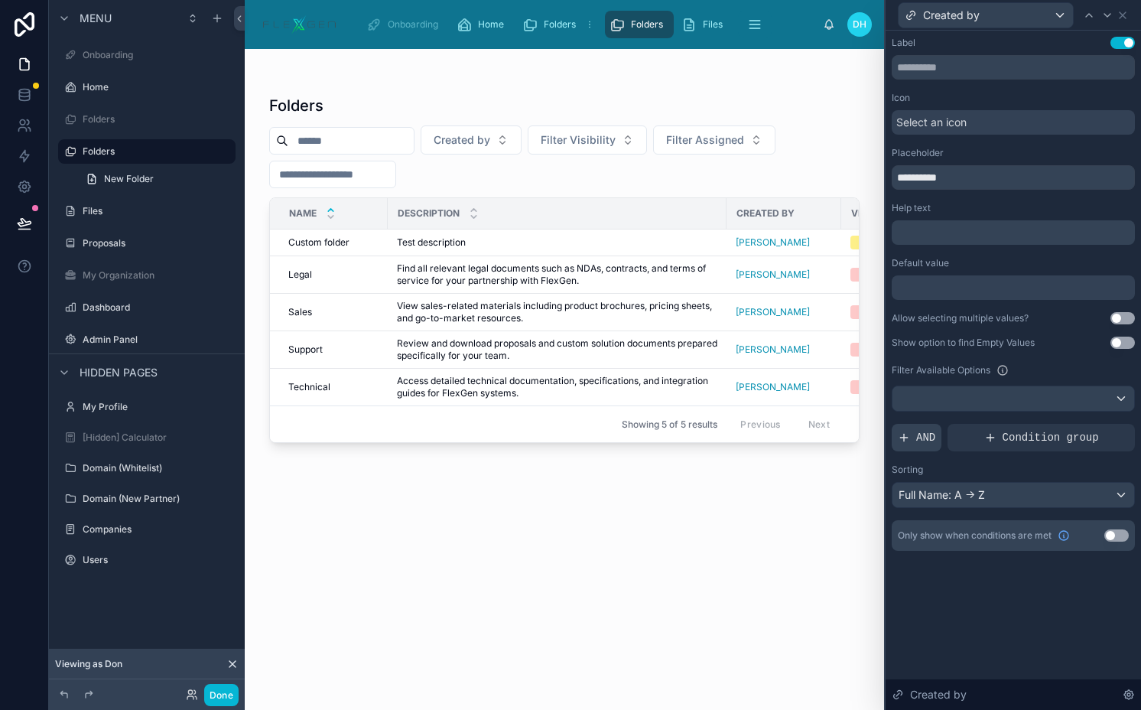
click at [926, 431] on span "AND" at bounding box center [925, 437] width 19 height 15
click at [1097, 425] on icon at bounding box center [1098, 423] width 5 height 5
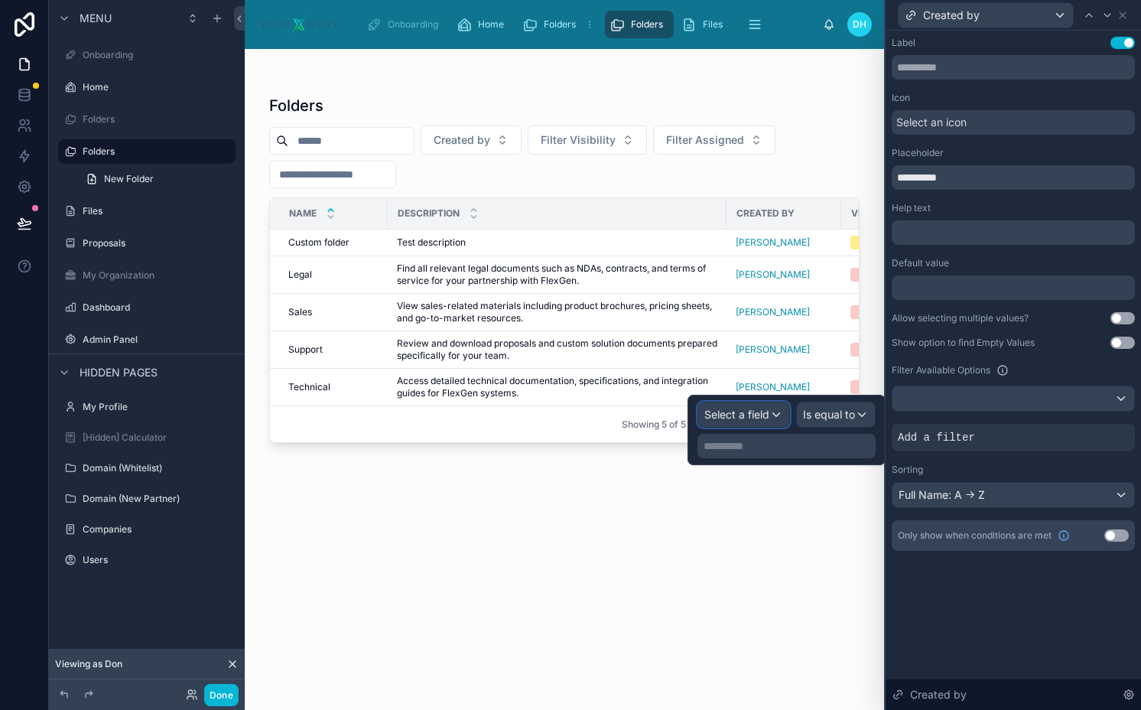
click at [753, 405] on div "Select a field" at bounding box center [743, 414] width 91 height 24
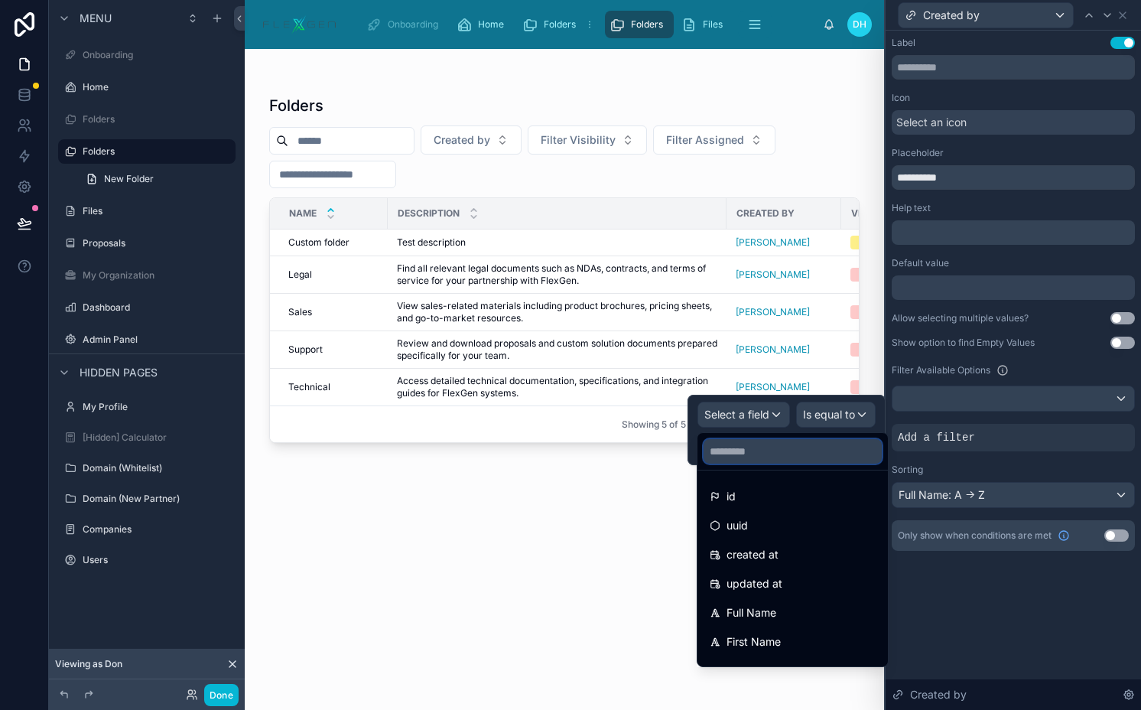
click at [759, 453] on input "text" at bounding box center [793, 451] width 178 height 24
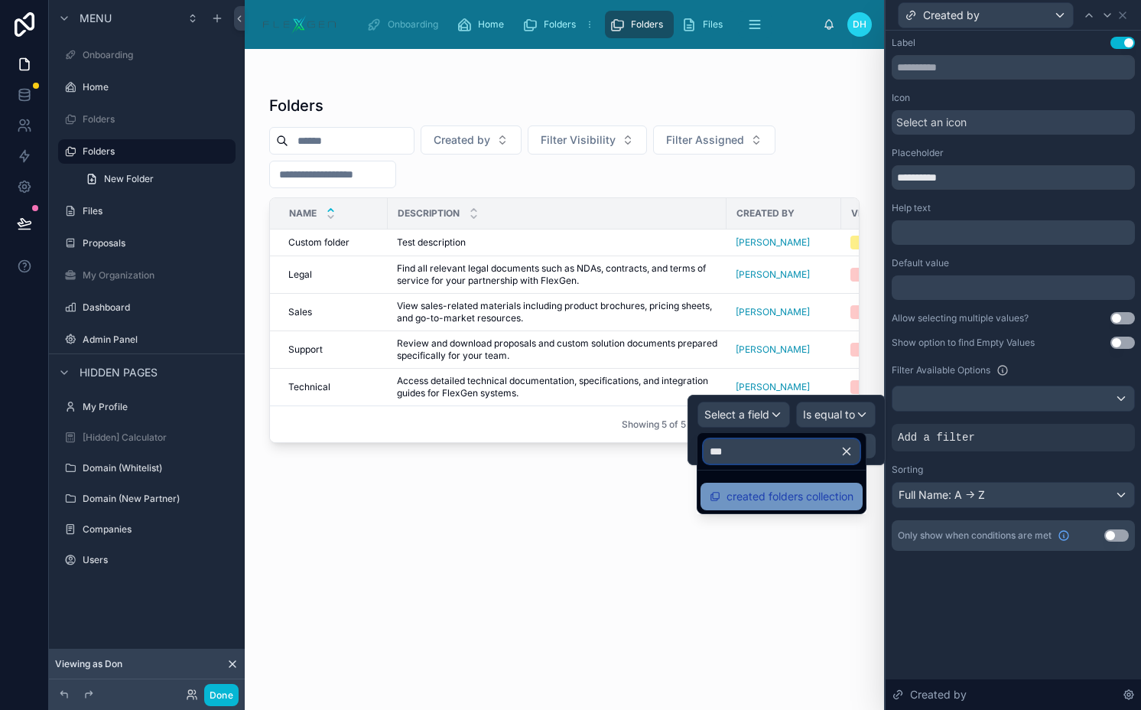
type input "***"
click at [803, 507] on div "created folders collection" at bounding box center [782, 497] width 162 height 28
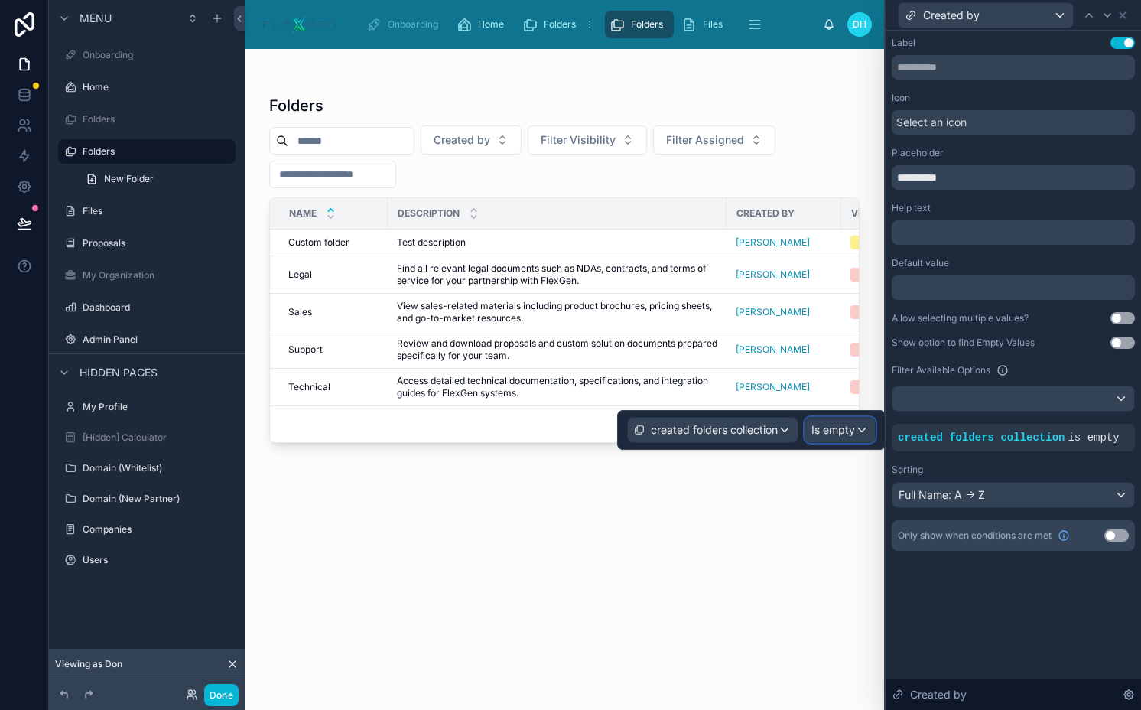
click at [827, 425] on span "Is empty" at bounding box center [834, 429] width 44 height 15
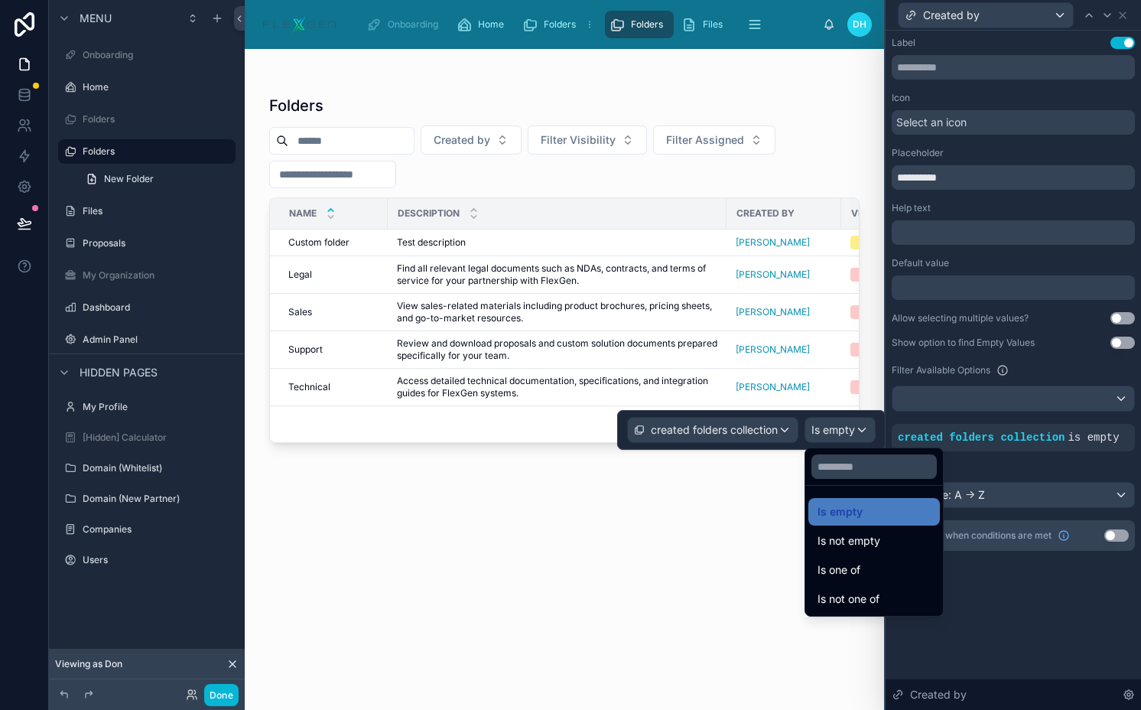
click at [842, 535] on span "Is not empty" at bounding box center [849, 541] width 63 height 18
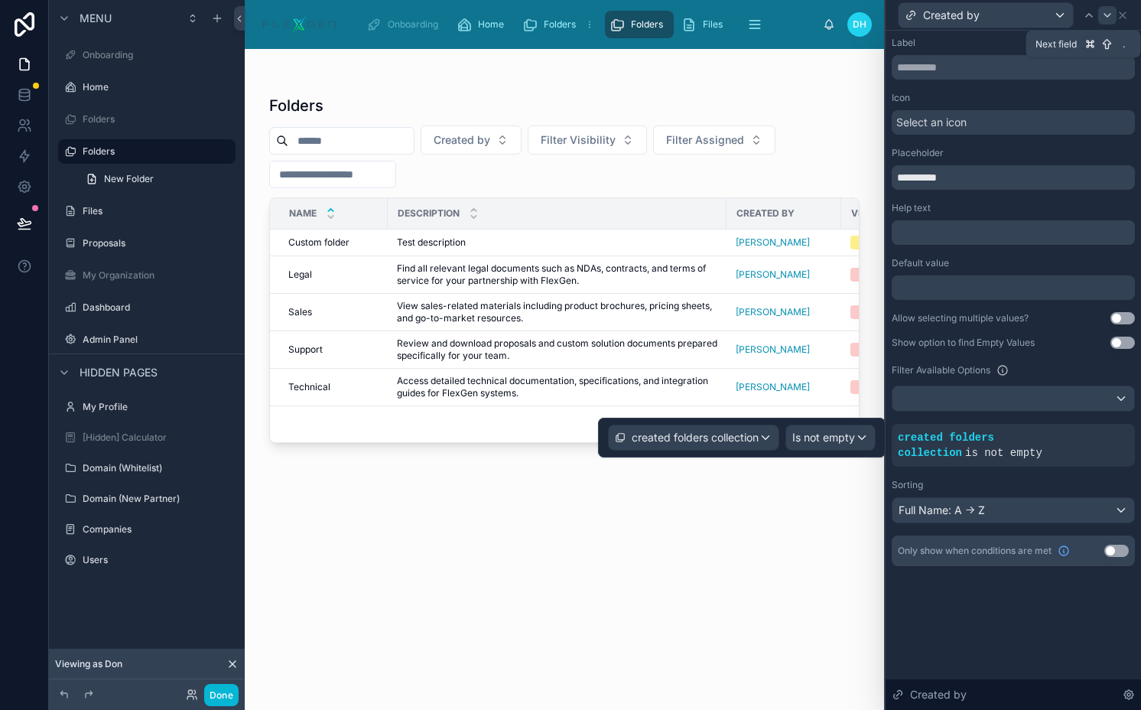
click at [1112, 16] on icon at bounding box center [1108, 15] width 12 height 12
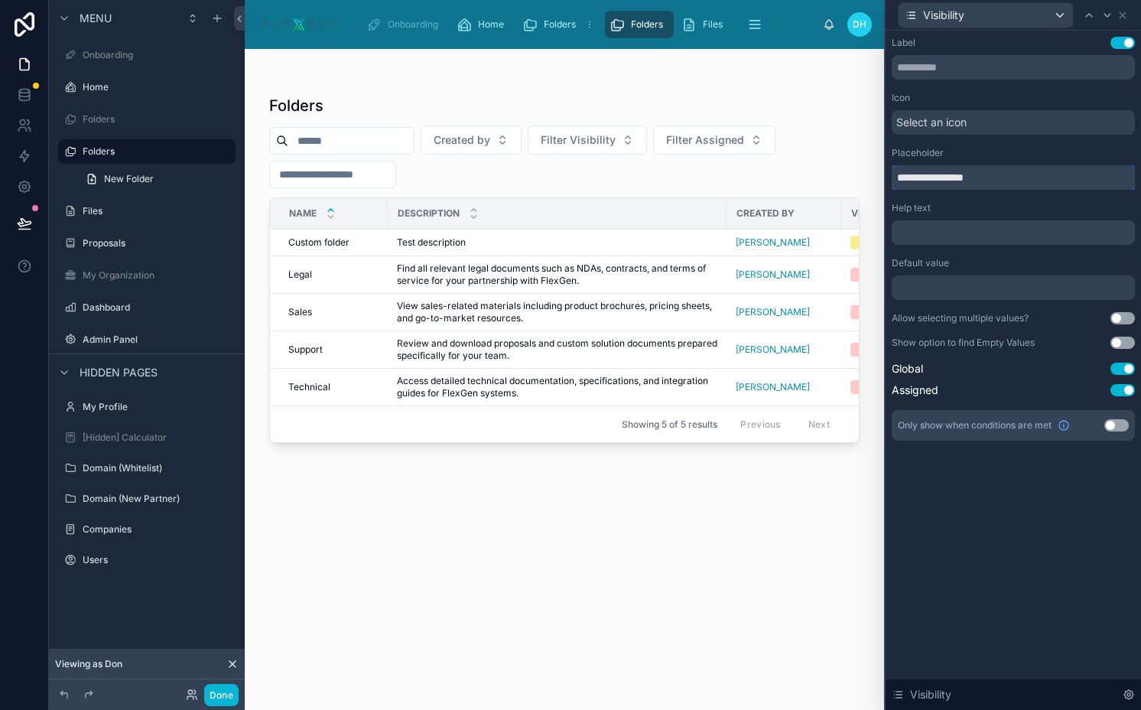
click at [908, 177] on input "**********" at bounding box center [1013, 177] width 243 height 24
type input "**********"
click at [1106, 12] on icon at bounding box center [1108, 15] width 12 height 12
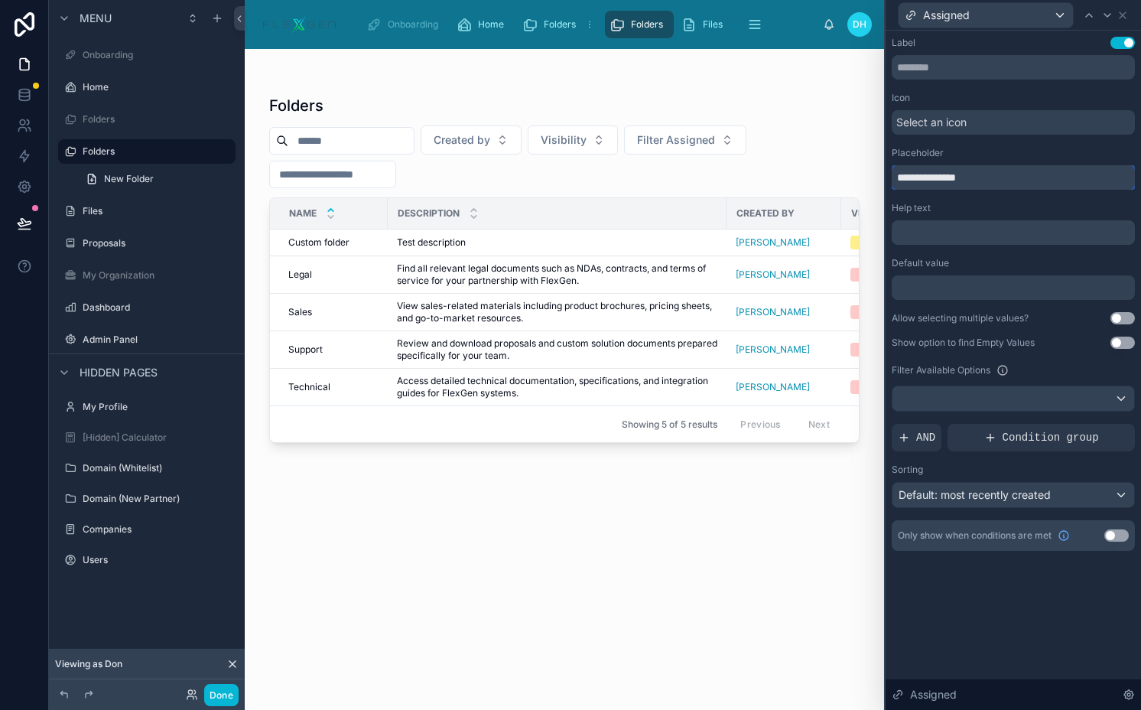
click at [911, 178] on input "**********" at bounding box center [1013, 177] width 243 height 24
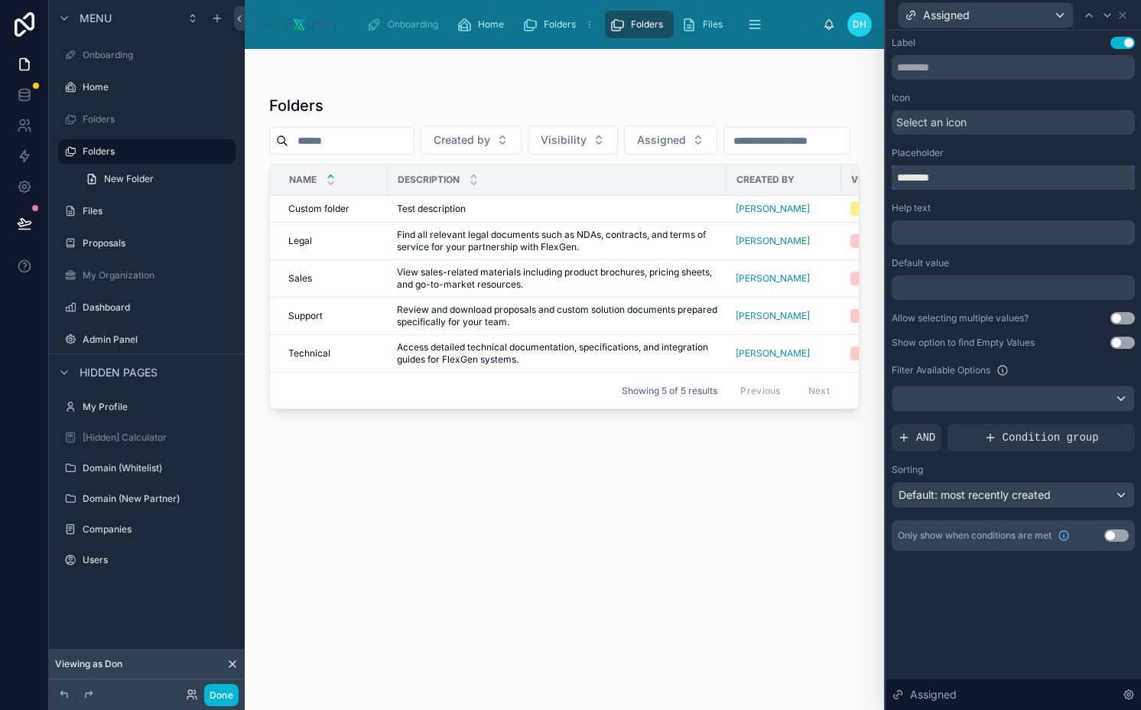
type input "********"
click at [970, 492] on span "Default: most recently created" at bounding box center [975, 494] width 152 height 13
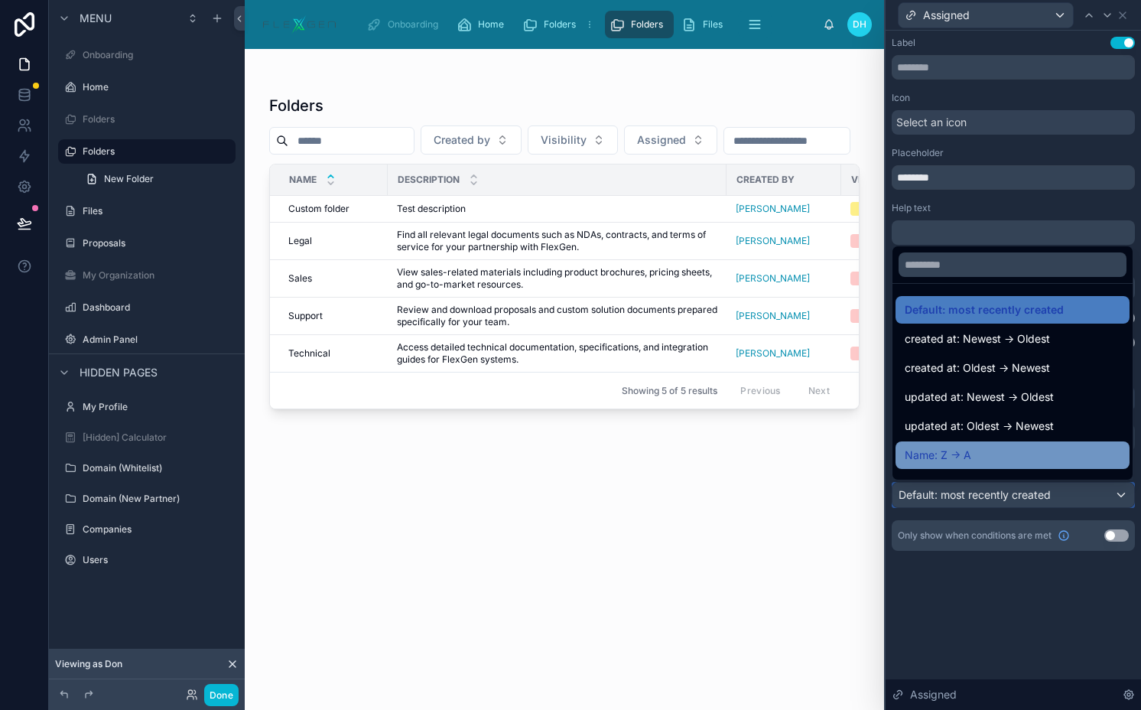
scroll to position [37, 0]
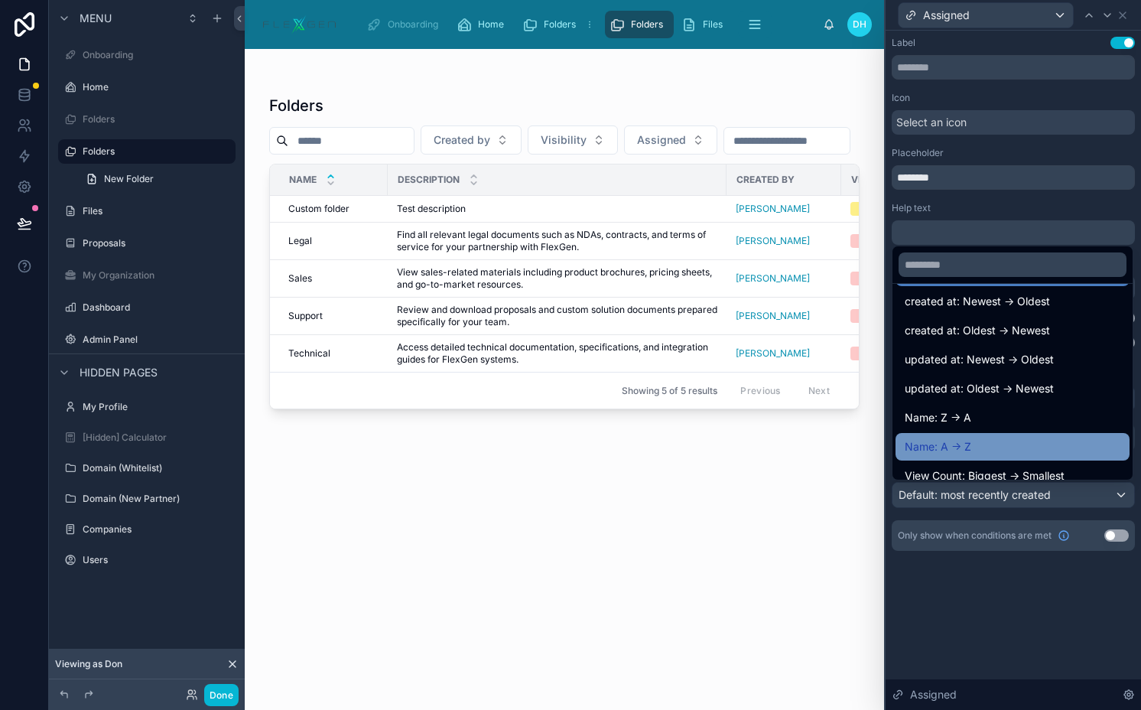
click at [953, 446] on span "Name: A -> Z" at bounding box center [938, 447] width 67 height 18
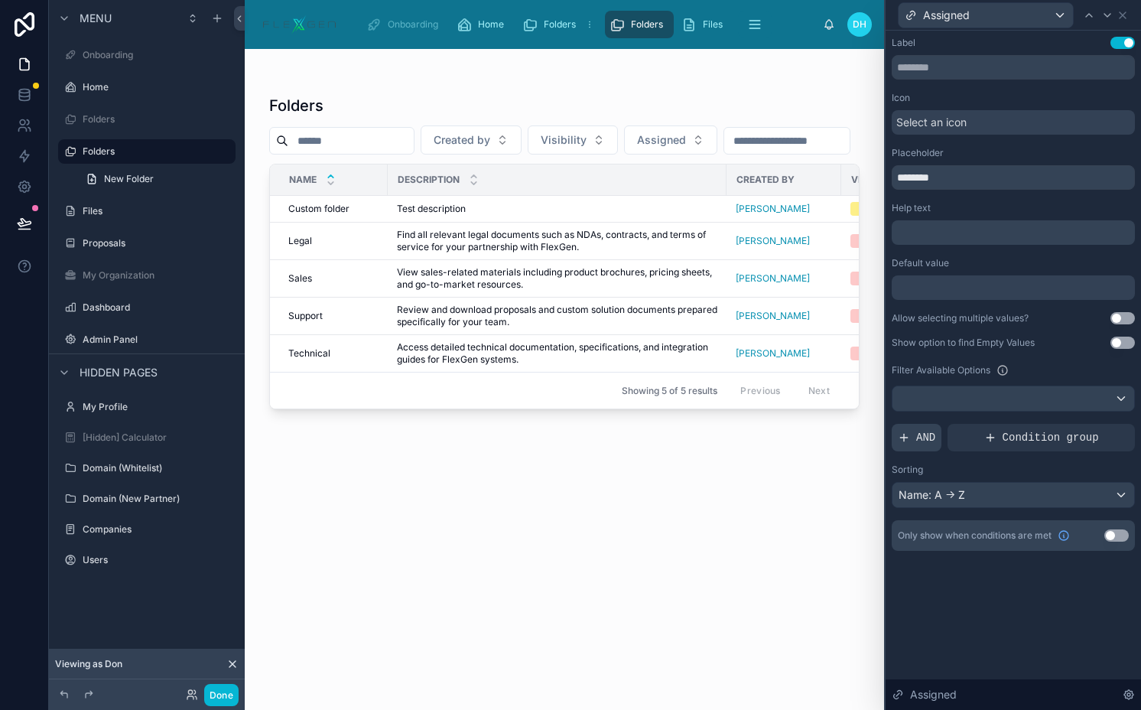
click at [924, 438] on span "AND" at bounding box center [925, 437] width 19 height 15
click at [1095, 424] on icon at bounding box center [1096, 426] width 5 height 5
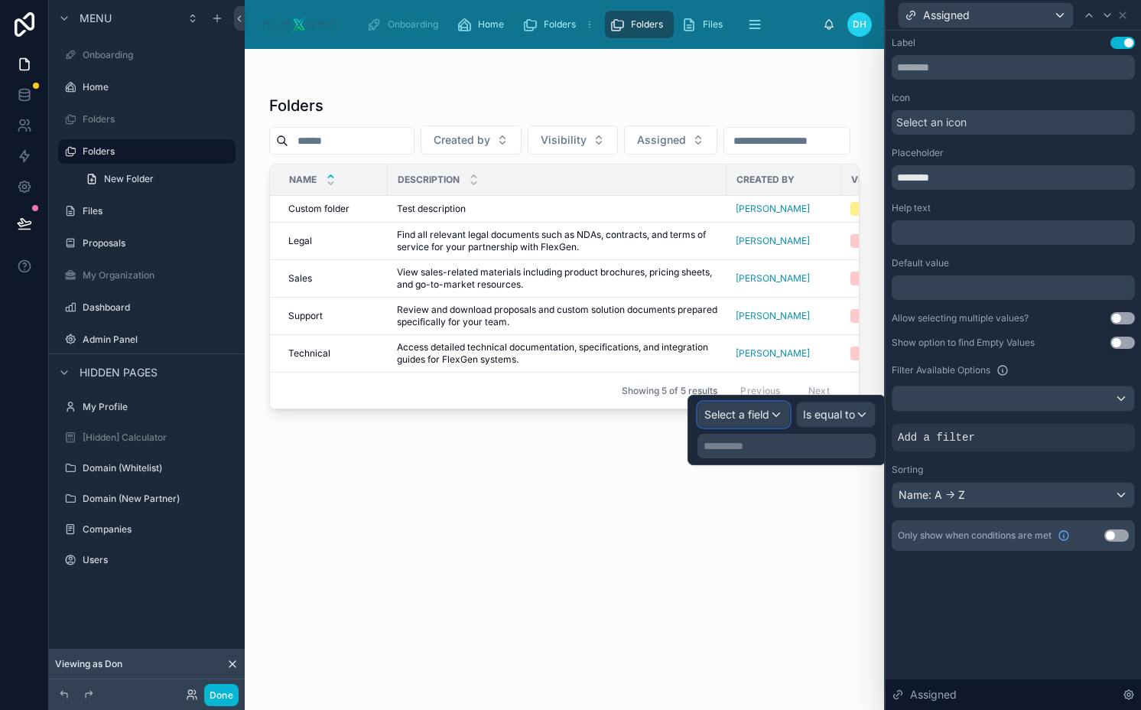
click at [709, 415] on span "Select a field" at bounding box center [737, 414] width 65 height 13
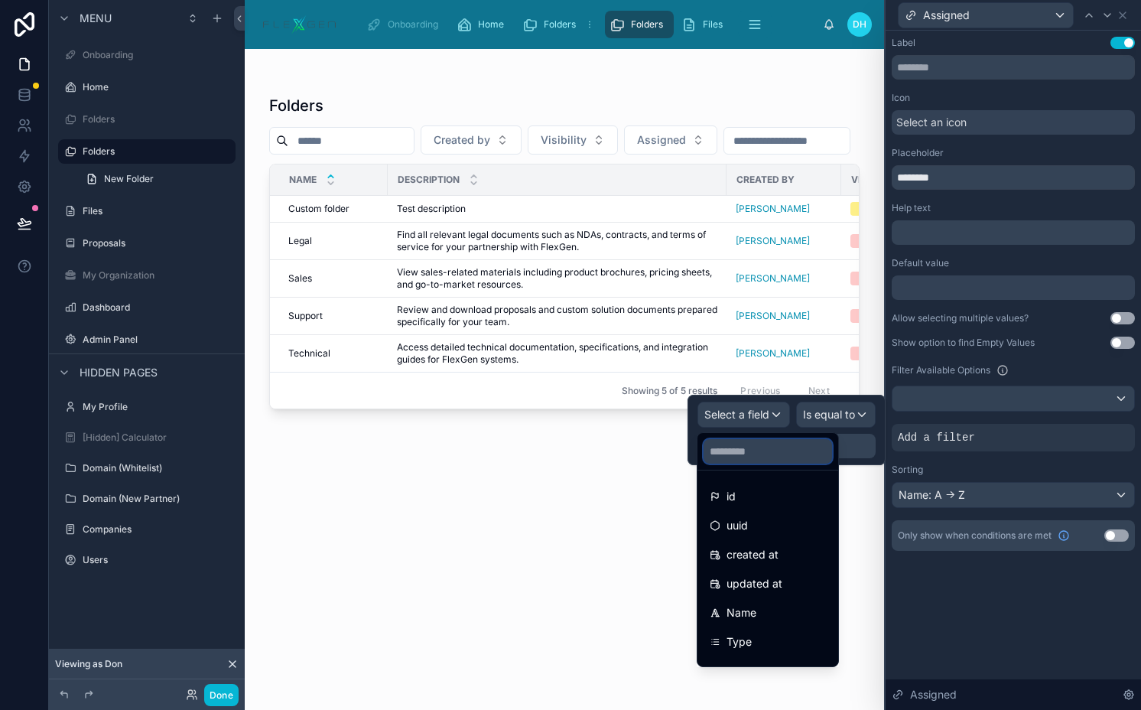
click at [742, 456] on input "text" at bounding box center [768, 451] width 129 height 24
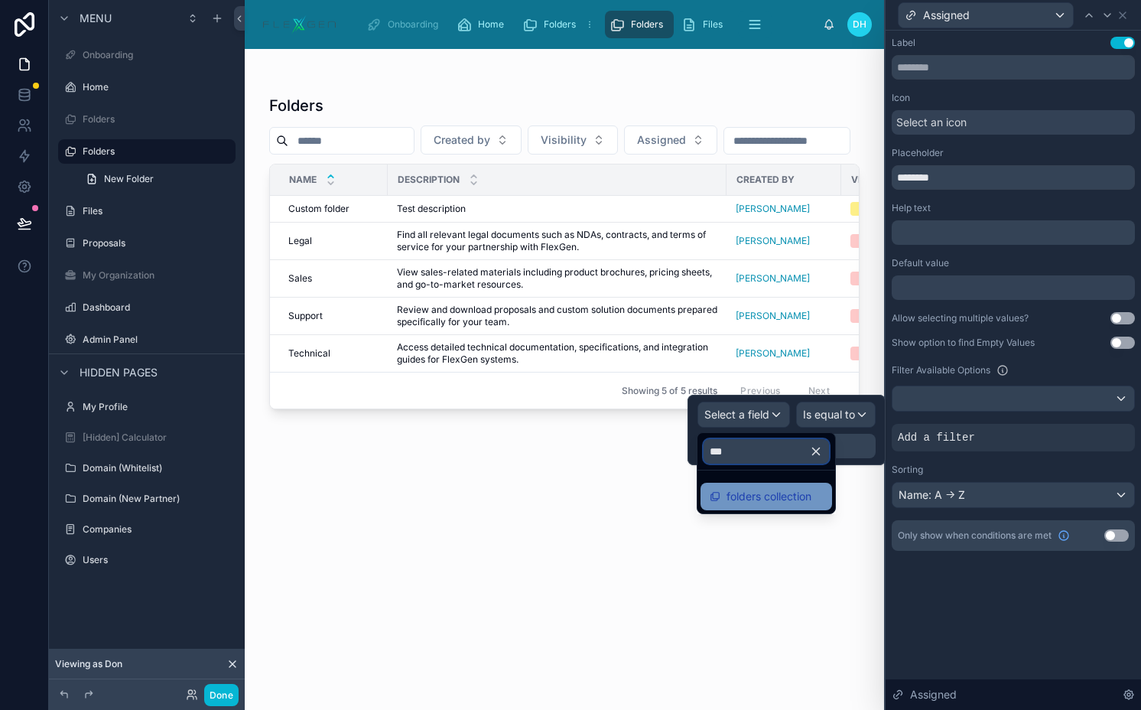
type input "***"
click at [779, 496] on span "folders collection" at bounding box center [769, 496] width 85 height 18
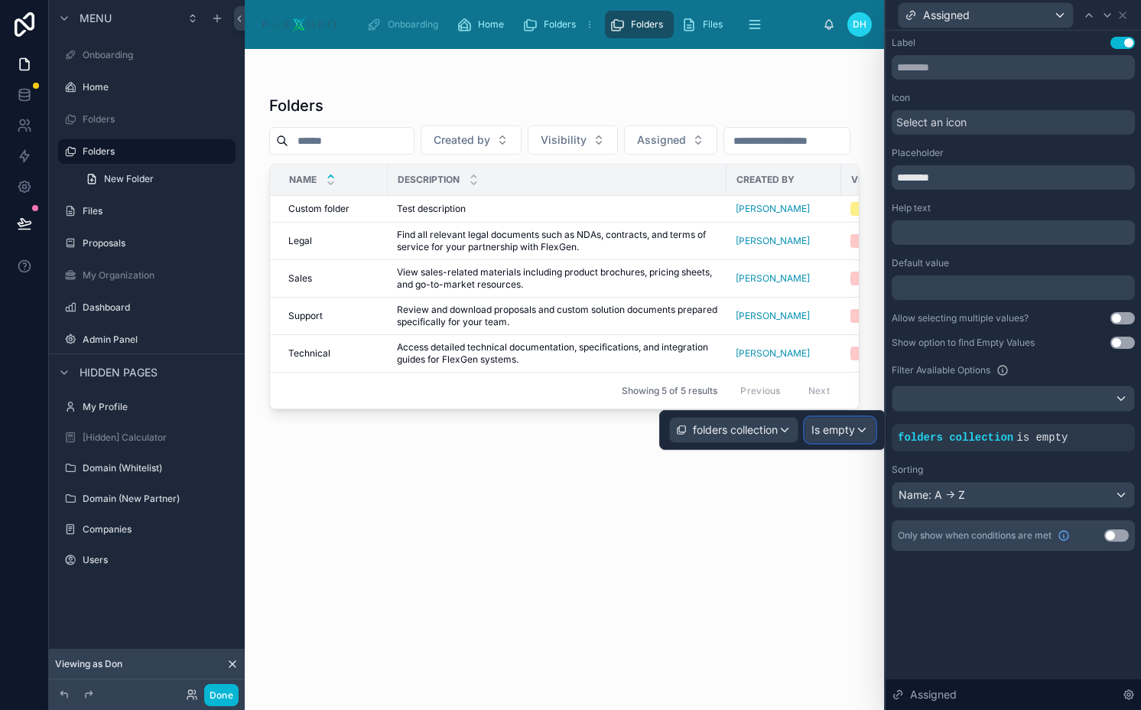
click at [835, 438] on div "Is empty" at bounding box center [841, 430] width 70 height 24
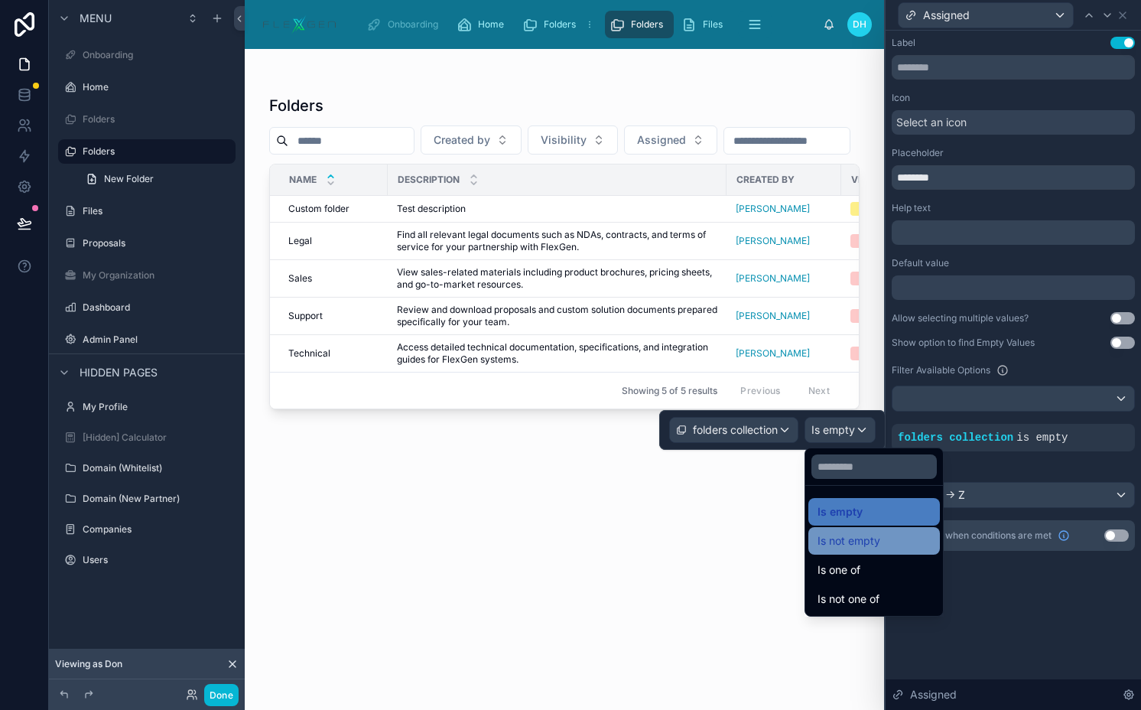
click at [850, 537] on span "Is not empty" at bounding box center [849, 541] width 63 height 18
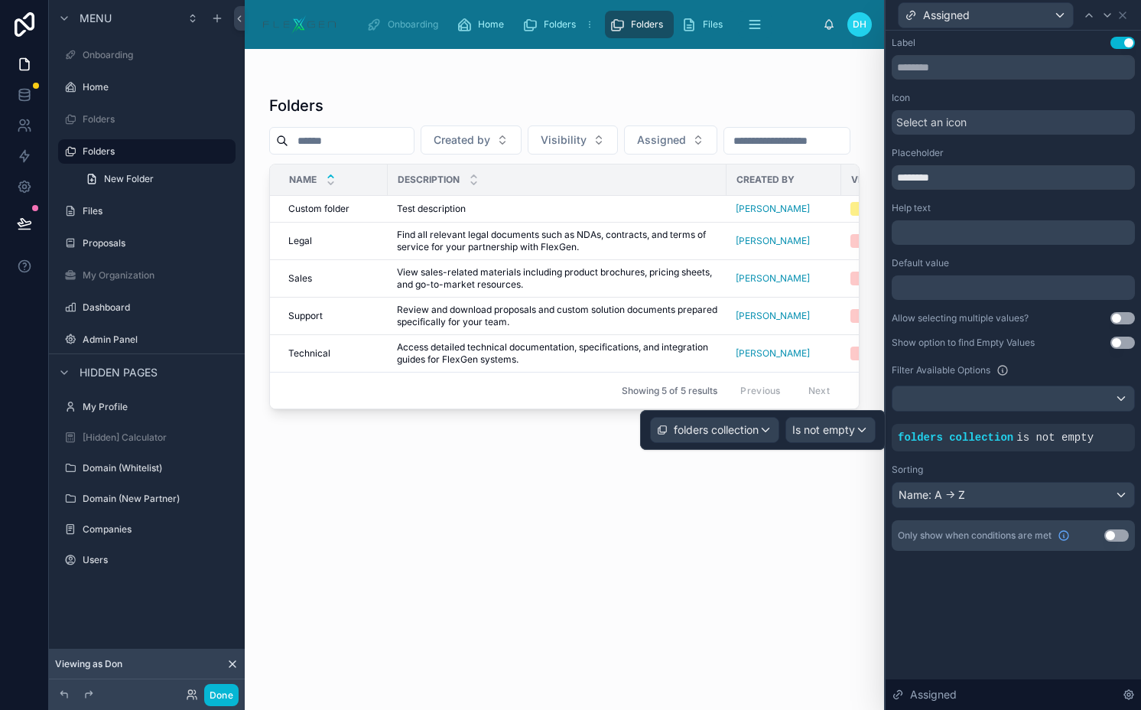
click at [701, 181] on div at bounding box center [565, 370] width 640 height 643
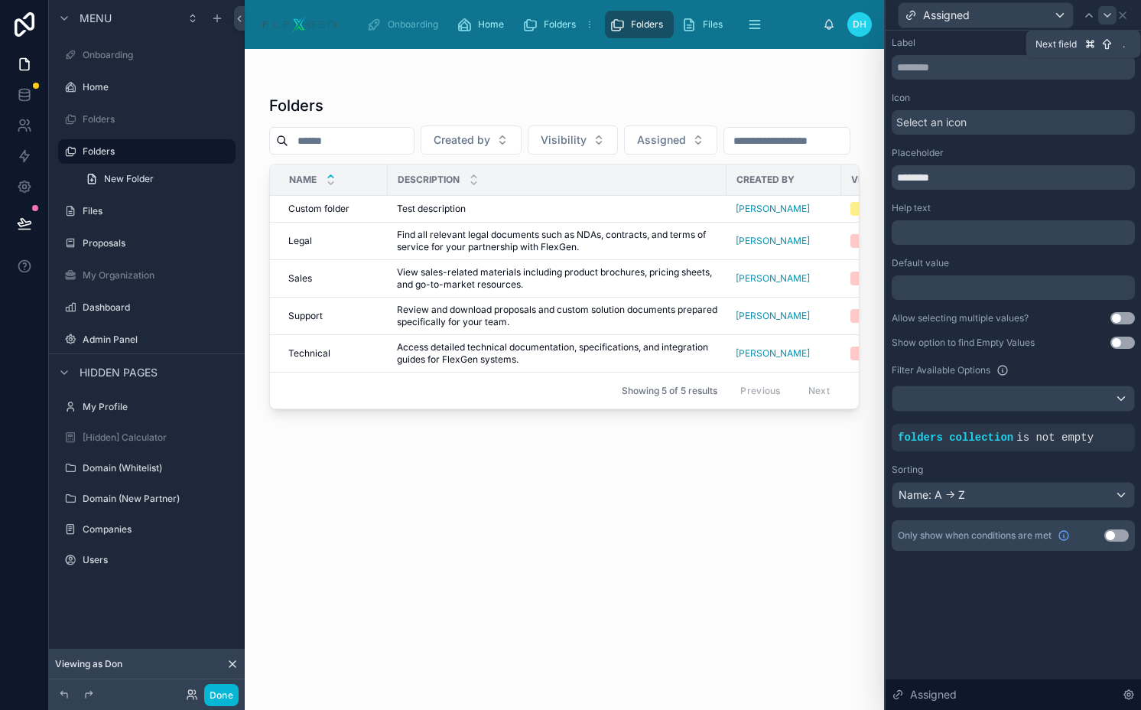
click at [1111, 15] on icon at bounding box center [1108, 15] width 12 height 12
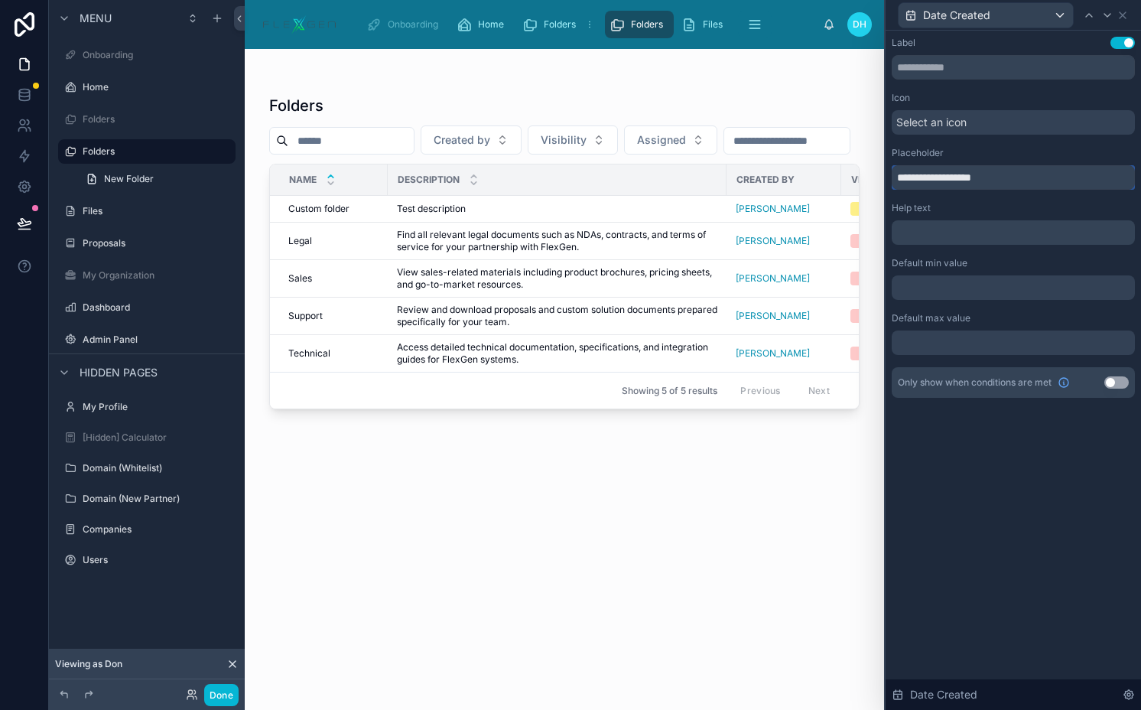
click at [904, 177] on input "**********" at bounding box center [1013, 177] width 243 height 24
type input "**********"
click at [217, 698] on button "Done" at bounding box center [221, 695] width 34 height 22
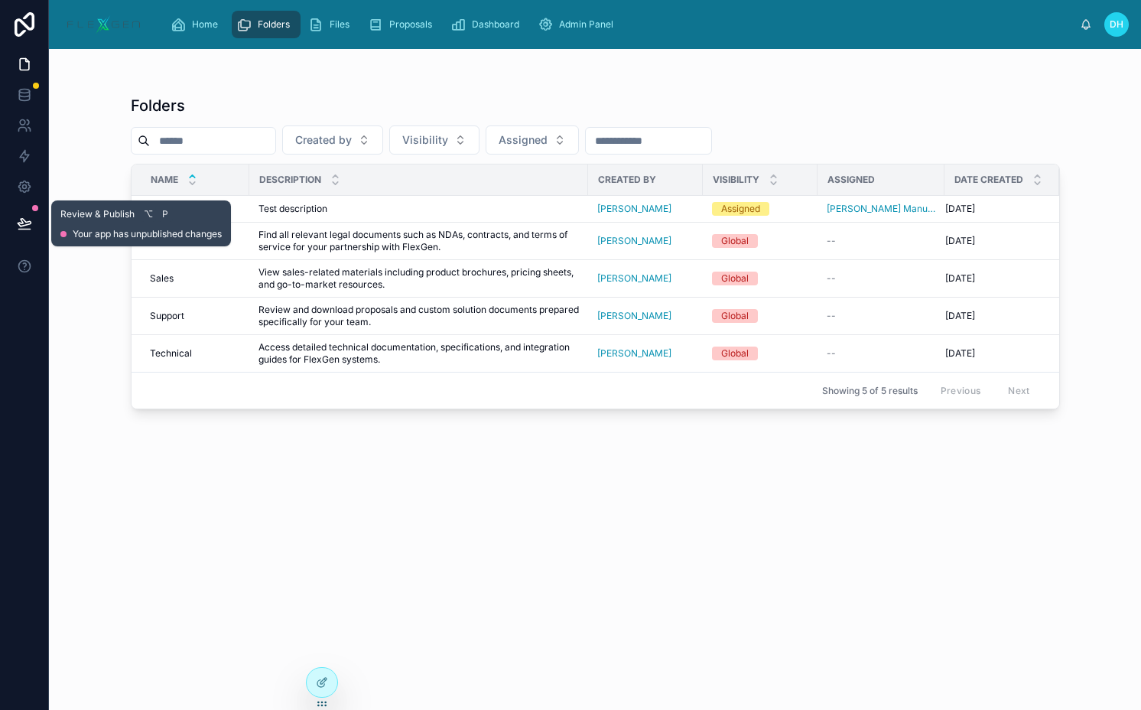
click at [35, 233] on button at bounding box center [25, 223] width 34 height 43
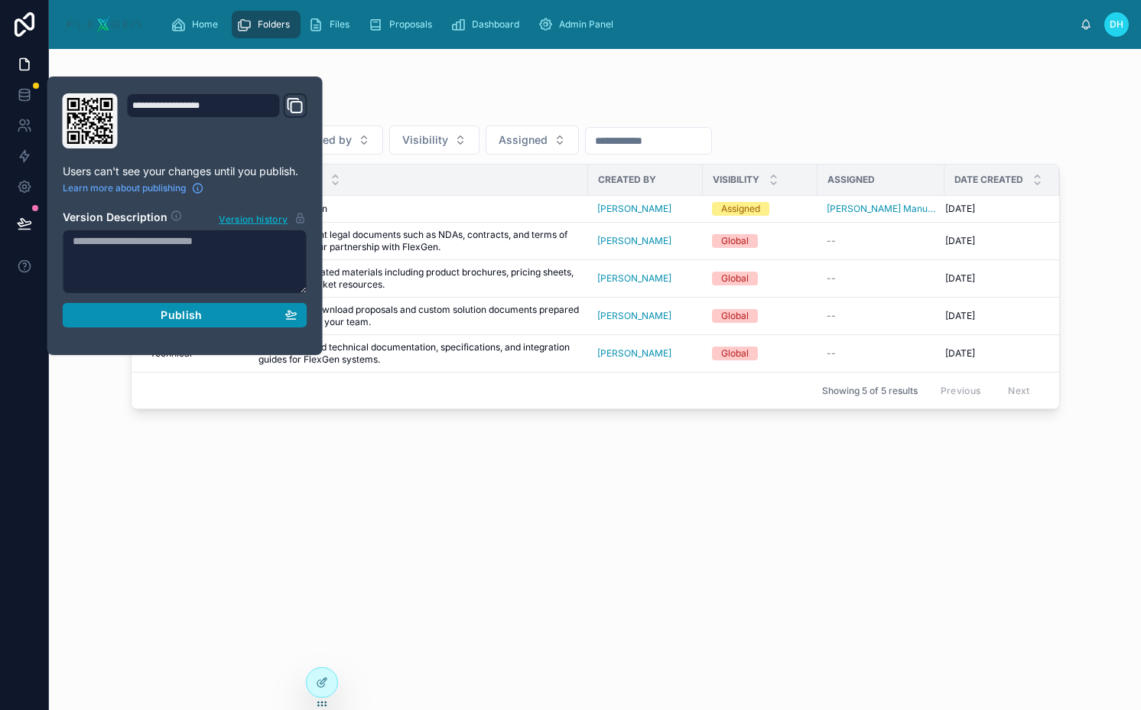
click at [148, 315] on div "Publish" at bounding box center [185, 315] width 225 height 14
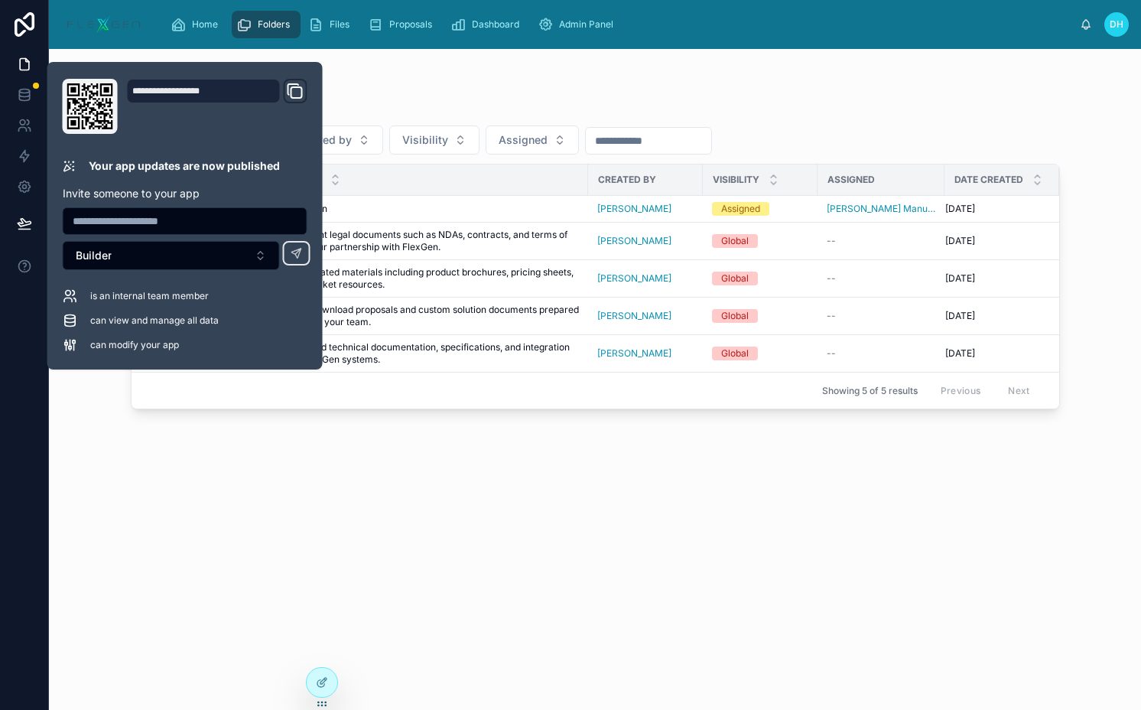
click at [532, 517] on div "Folders Created by Visibility Assigned Name Description Created by Visibility A…" at bounding box center [595, 389] width 929 height 606
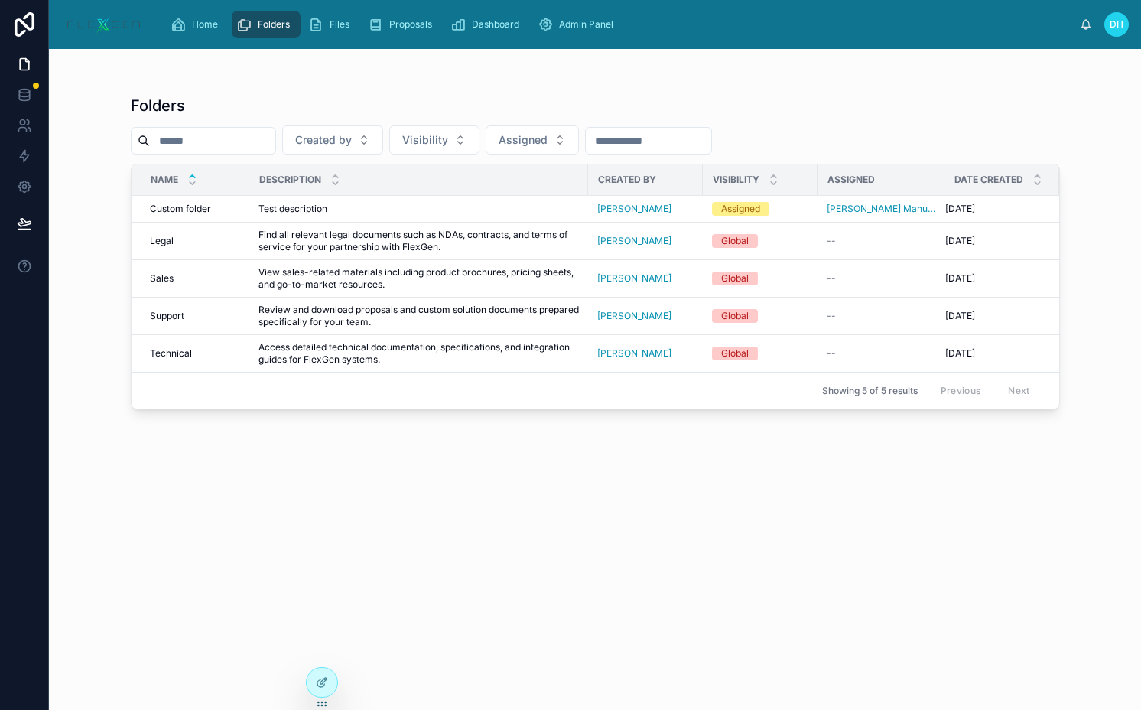
click at [263, 136] on input "text" at bounding box center [212, 140] width 125 height 21
click at [343, 136] on span "Created by" at bounding box center [323, 139] width 57 height 15
click at [448, 145] on span "Visibility" at bounding box center [425, 139] width 46 height 15
click at [561, 136] on button "Assigned" at bounding box center [532, 139] width 93 height 29
click at [662, 138] on input "text" at bounding box center [648, 140] width 125 height 21
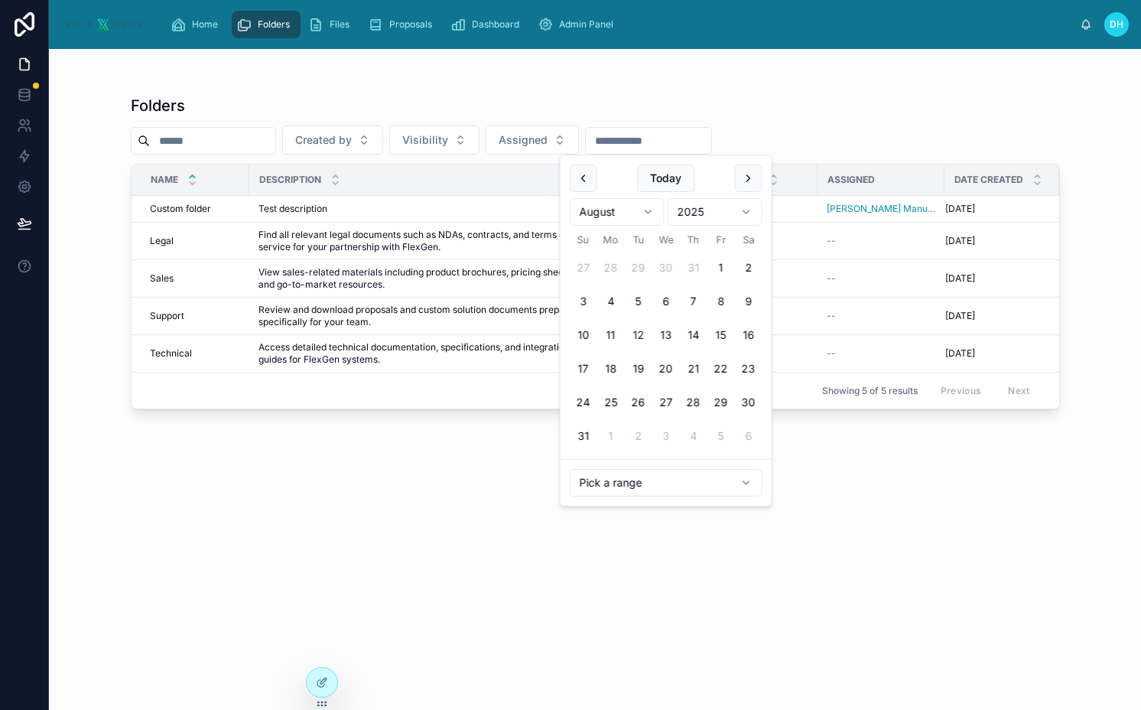
click at [600, 106] on div "Folders" at bounding box center [595, 105] width 929 height 21
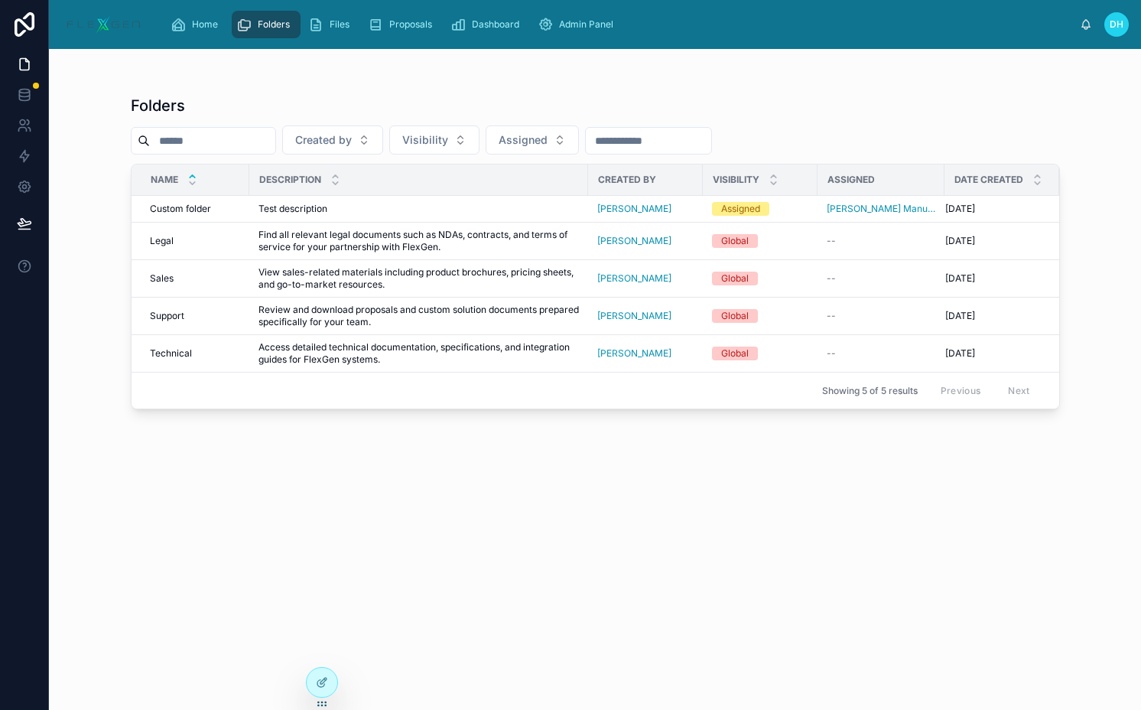
click at [275, 138] on input "text" at bounding box center [212, 140] width 125 height 21
click at [271, 103] on div "Folders" at bounding box center [595, 105] width 929 height 21
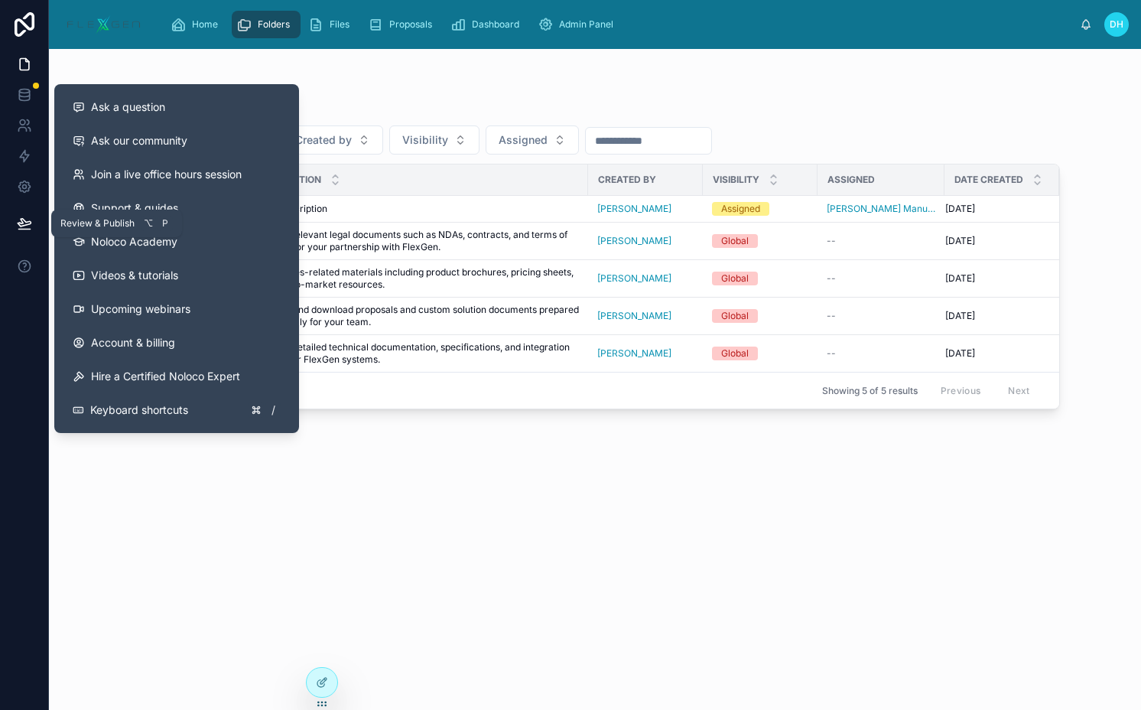
click at [31, 224] on button at bounding box center [25, 223] width 34 height 43
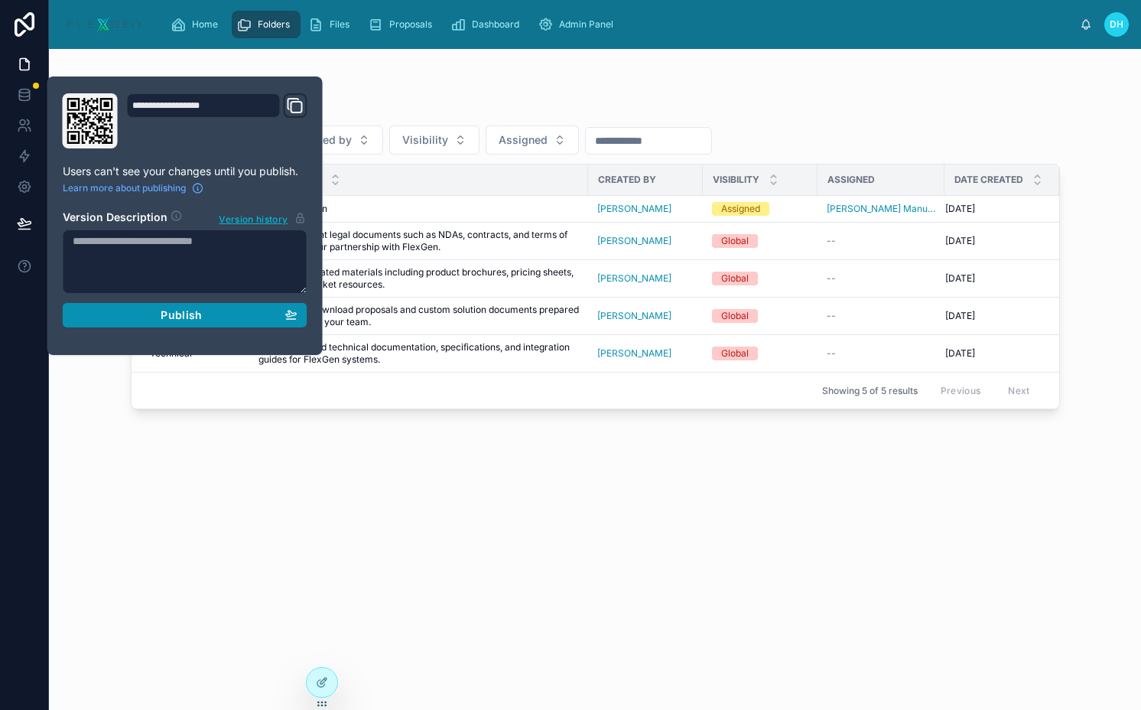
click at [182, 308] on span "Publish" at bounding box center [181, 315] width 41 height 14
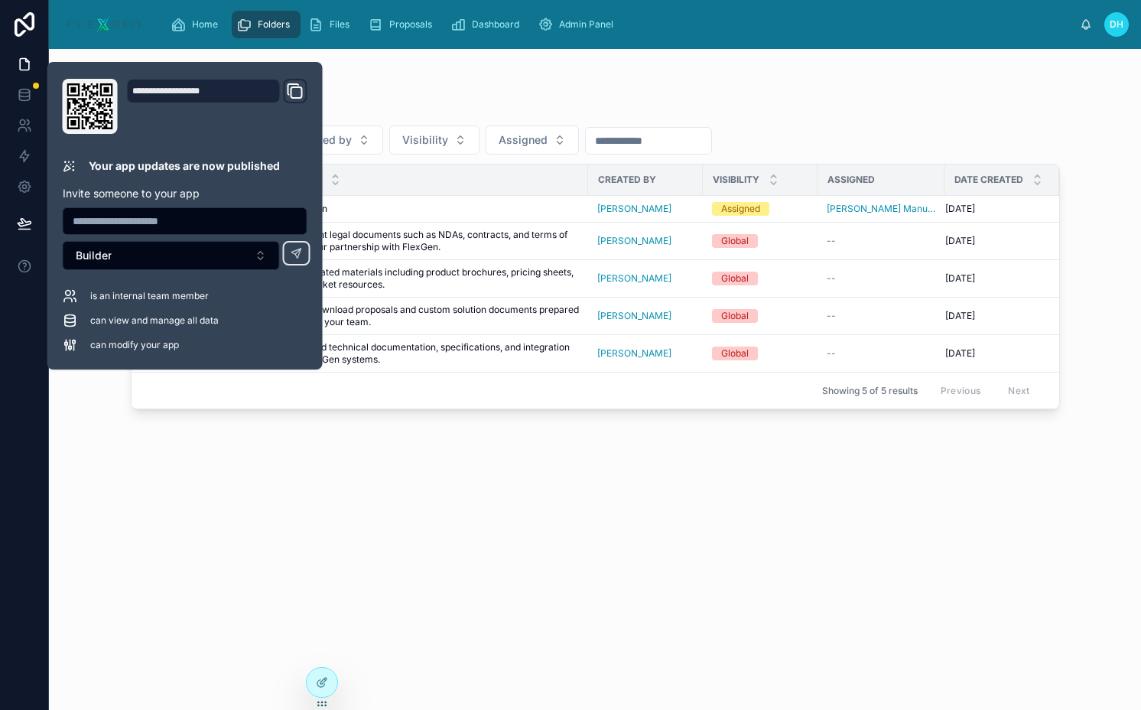
click at [265, 37] on link "Folders" at bounding box center [266, 25] width 69 height 28
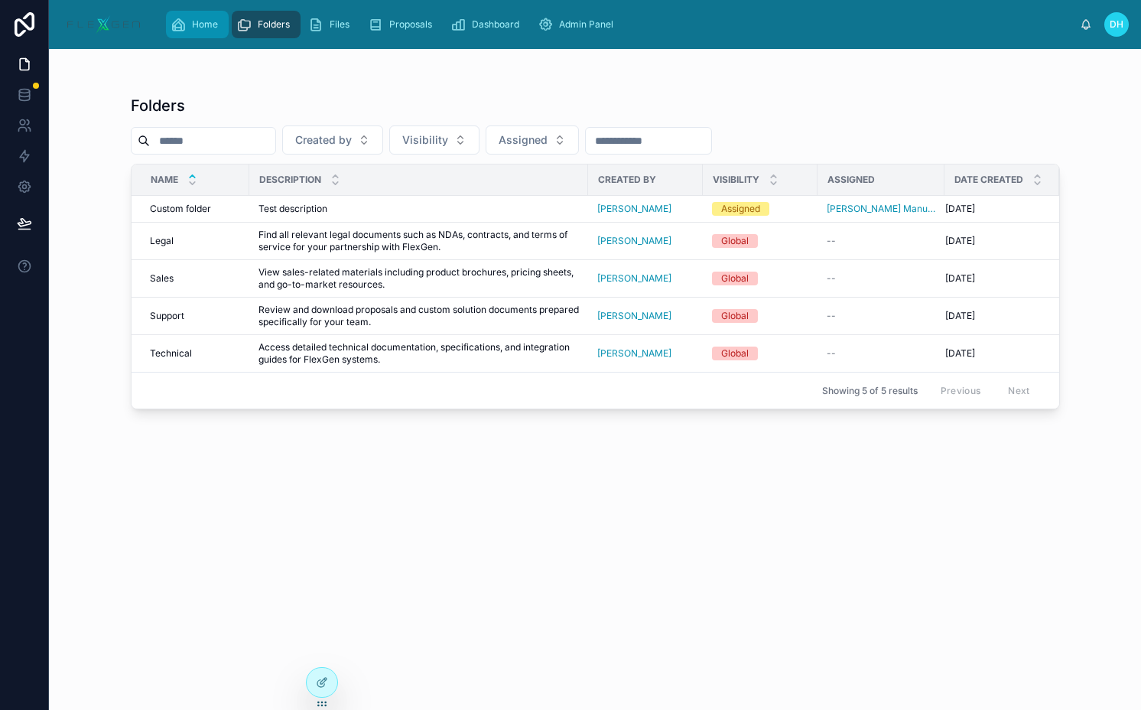
click at [171, 33] on div "Home" at bounding box center [198, 24] width 54 height 24
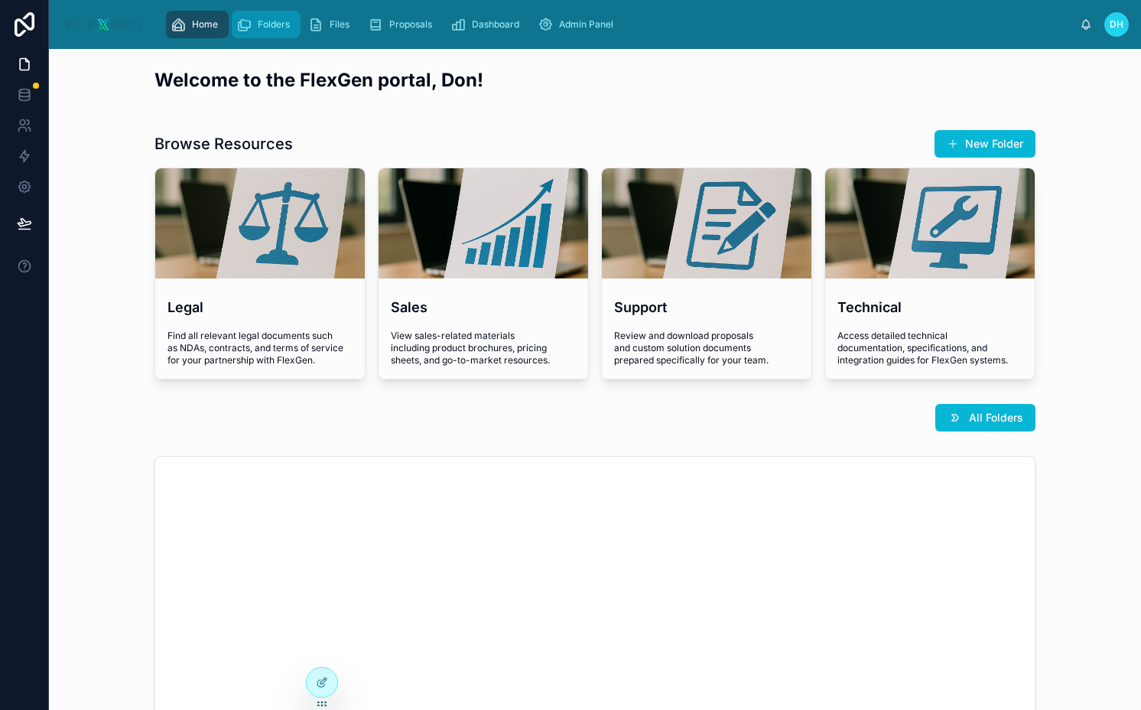
click at [275, 33] on div "Folders" at bounding box center [266, 24] width 60 height 24
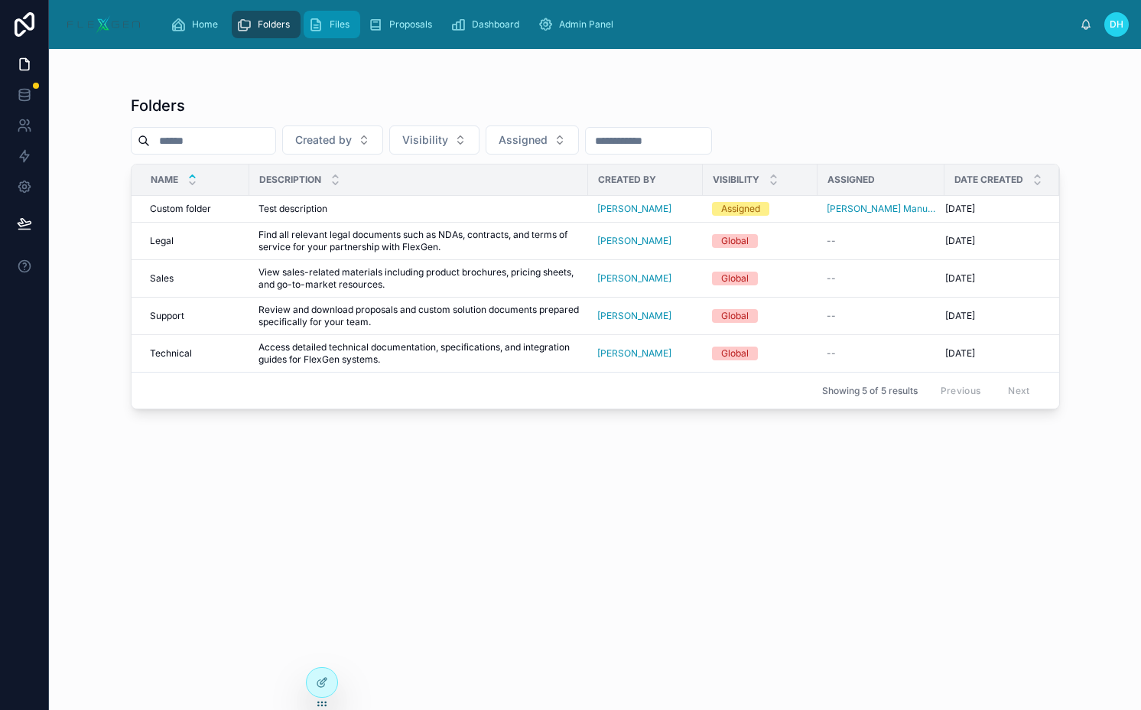
click at [345, 30] on span "Files" at bounding box center [340, 24] width 20 height 12
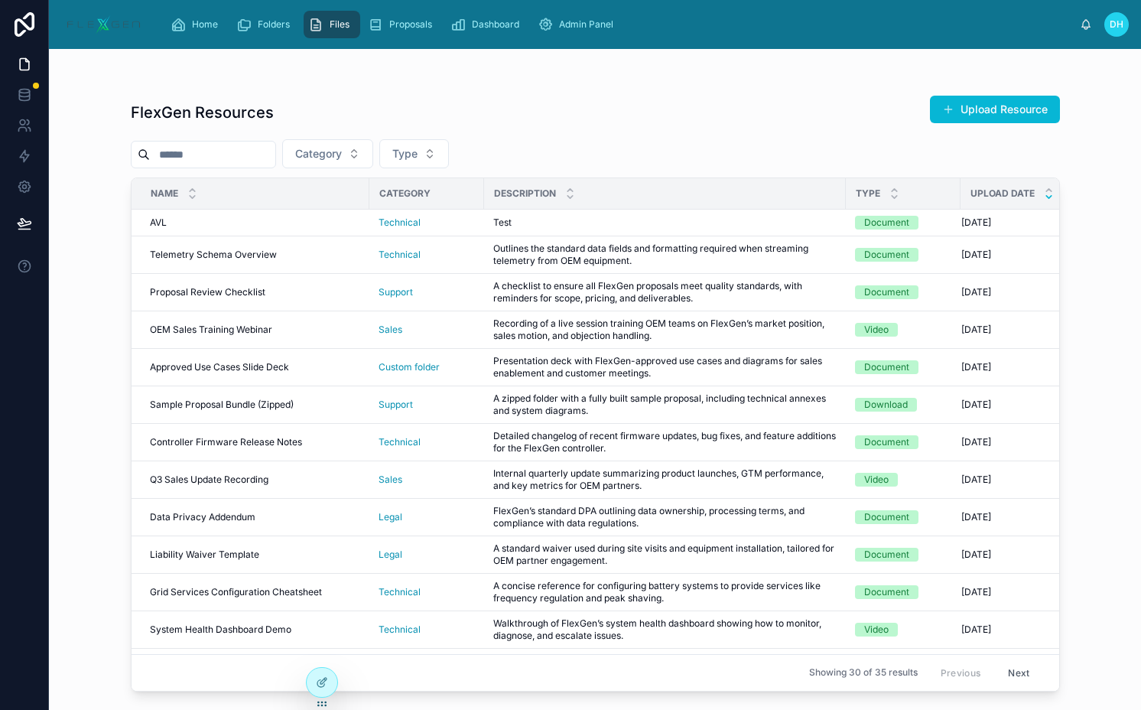
click at [268, 159] on input "text" at bounding box center [212, 154] width 125 height 21
click at [373, 149] on button "Category" at bounding box center [327, 153] width 91 height 29
click at [434, 151] on button "Type" at bounding box center [414, 153] width 70 height 29
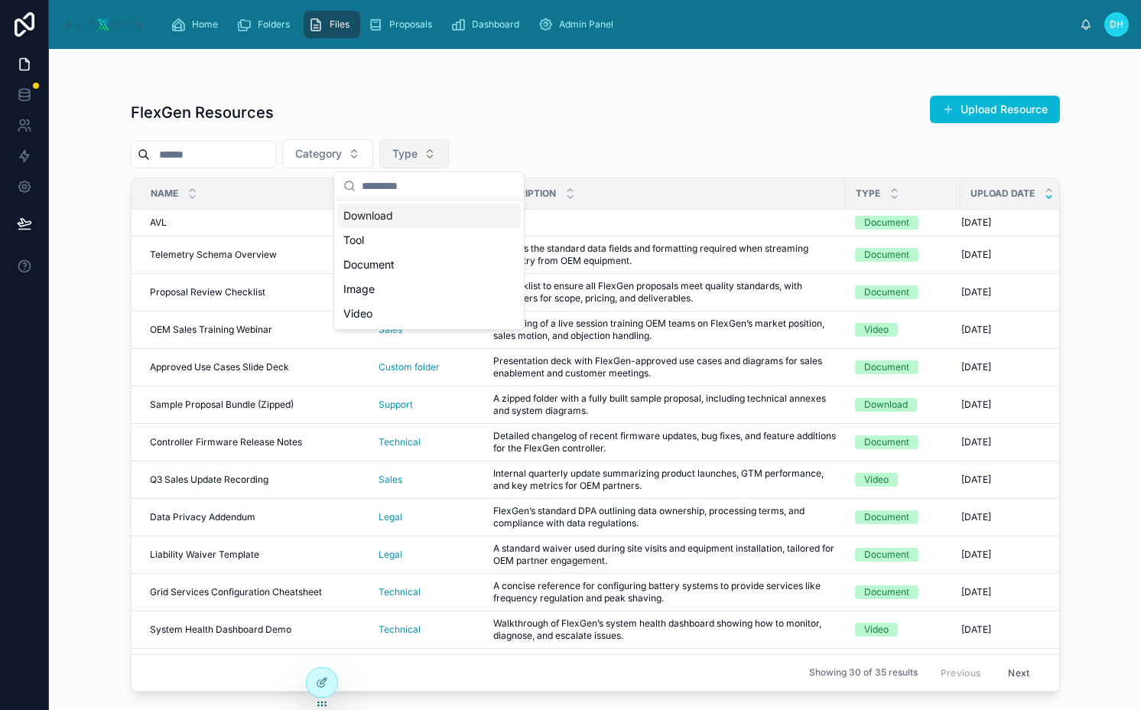
click at [434, 151] on button "Type" at bounding box center [414, 153] width 70 height 29
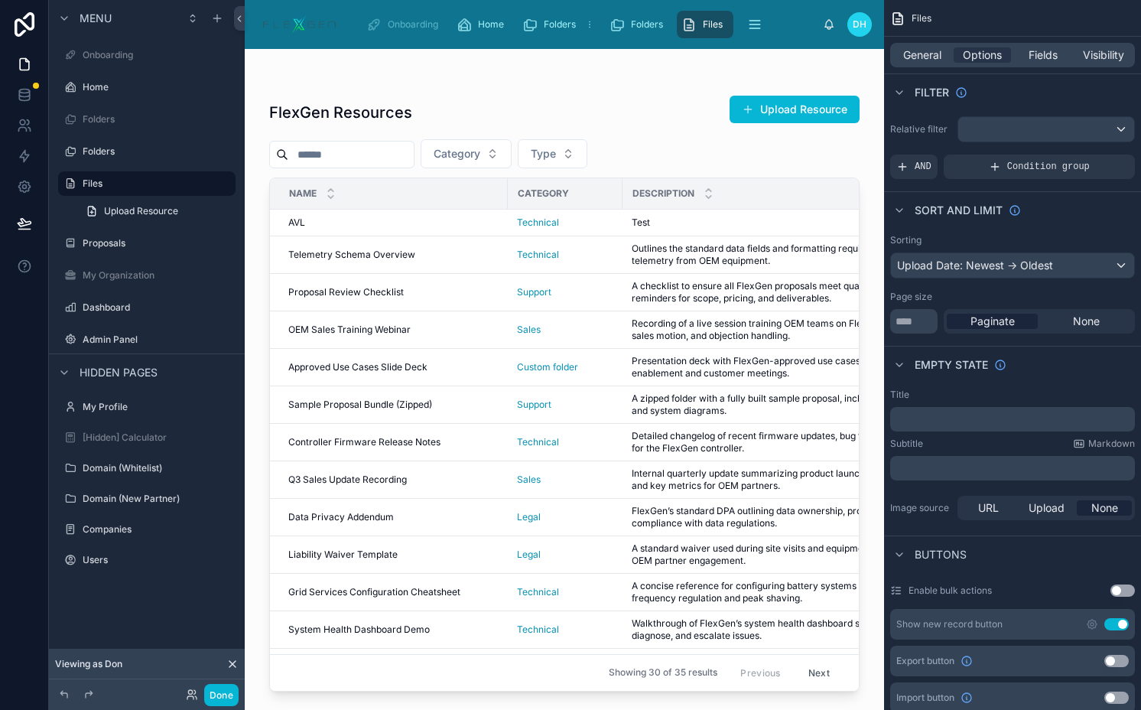
click at [415, 96] on div at bounding box center [565, 370] width 640 height 643
click at [914, 58] on span "General" at bounding box center [922, 54] width 38 height 15
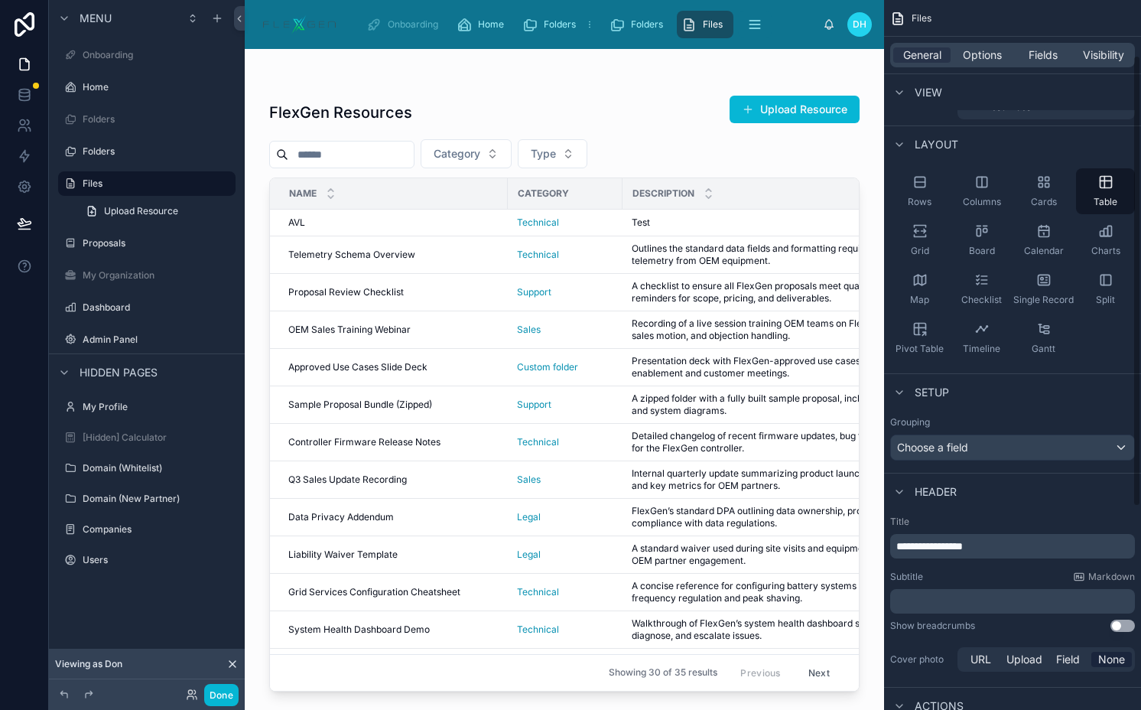
scroll to position [86, 0]
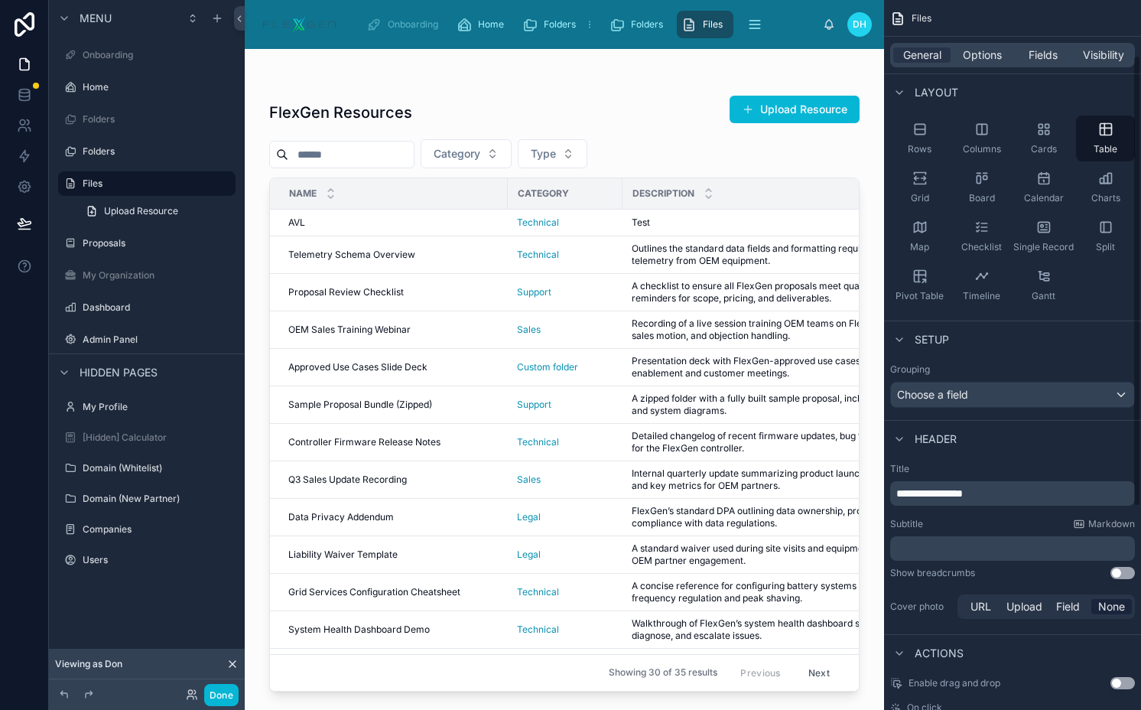
click at [939, 488] on span "**********" at bounding box center [930, 493] width 67 height 11
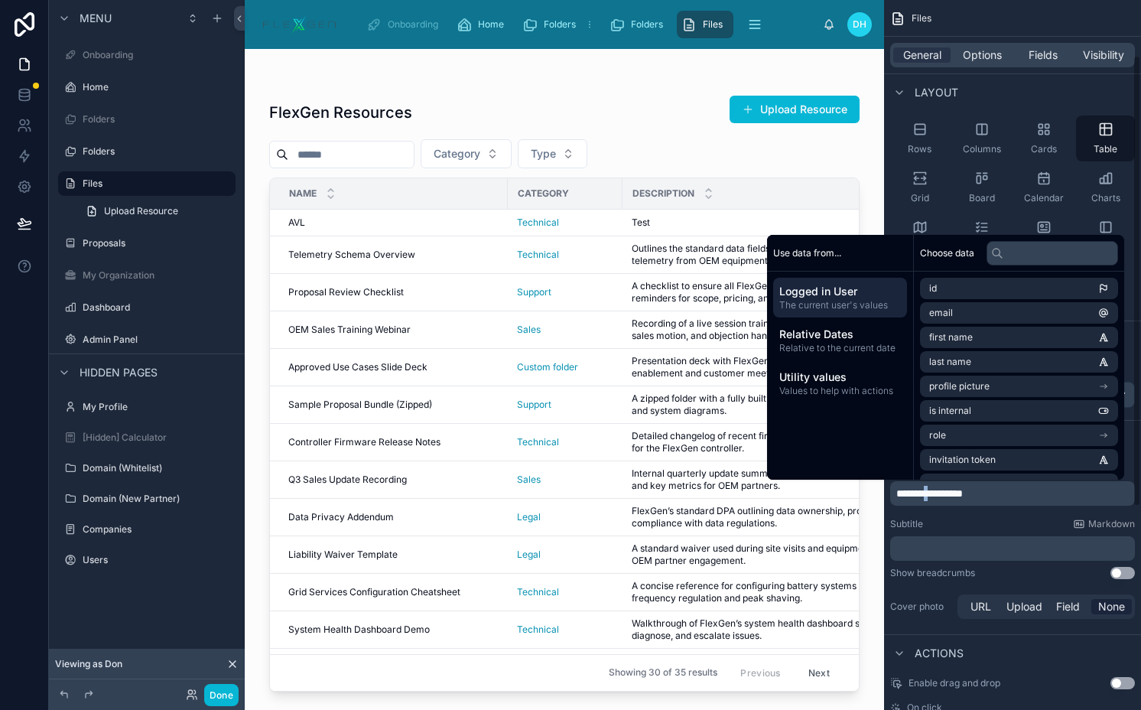
click at [939, 488] on span "**********" at bounding box center [930, 493] width 67 height 11
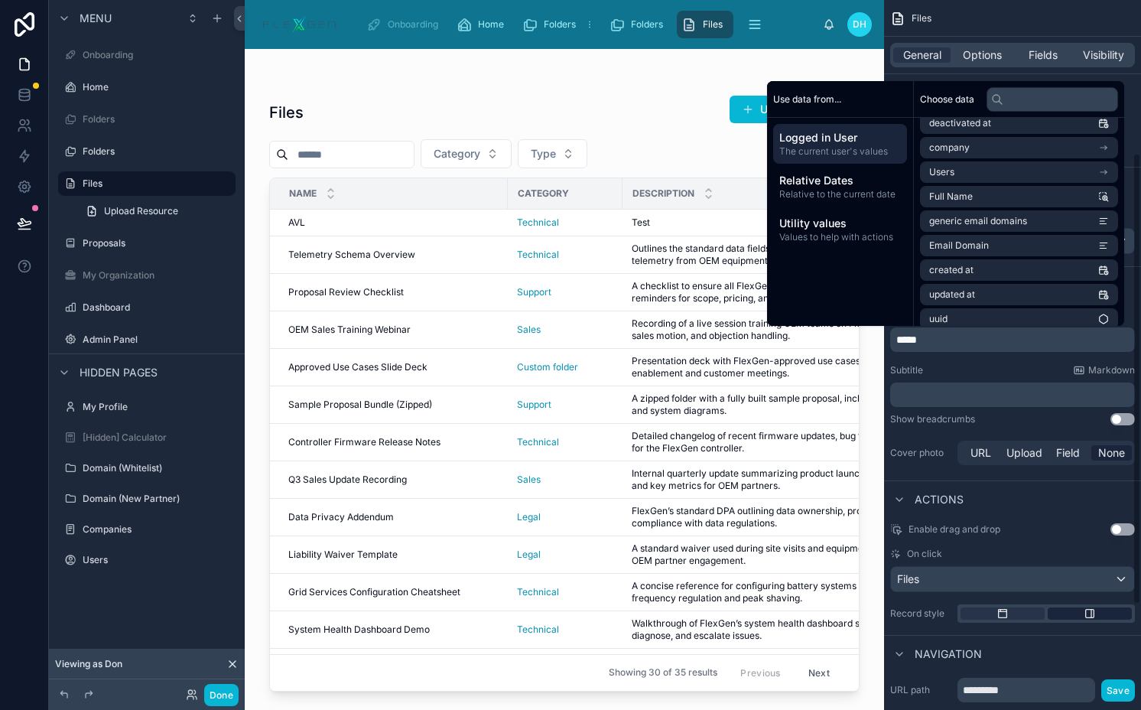
scroll to position [350, 0]
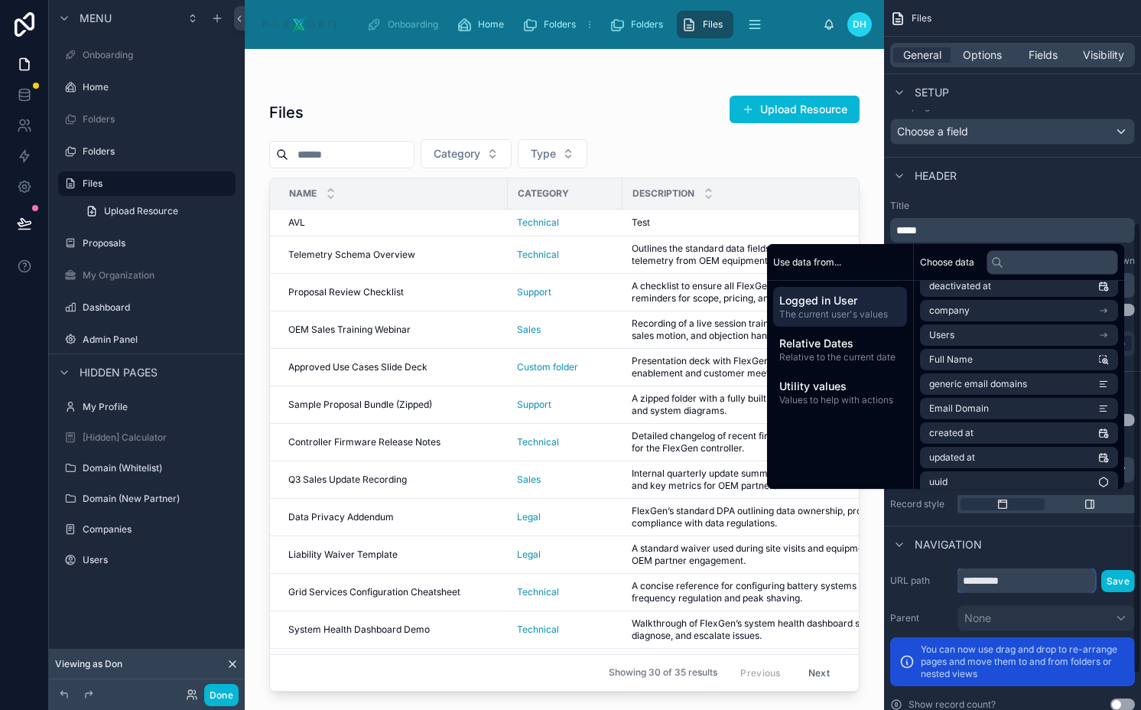
click at [1033, 578] on input "*********" at bounding box center [1027, 580] width 138 height 24
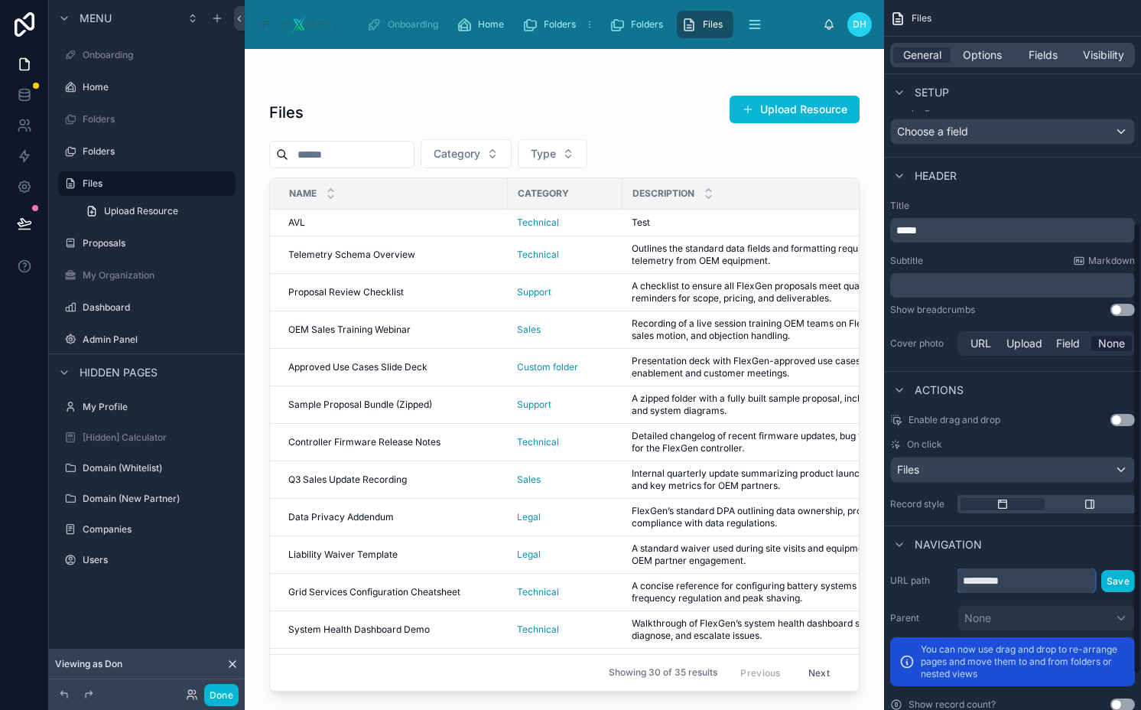
click at [1033, 578] on input "*********" at bounding box center [1027, 580] width 138 height 24
type input "*****"
click at [1115, 583] on button "Save" at bounding box center [1119, 581] width 34 height 22
click at [985, 57] on span "Options" at bounding box center [982, 54] width 39 height 15
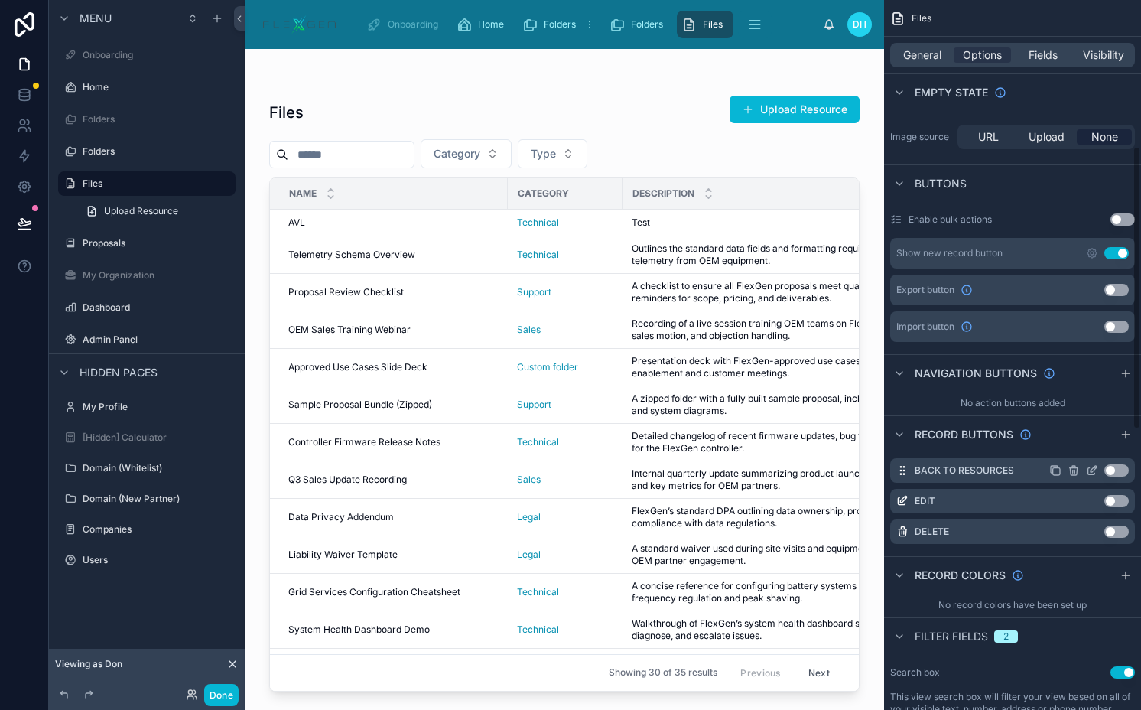
scroll to position [366, 0]
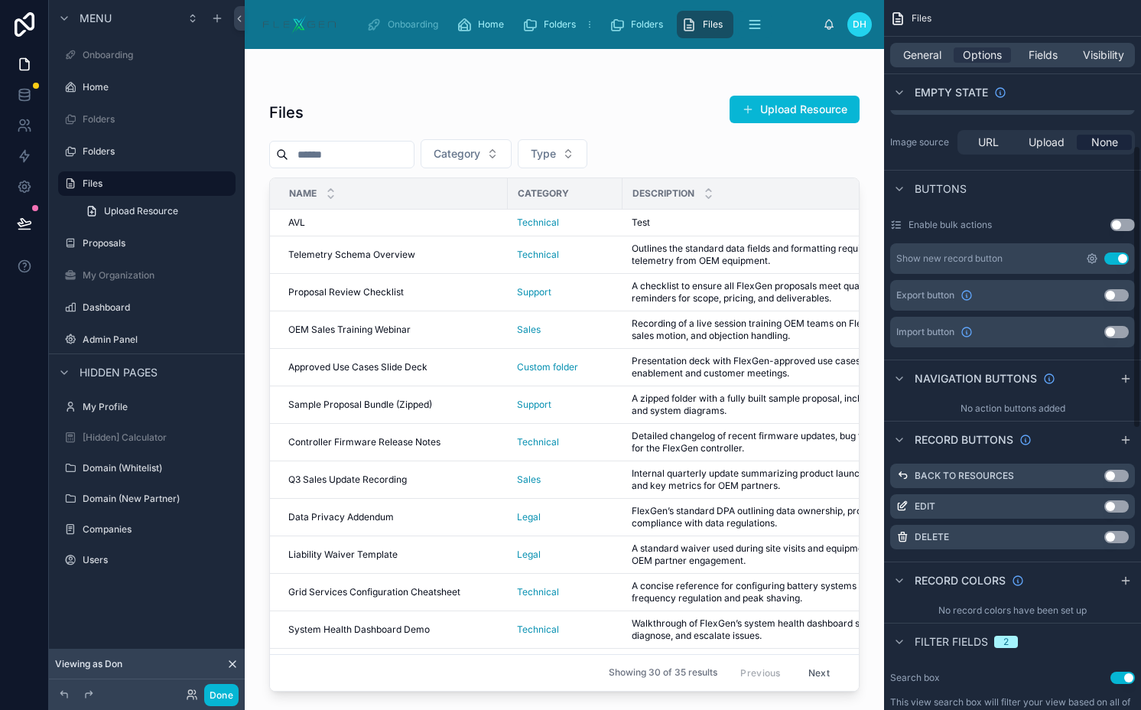
click at [1091, 257] on icon "scrollable content" at bounding box center [1092, 258] width 3 height 3
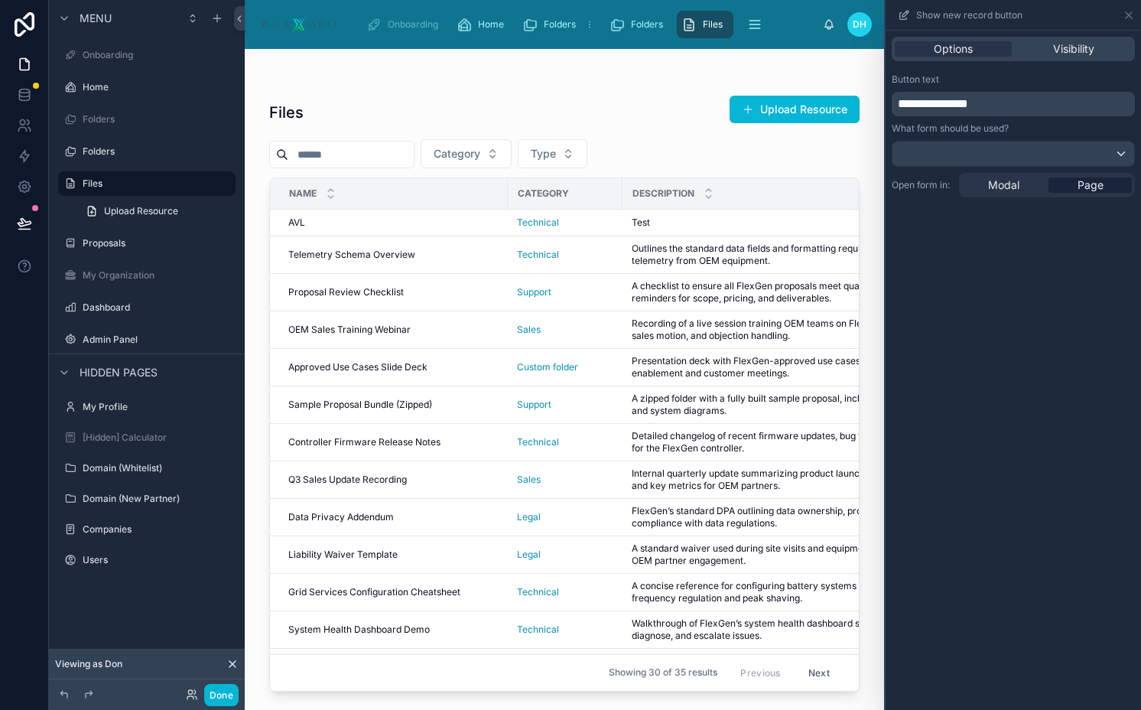
click at [968, 103] on span "**********" at bounding box center [933, 103] width 70 height 11
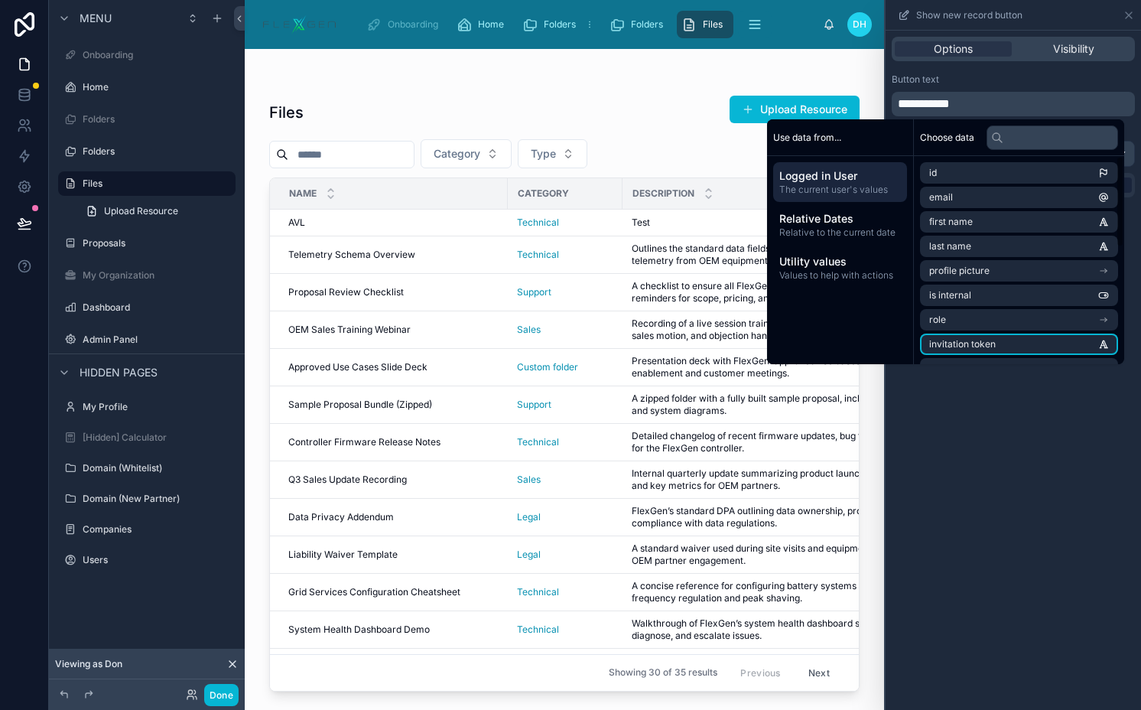
click at [1017, 448] on div "**********" at bounding box center [1013, 370] width 255 height 679
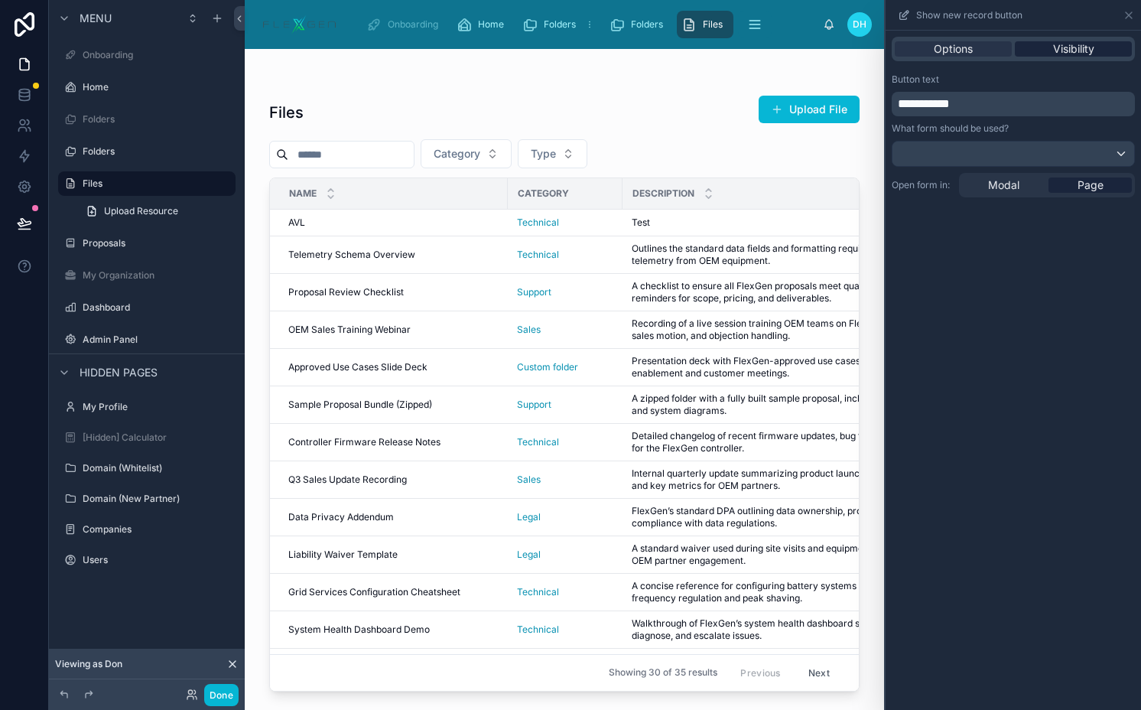
click at [1052, 47] on div "Visibility" at bounding box center [1073, 48] width 117 height 15
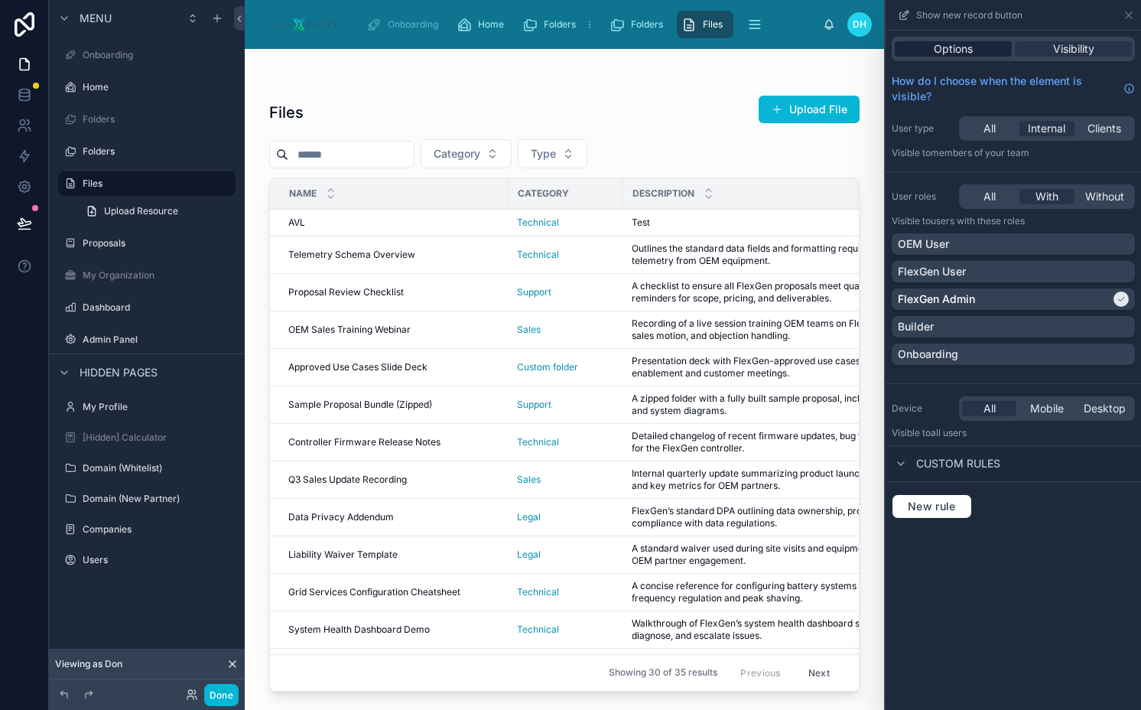
click at [973, 47] on span "Options" at bounding box center [953, 48] width 39 height 15
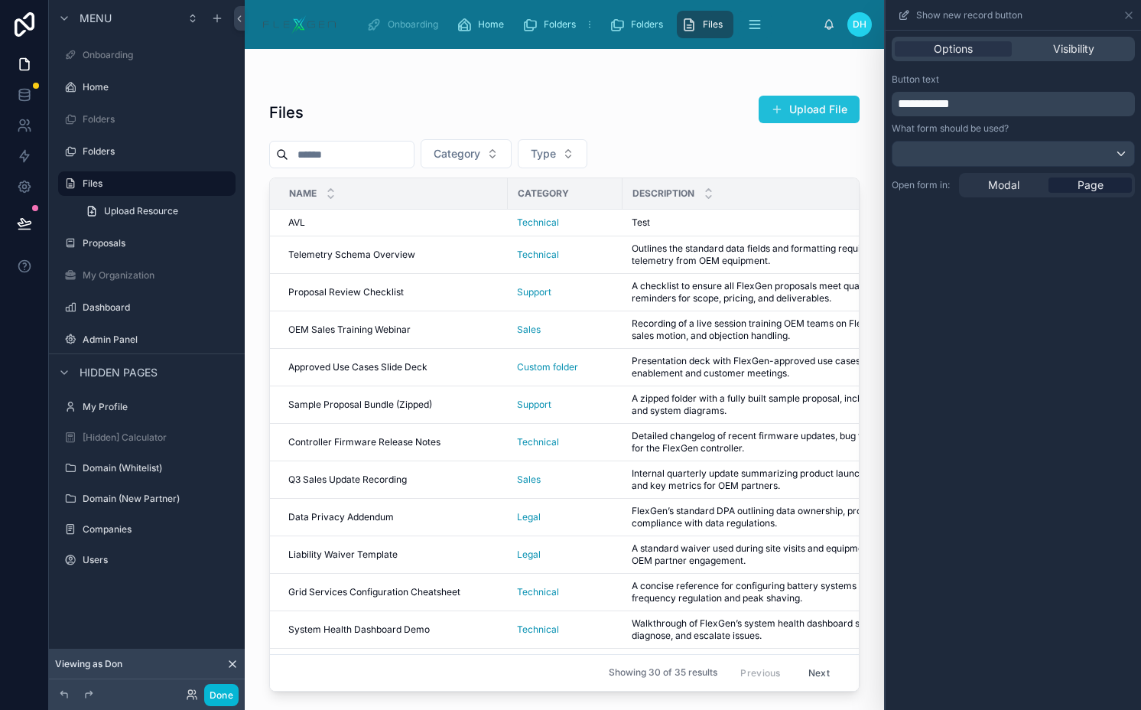
click at [807, 109] on button "Upload File" at bounding box center [809, 110] width 101 height 28
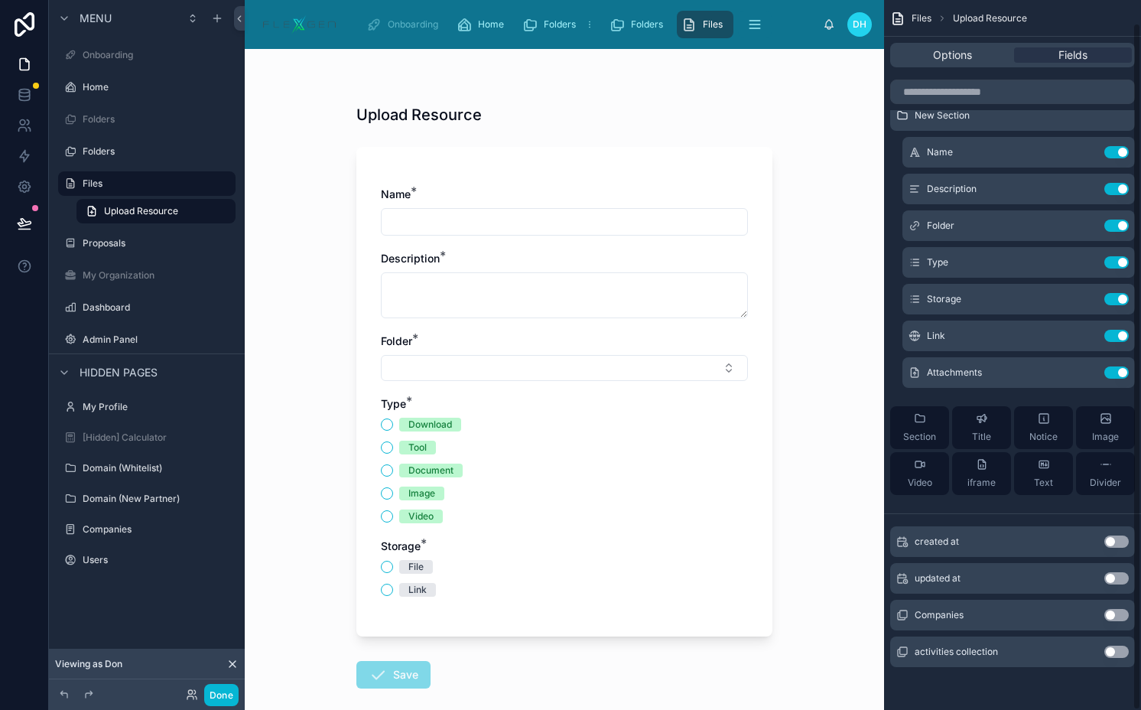
scroll to position [23, 0]
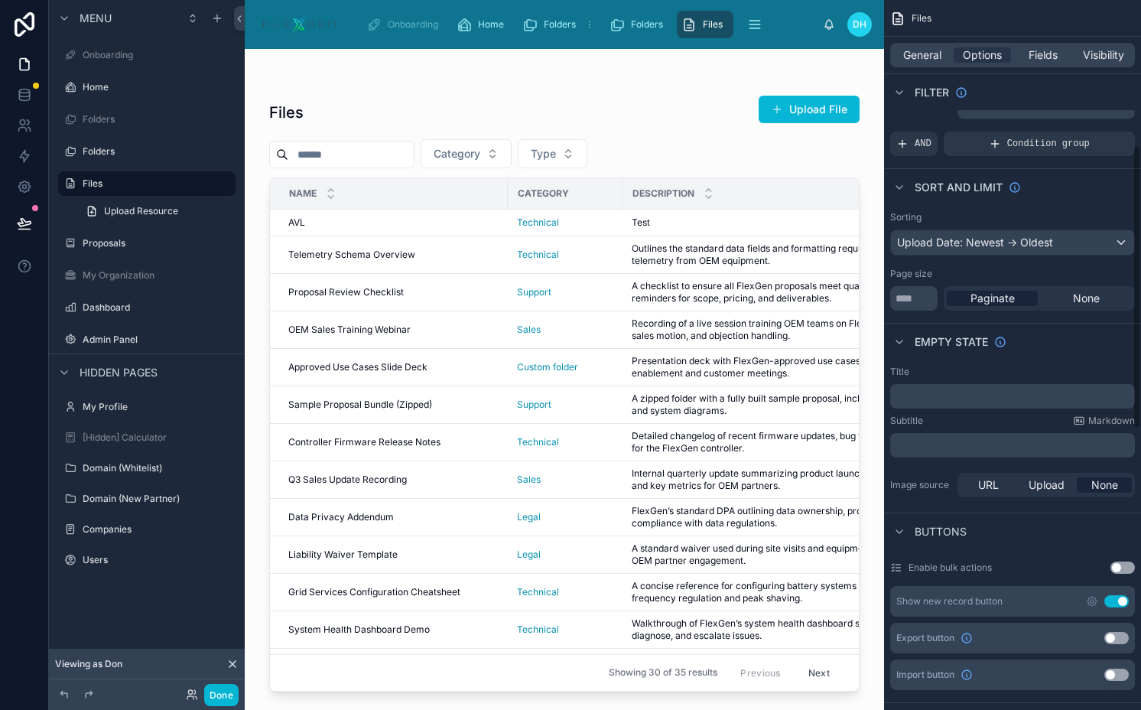
scroll to position [366, 0]
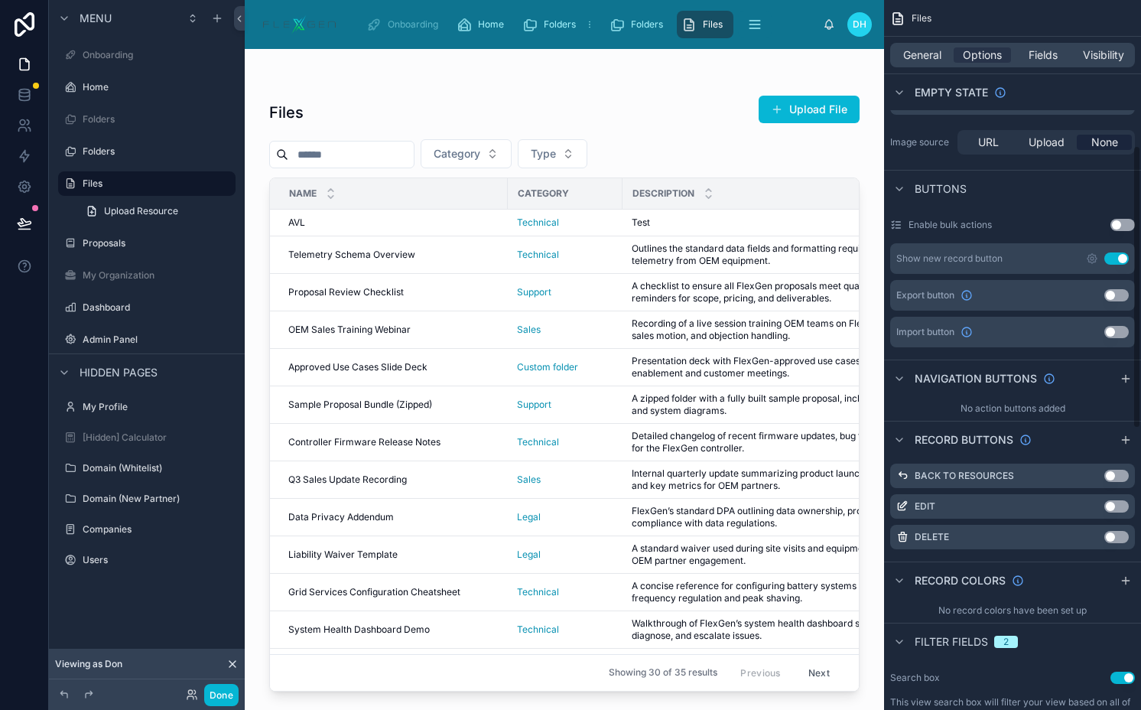
click at [1085, 256] on div "Show new record button Use setting" at bounding box center [1012, 258] width 245 height 31
click at [1092, 258] on icon "scrollable content" at bounding box center [1092, 258] width 12 height 12
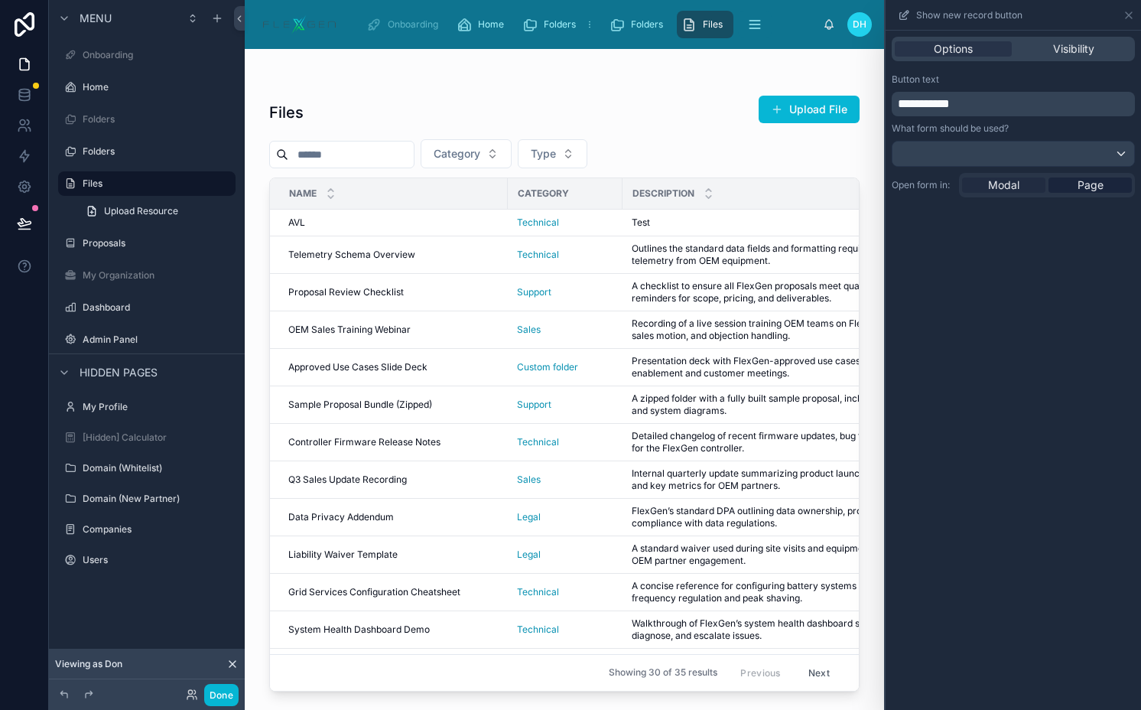
click at [1025, 181] on div "Modal" at bounding box center [1003, 184] width 83 height 15
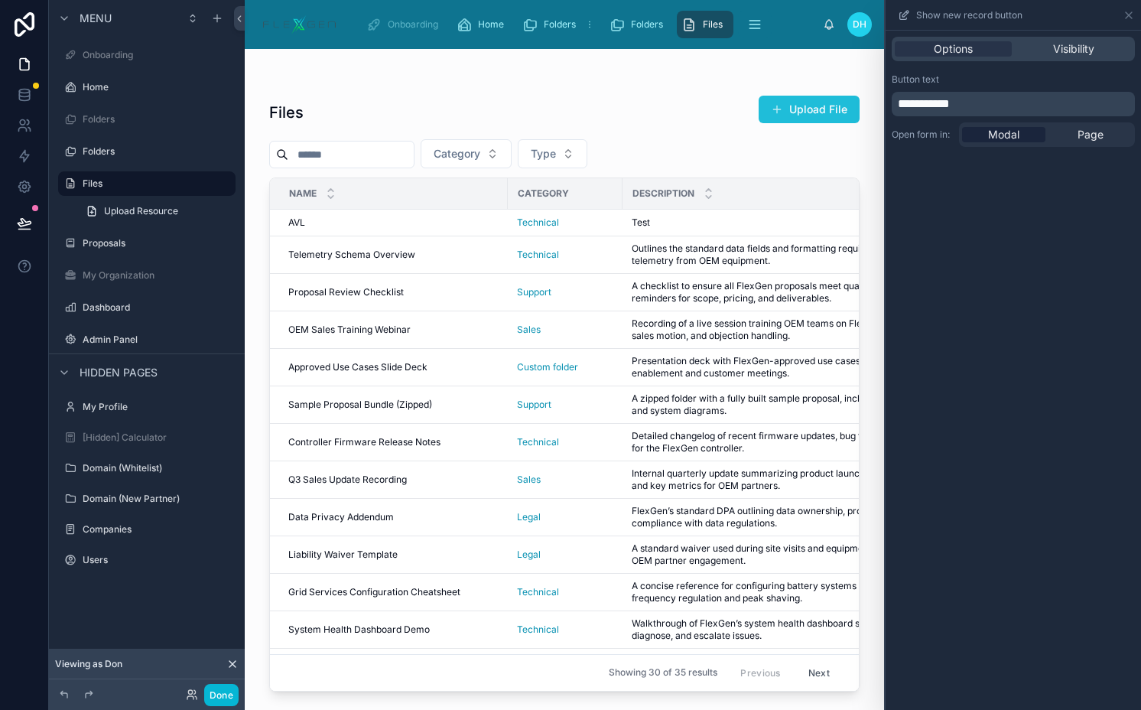
click at [783, 108] on span at bounding box center [777, 109] width 12 height 12
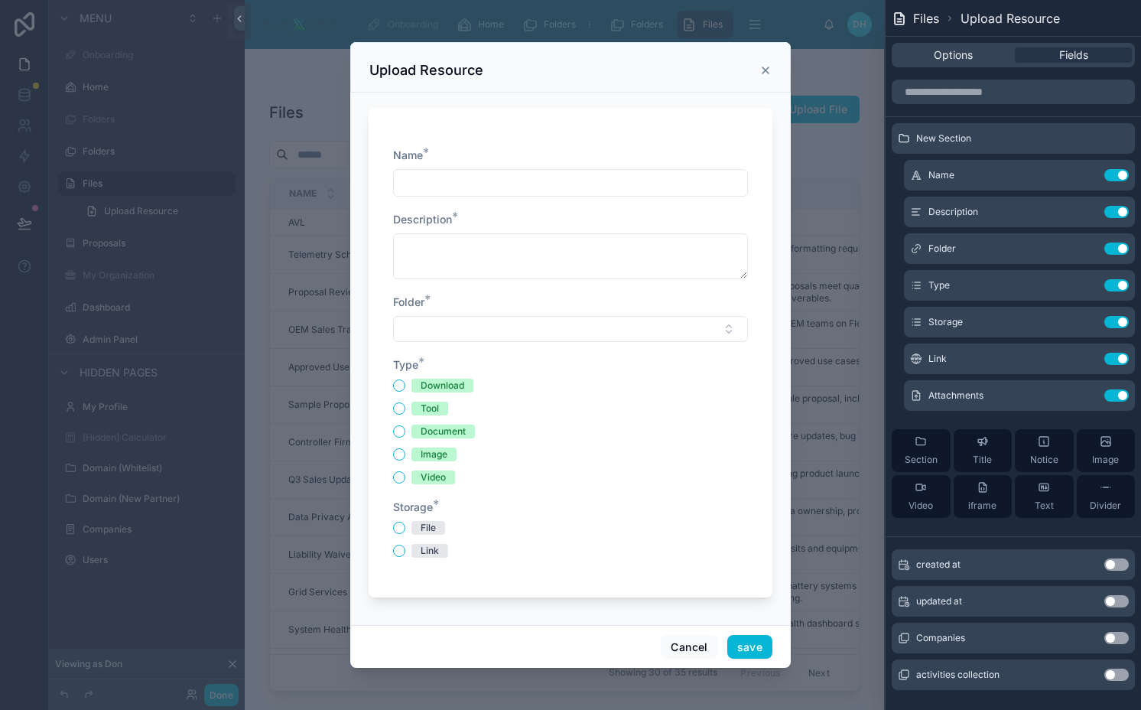
click at [763, 73] on icon at bounding box center [766, 70] width 12 height 12
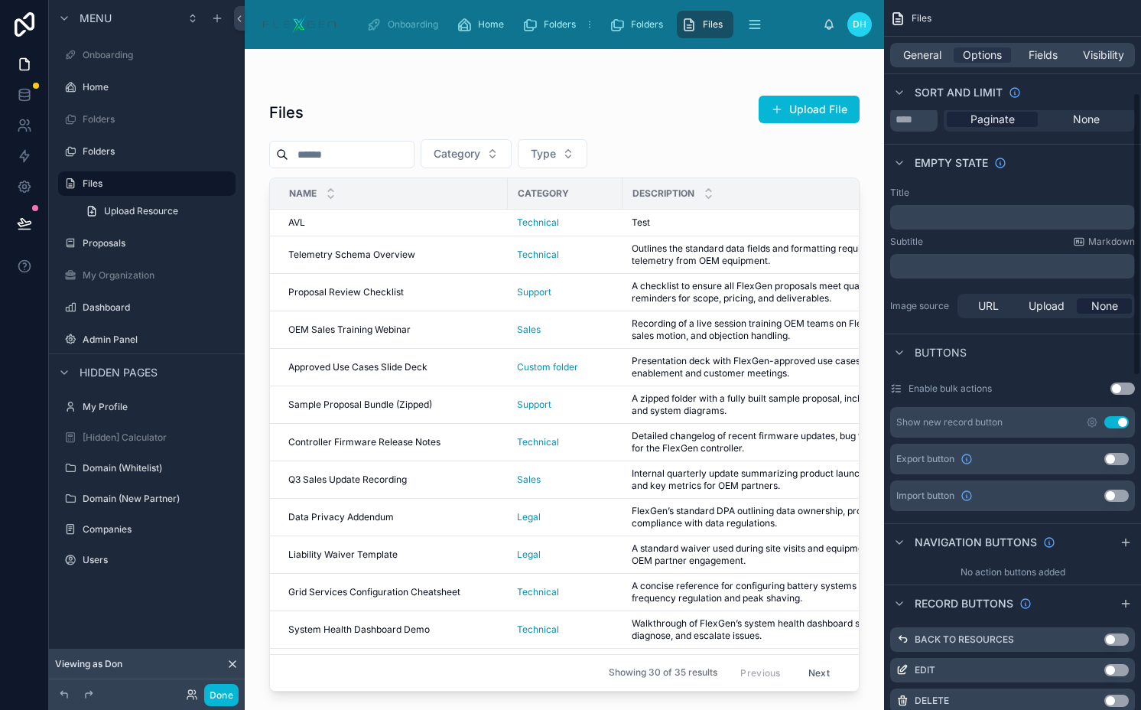
scroll to position [247, 0]
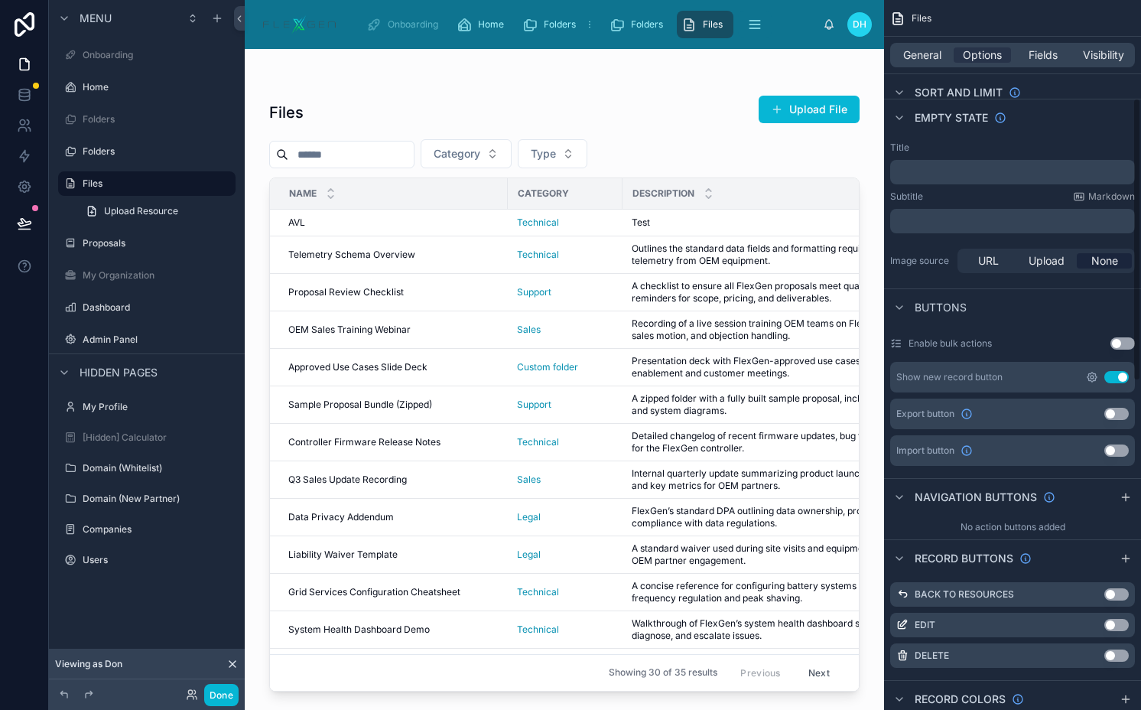
click at [1092, 379] on icon "scrollable content" at bounding box center [1092, 377] width 12 height 12
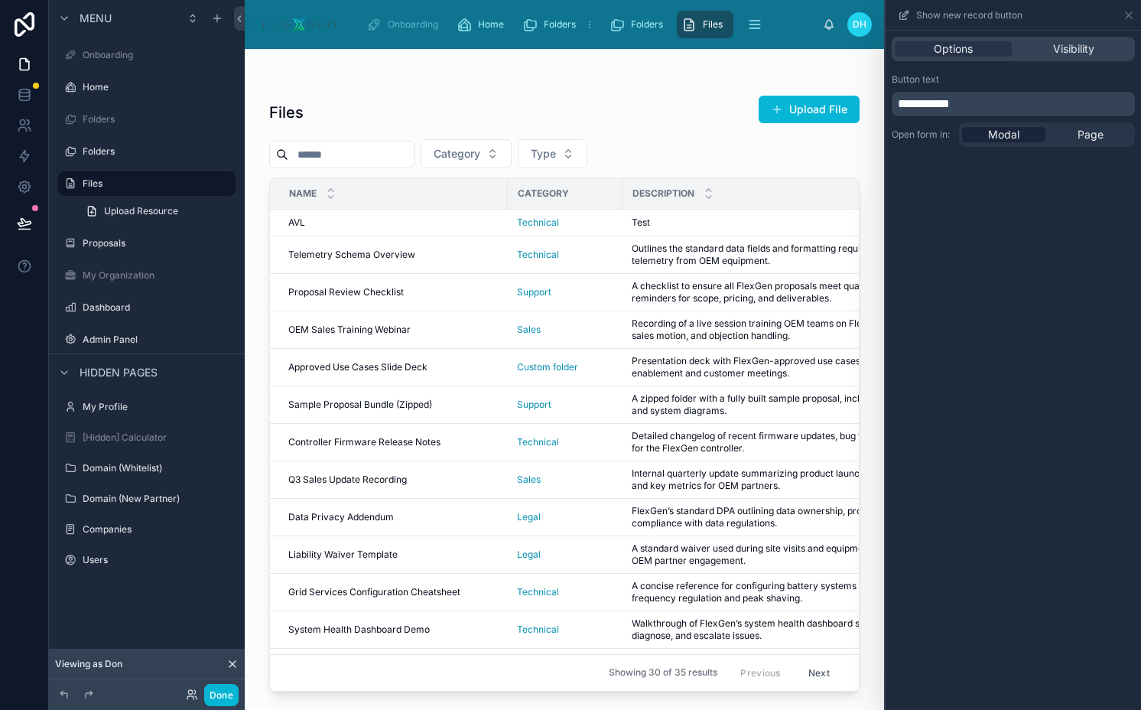
click at [971, 108] on p "**********" at bounding box center [1015, 104] width 234 height 18
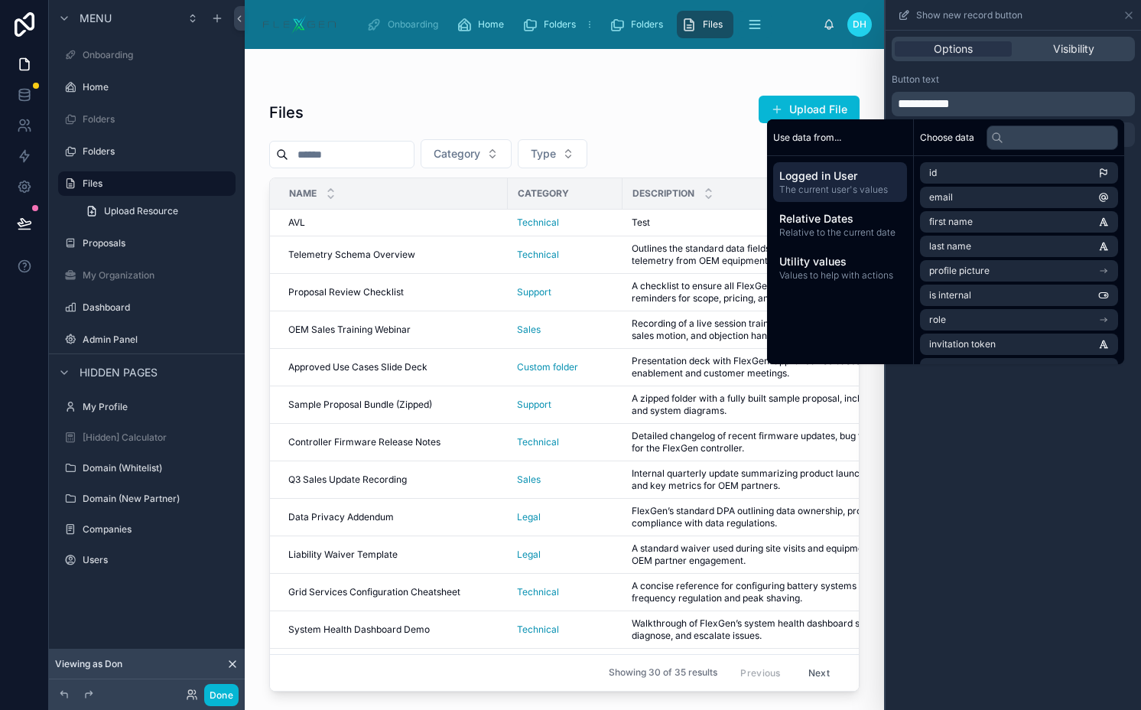
click at [1059, 75] on div "Button text" at bounding box center [1013, 79] width 243 height 12
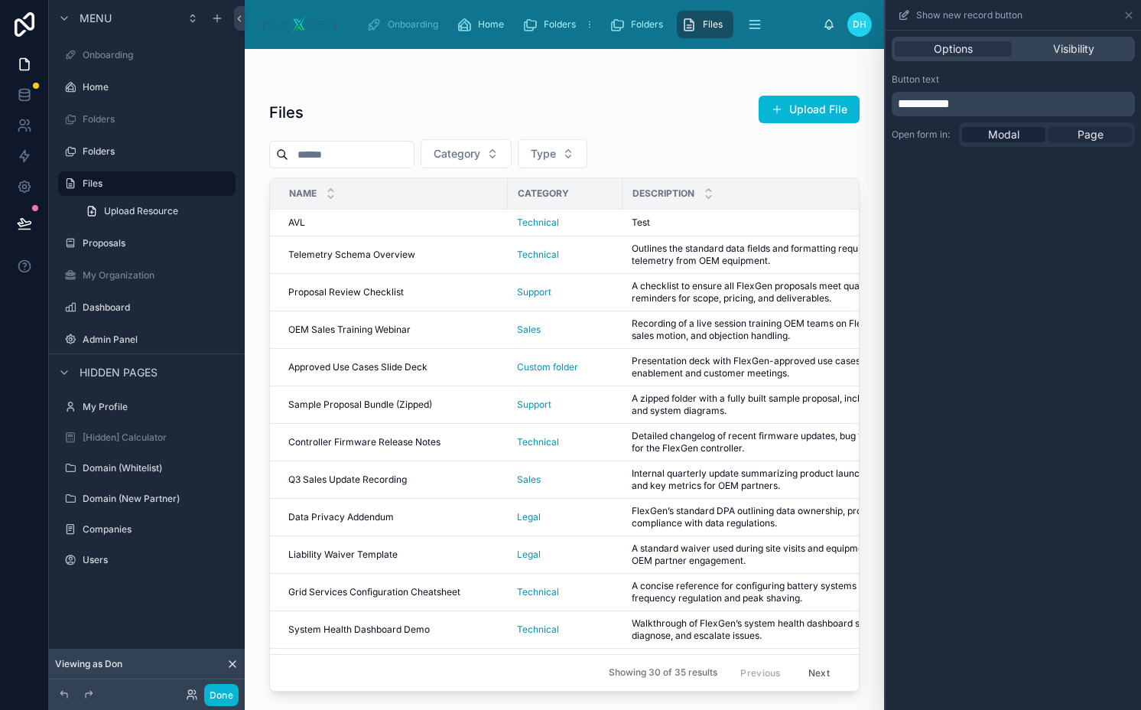
click at [1076, 133] on div "Page" at bounding box center [1090, 134] width 83 height 15
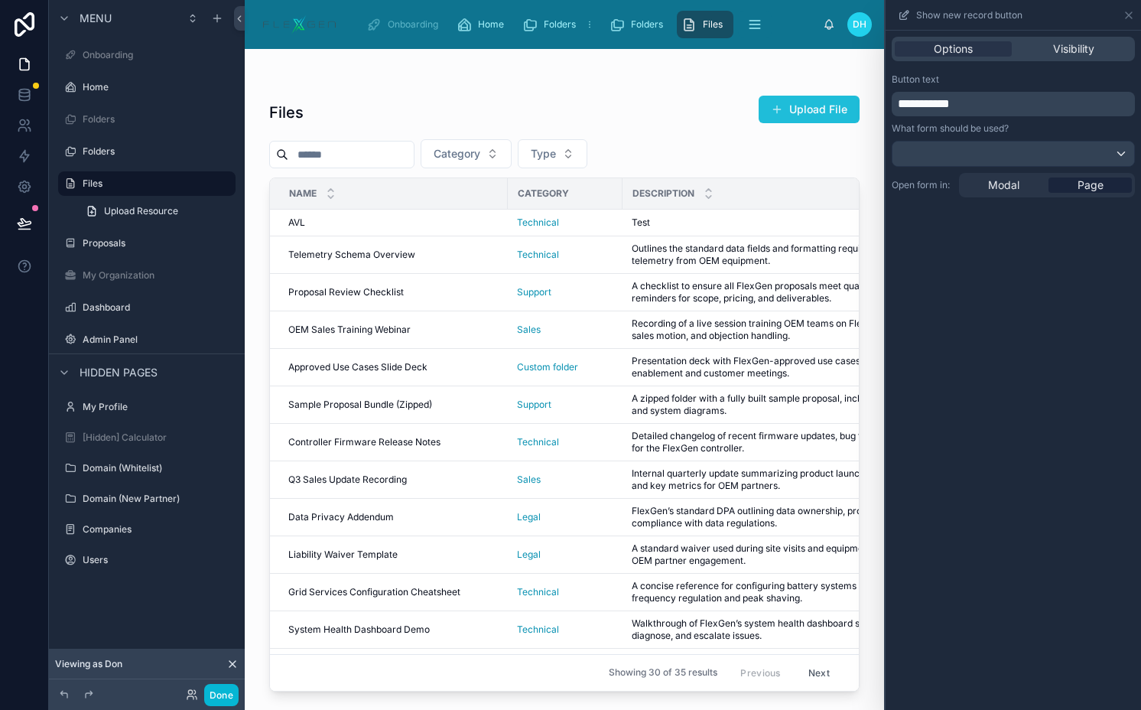
click at [847, 109] on button "Upload File" at bounding box center [809, 110] width 101 height 28
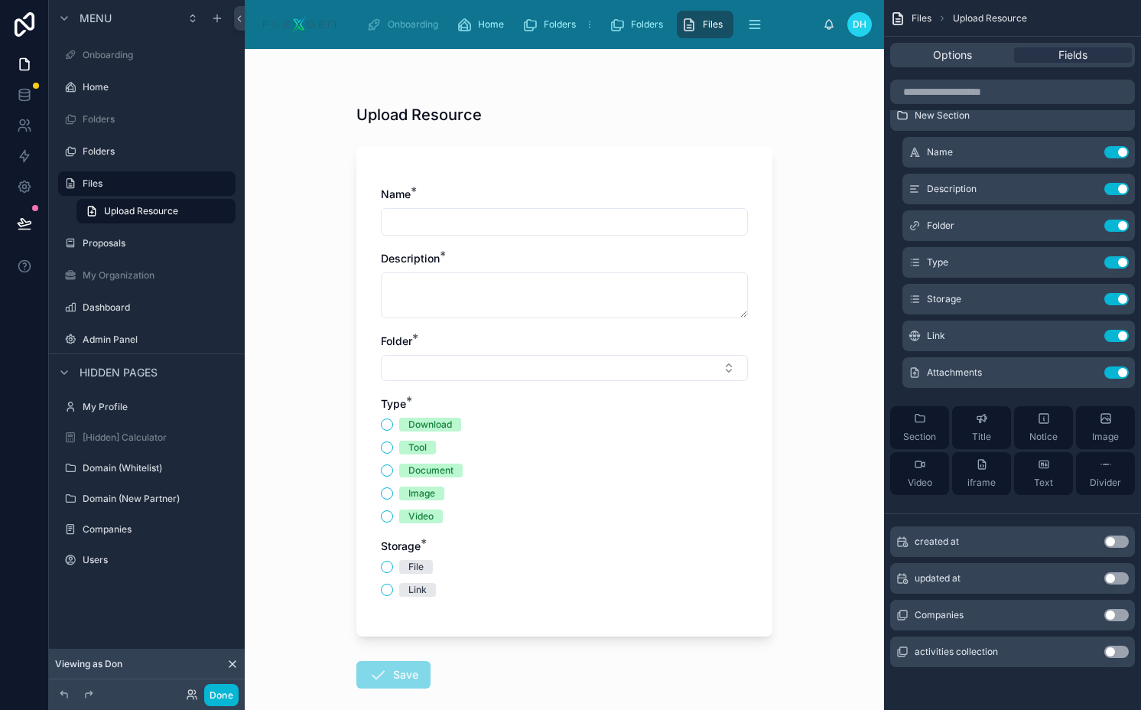
scroll to position [50, 0]
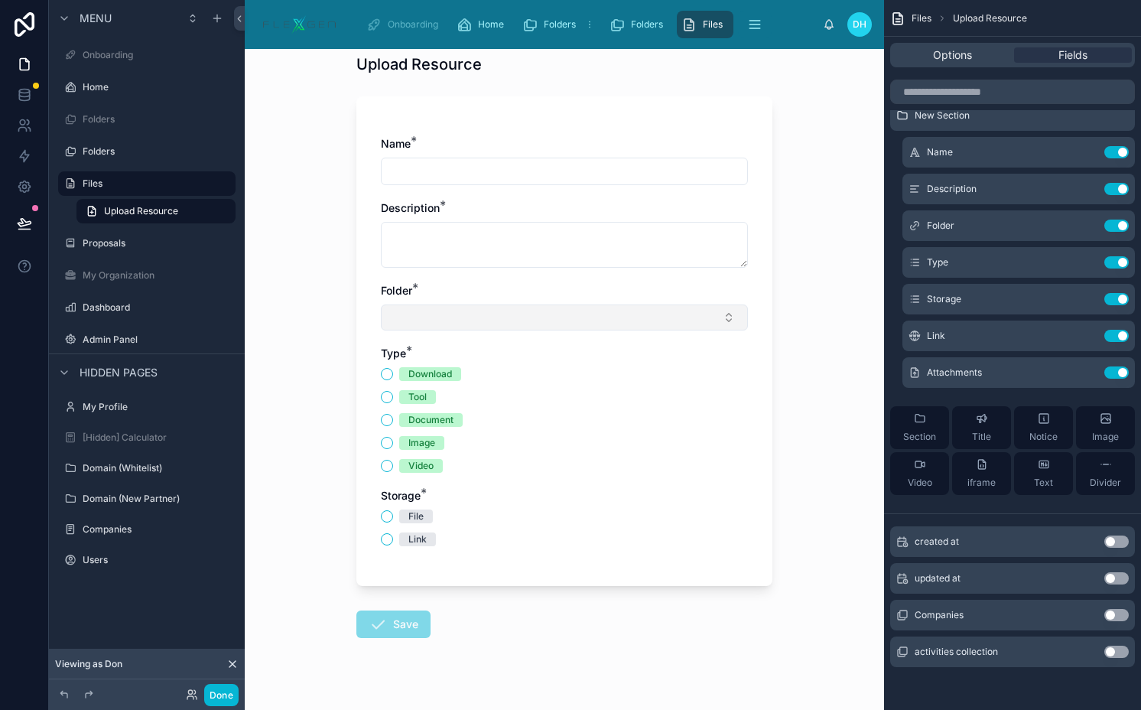
click at [623, 307] on button "Select Button" at bounding box center [564, 317] width 367 height 26
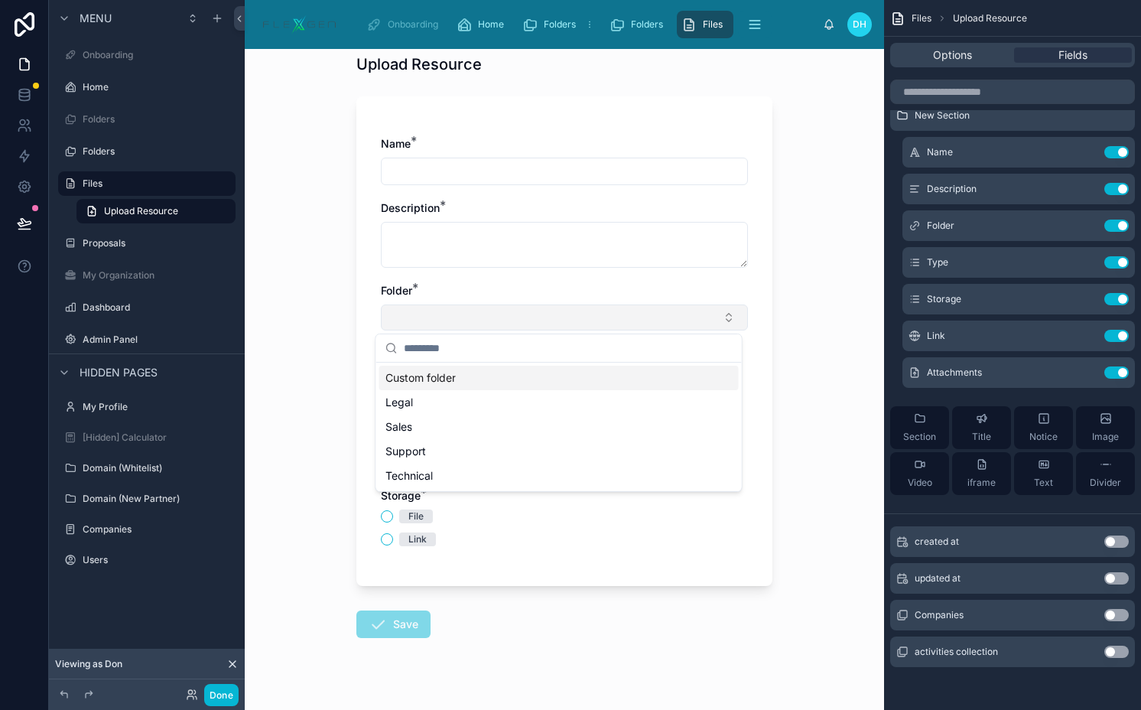
click at [623, 307] on button "Select Button" at bounding box center [564, 317] width 367 height 26
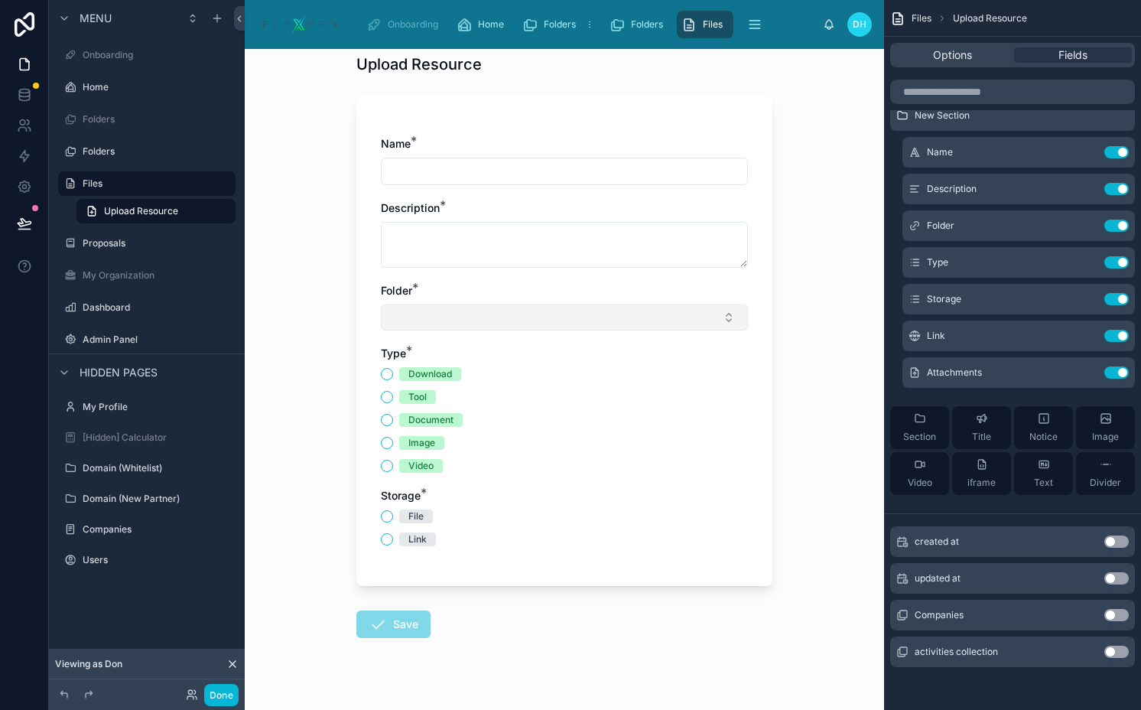
click at [623, 307] on button "Select Button" at bounding box center [564, 317] width 367 height 26
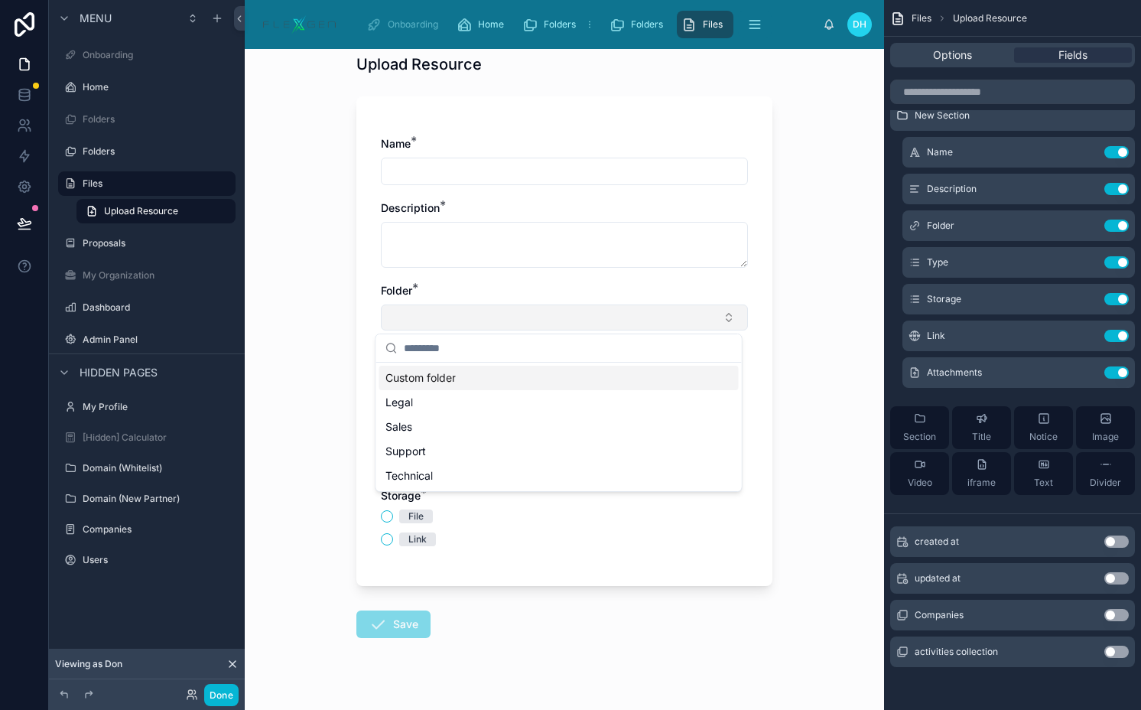
click at [623, 307] on button "Select Button" at bounding box center [564, 317] width 367 height 26
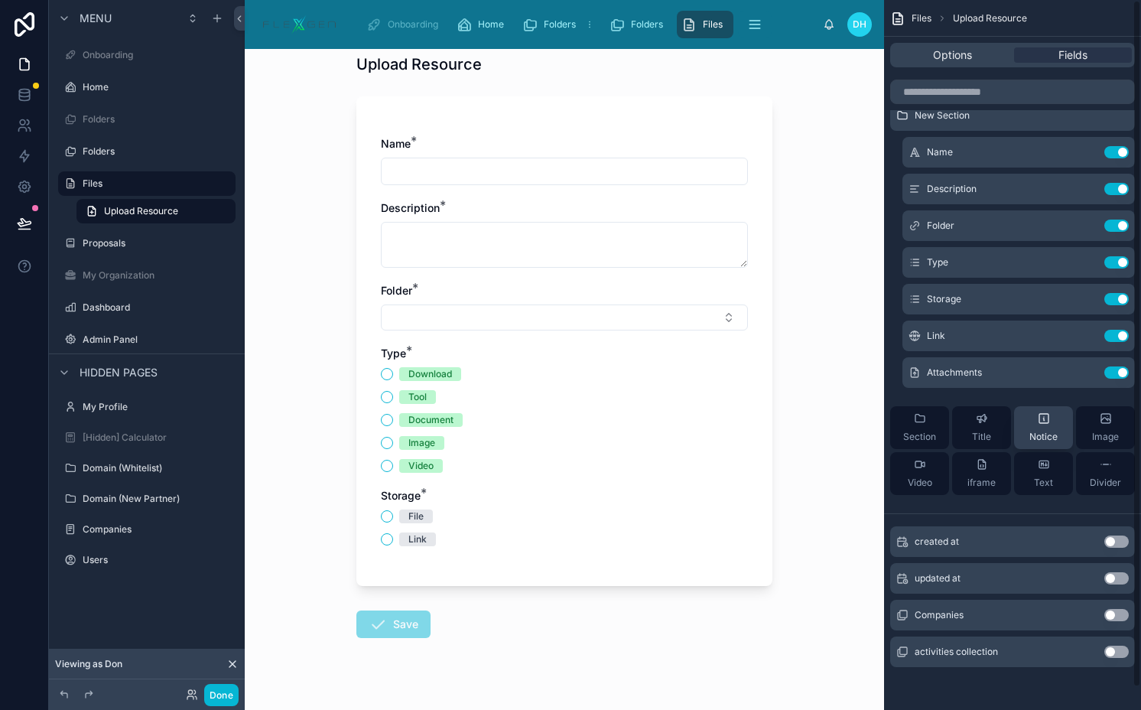
scroll to position [0, 0]
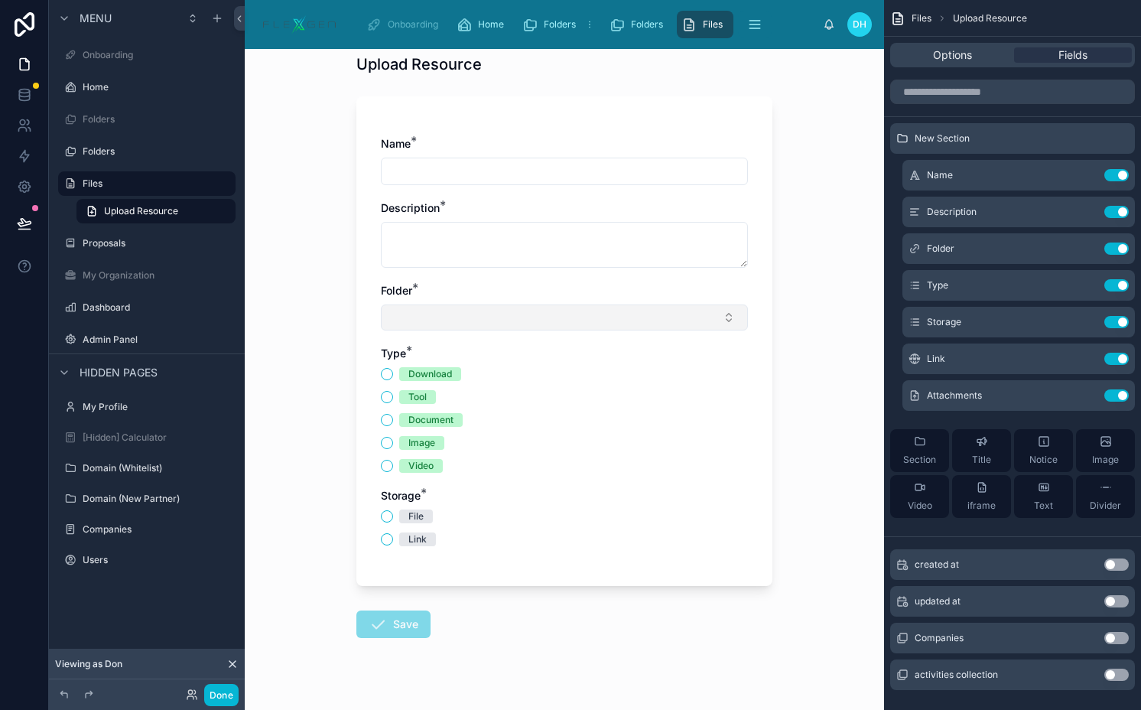
click at [669, 329] on button "Select Button" at bounding box center [564, 317] width 367 height 26
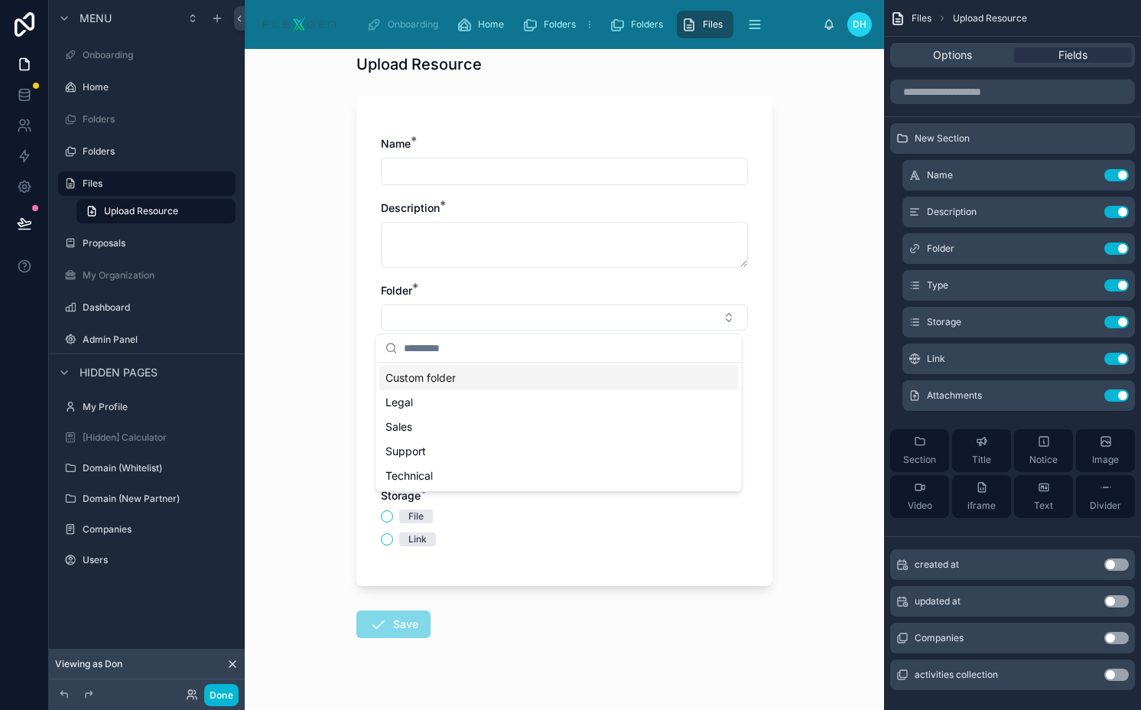
click at [610, 382] on div "Custom folder" at bounding box center [559, 378] width 360 height 24
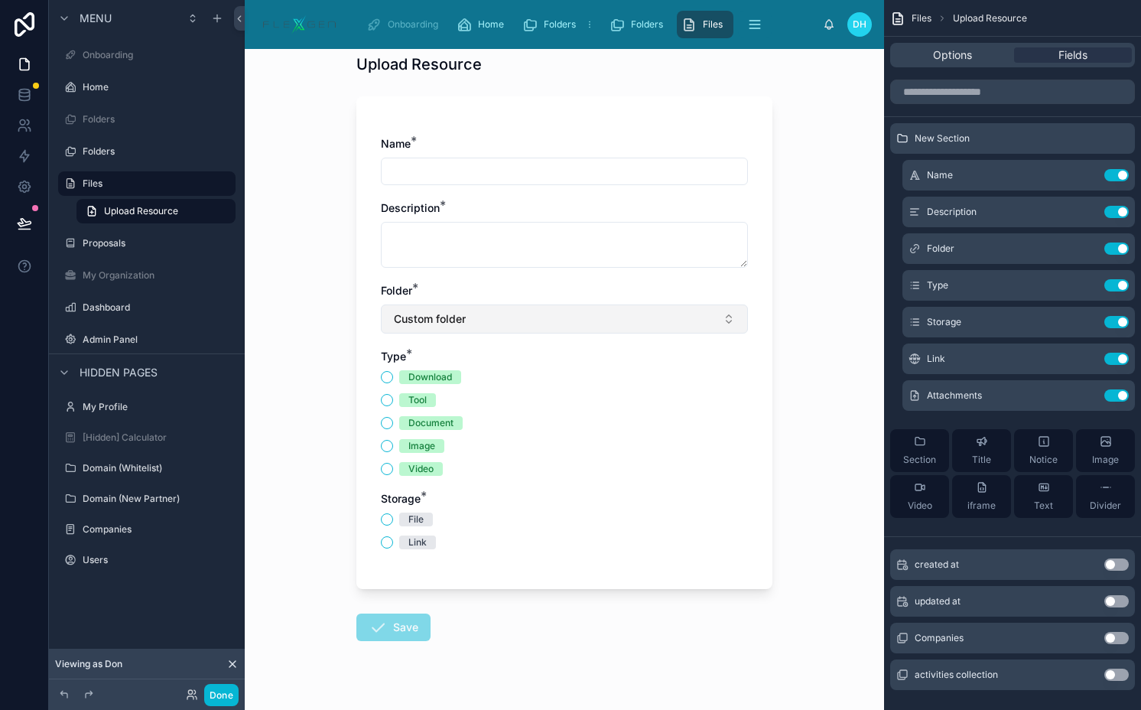
click at [598, 329] on button "Custom folder" at bounding box center [564, 318] width 367 height 29
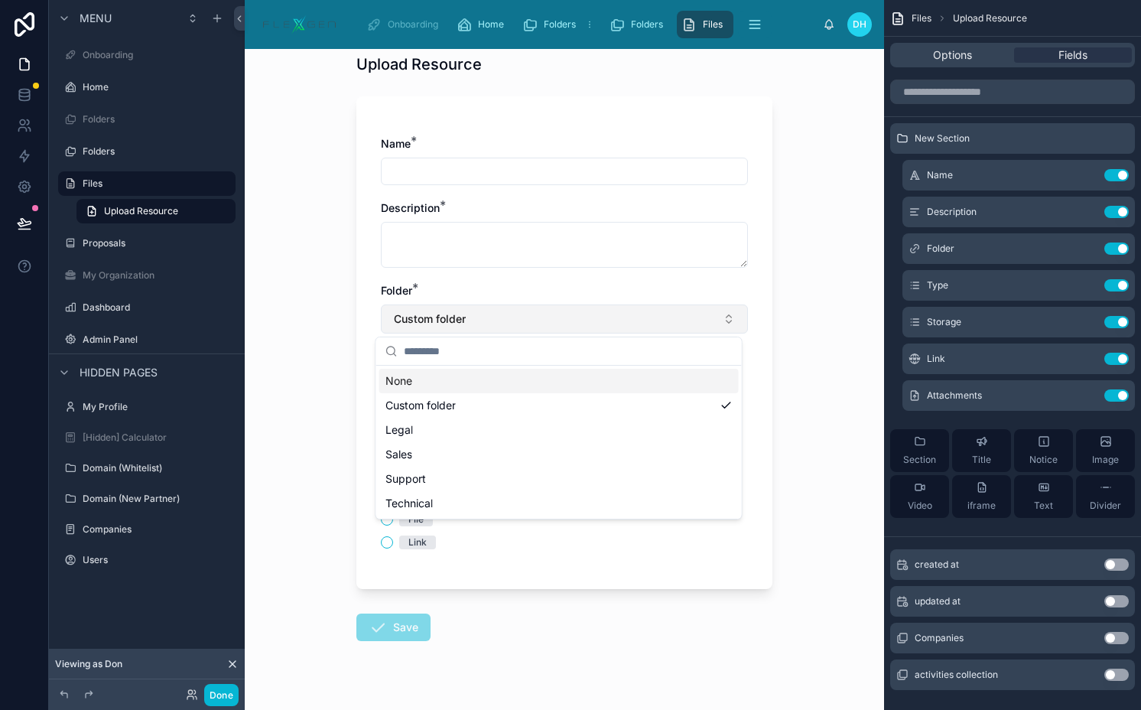
click at [598, 329] on button "Custom folder" at bounding box center [564, 318] width 367 height 29
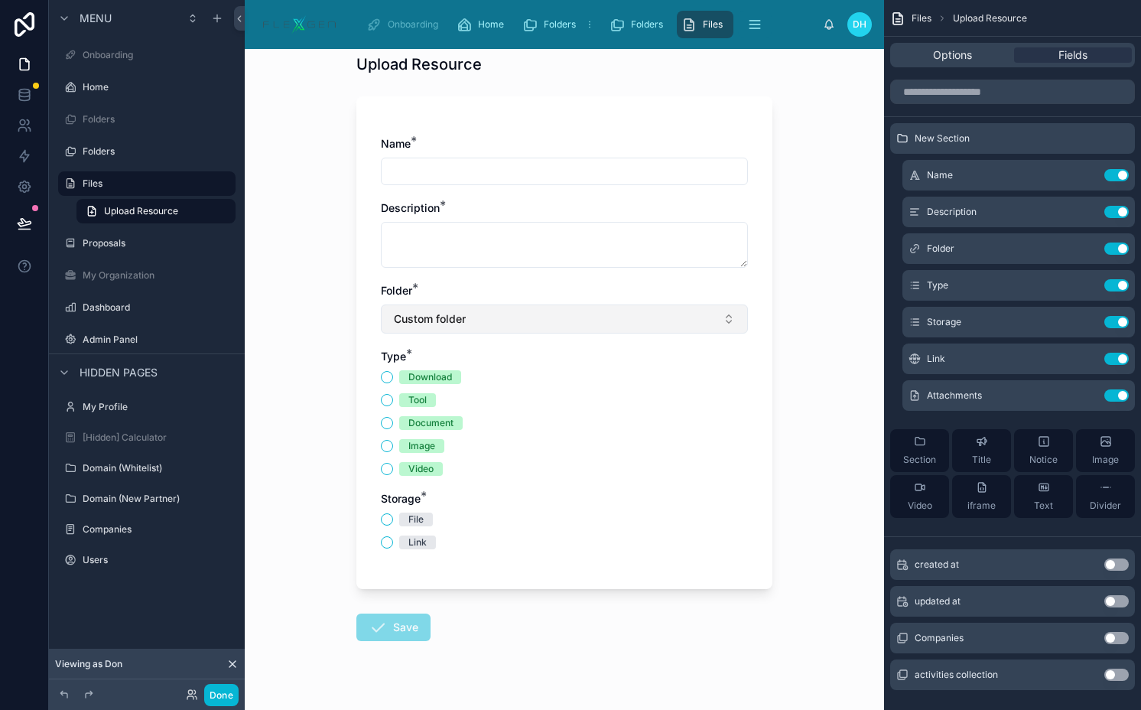
click at [598, 329] on button "Custom folder" at bounding box center [564, 318] width 367 height 29
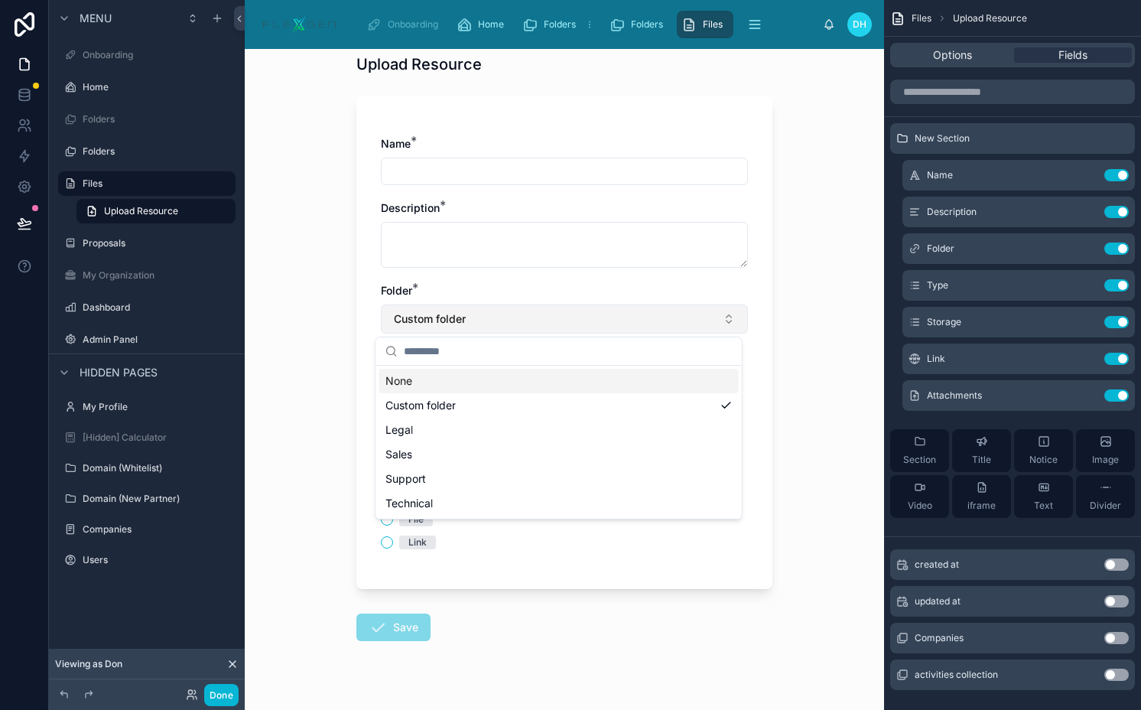
click at [598, 329] on button "Custom folder" at bounding box center [564, 318] width 367 height 29
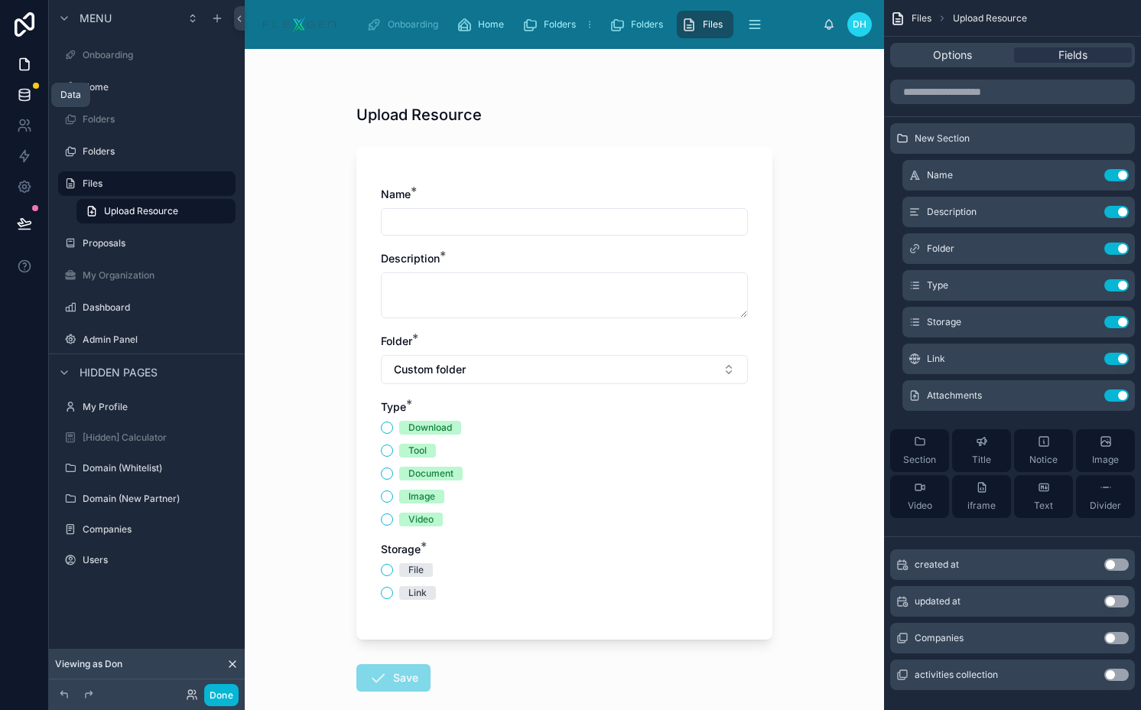
click at [20, 92] on icon at bounding box center [24, 92] width 10 height 4
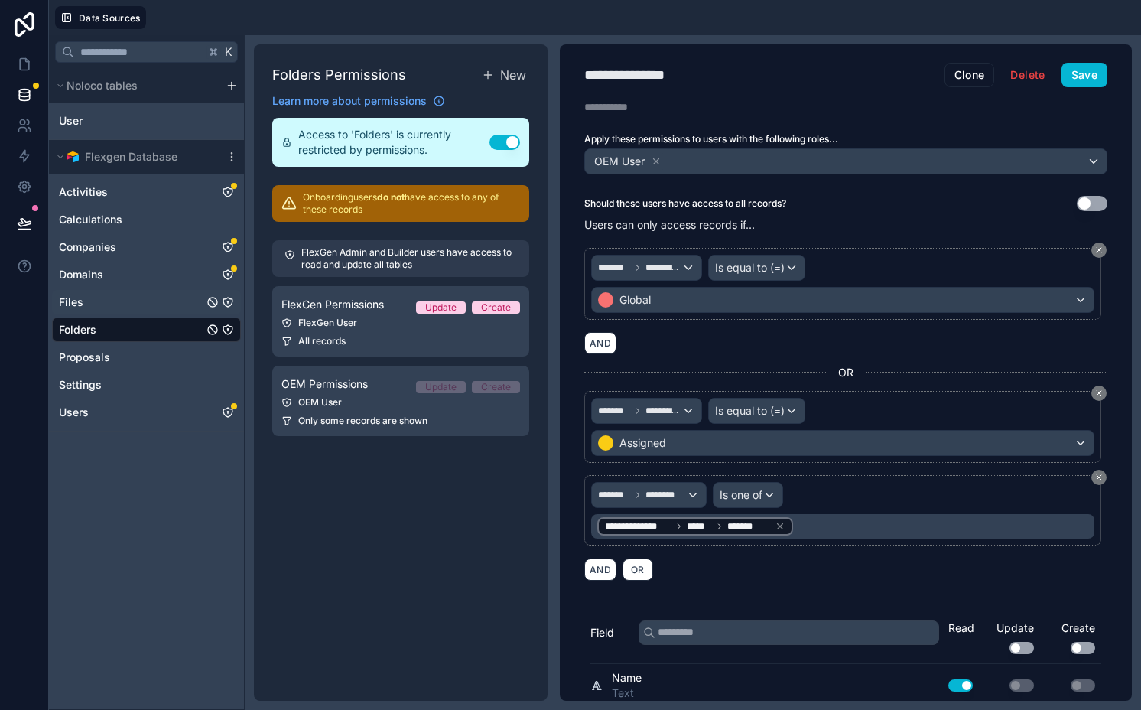
click at [229, 299] on icon "Files" at bounding box center [228, 302] width 12 height 12
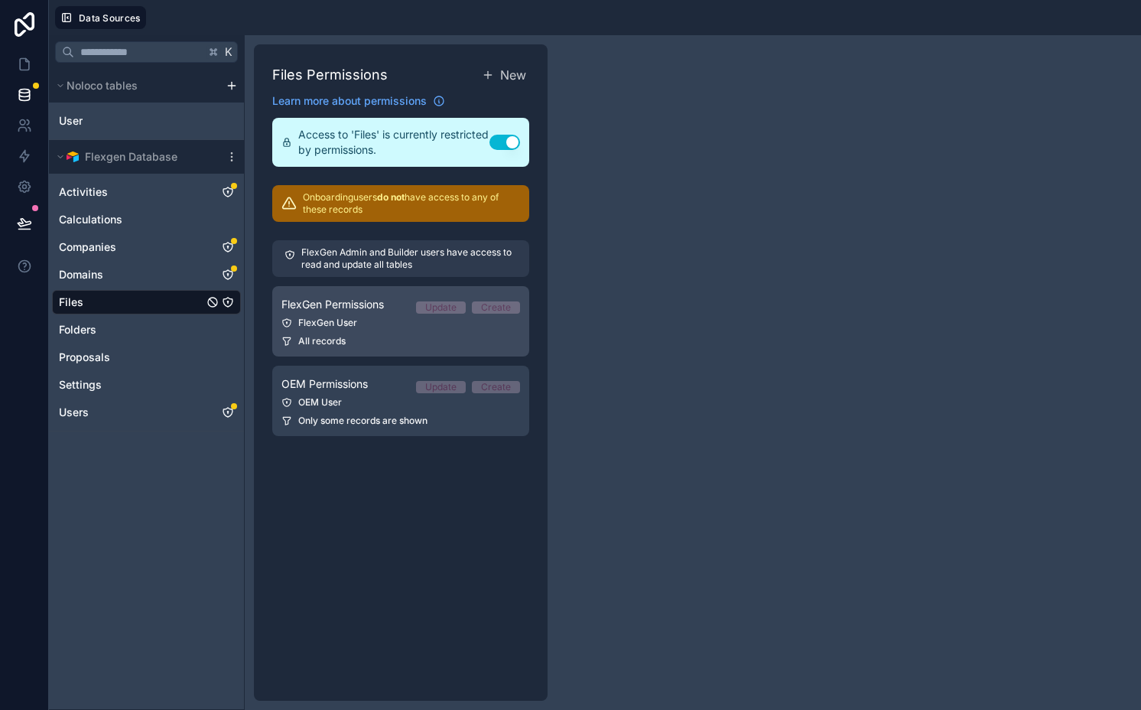
click at [396, 310] on div "FlexGen Permissions Update Create" at bounding box center [401, 304] width 239 height 18
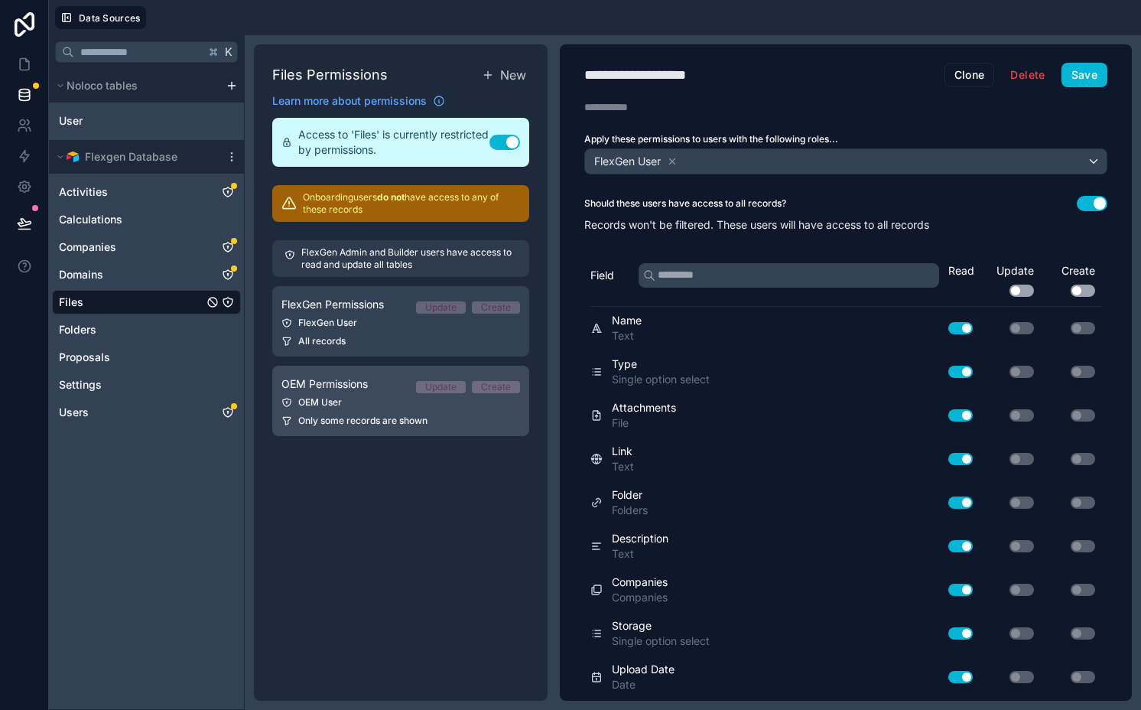
click at [399, 393] on link "OEM Permissions Update Create OEM User Only some records are shown" at bounding box center [400, 401] width 257 height 70
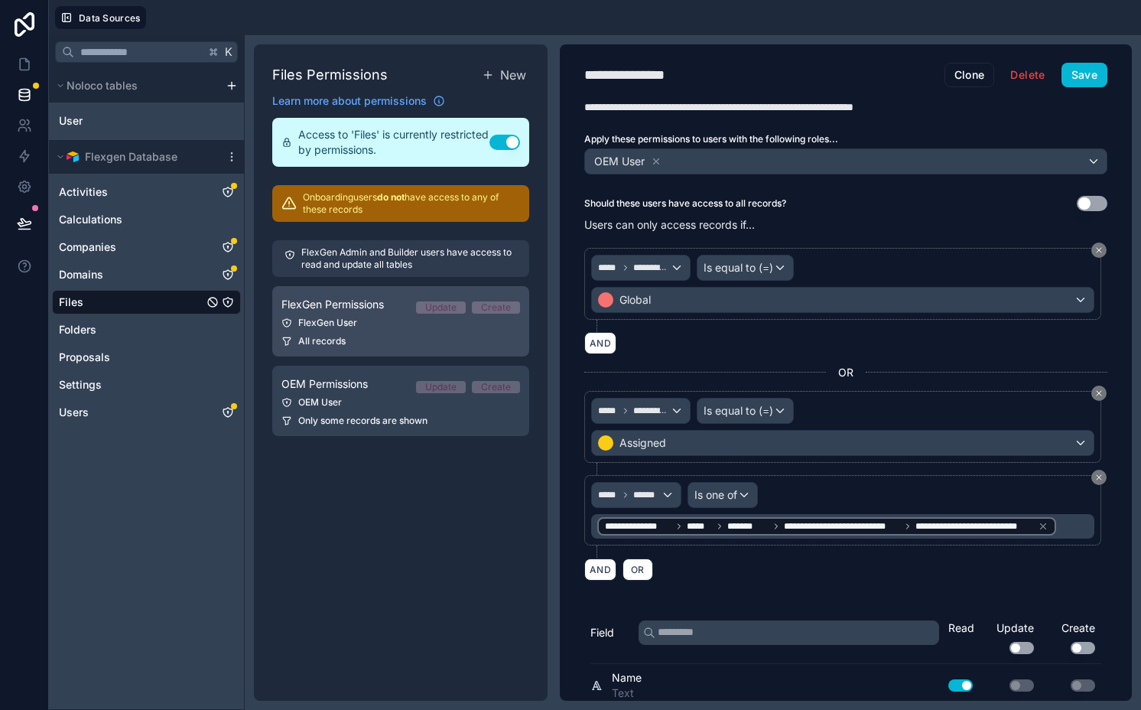
click at [373, 340] on div "All records" at bounding box center [401, 341] width 239 height 12
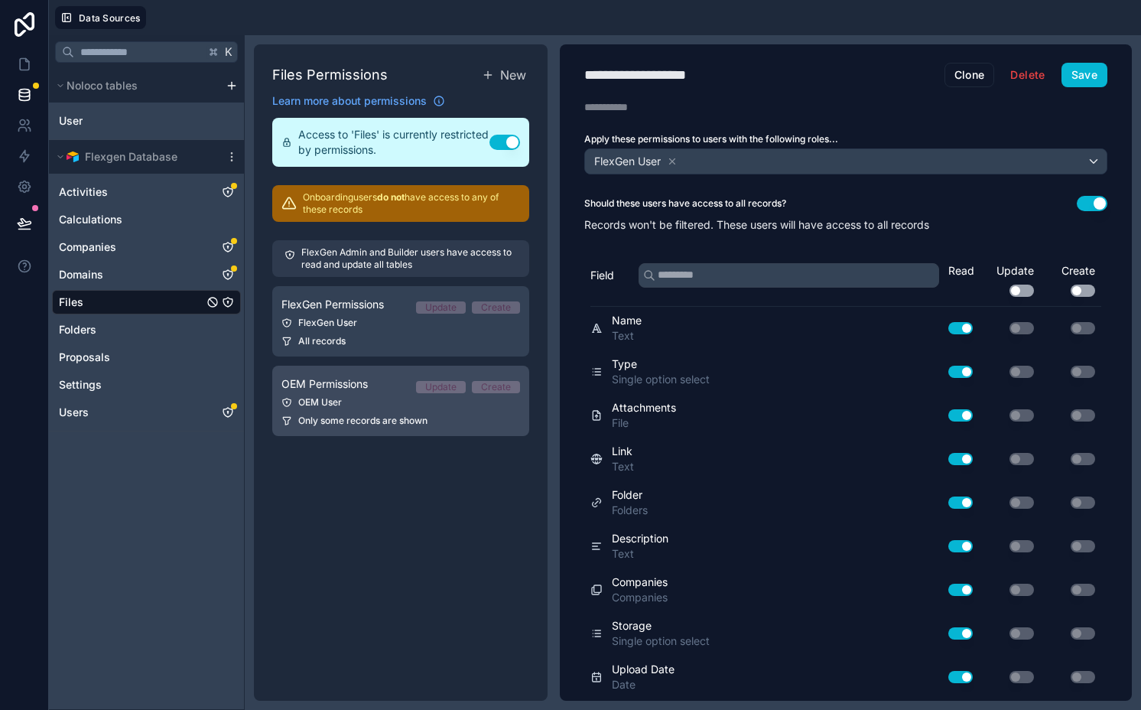
click at [373, 376] on div "OEM Permissions Update Create" at bounding box center [401, 384] width 239 height 18
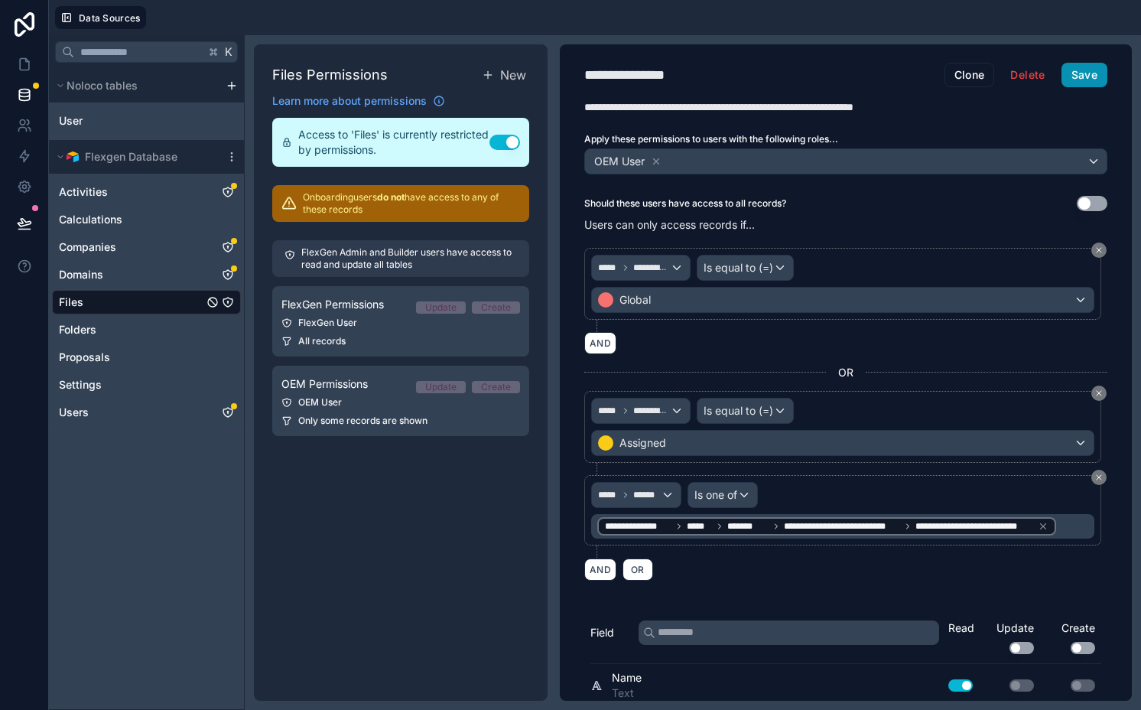
click at [1062, 80] on button "Save" at bounding box center [1085, 75] width 46 height 24
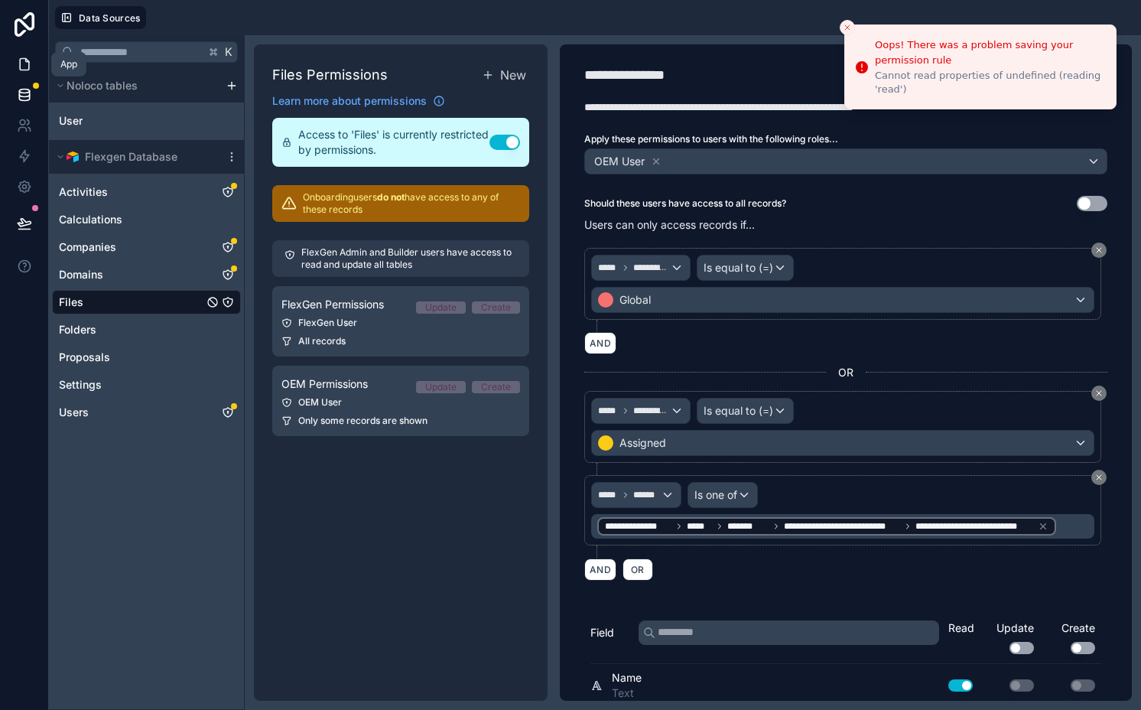
click at [26, 63] on icon at bounding box center [24, 64] width 15 height 15
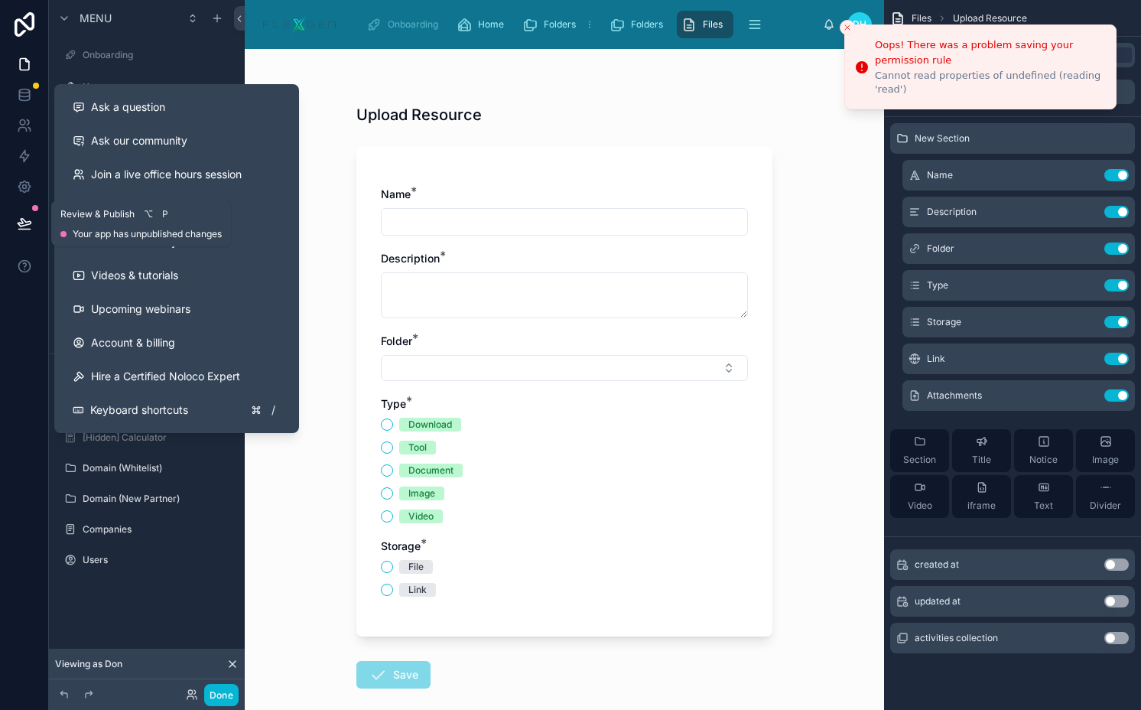
click at [31, 224] on icon at bounding box center [24, 223] width 15 height 15
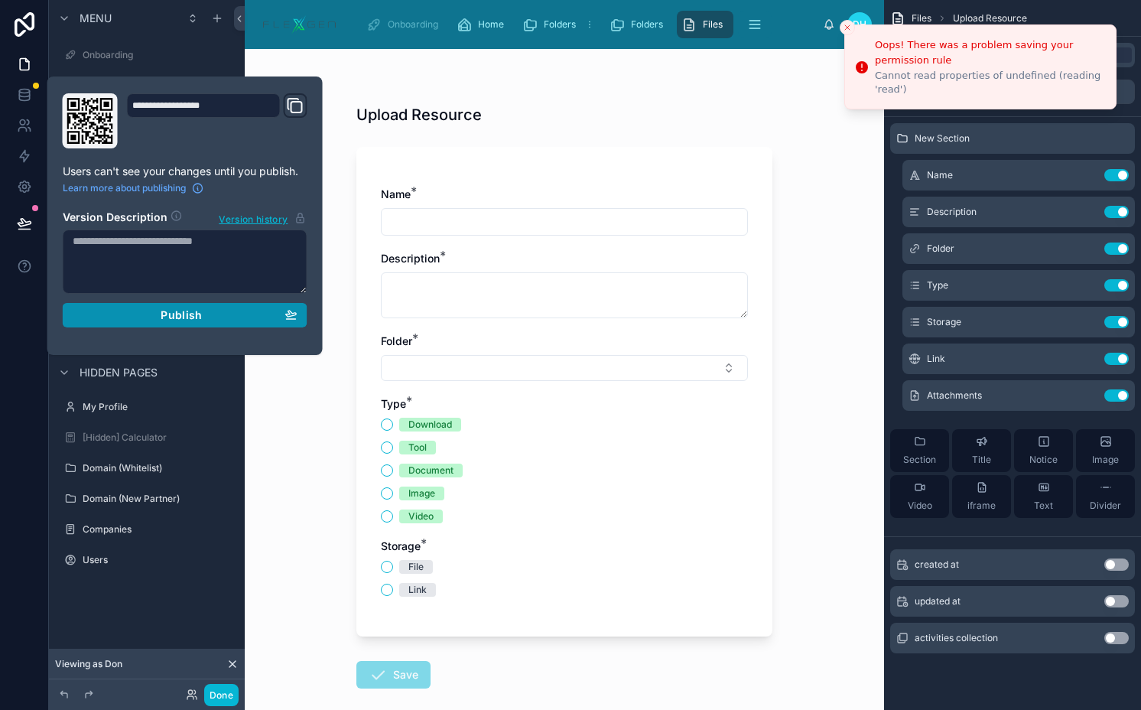
click at [154, 311] on div "Publish" at bounding box center [185, 315] width 225 height 14
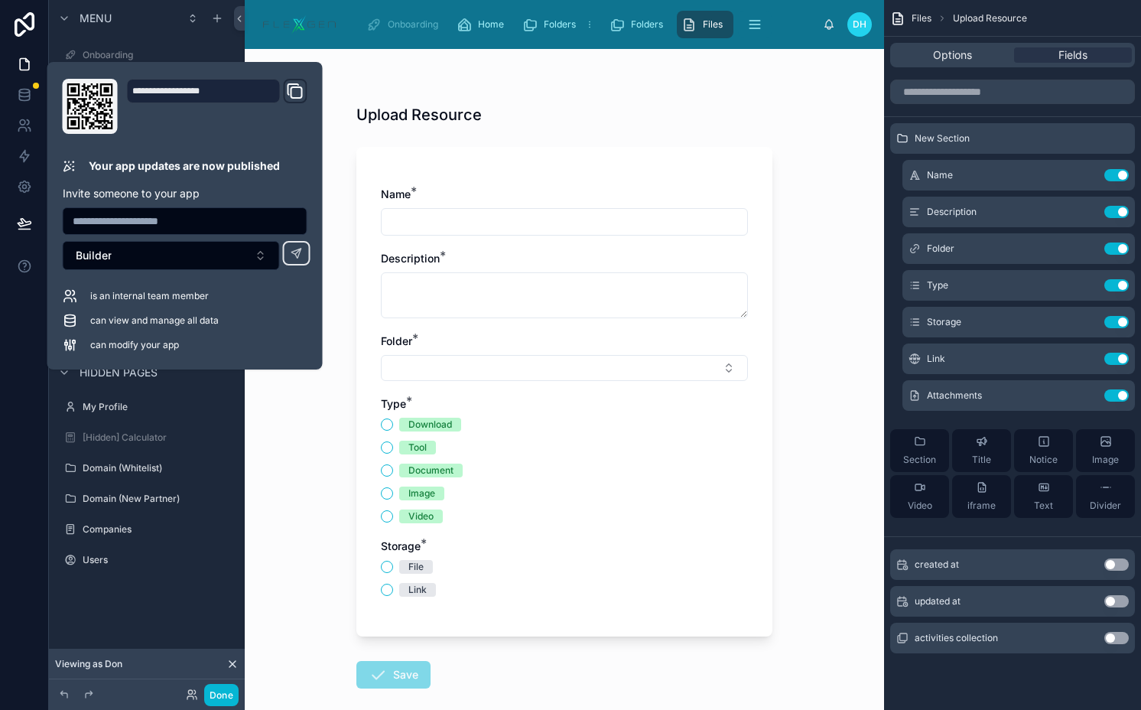
click at [300, 434] on div "Upload Resource Name * Description * Folder * Type * Download Tool Document Ima…" at bounding box center [565, 379] width 640 height 661
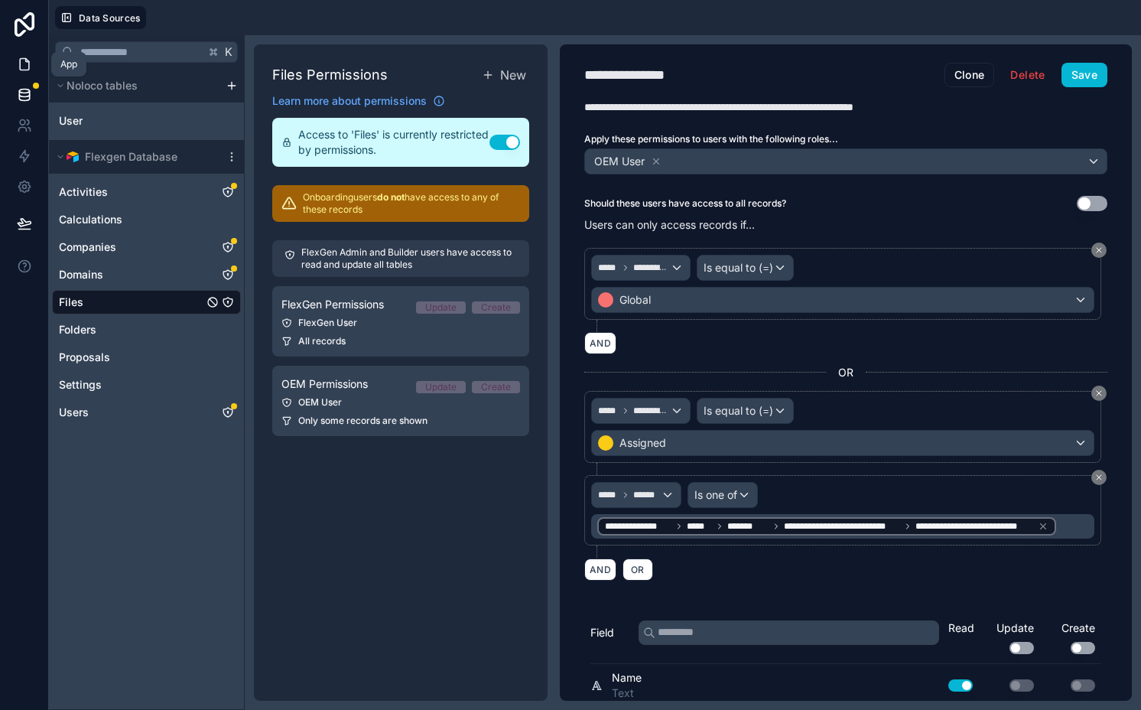
click at [11, 75] on link at bounding box center [24, 64] width 48 height 31
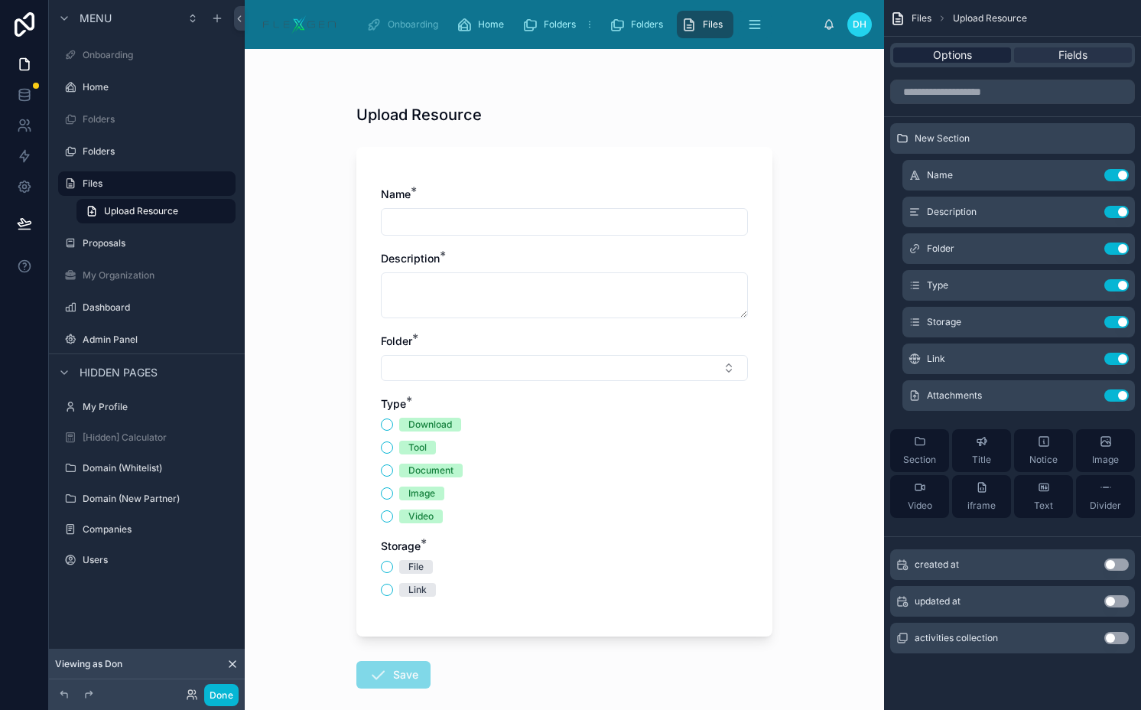
click at [990, 50] on div "Options" at bounding box center [952, 54] width 118 height 15
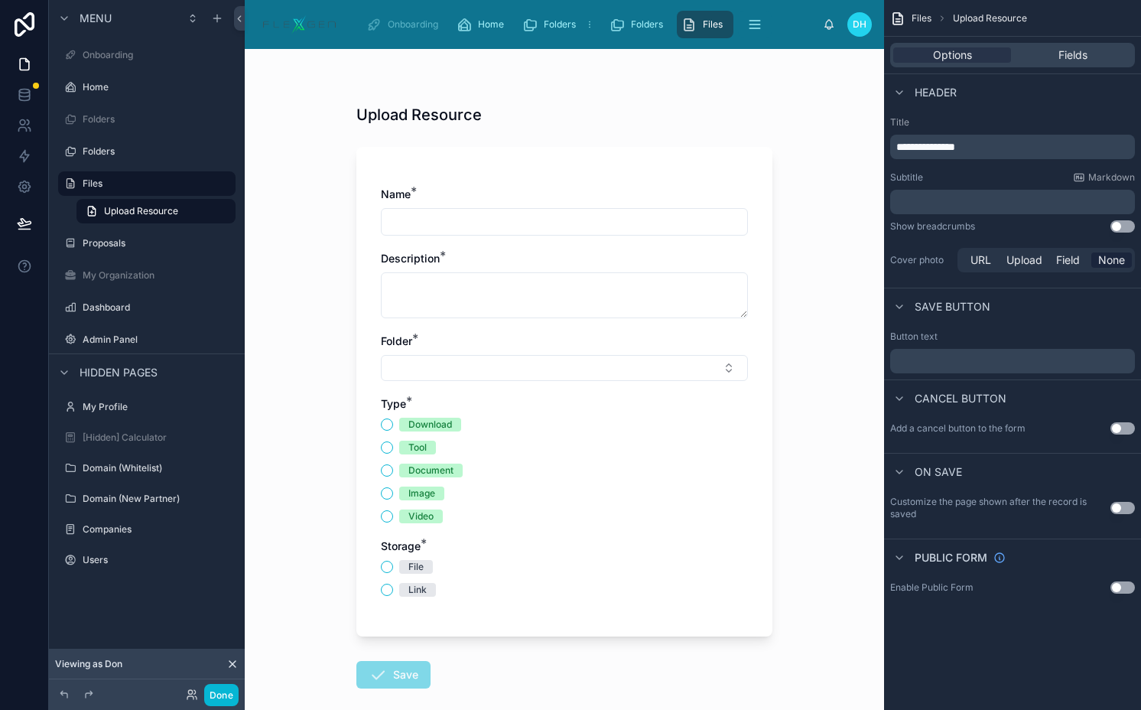
click at [955, 142] on span "**********" at bounding box center [926, 147] width 59 height 11
click at [629, 29] on div "Folders" at bounding box center [647, 24] width 75 height 24
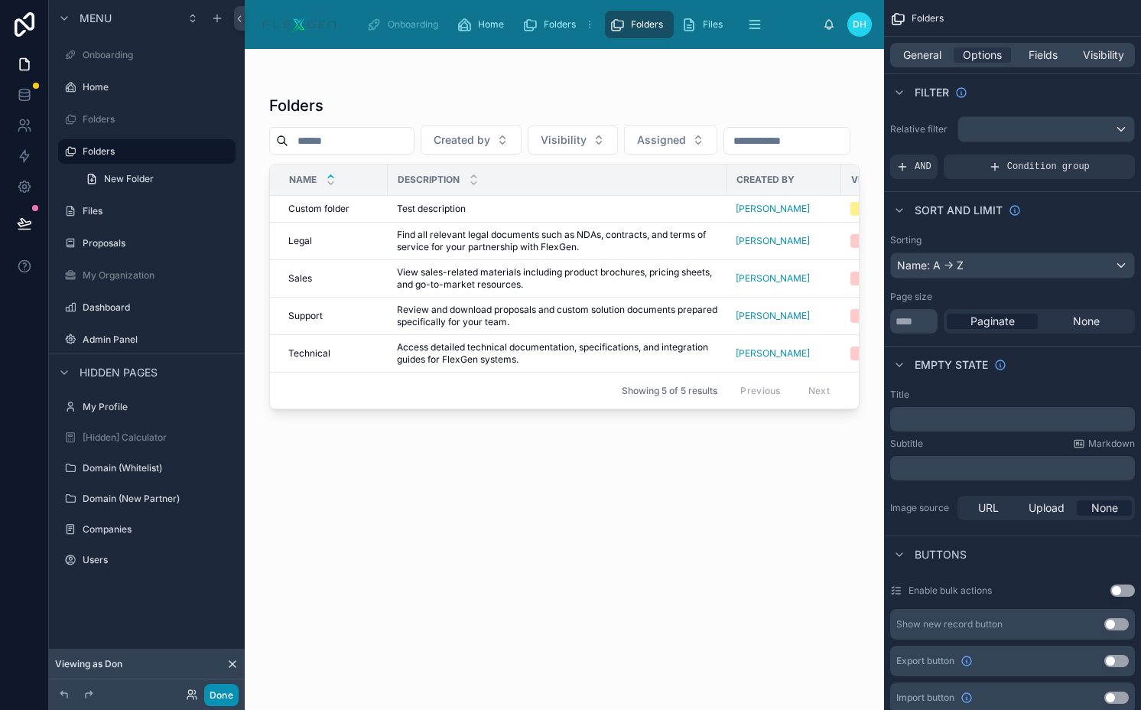
click at [222, 686] on button "Done" at bounding box center [221, 695] width 34 height 22
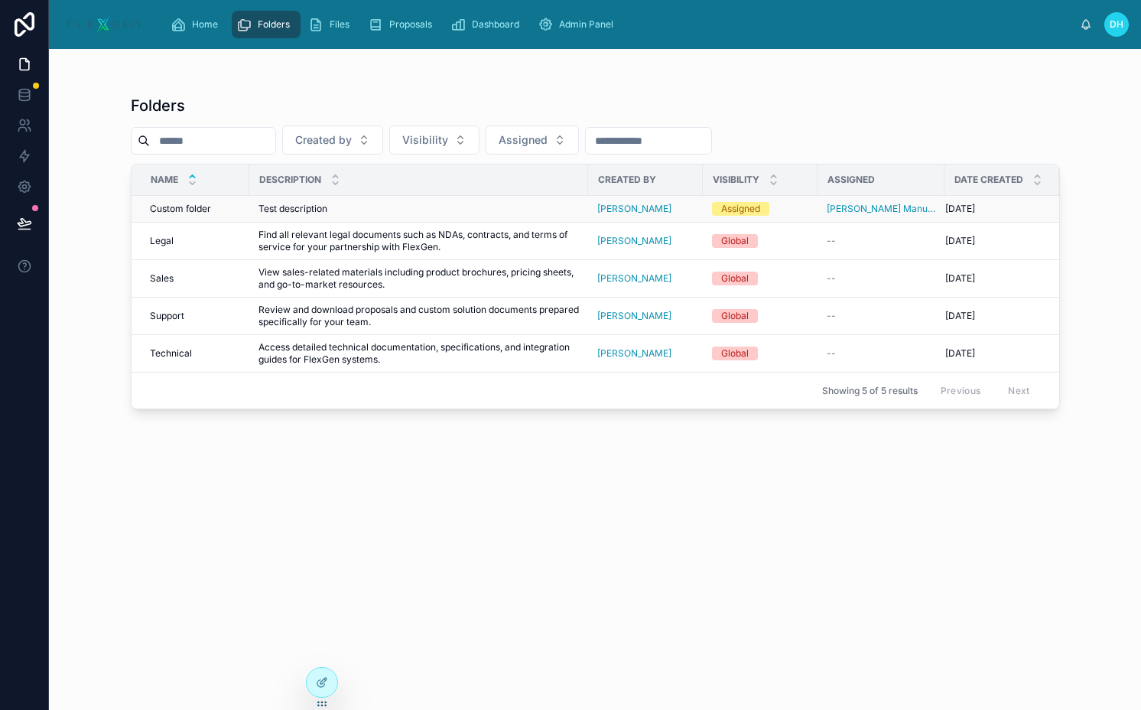
click at [320, 209] on span "Test description" at bounding box center [293, 209] width 69 height 12
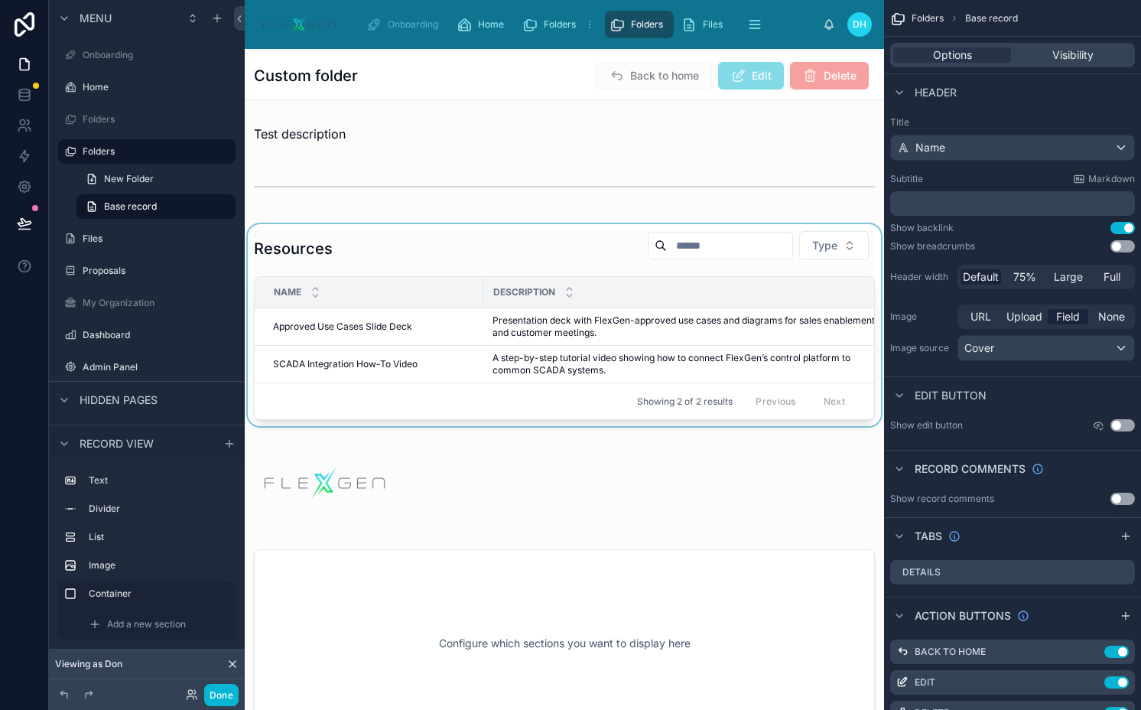
click at [516, 229] on div at bounding box center [565, 325] width 640 height 202
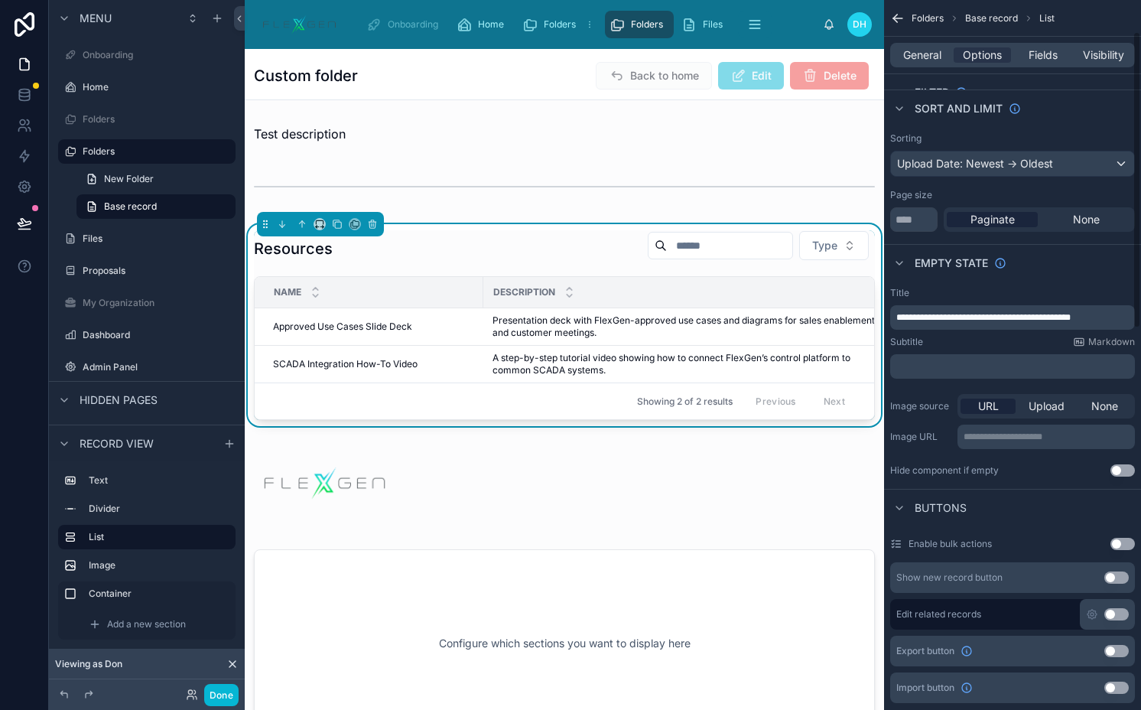
scroll to position [105, 0]
click at [940, 314] on span "**********" at bounding box center [984, 315] width 174 height 9
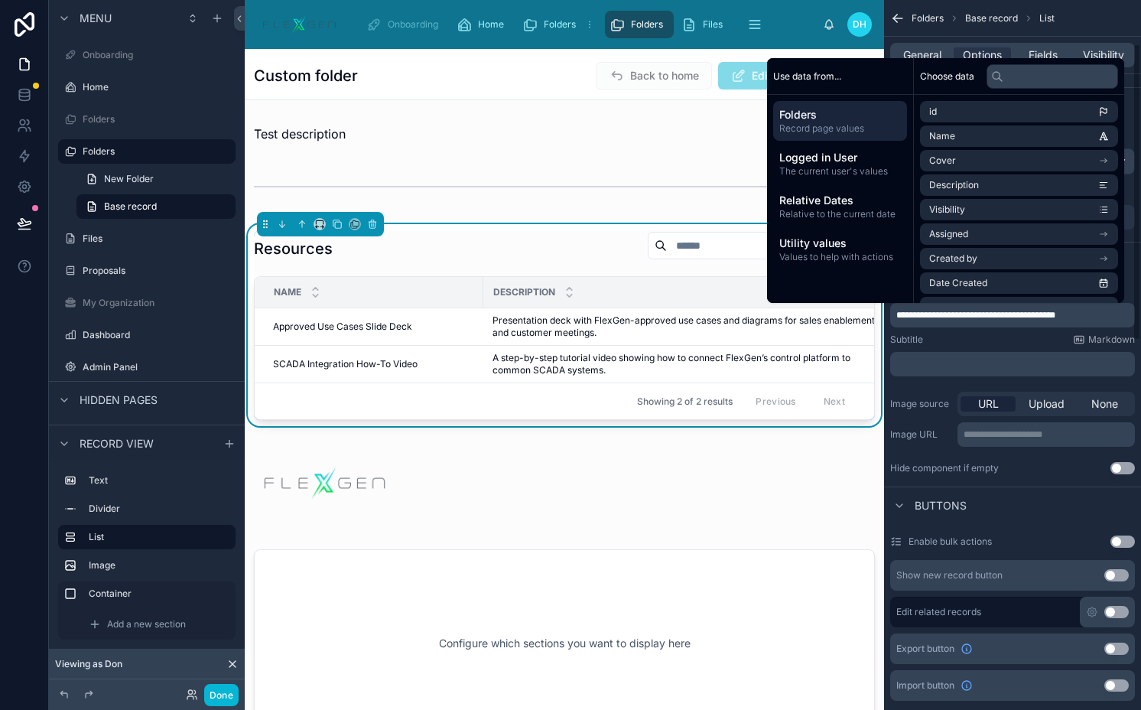
click at [958, 341] on div "Subtitle Markdown" at bounding box center [1012, 340] width 245 height 12
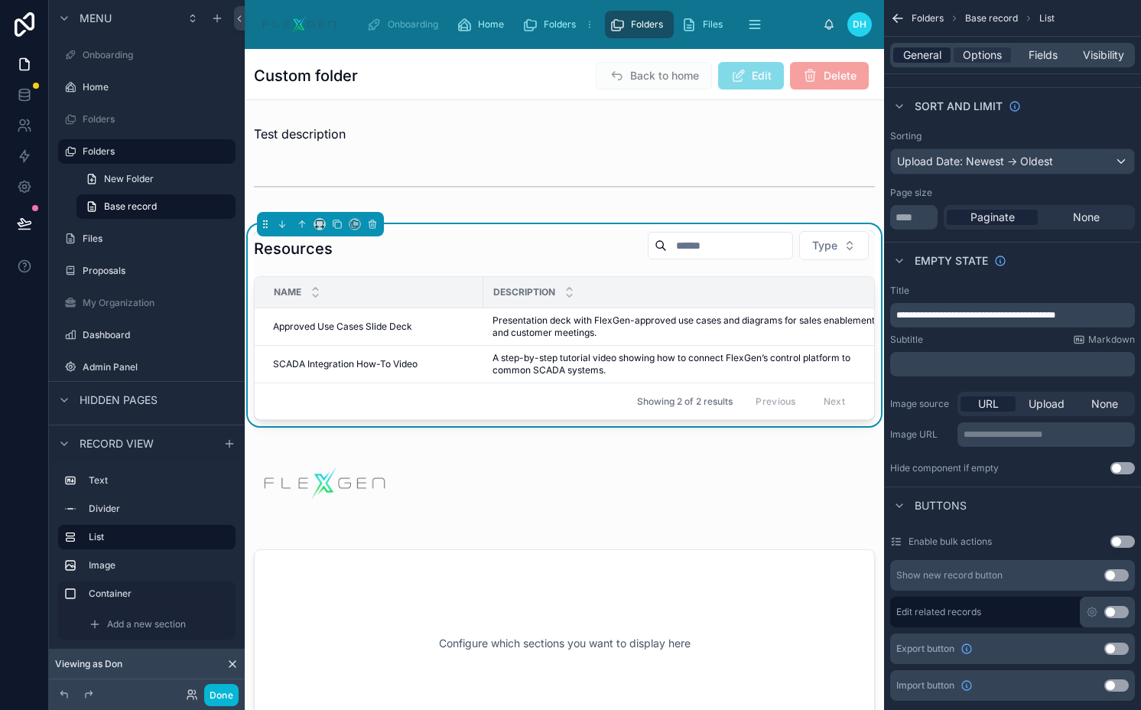
click at [923, 55] on span "General" at bounding box center [922, 54] width 38 height 15
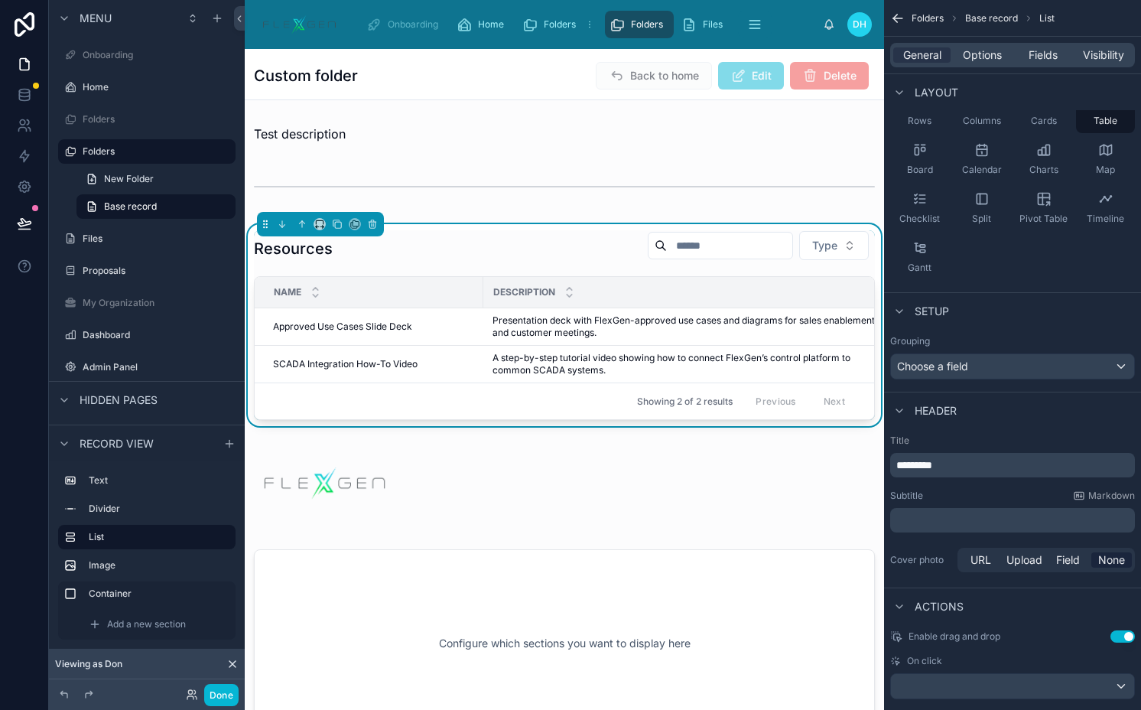
click at [921, 461] on span "*********" at bounding box center [915, 465] width 36 height 11
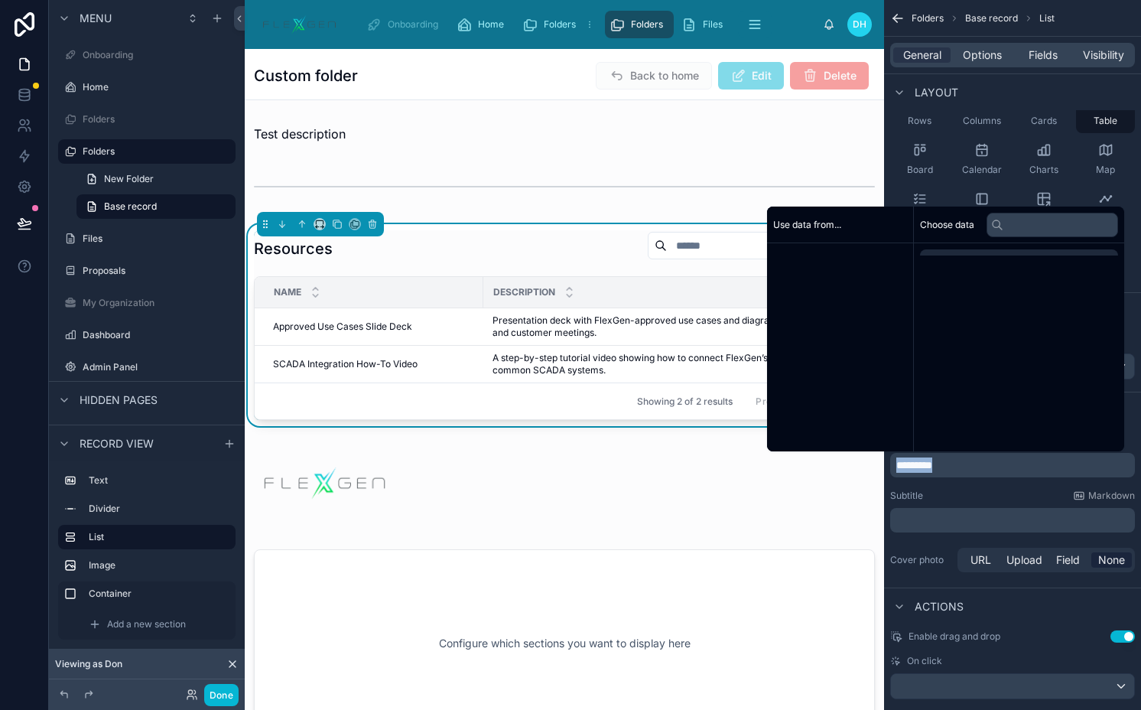
click at [921, 461] on span "*********" at bounding box center [915, 465] width 36 height 11
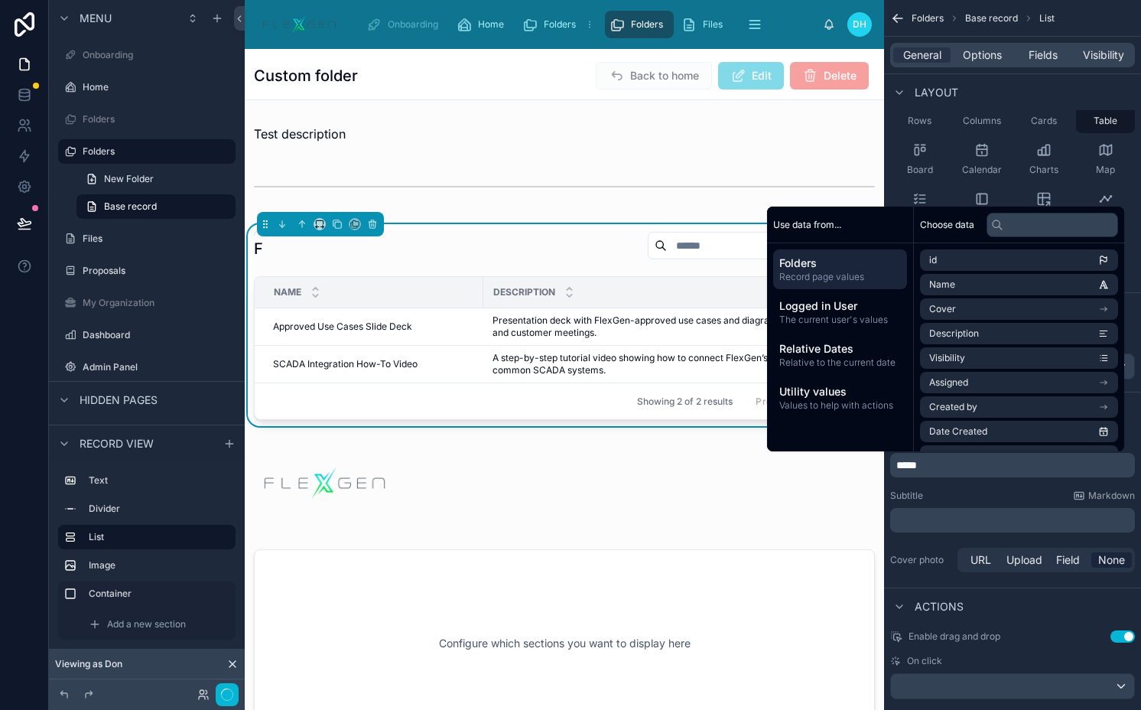
click at [1004, 496] on div "Subtitle Markdown" at bounding box center [1012, 496] width 245 height 12
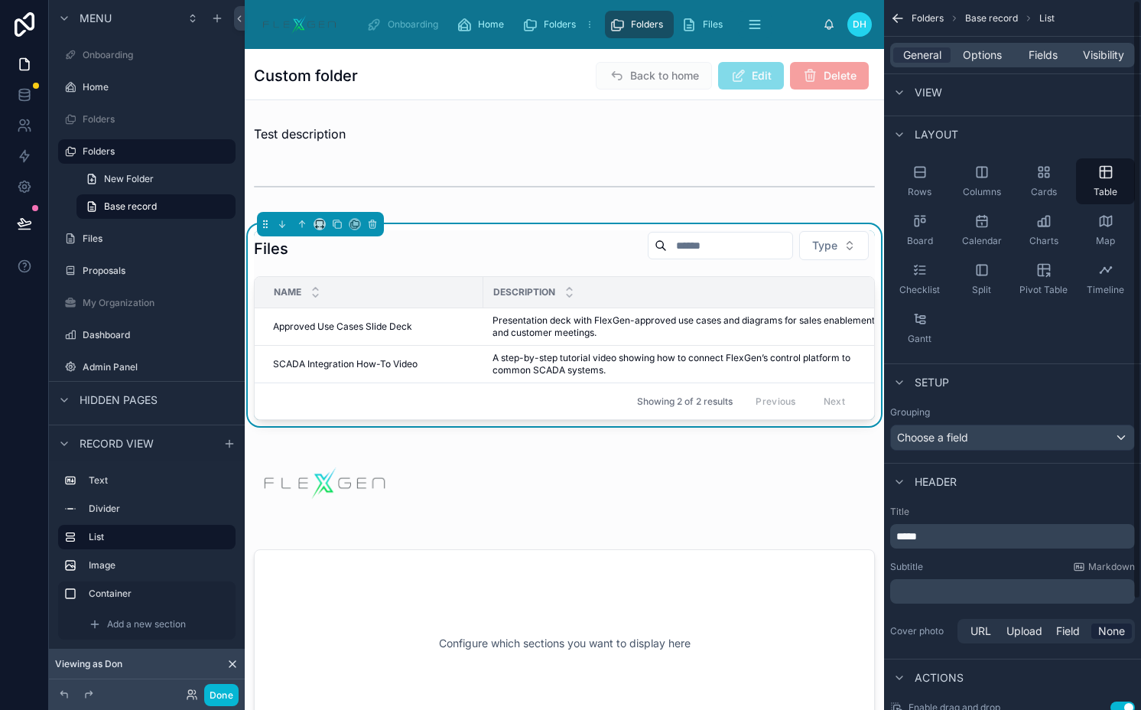
scroll to position [0, 0]
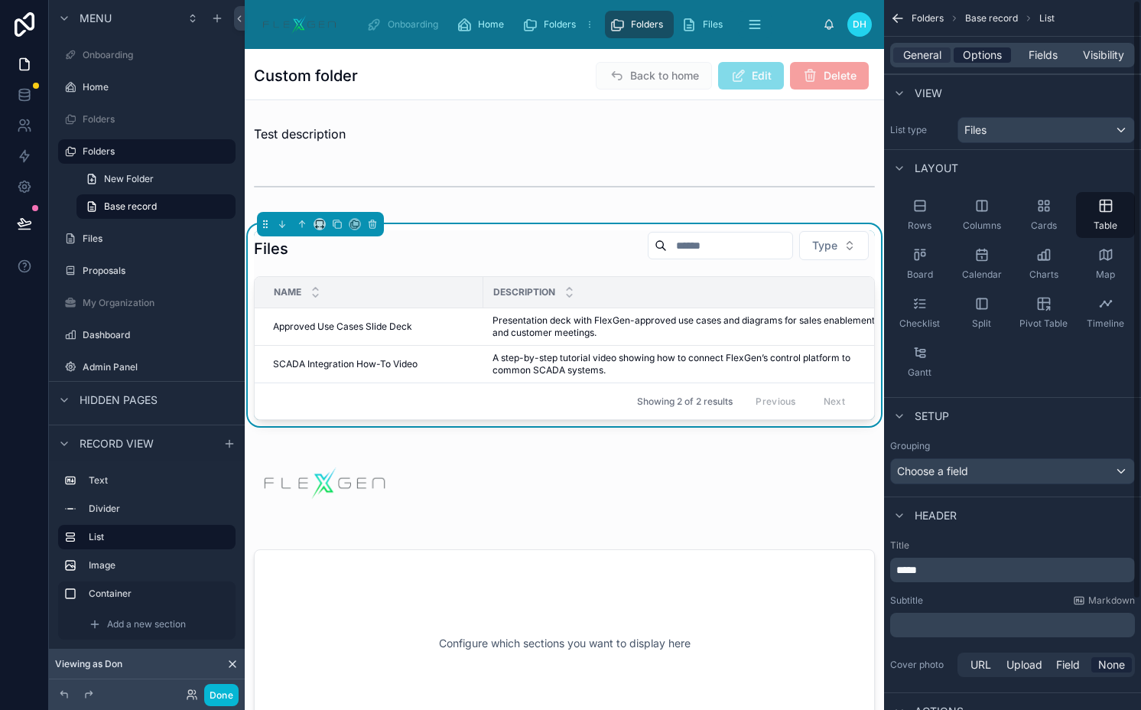
click at [984, 59] on span "Options" at bounding box center [982, 54] width 39 height 15
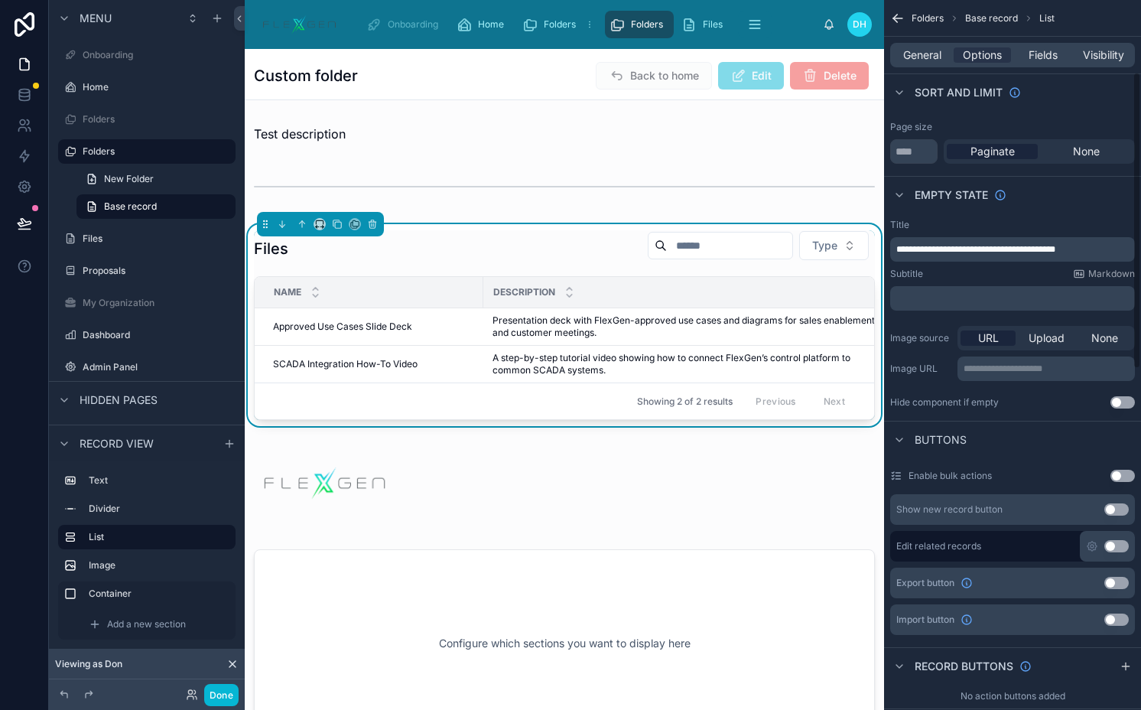
scroll to position [196, 0]
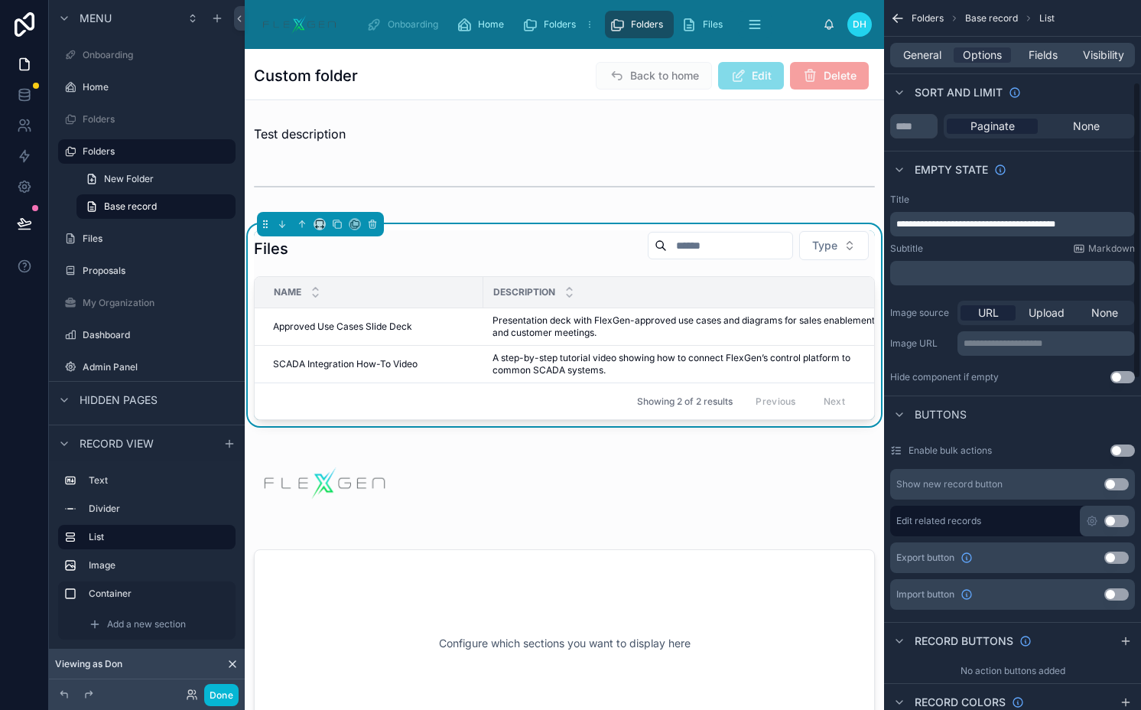
click at [1119, 479] on button "Use setting" at bounding box center [1117, 484] width 24 height 12
click at [1090, 483] on icon "scrollable content" at bounding box center [1092, 484] width 12 height 12
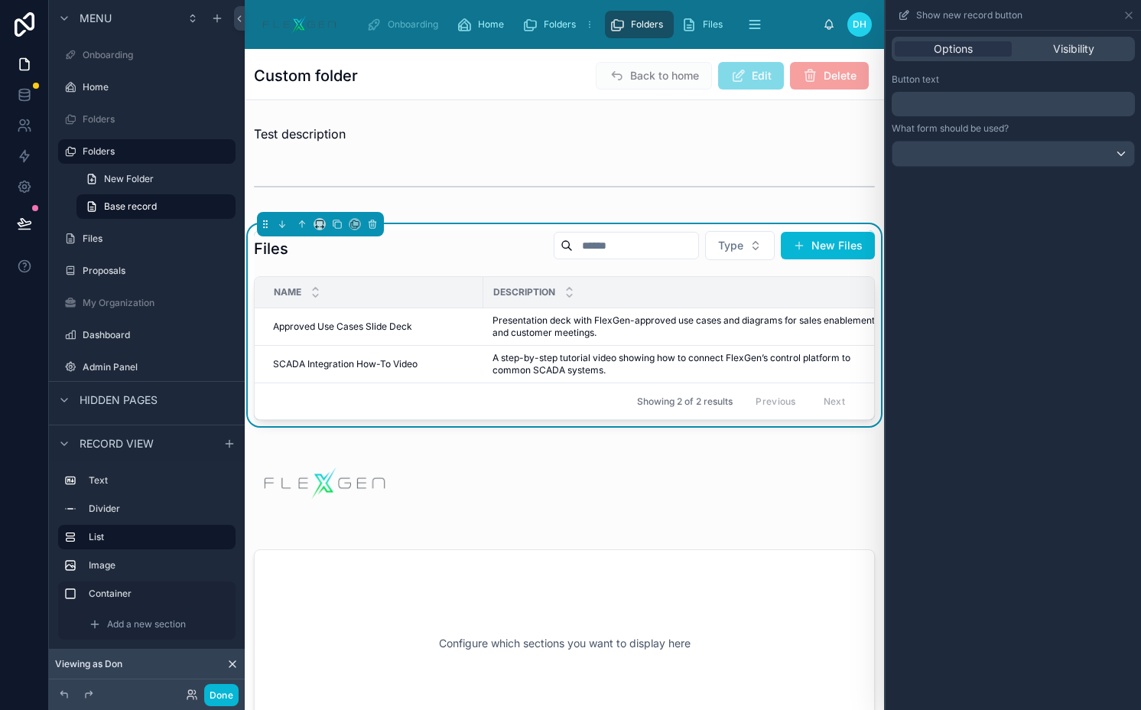
click at [952, 109] on p "﻿" at bounding box center [1015, 104] width 234 height 18
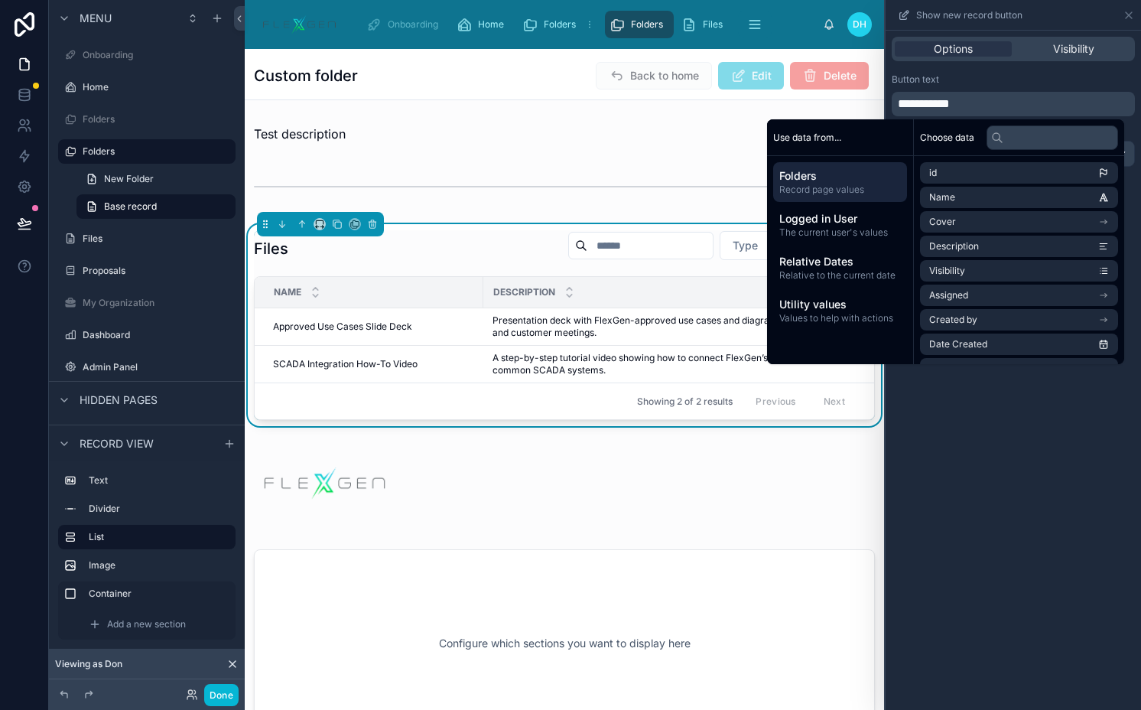
click at [1020, 79] on div "Button text" at bounding box center [1013, 79] width 243 height 12
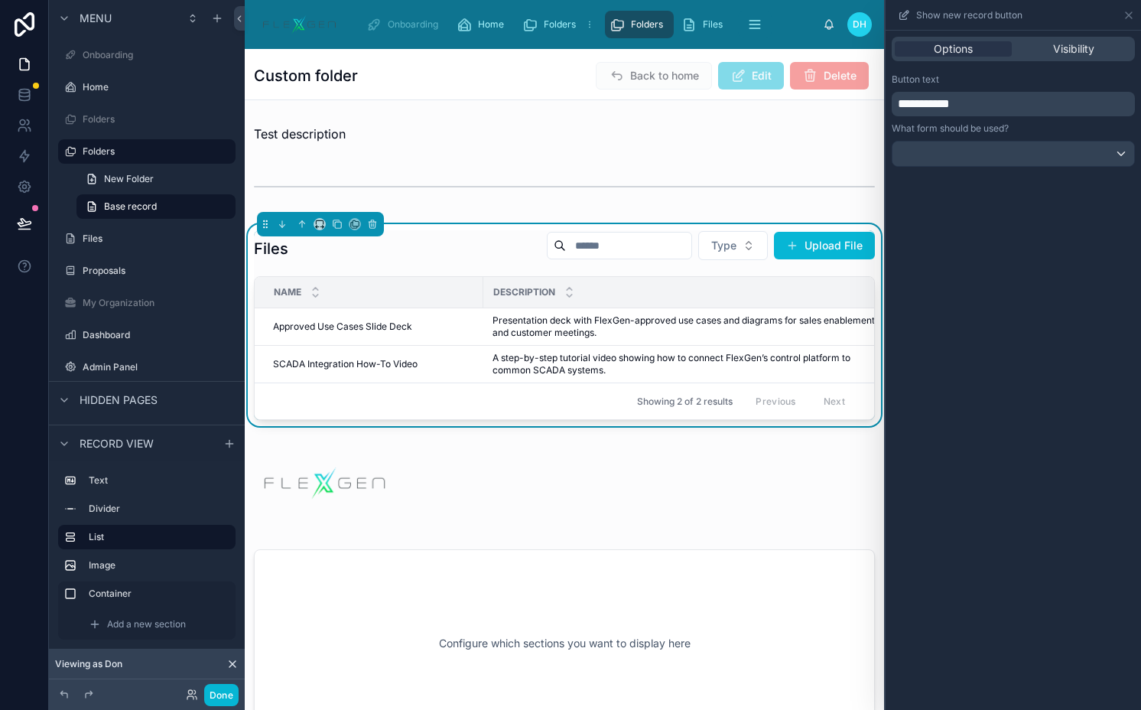
click at [1052, 57] on div "Options Visibility" at bounding box center [1013, 49] width 243 height 24
click at [1052, 50] on div "Visibility" at bounding box center [1073, 48] width 117 height 15
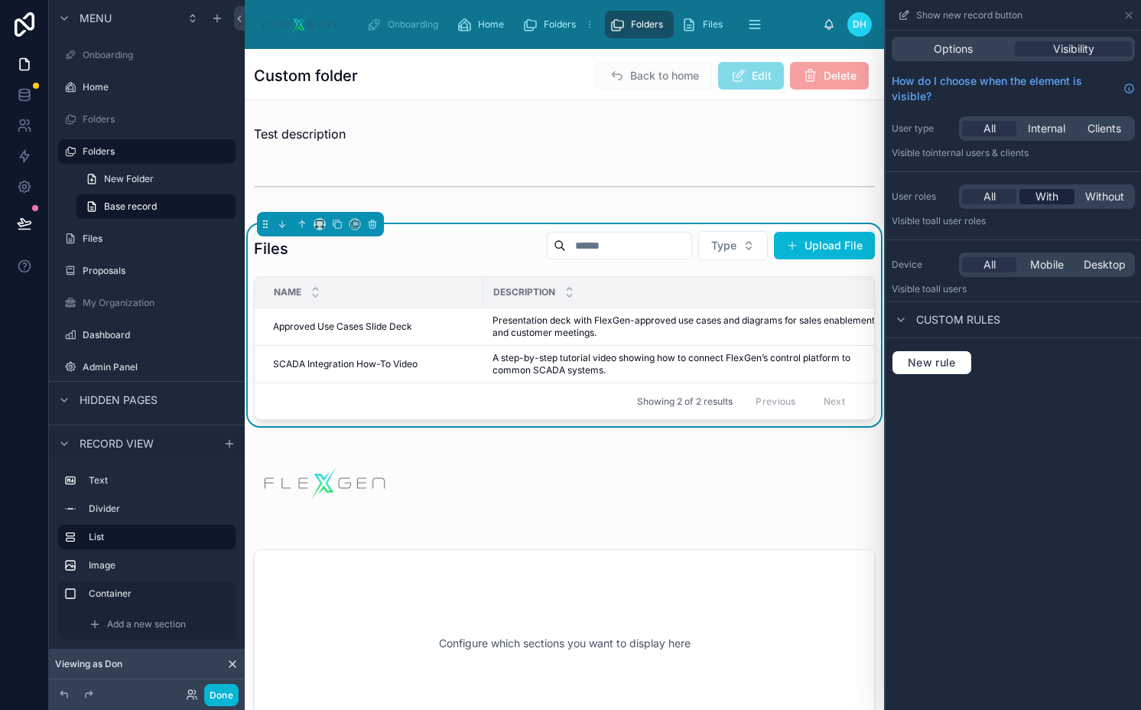
click at [1030, 194] on div "With" at bounding box center [1047, 196] width 54 height 15
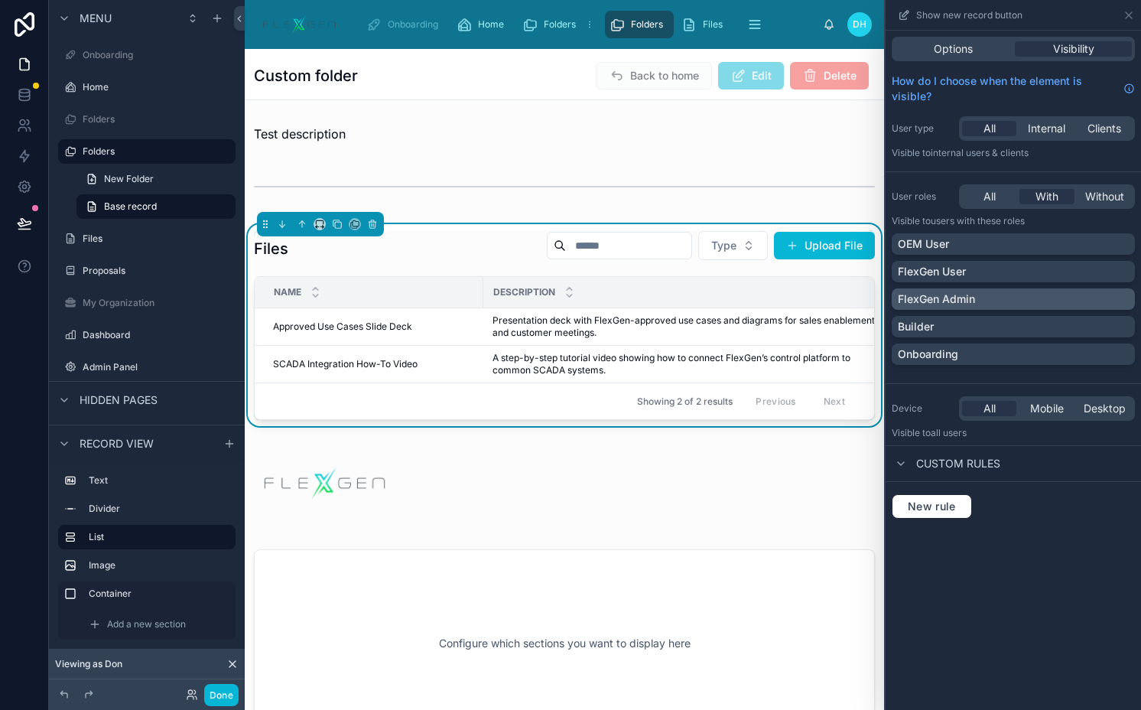
click at [1021, 304] on div "FlexGen Admin" at bounding box center [1013, 298] width 231 height 15
click at [965, 51] on span "Options" at bounding box center [953, 48] width 39 height 15
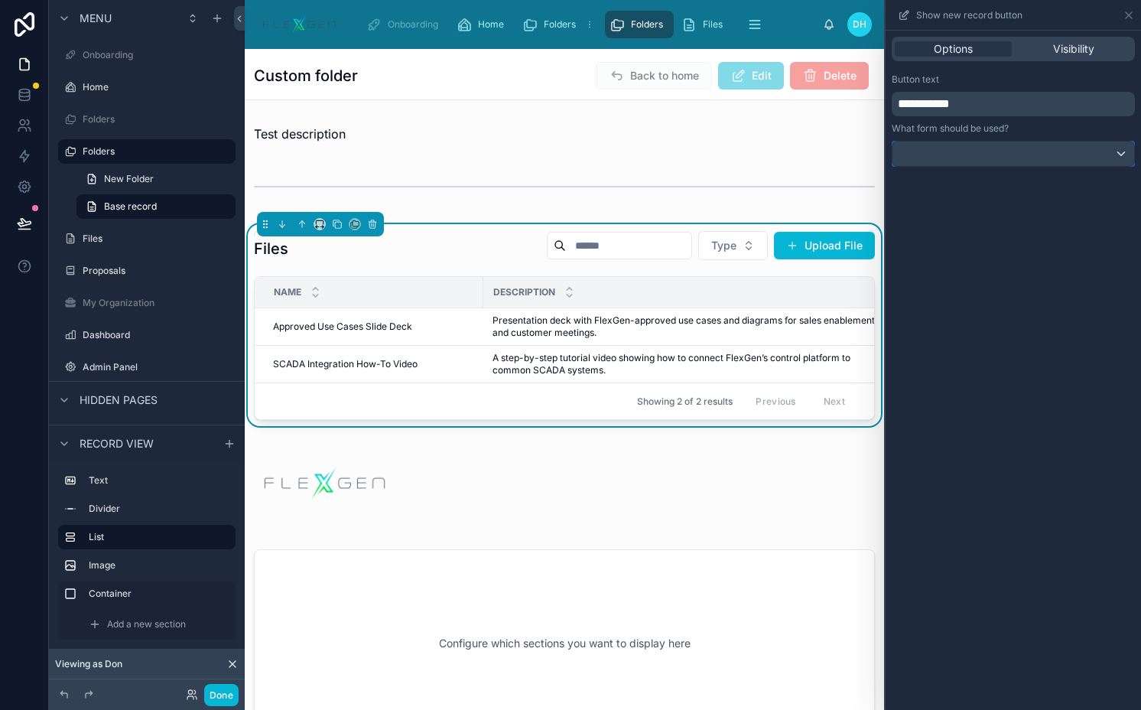
click at [982, 153] on div at bounding box center [1014, 154] width 242 height 24
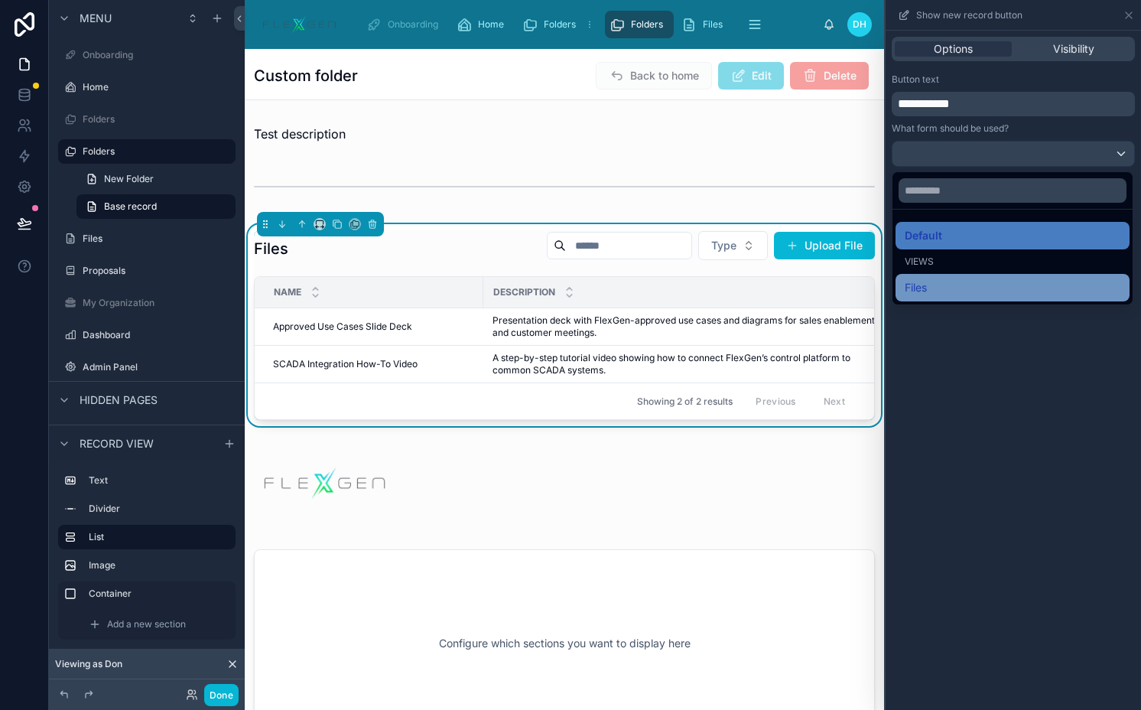
click at [963, 282] on div "Files" at bounding box center [1013, 287] width 216 height 18
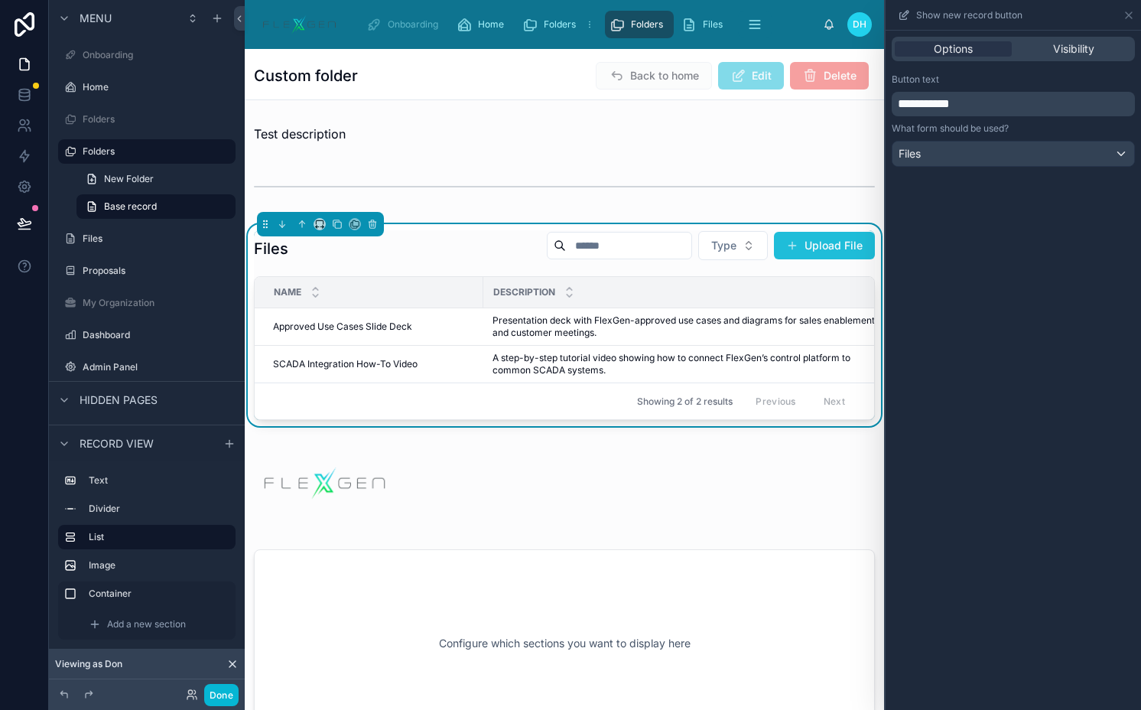
click at [810, 248] on button "Upload File" at bounding box center [824, 246] width 101 height 28
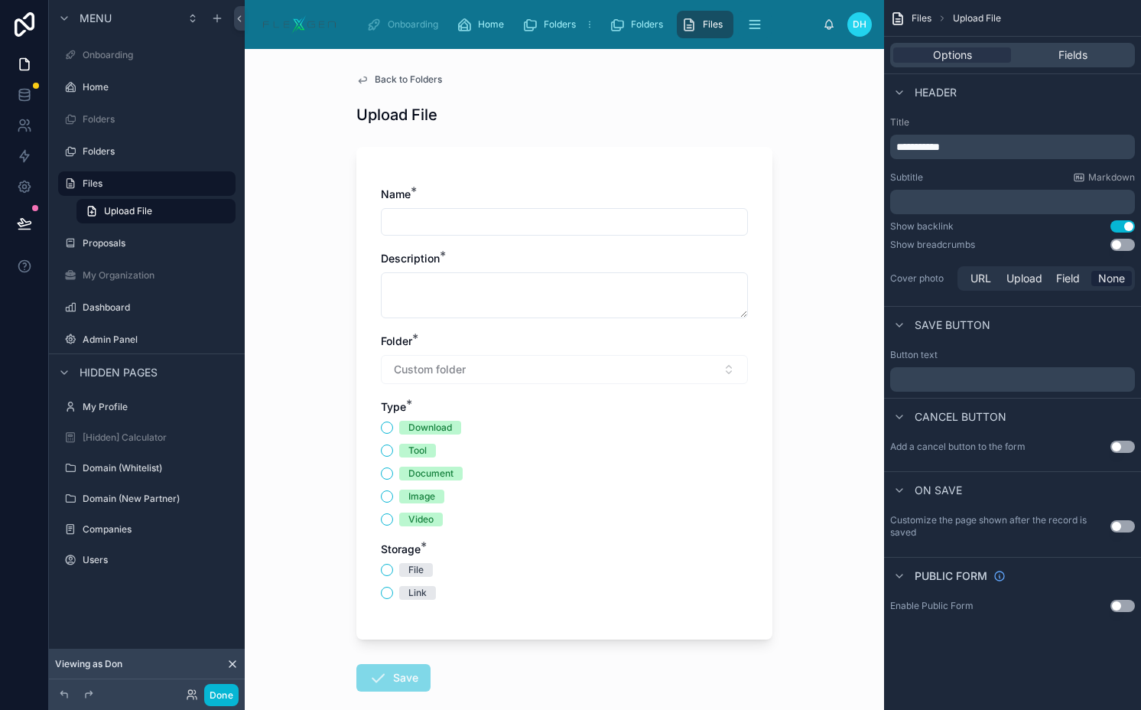
click at [562, 369] on div "Custom folder" at bounding box center [564, 369] width 367 height 29
click at [1053, 50] on div "Fields" at bounding box center [1073, 54] width 118 height 15
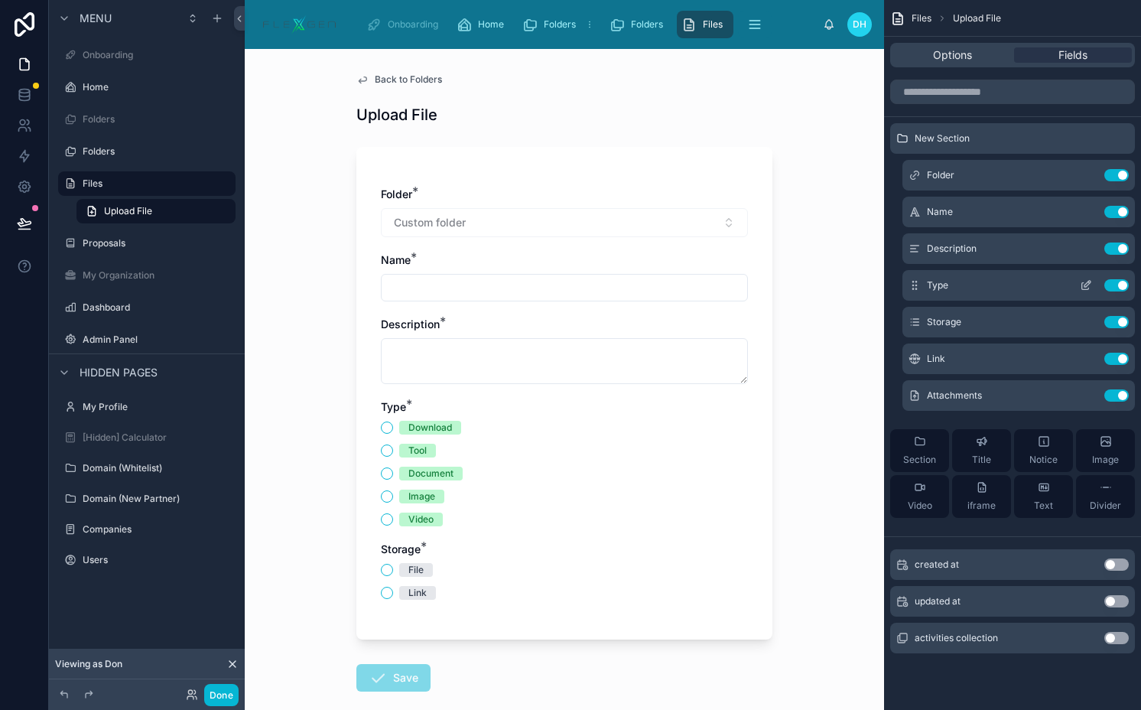
click at [1083, 288] on icon "scrollable content" at bounding box center [1086, 285] width 12 height 12
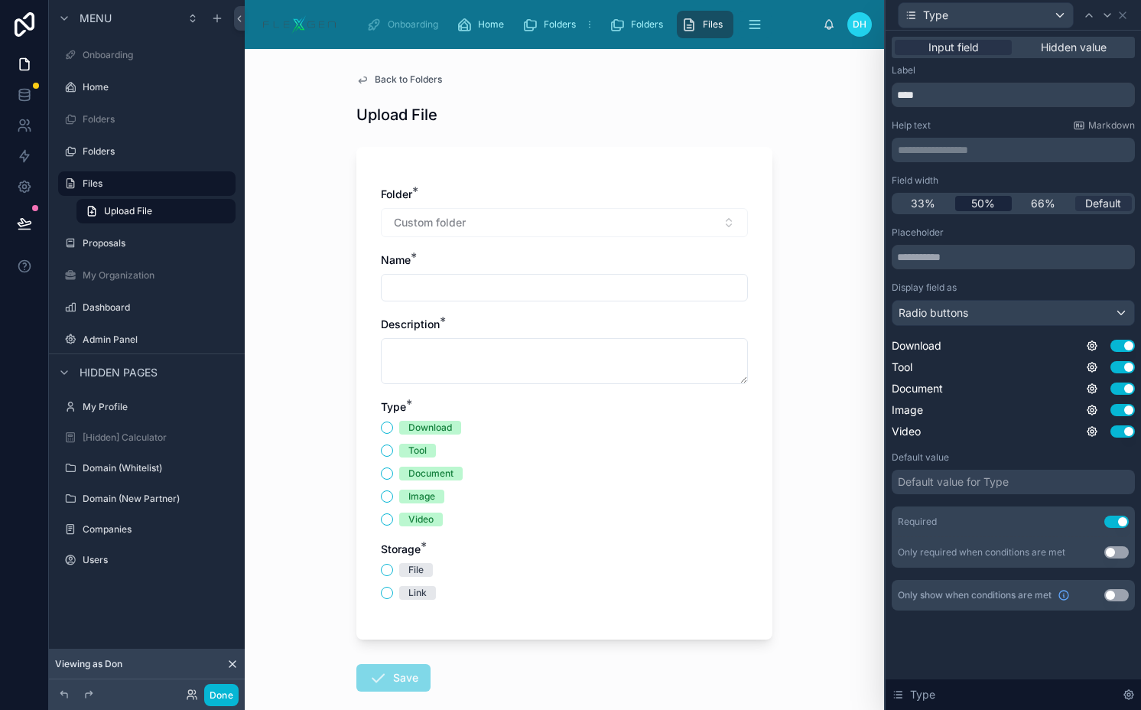
click at [996, 203] on div "50%" at bounding box center [983, 203] width 57 height 15
click at [966, 301] on div "Radio buttons" at bounding box center [1014, 313] width 242 height 24
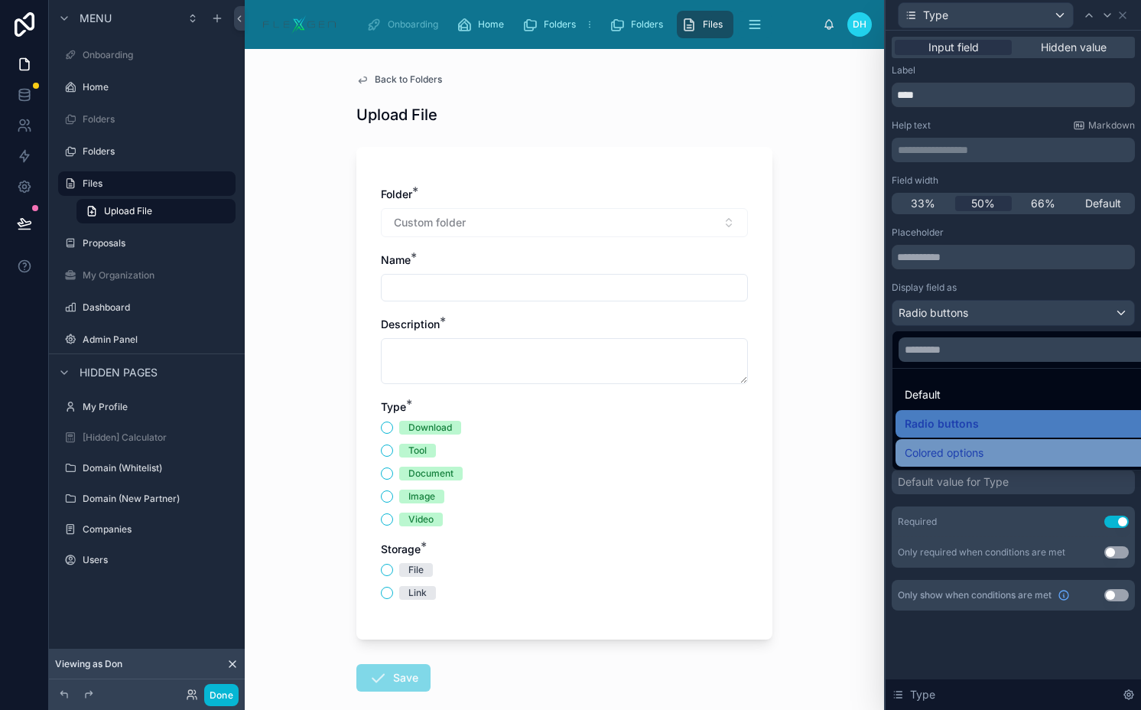
click at [962, 446] on span "Colored options" at bounding box center [944, 453] width 79 height 18
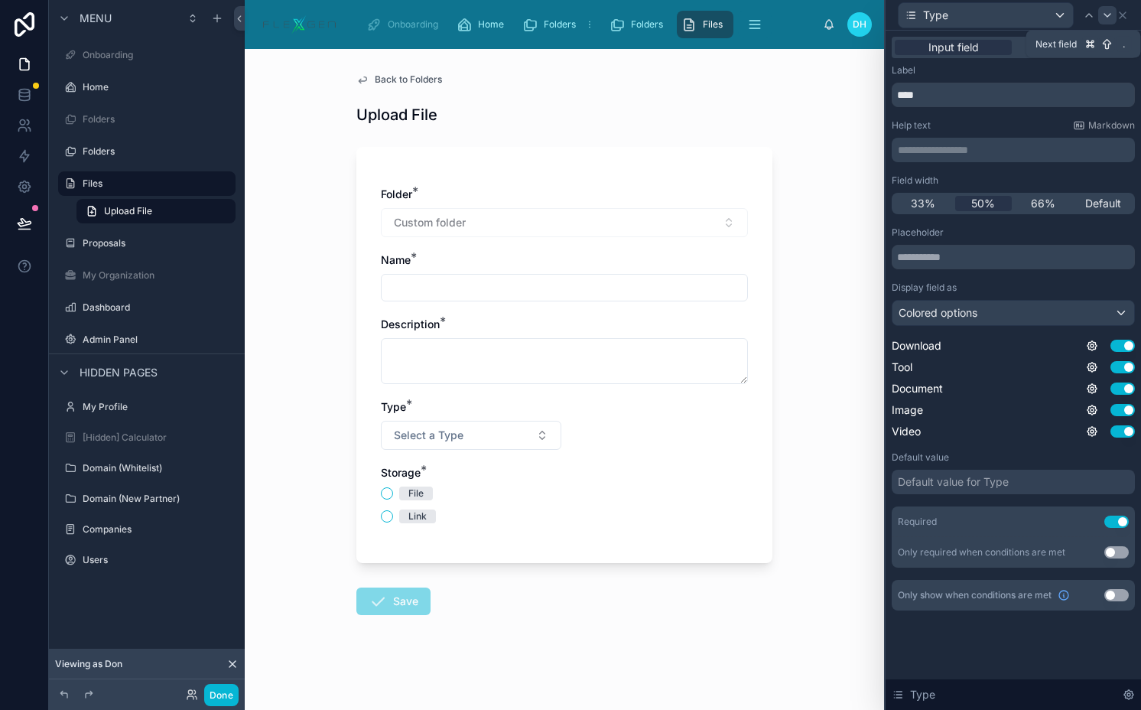
click at [1104, 11] on icon at bounding box center [1108, 15] width 12 height 12
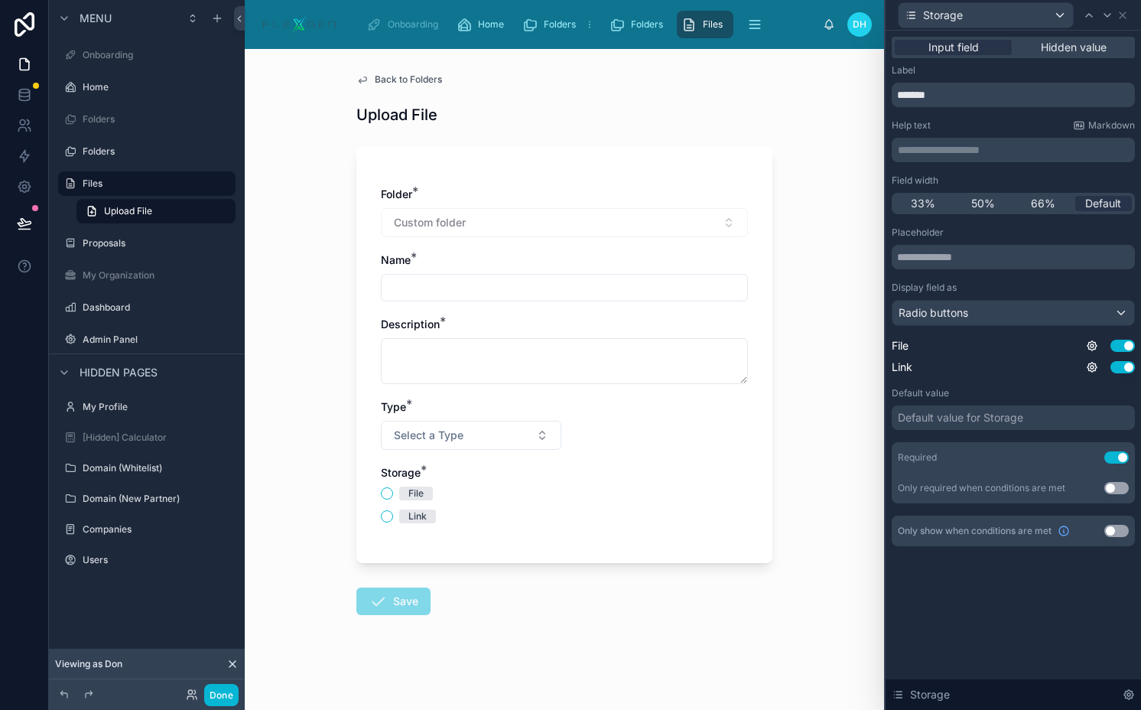
click at [998, 194] on div "33% 50% 66% Default" at bounding box center [1013, 203] width 243 height 21
click at [994, 200] on span "50%" at bounding box center [983, 203] width 24 height 15
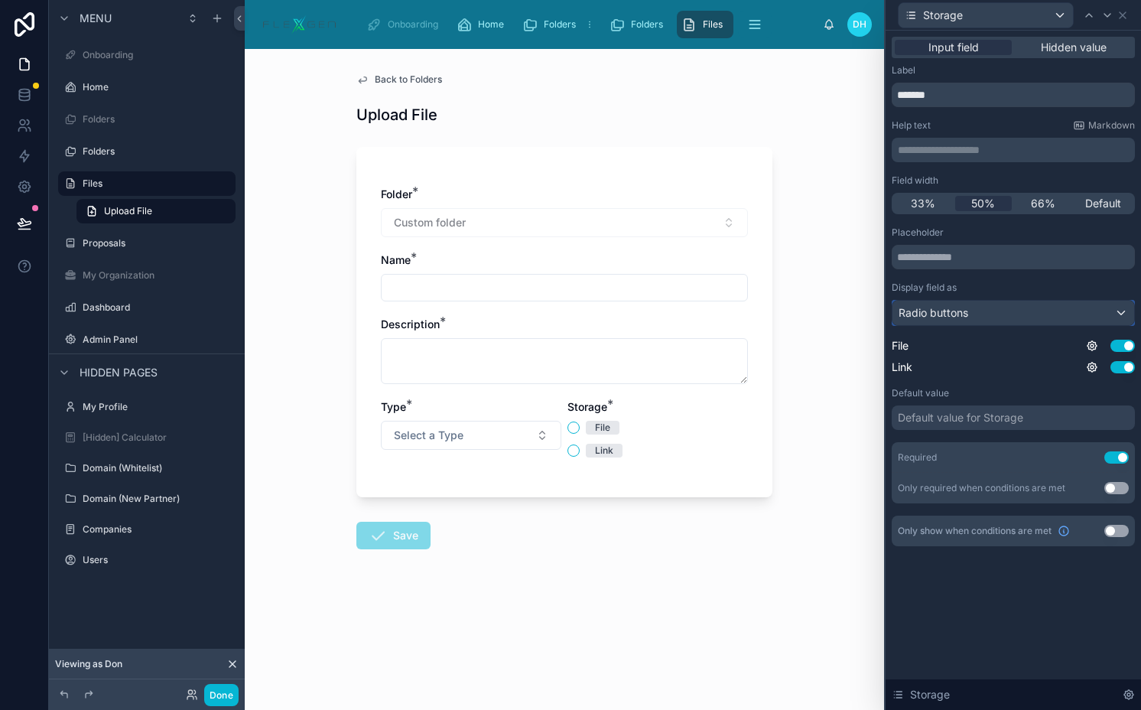
click at [954, 320] on span "Radio buttons" at bounding box center [934, 312] width 70 height 15
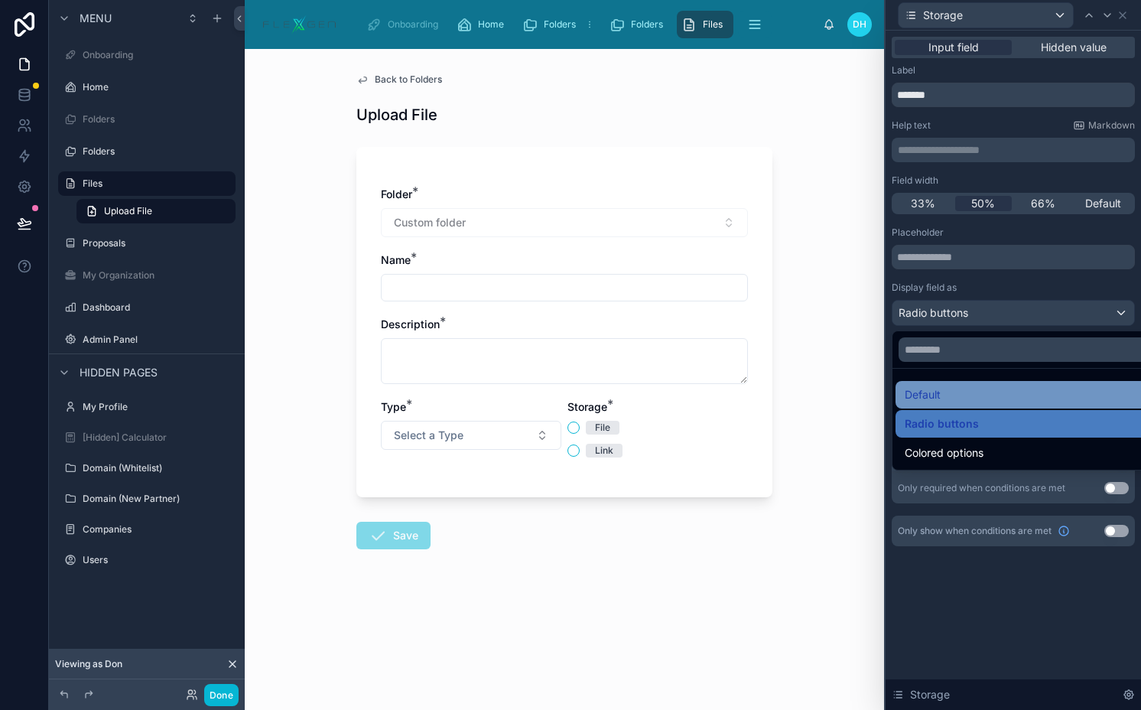
click at [929, 392] on span "Default" at bounding box center [923, 395] width 36 height 18
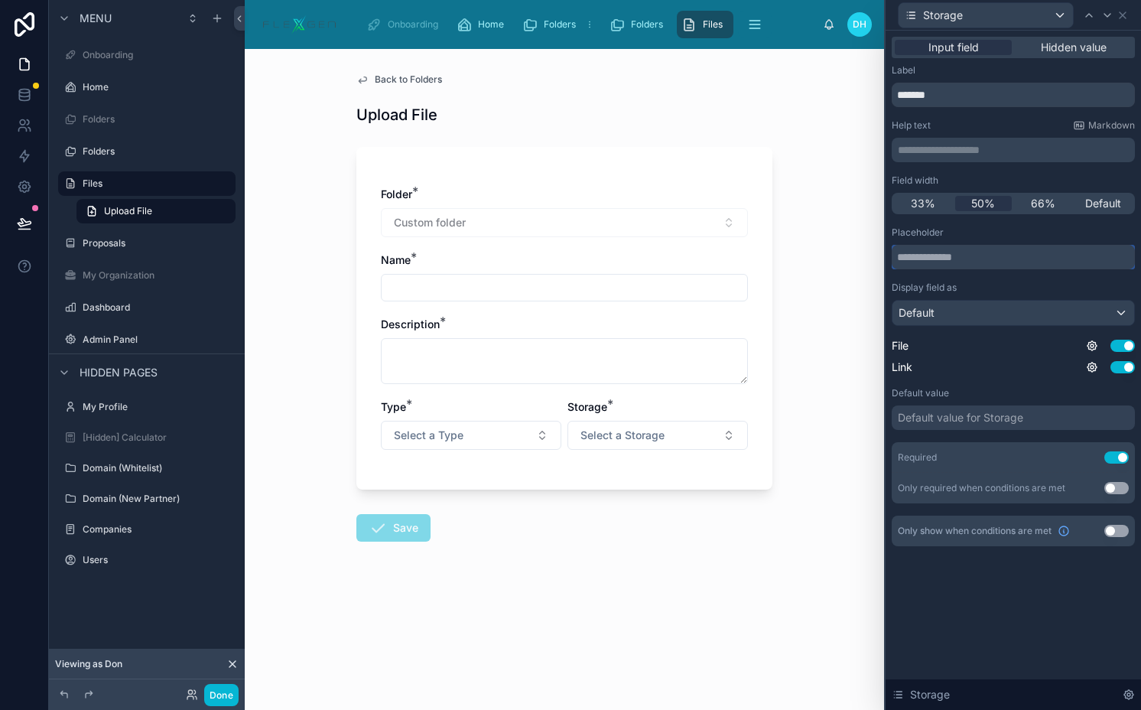
click at [962, 259] on input "text" at bounding box center [1013, 257] width 243 height 24
type input "**********"
click at [1087, 13] on icon at bounding box center [1089, 15] width 12 height 12
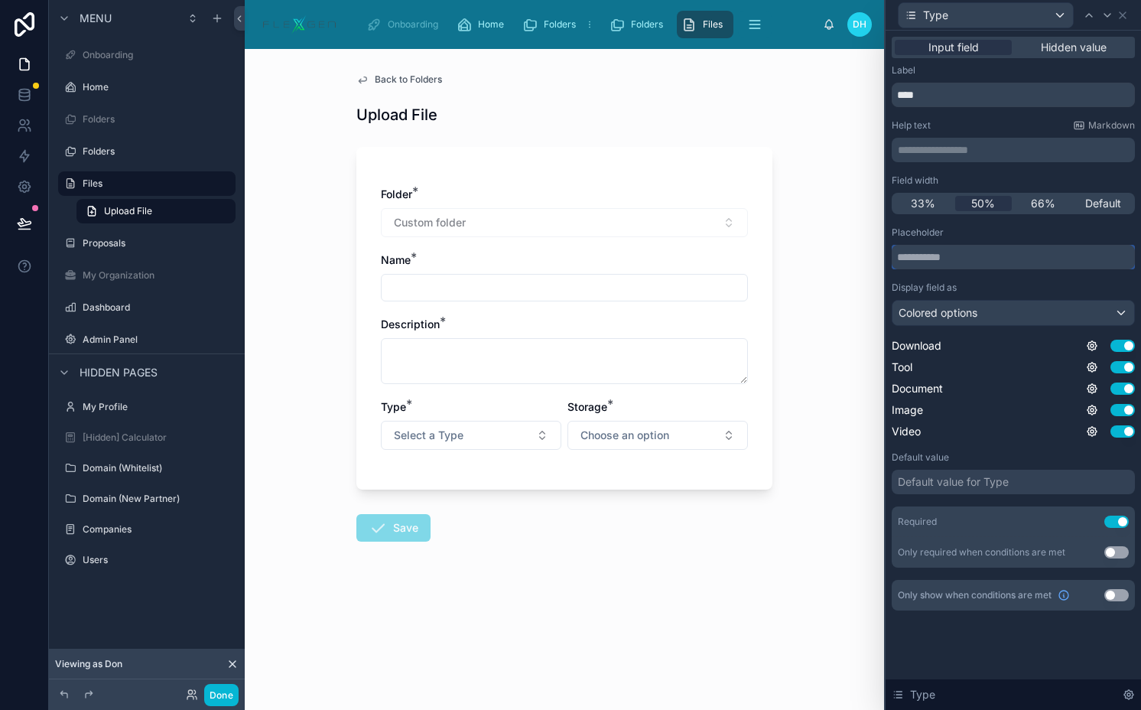
click at [961, 265] on input "text" at bounding box center [1013, 257] width 243 height 24
click at [923, 260] on input "**********" at bounding box center [1013, 257] width 243 height 24
type input "**********"
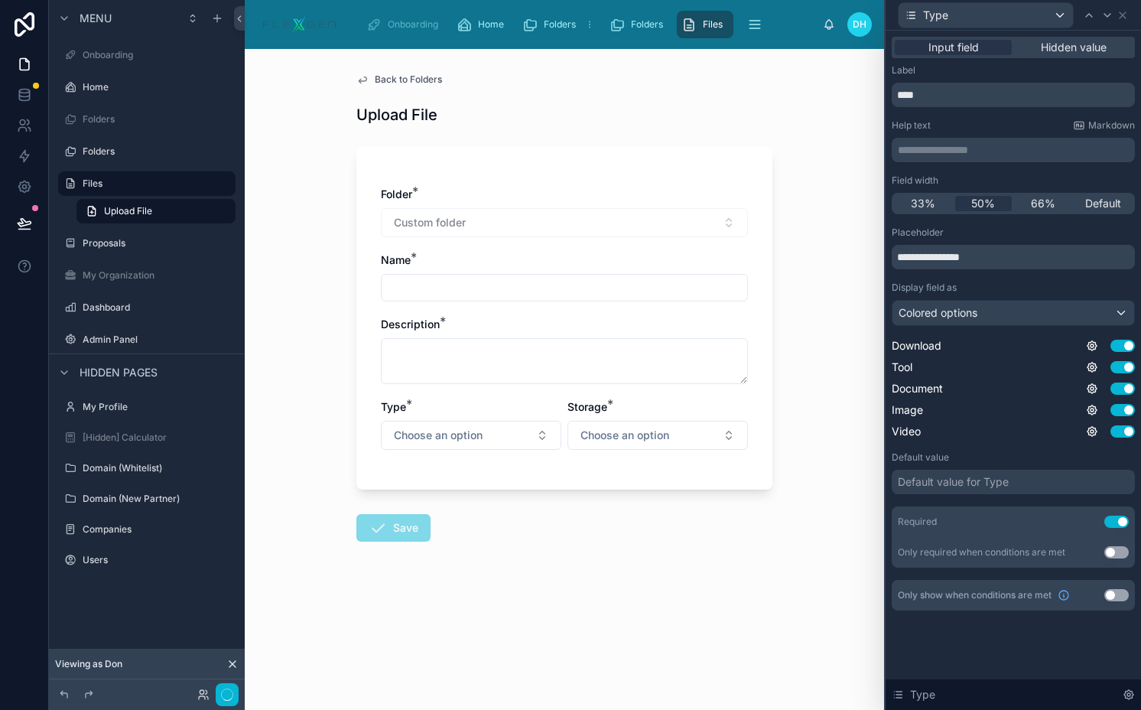
click at [657, 440] on span "Choose an option" at bounding box center [625, 435] width 89 height 15
click at [468, 445] on button "Choose an option" at bounding box center [471, 435] width 181 height 29
click at [368, 432] on div "Folder * Custom folder Name * Description * Type * Choose an option Storage * C…" at bounding box center [564, 318] width 416 height 343
click at [221, 696] on button "Done" at bounding box center [221, 695] width 34 height 22
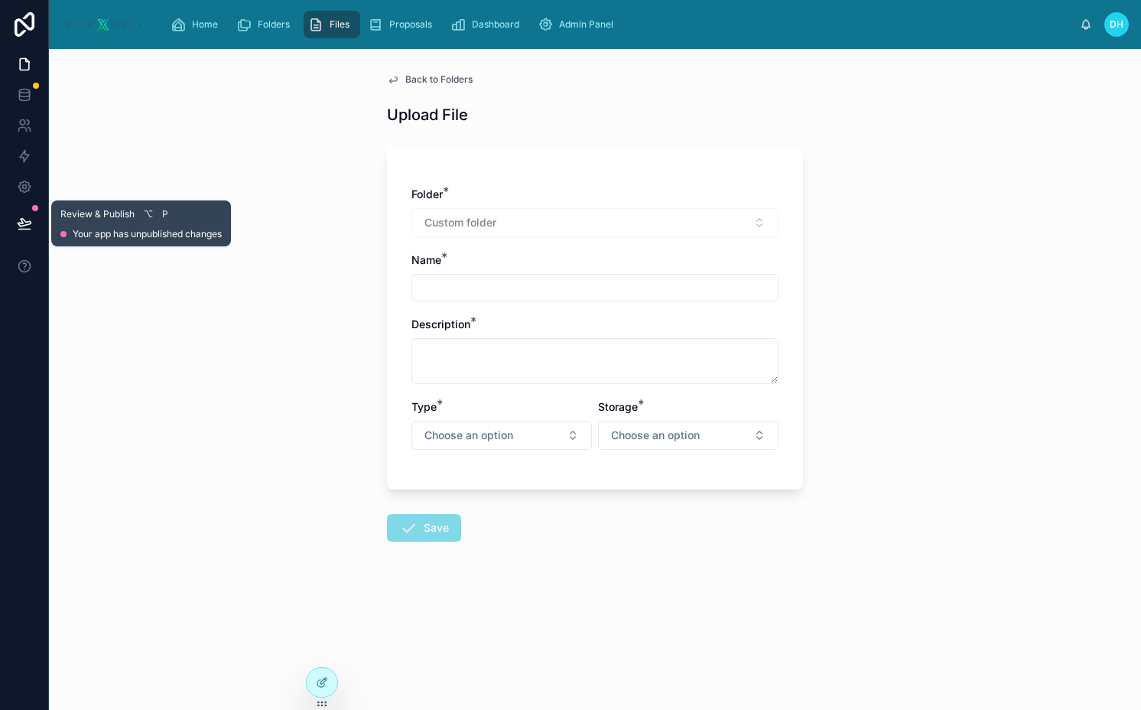
click at [34, 226] on button at bounding box center [25, 223] width 34 height 43
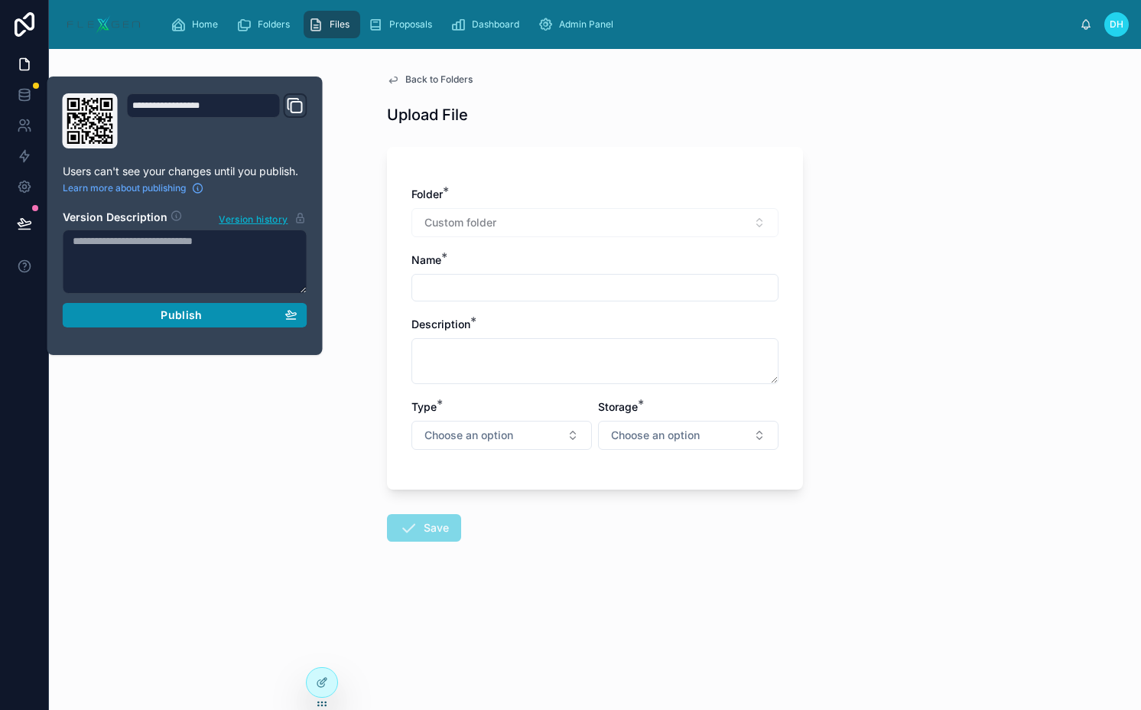
click at [164, 322] on button "Publish" at bounding box center [185, 315] width 245 height 24
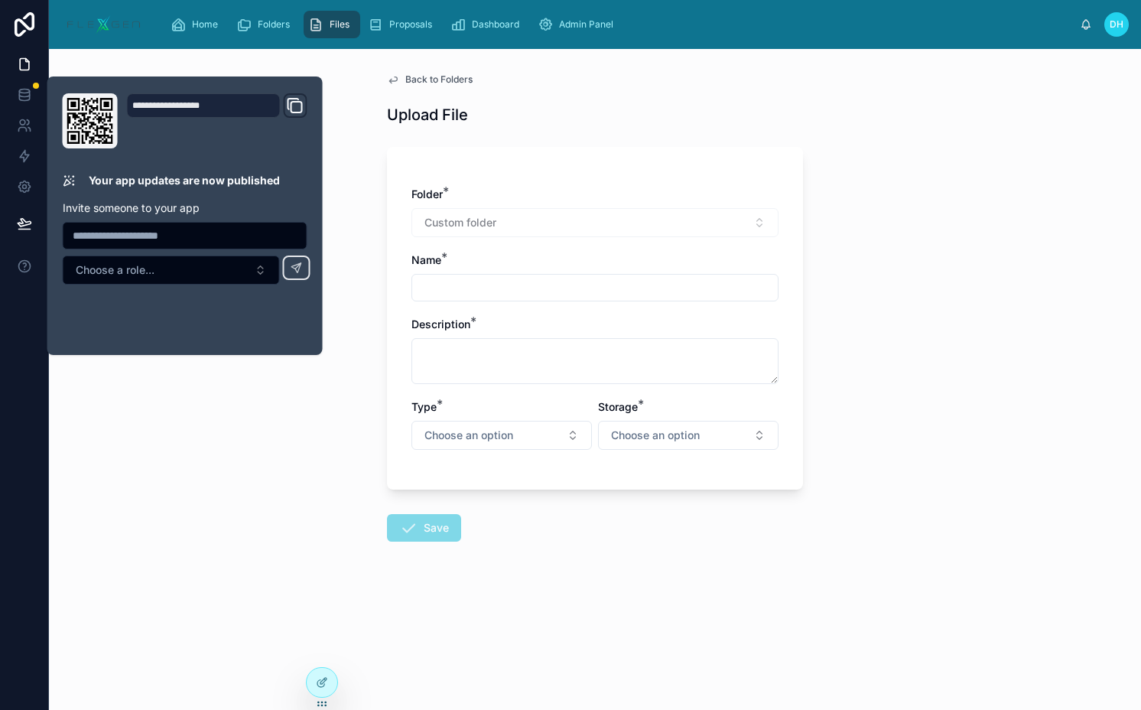
click at [434, 80] on span "Back to Folders" at bounding box center [438, 79] width 67 height 12
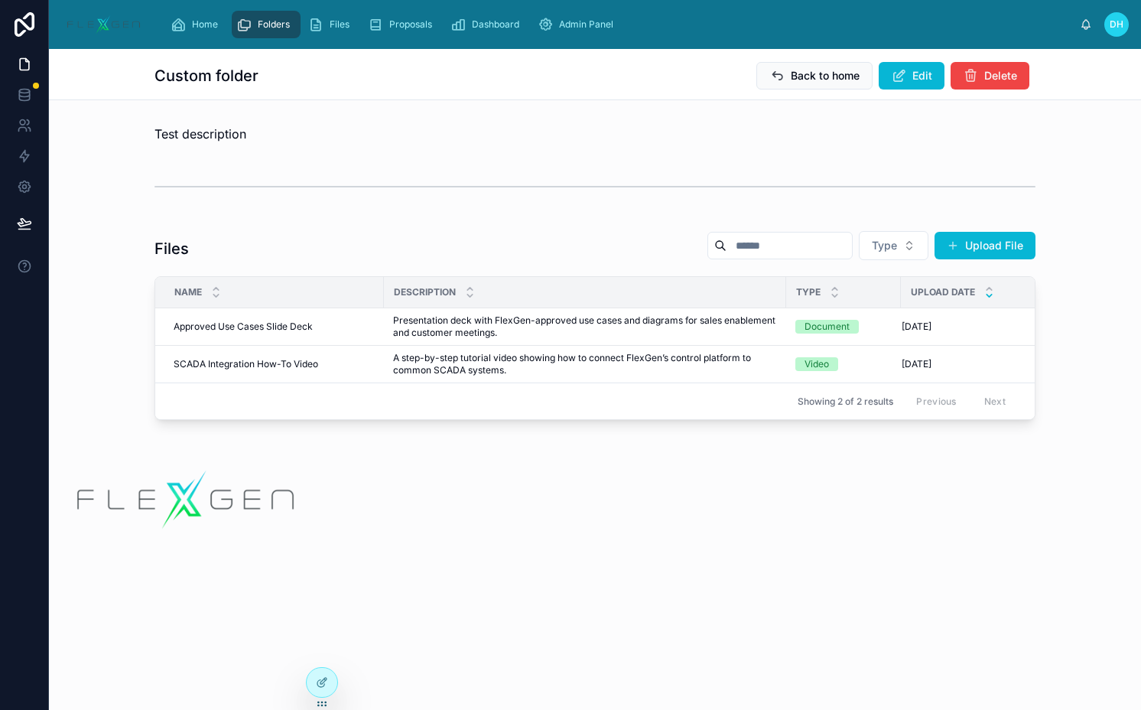
click at [288, 176] on div at bounding box center [595, 187] width 881 height 38
click at [342, 105] on div "Custom folder Back to home Edit Delete Test description Files Type Upload File …" at bounding box center [595, 360] width 1092 height 622
click at [275, 28] on span "Folders" at bounding box center [274, 24] width 32 height 12
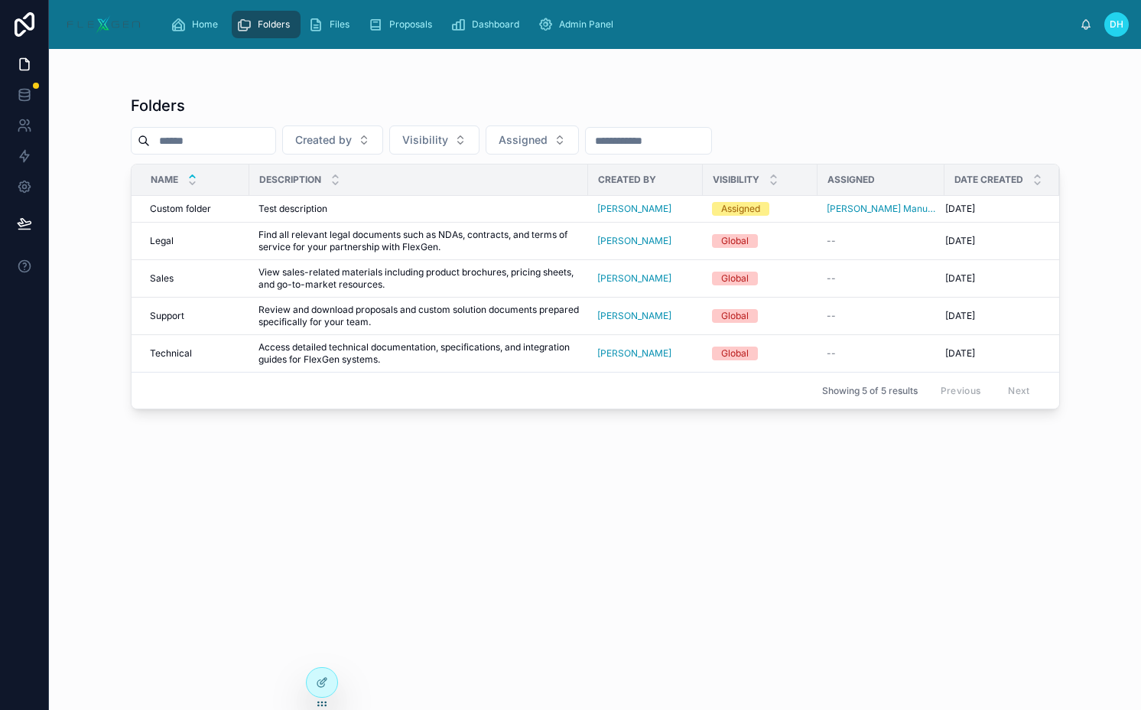
click at [360, 28] on div "Files" at bounding box center [332, 25] width 60 height 28
click at [342, 28] on span "Files" at bounding box center [340, 24] width 20 height 12
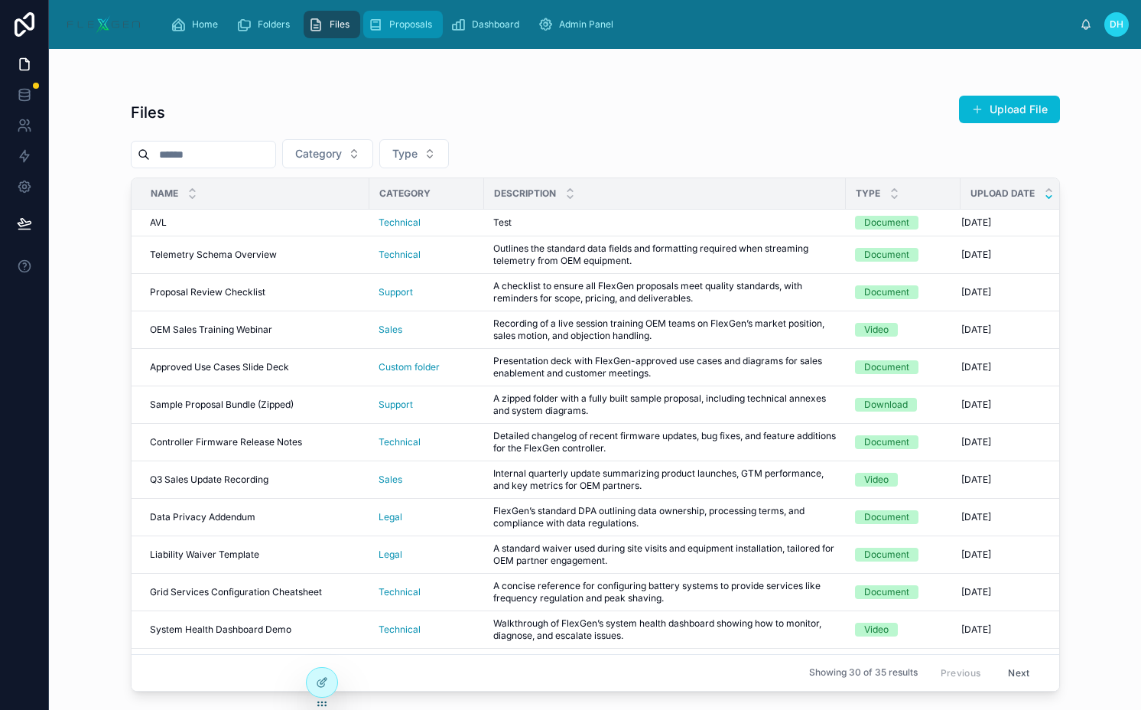
click at [386, 28] on div "Proposals" at bounding box center [403, 24] width 70 height 24
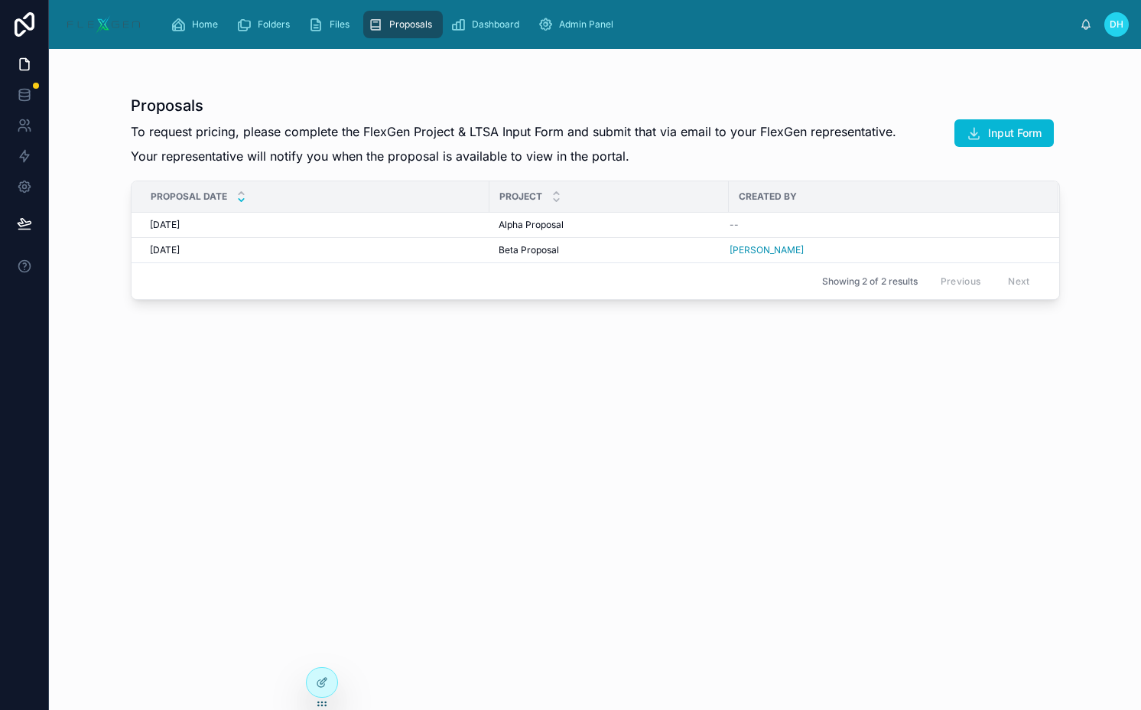
click at [437, 148] on p "Your representative will notify you when the proposal is available to view in t…" at bounding box center [514, 156] width 766 height 18
click at [425, 130] on p "To request pricing, please complete the FlexGen Project & LTSA Input Form and s…" at bounding box center [514, 131] width 766 height 18
click at [1001, 123] on button "Input Form" at bounding box center [1004, 133] width 99 height 28
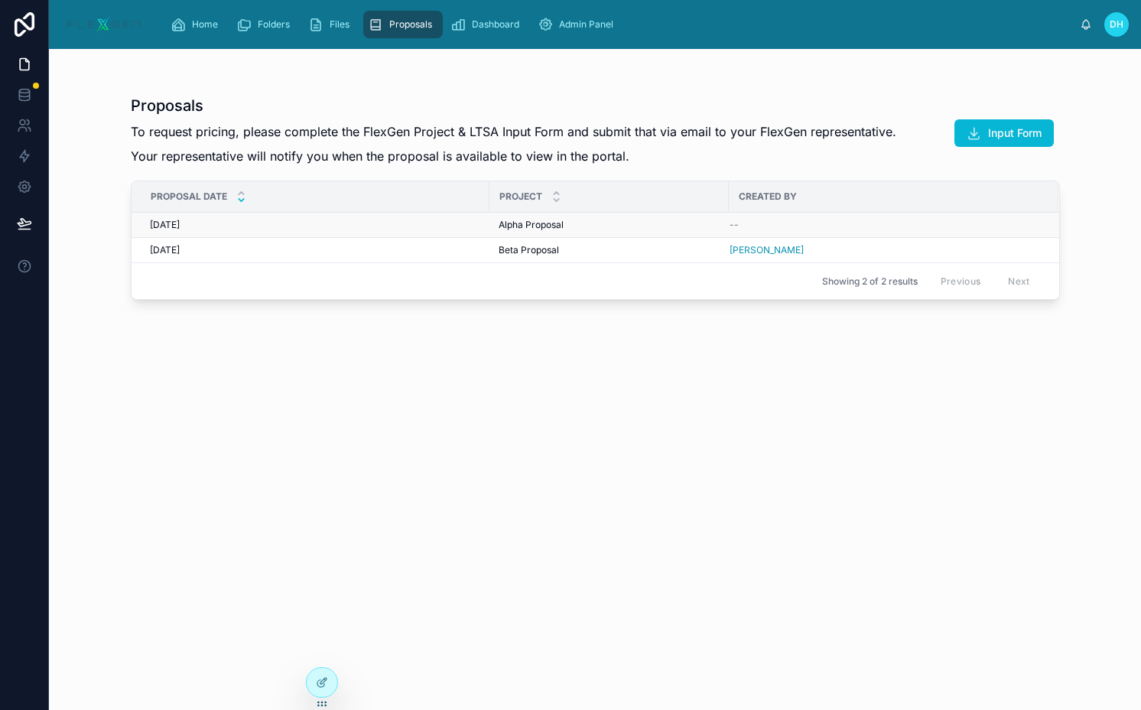
click at [513, 223] on span "Alpha Proposal" at bounding box center [531, 225] width 65 height 12
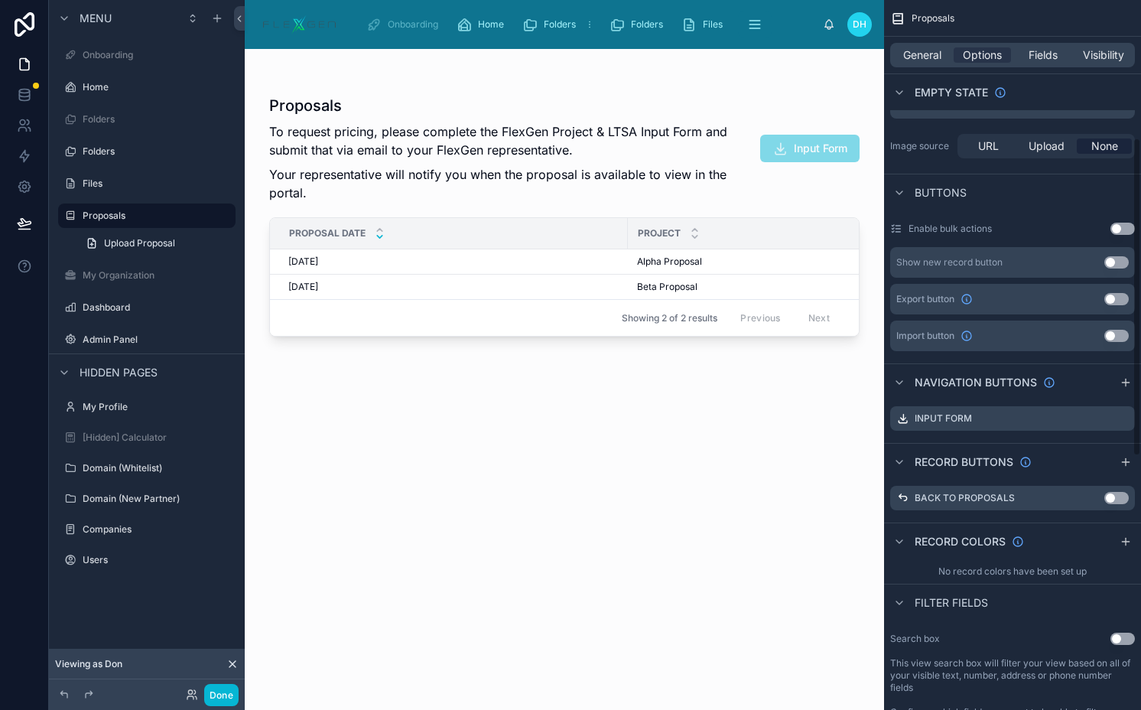
scroll to position [373, 0]
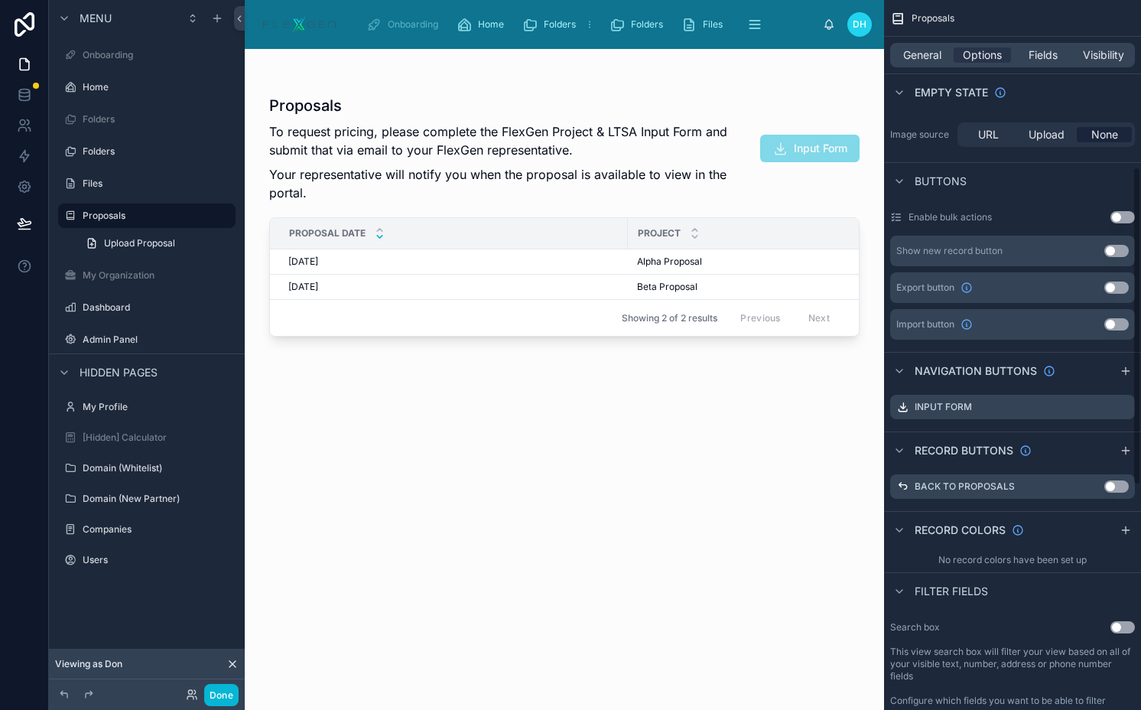
click at [1121, 250] on button "Use setting" at bounding box center [1117, 251] width 24 height 12
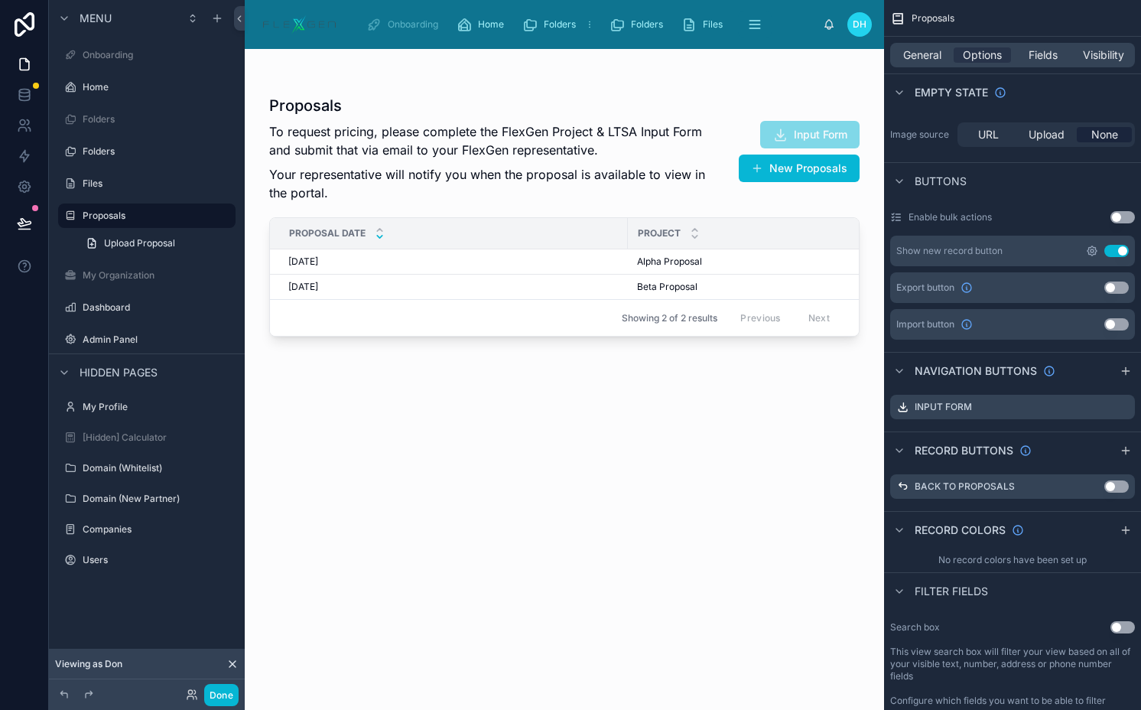
click at [1094, 251] on icon "scrollable content" at bounding box center [1092, 251] width 12 height 12
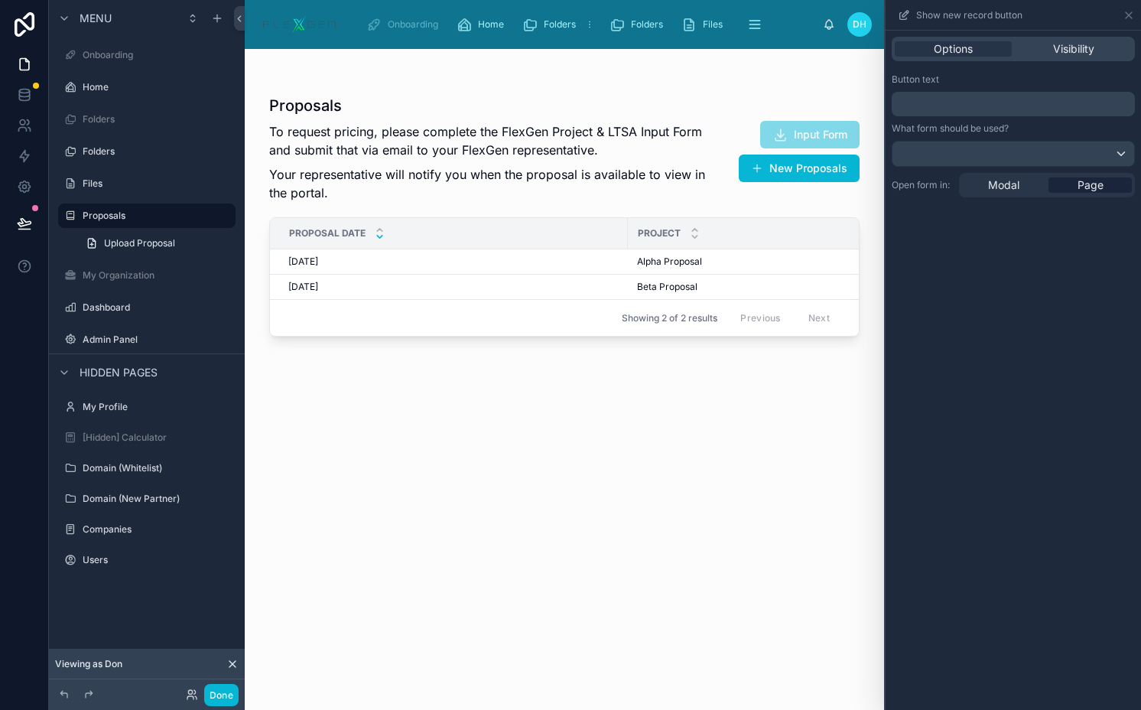
click at [953, 100] on p "﻿" at bounding box center [1015, 104] width 234 height 18
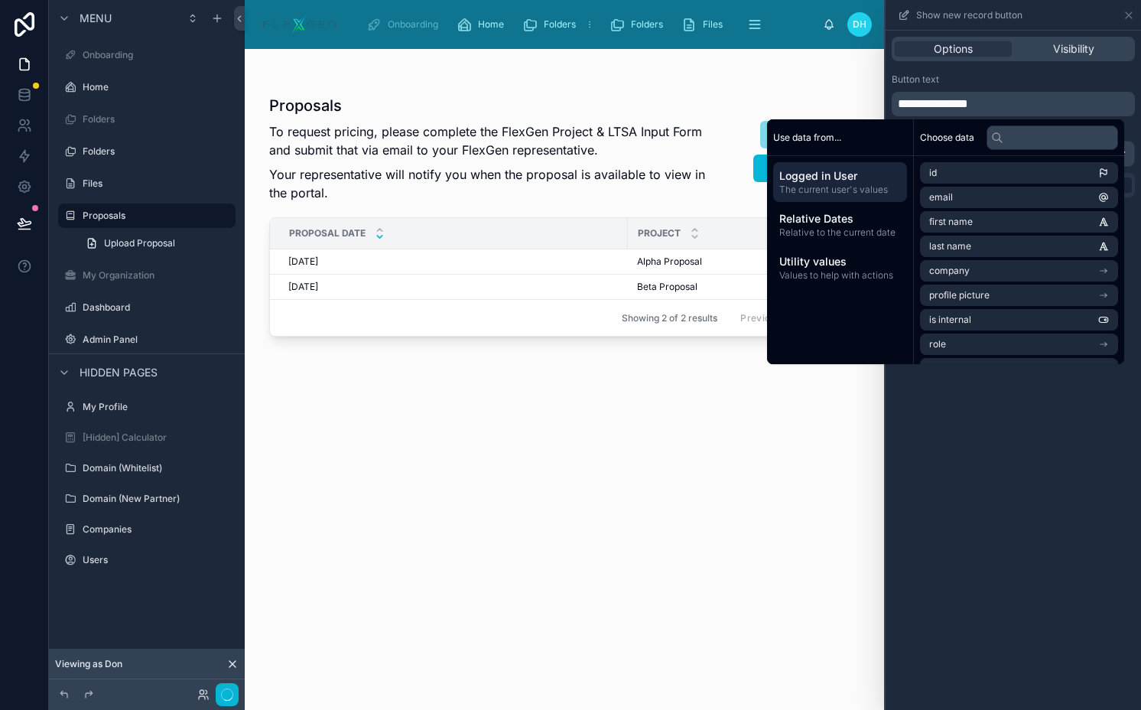
click at [1041, 74] on div "Button text" at bounding box center [1013, 79] width 243 height 12
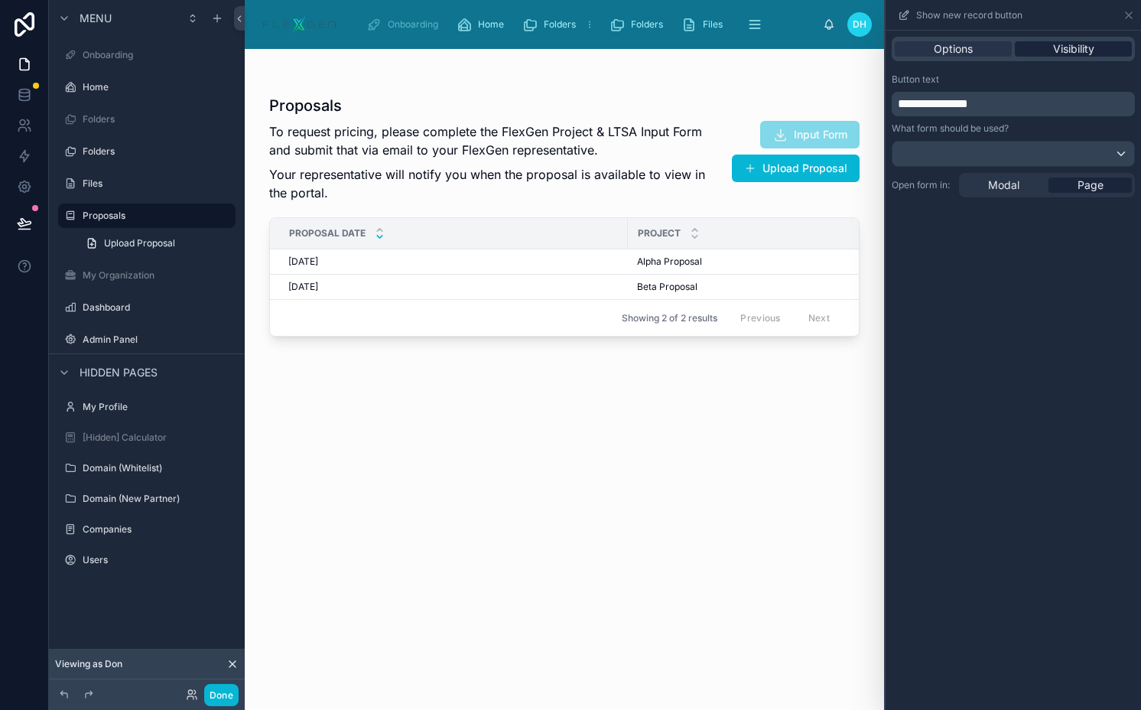
click at [1092, 56] on span "Visibility" at bounding box center [1073, 48] width 41 height 15
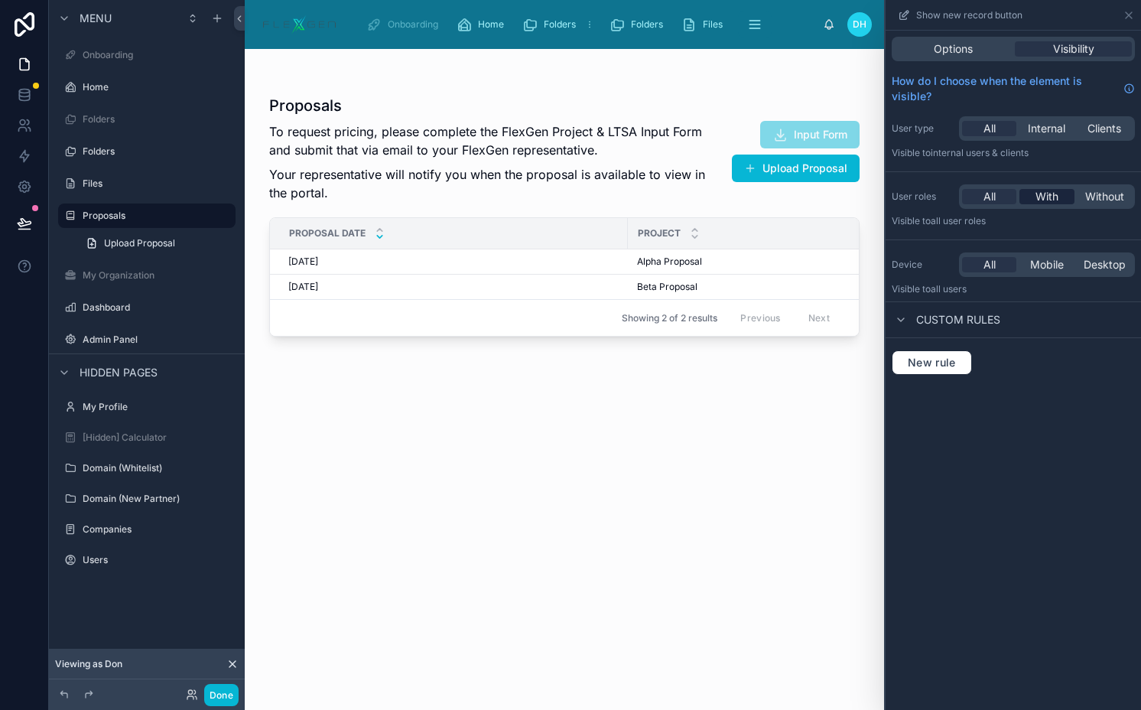
click at [1044, 190] on span "With" at bounding box center [1047, 196] width 23 height 15
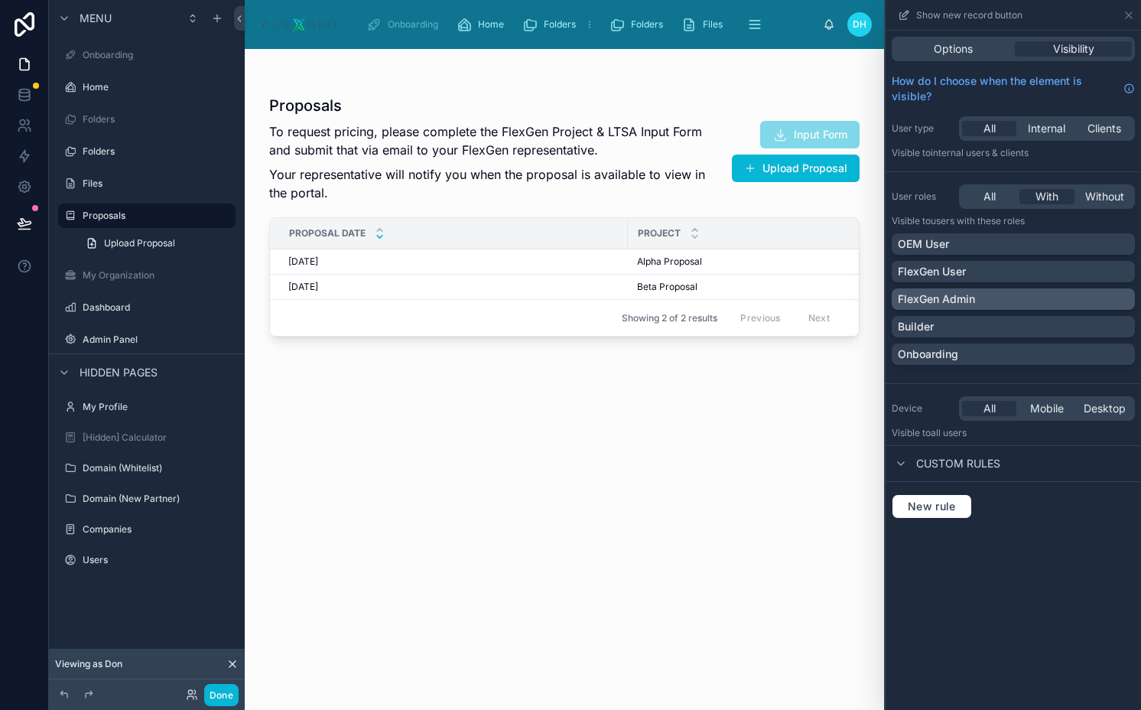
click at [1017, 295] on div "FlexGen Admin" at bounding box center [1013, 298] width 231 height 15
click at [229, 701] on button "Done" at bounding box center [221, 695] width 34 height 22
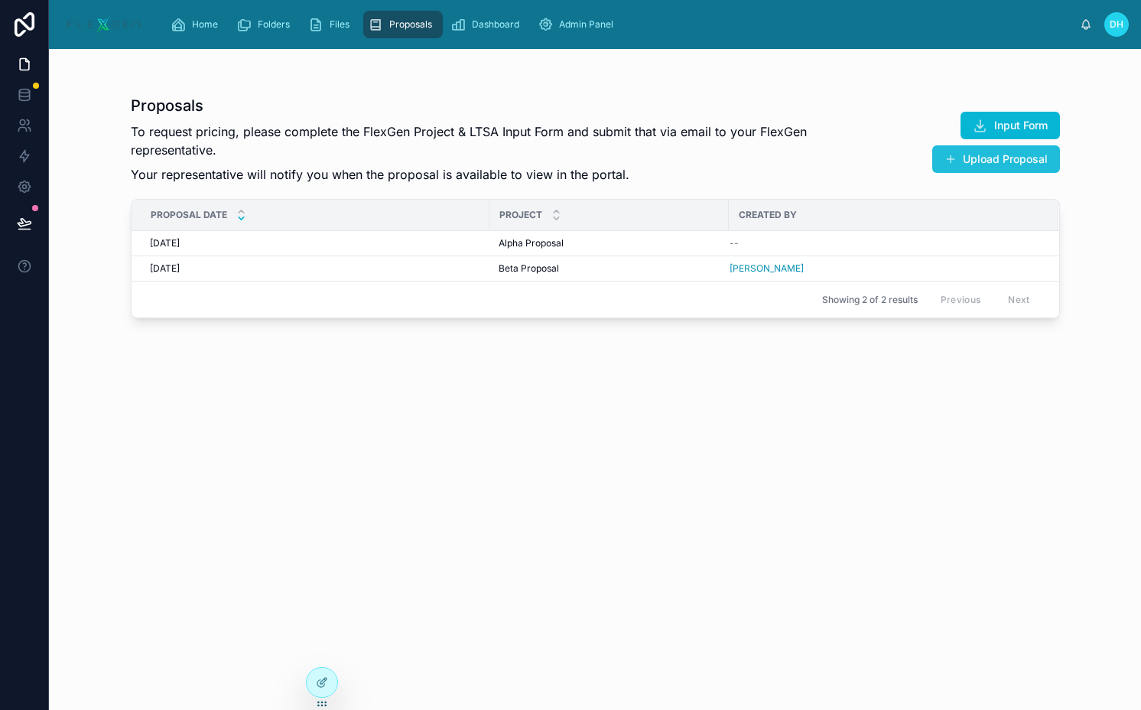
click at [982, 158] on button "Upload Proposal" at bounding box center [996, 159] width 128 height 28
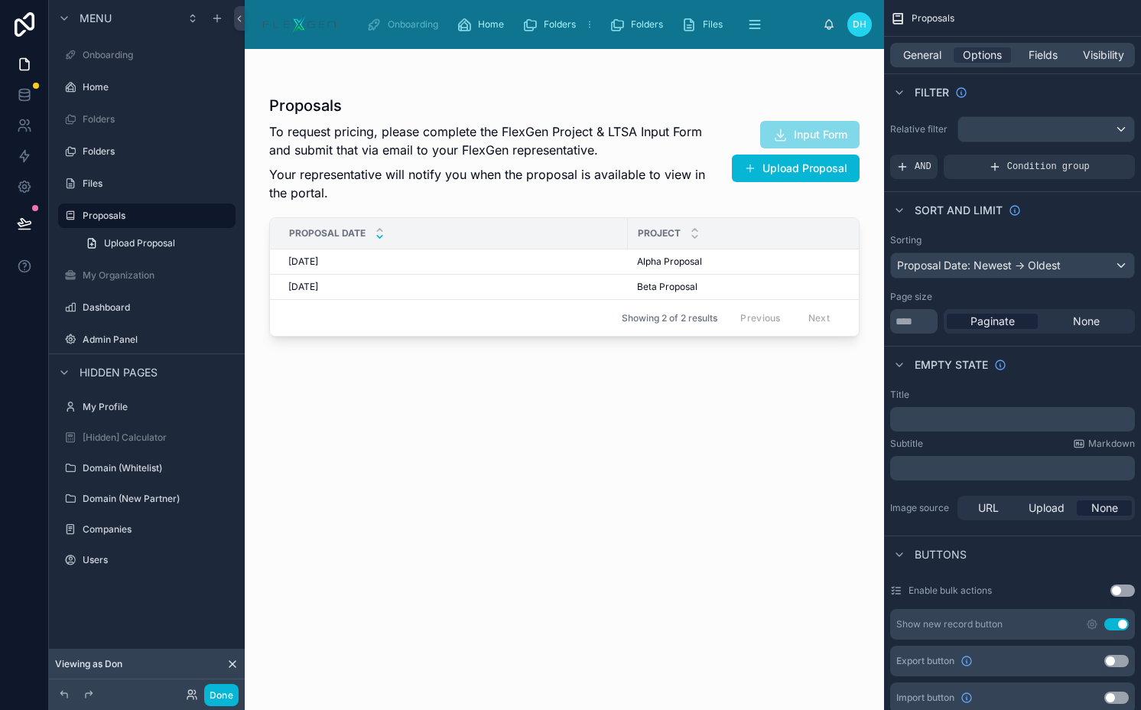
click at [471, 148] on div at bounding box center [565, 370] width 640 height 643
click at [929, 55] on span "General" at bounding box center [922, 54] width 38 height 15
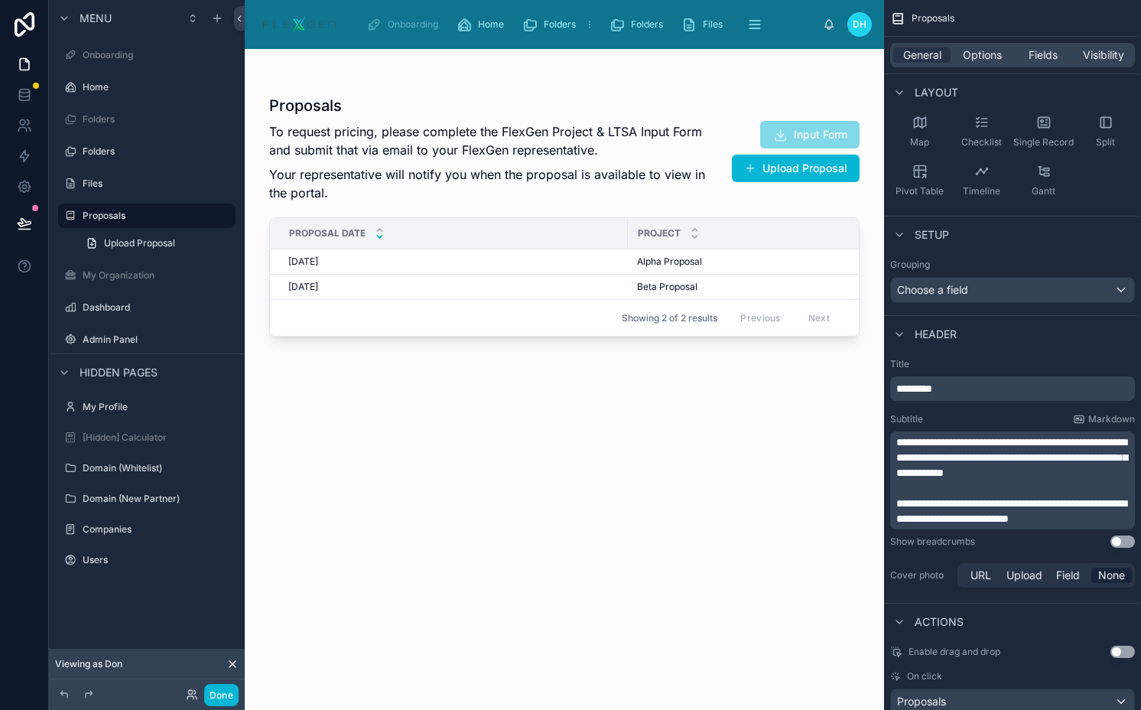
scroll to position [255, 0]
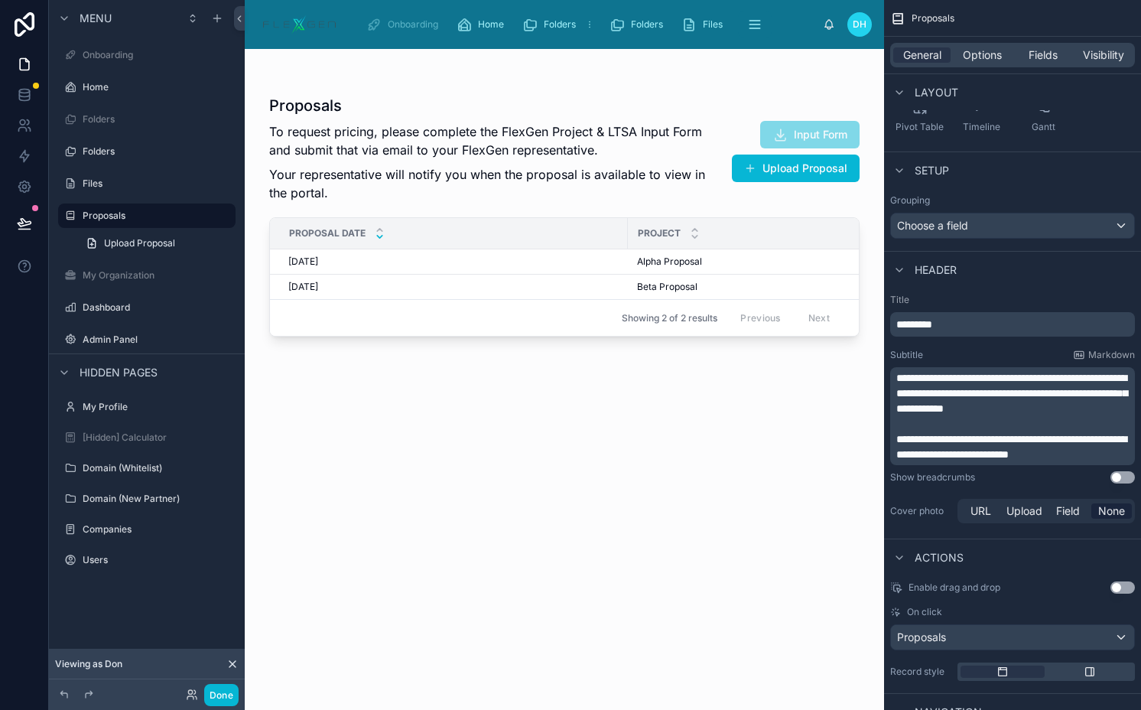
click at [898, 439] on span "**********" at bounding box center [1012, 447] width 230 height 26
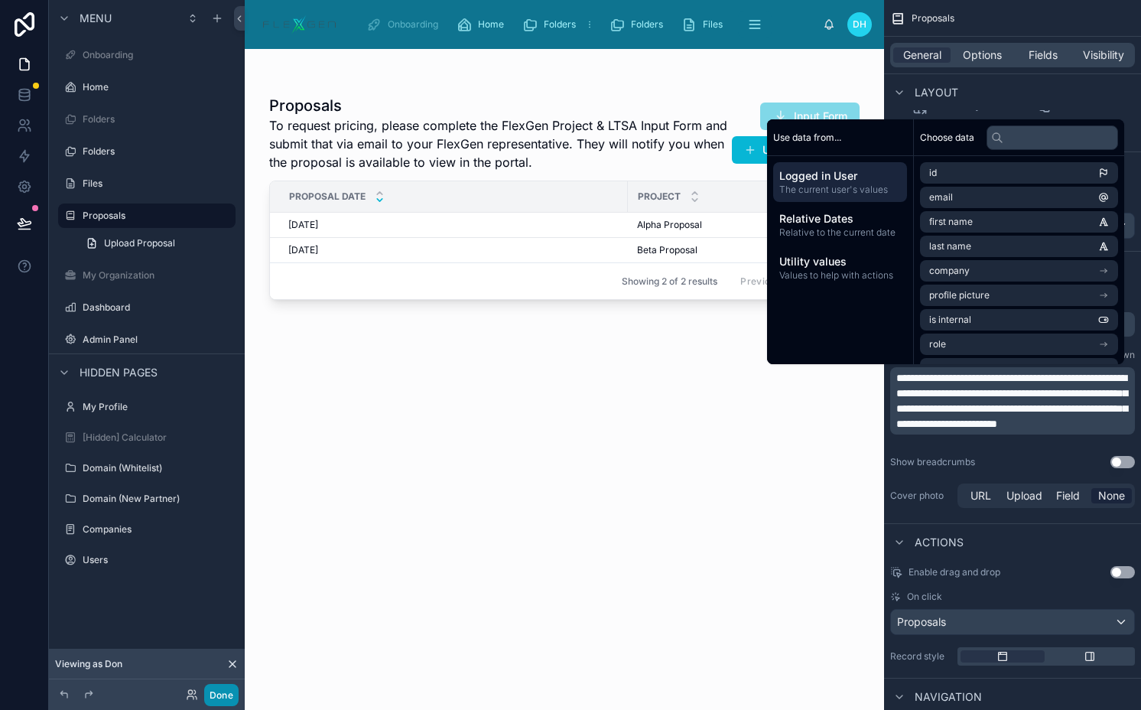
click at [211, 696] on button "Done" at bounding box center [221, 695] width 34 height 22
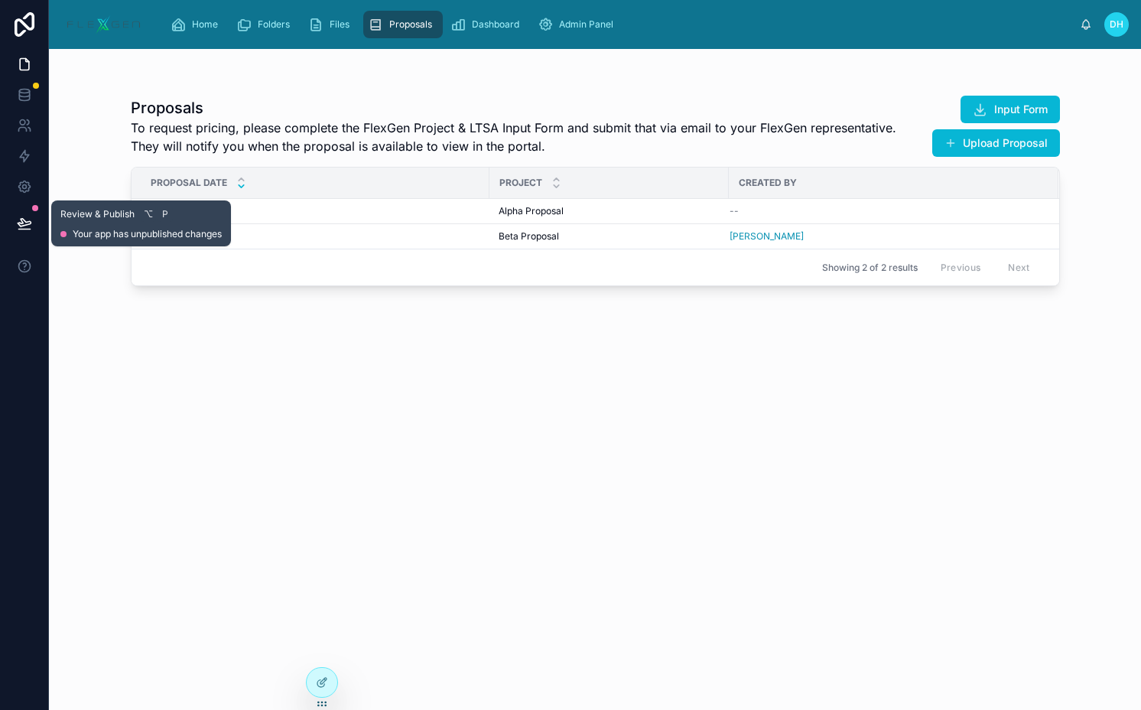
click at [30, 229] on icon at bounding box center [23, 229] width 11 height 0
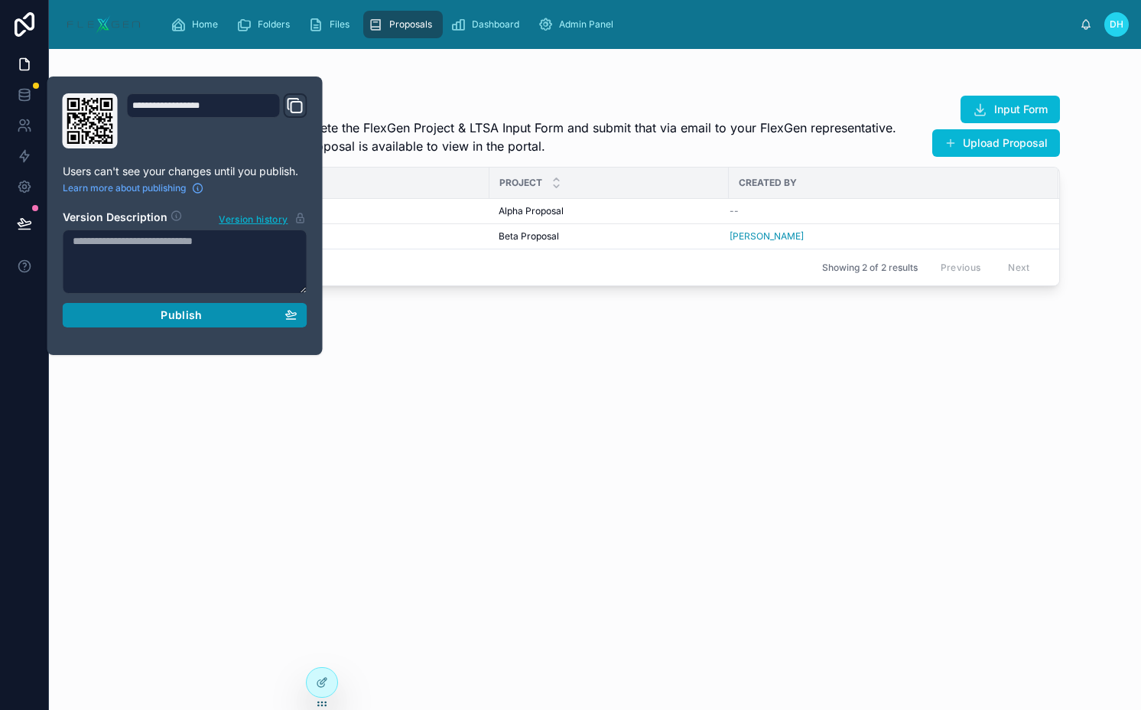
click at [203, 323] on button "Publish" at bounding box center [185, 315] width 245 height 24
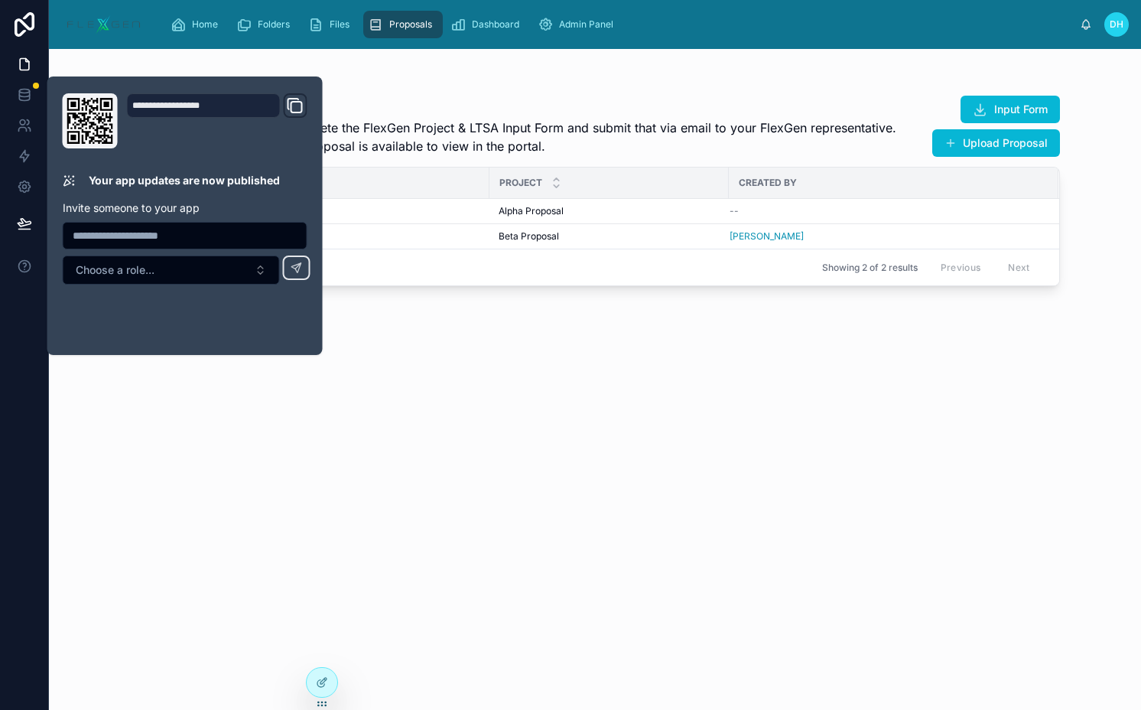
click at [894, 375] on div "Proposals To request pricing, please complete the FlexGen Project & LTSA Input …" at bounding box center [595, 389] width 929 height 606
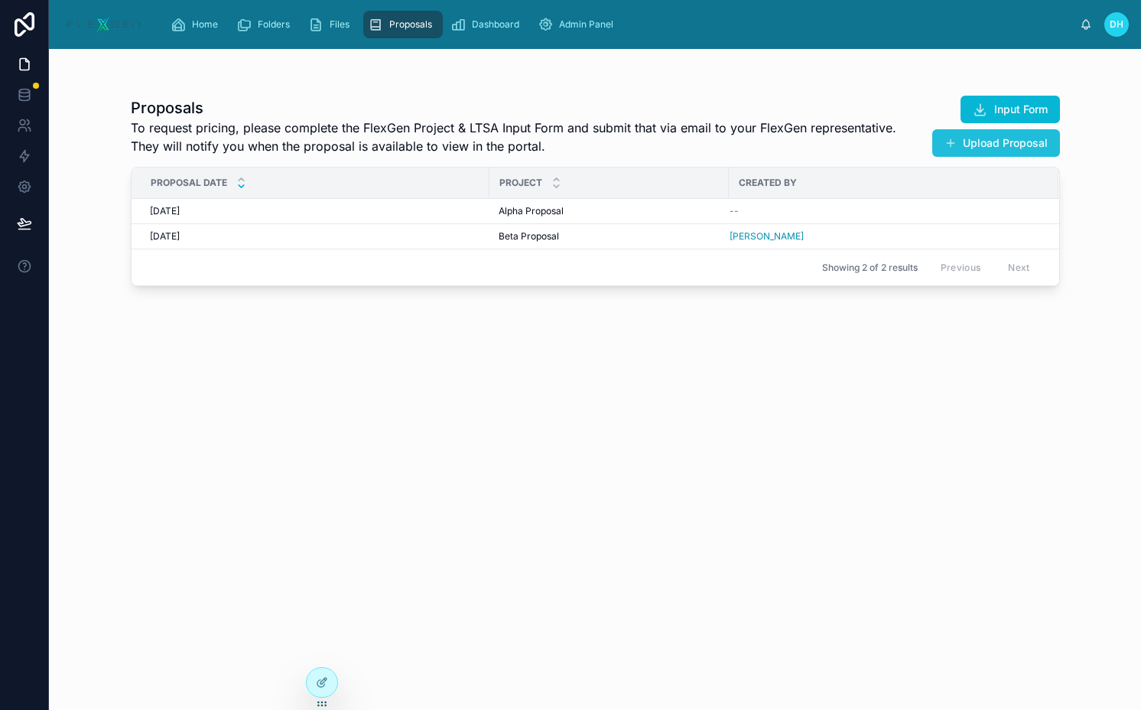
click at [989, 143] on button "Upload Proposal" at bounding box center [996, 143] width 128 height 28
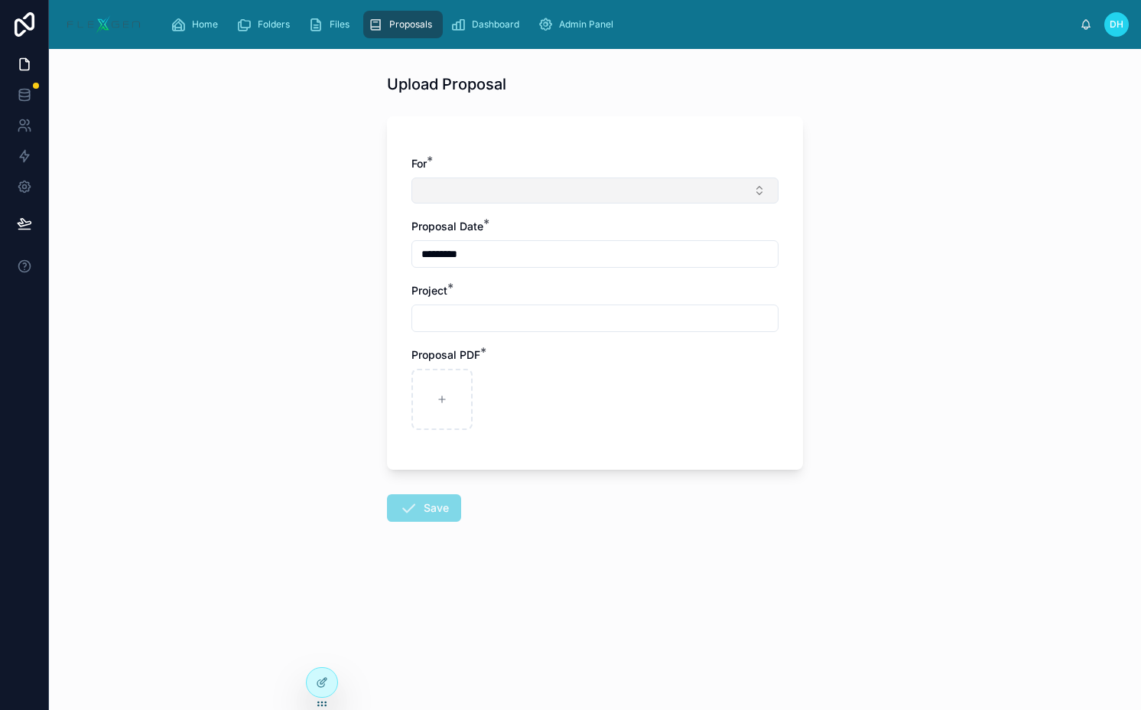
click at [646, 190] on button "Select Button" at bounding box center [595, 190] width 367 height 26
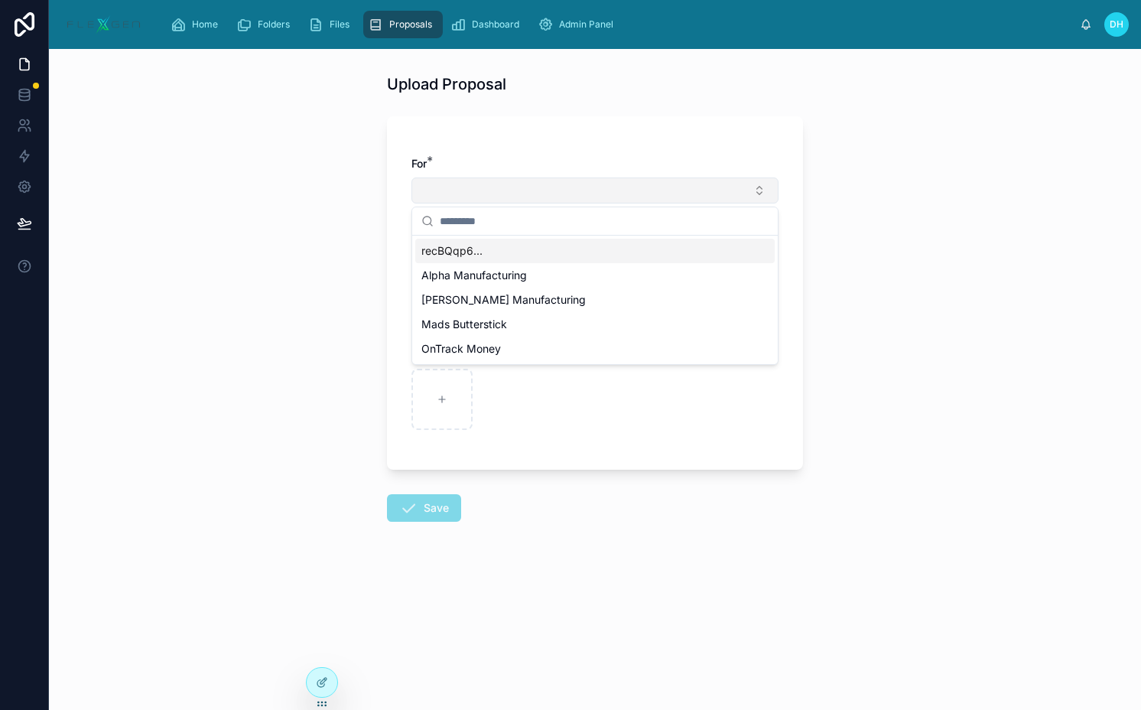
click at [646, 190] on button "Select Button" at bounding box center [595, 190] width 367 height 26
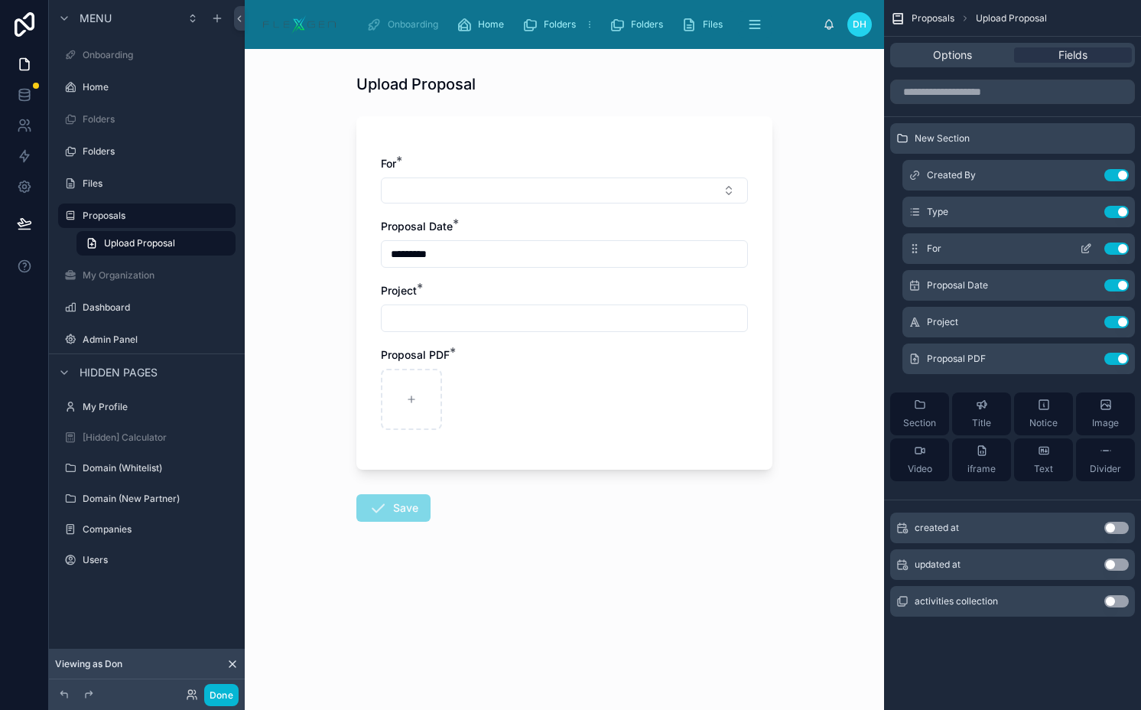
click at [1083, 242] on icon "scrollable content" at bounding box center [1086, 248] width 12 height 12
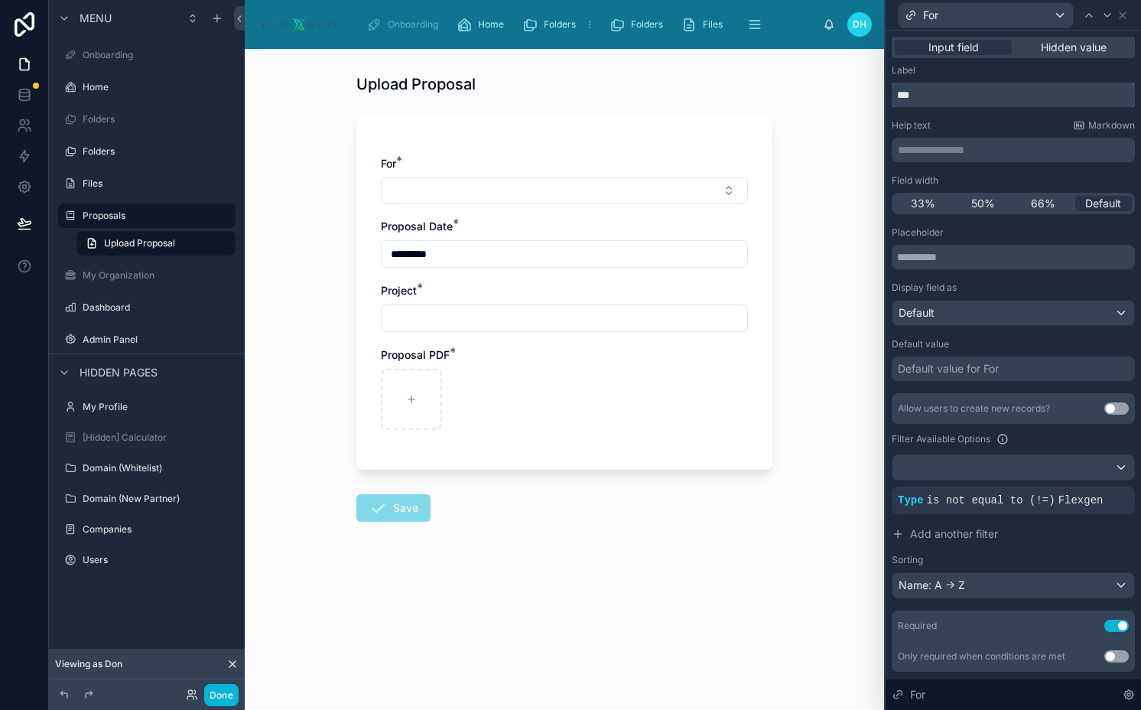
click at [948, 99] on input "***" at bounding box center [1013, 95] width 243 height 24
type input "*******"
drag, startPoint x: 223, startPoint y: 697, endPoint x: 308, endPoint y: 483, distance: 230.4
click at [223, 697] on button "Done" at bounding box center [221, 695] width 34 height 22
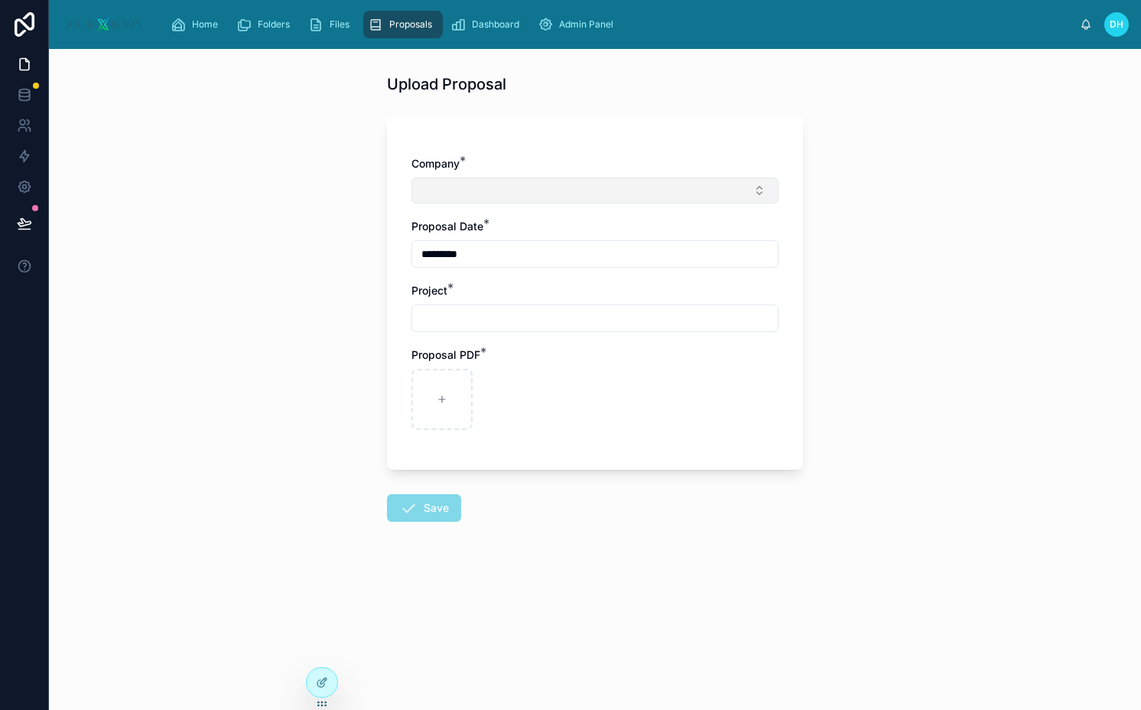
click at [444, 184] on button "Select Button" at bounding box center [595, 190] width 367 height 26
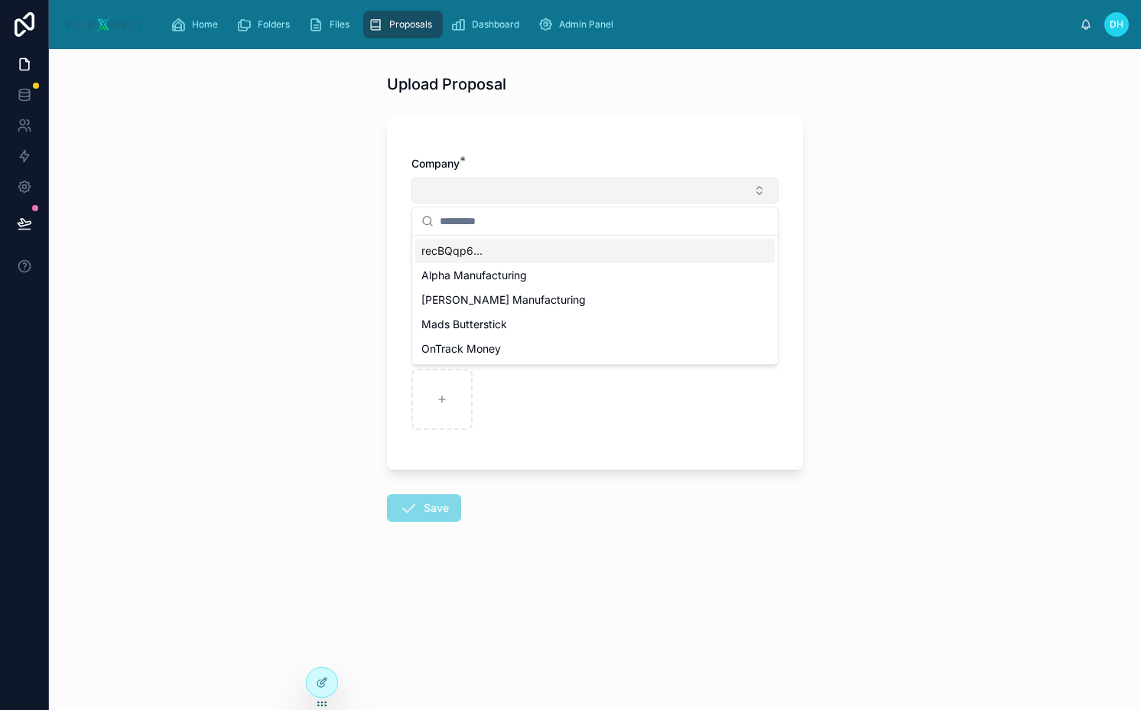
click at [444, 184] on button "Select Button" at bounding box center [595, 190] width 367 height 26
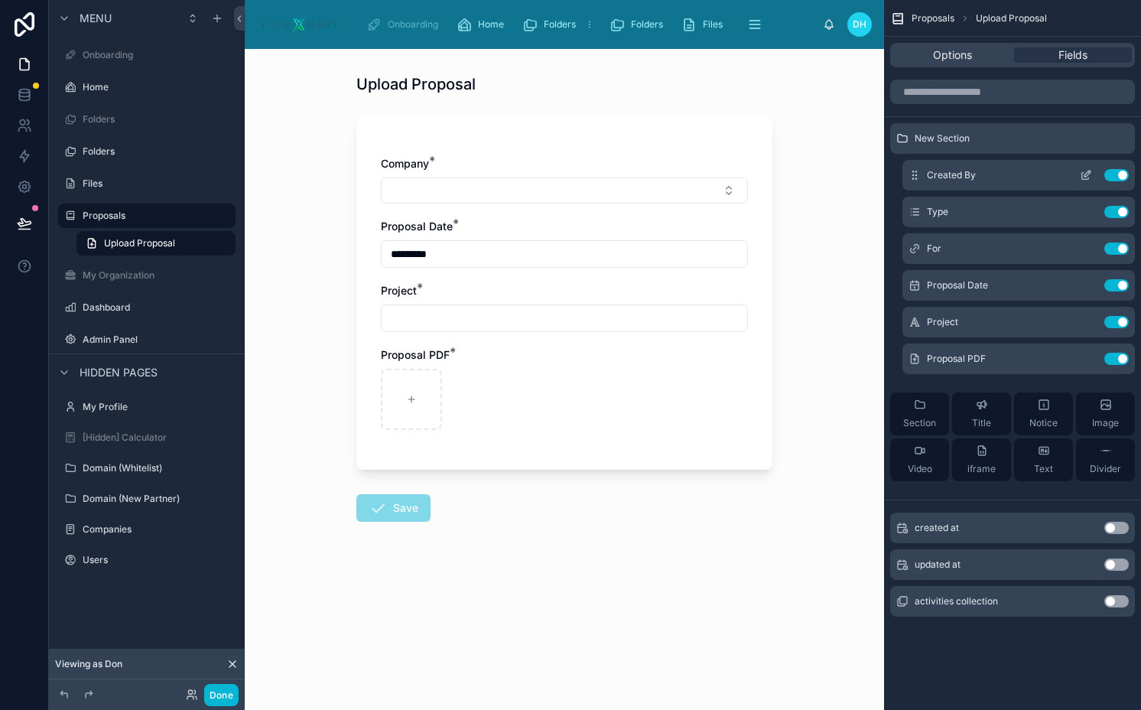
click at [1089, 173] on icon "scrollable content" at bounding box center [1088, 174] width 6 height 6
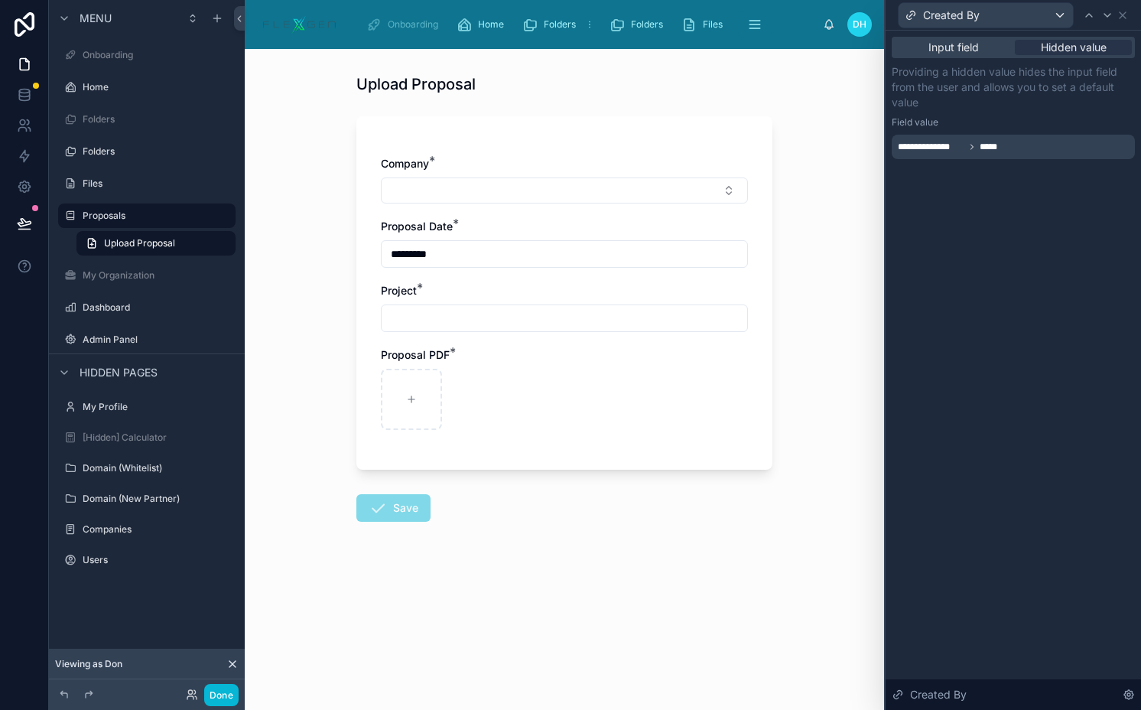
click at [1134, 19] on div "Created By" at bounding box center [1013, 15] width 243 height 30
click at [1128, 18] on icon at bounding box center [1123, 15] width 12 height 12
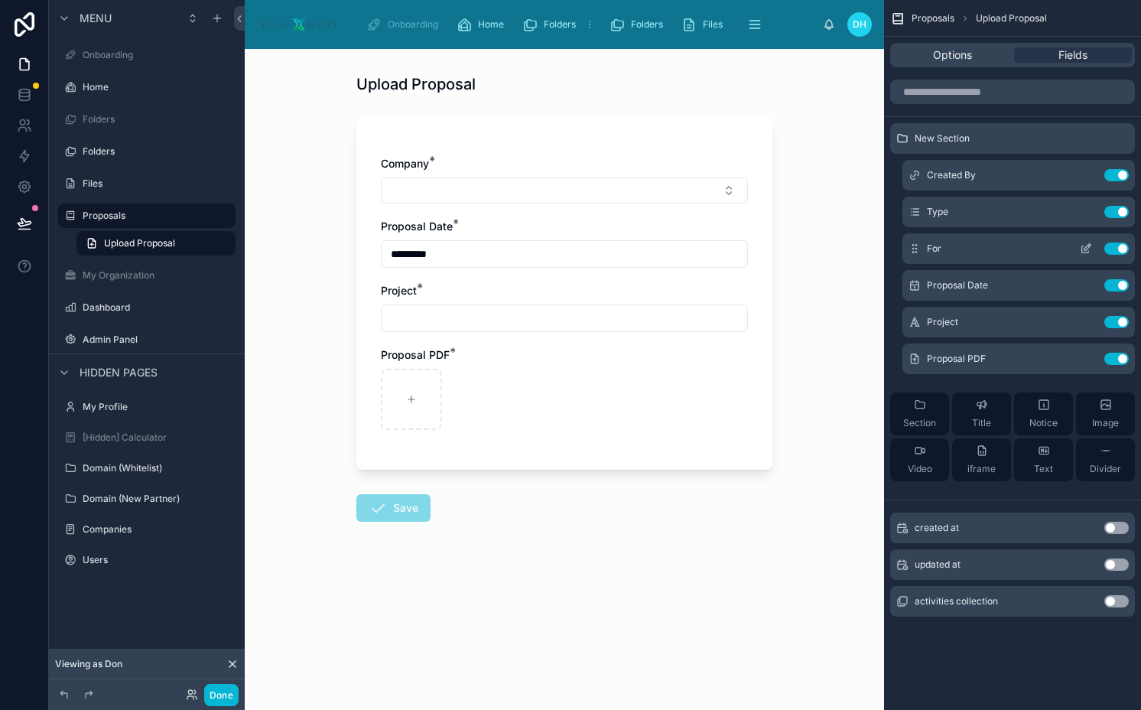
click at [1080, 247] on icon "scrollable content" at bounding box center [1086, 248] width 12 height 12
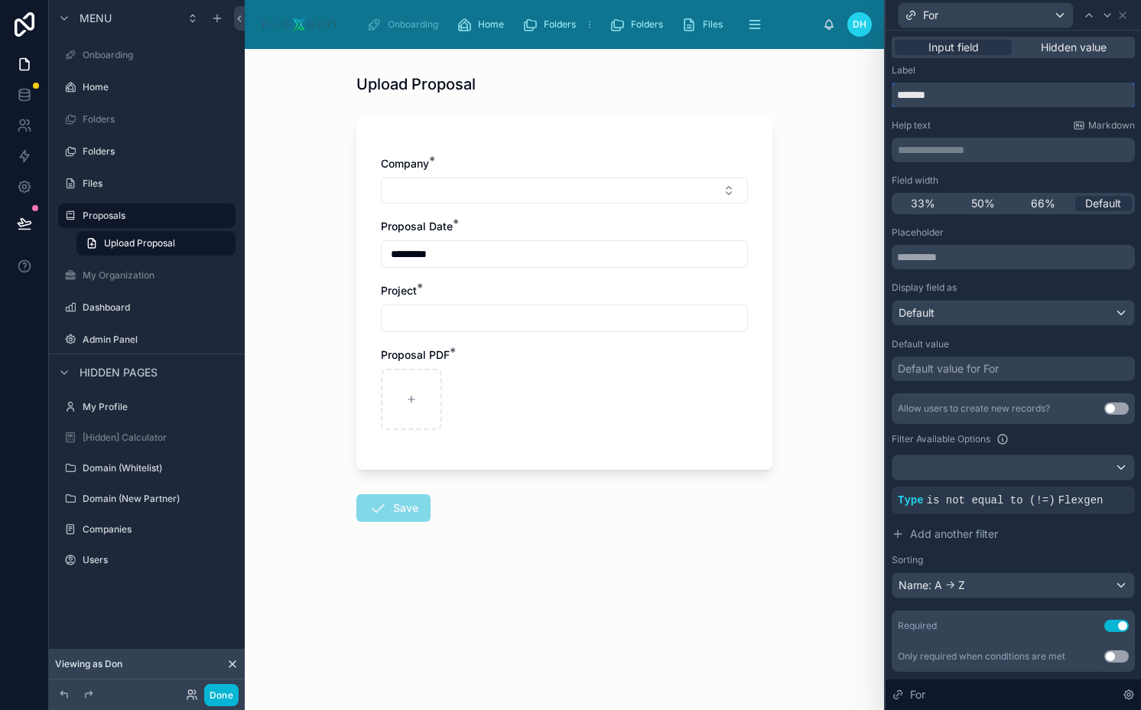
click at [991, 90] on input "*******" at bounding box center [1013, 95] width 243 height 24
type input "*******"
click at [229, 691] on button "Done" at bounding box center [221, 695] width 34 height 22
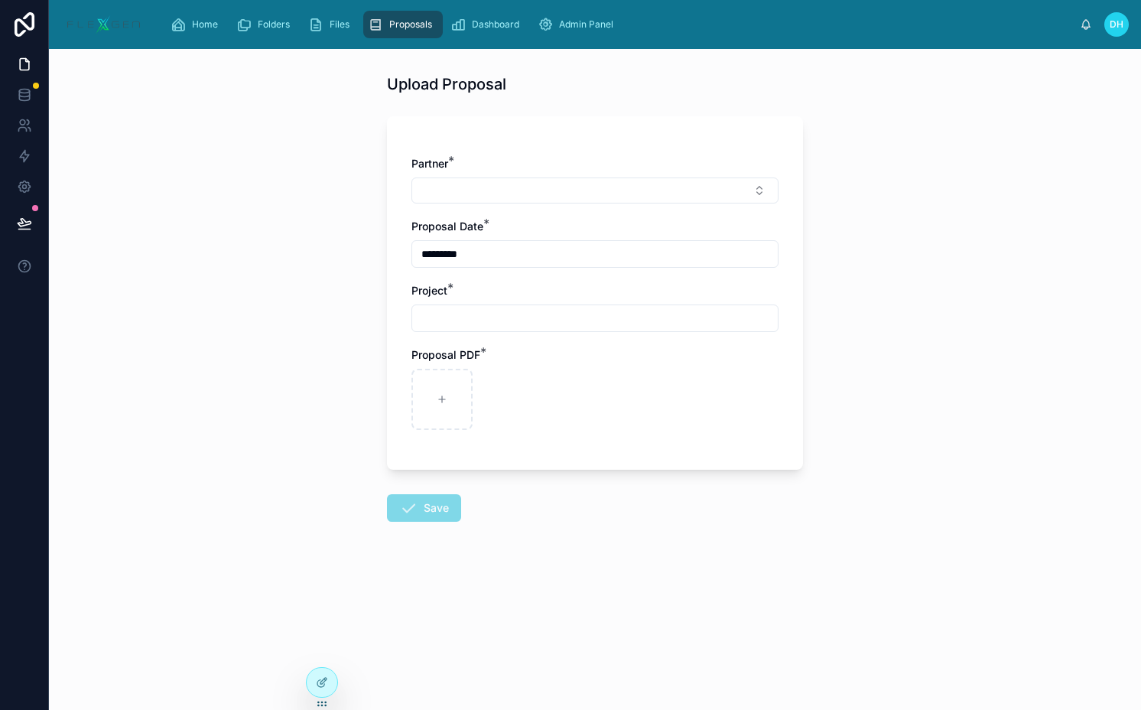
click at [475, 319] on input "text" at bounding box center [595, 318] width 366 height 21
click at [372, 301] on div "Upload Proposal Partner * Proposal Date * ********* Project * Proposal PDF * Sa…" at bounding box center [595, 379] width 1092 height 661
click at [25, 225] on icon at bounding box center [24, 223] width 15 height 15
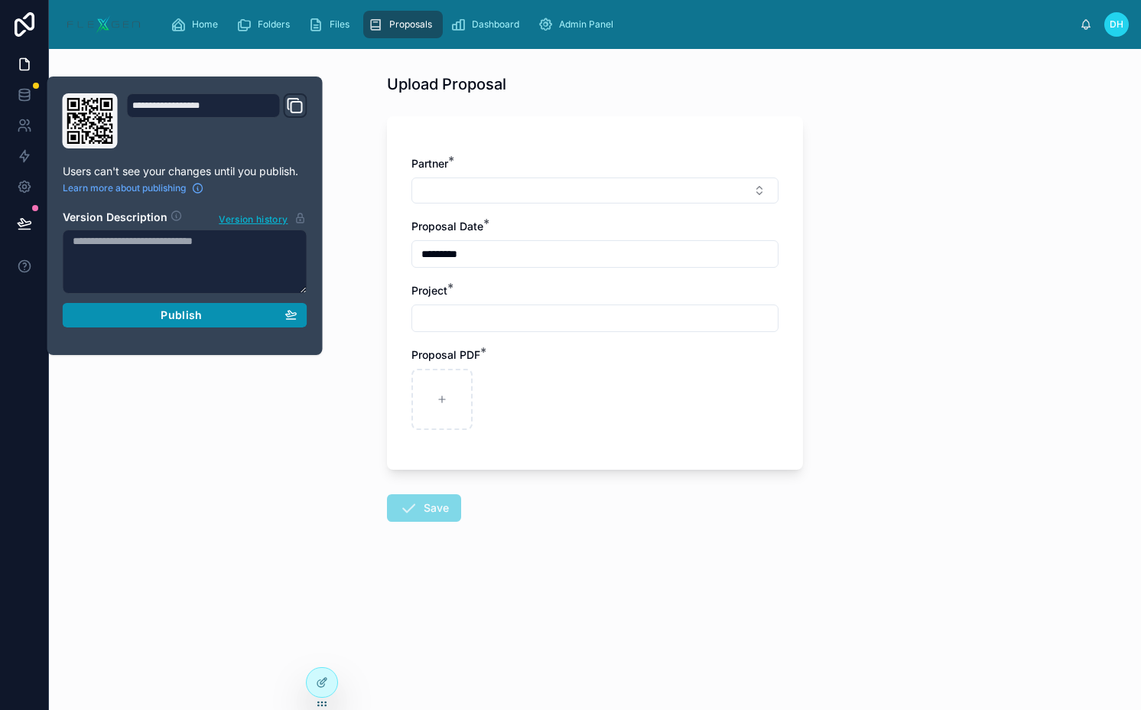
drag, startPoint x: 214, startPoint y: 320, endPoint x: 265, endPoint y: 285, distance: 62.2
click at [214, 319] on div "Publish" at bounding box center [185, 315] width 225 height 14
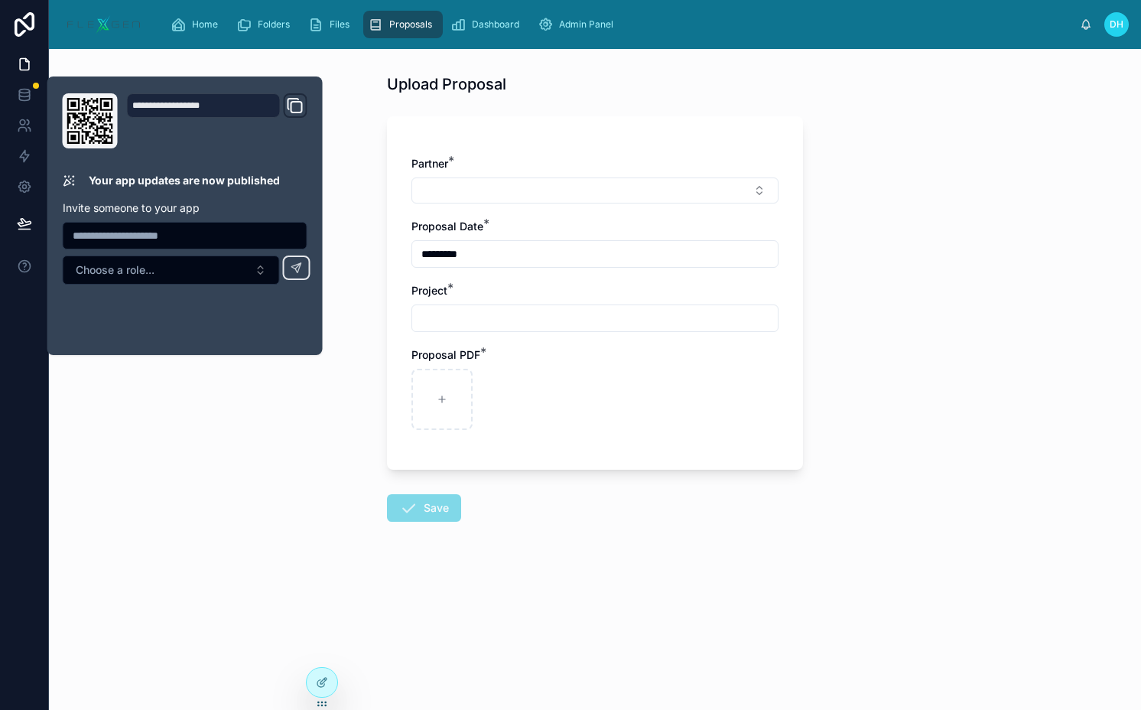
click at [408, 25] on span "Proposals" at bounding box center [410, 24] width 43 height 12
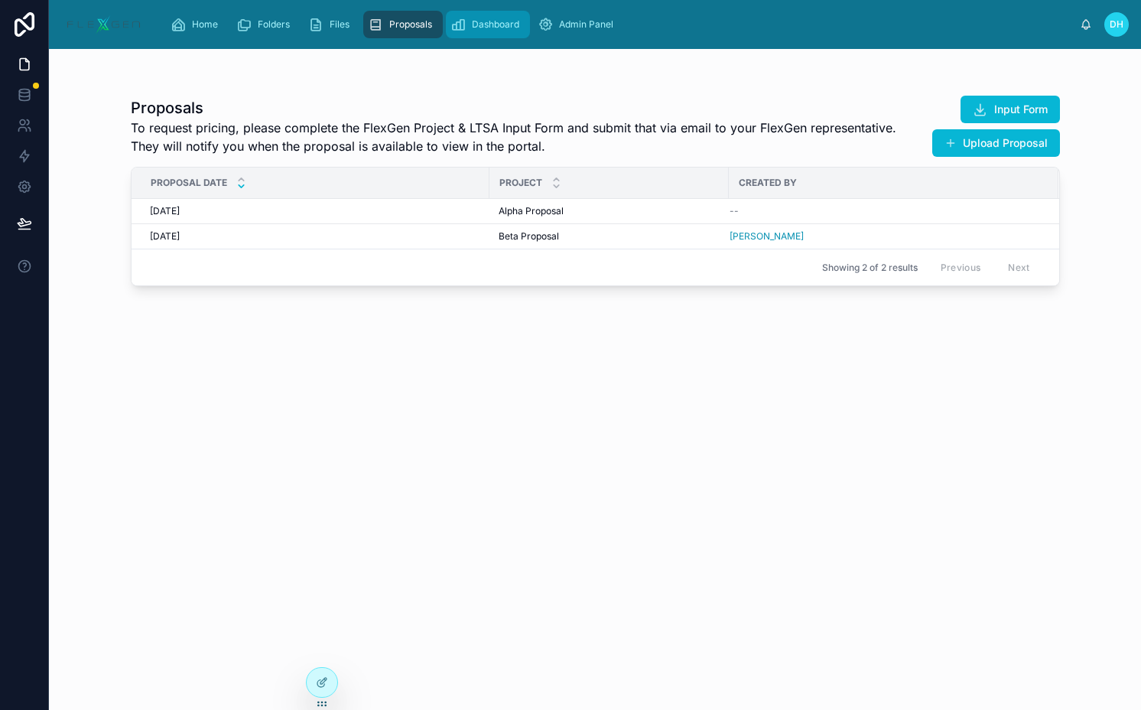
click at [502, 30] on span "Dashboard" at bounding box center [495, 24] width 47 height 12
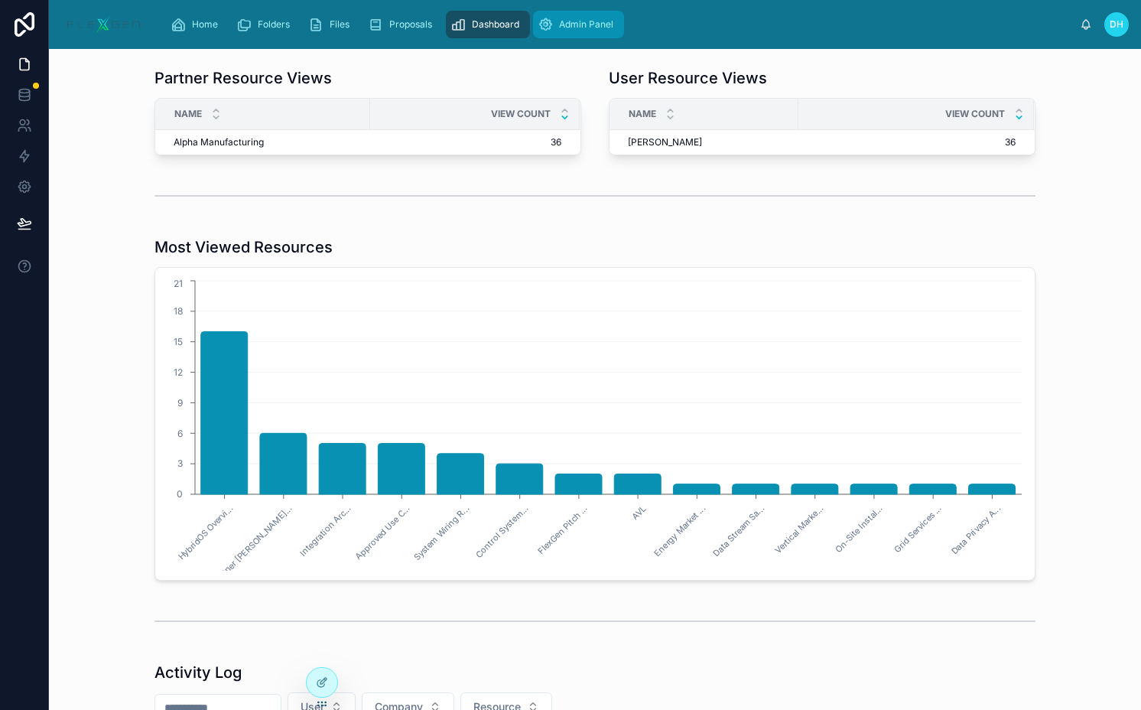
click at [577, 28] on span "Admin Panel" at bounding box center [586, 24] width 54 height 12
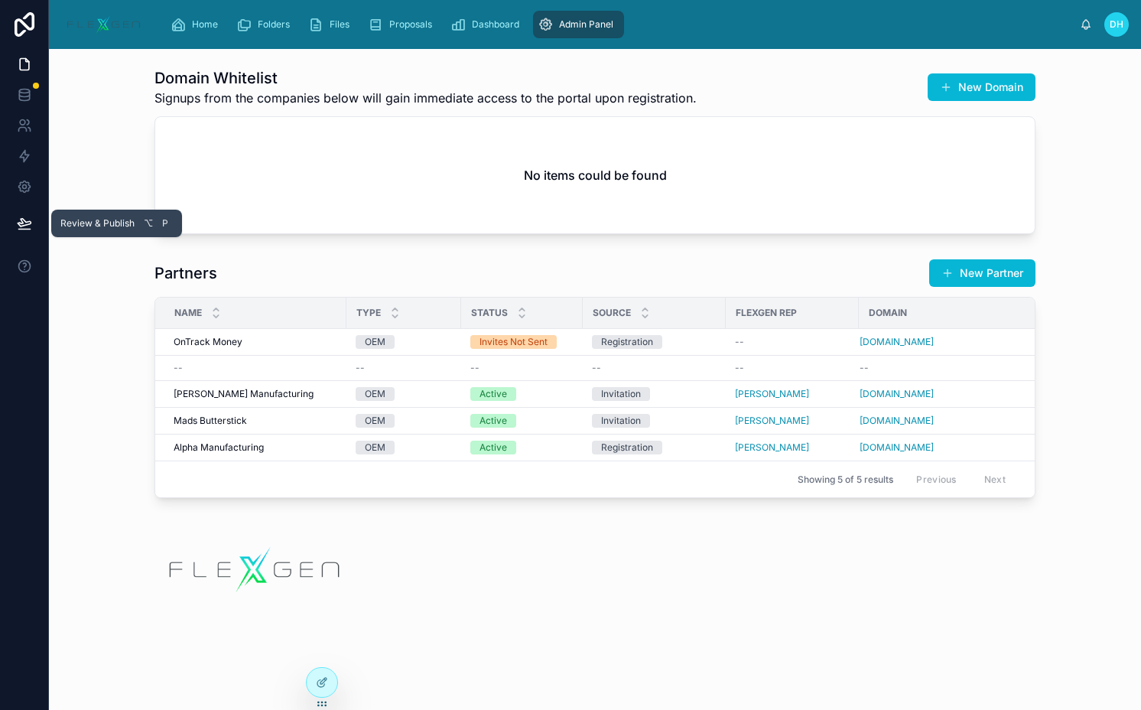
click at [26, 227] on icon at bounding box center [24, 223] width 15 height 15
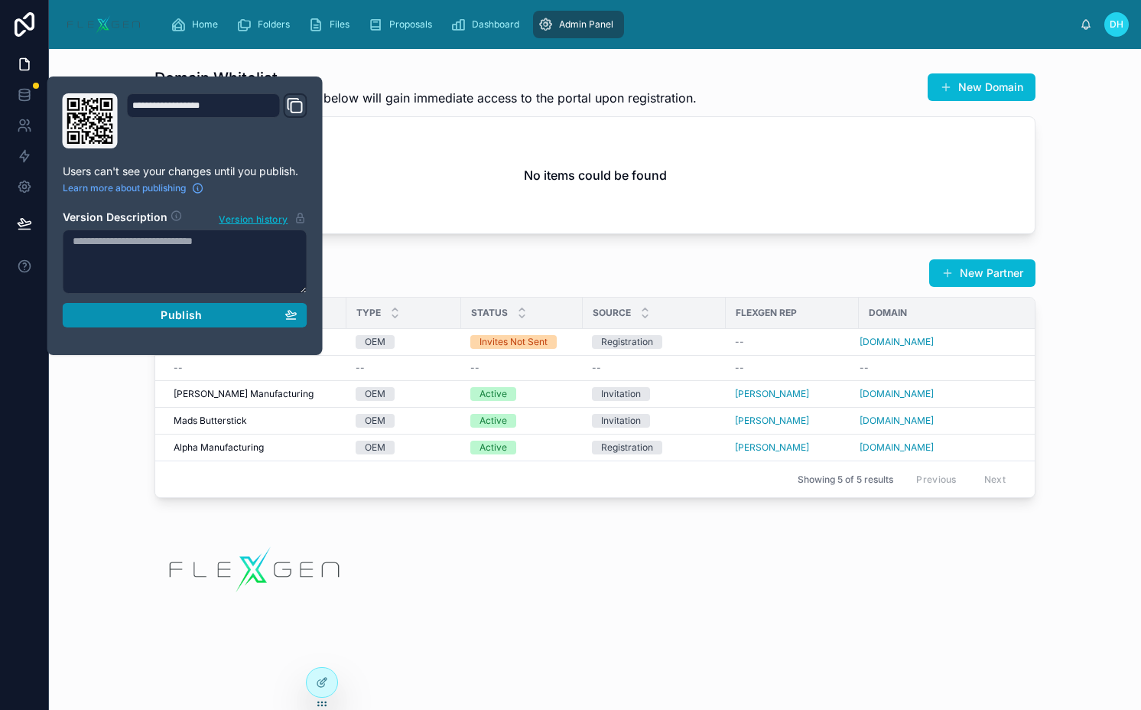
click at [156, 306] on button "Publish" at bounding box center [185, 315] width 245 height 24
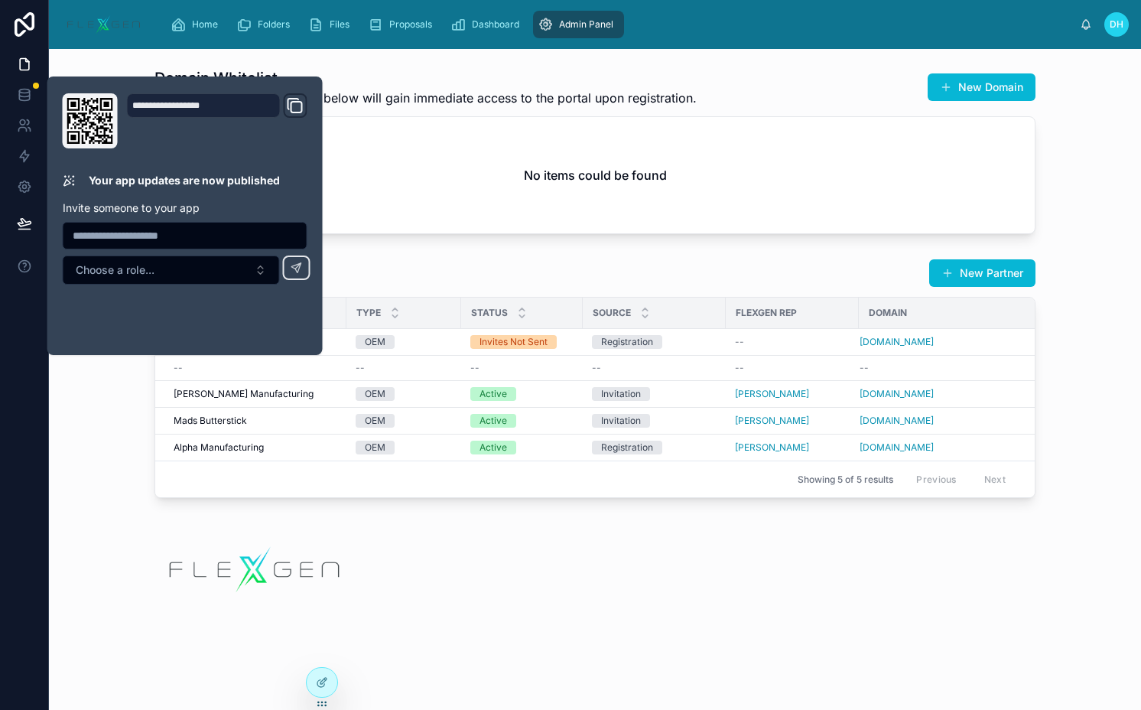
click at [565, 297] on div "Name Type Status Source Flexgen Rep Domain OnTrack Money OnTrack Money OEM Invi…" at bounding box center [595, 397] width 881 height 201
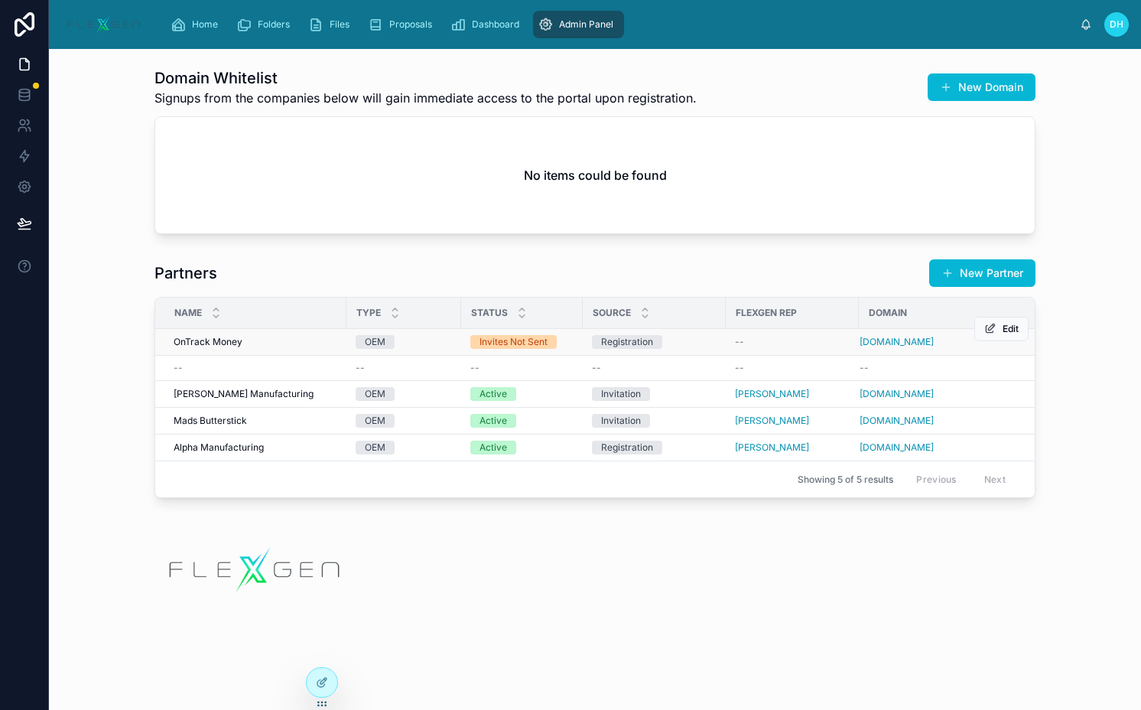
click at [516, 346] on div "Invites Not Sent" at bounding box center [514, 342] width 68 height 14
